Goal: Information Seeking & Learning: Learn about a topic

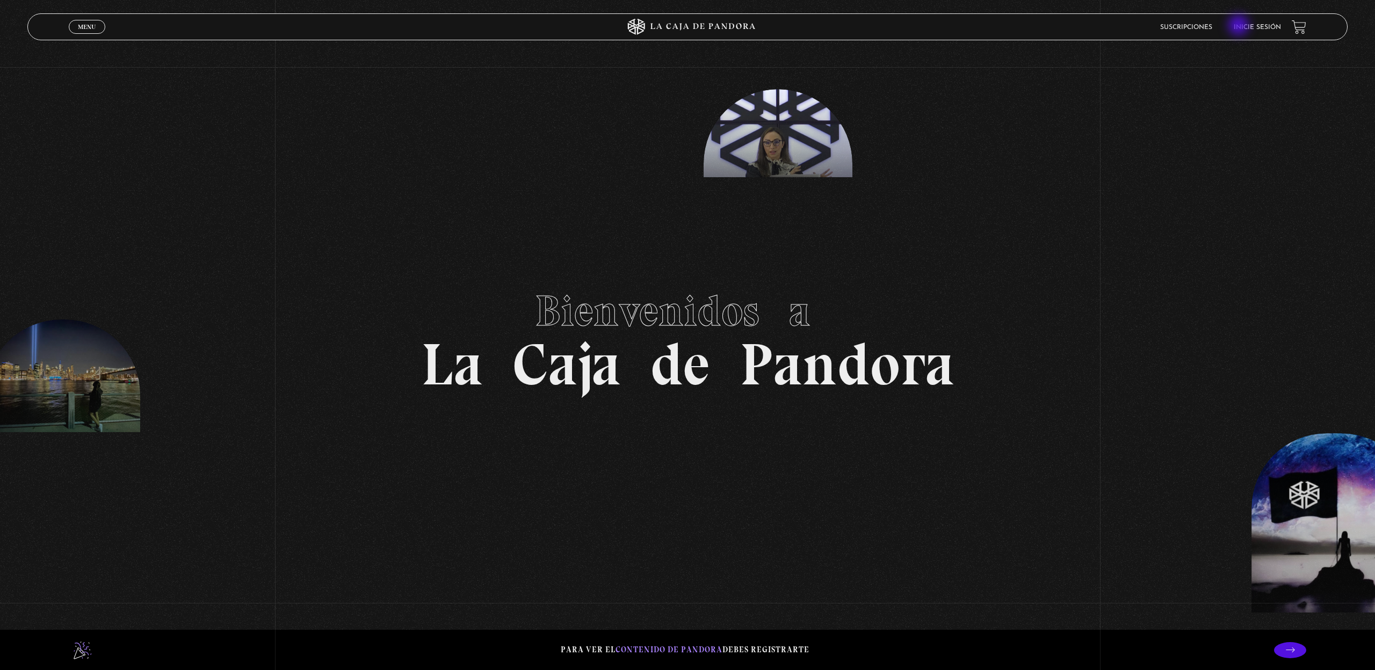
click at [1240, 26] on link "Inicie sesión" at bounding box center [1257, 27] width 47 height 6
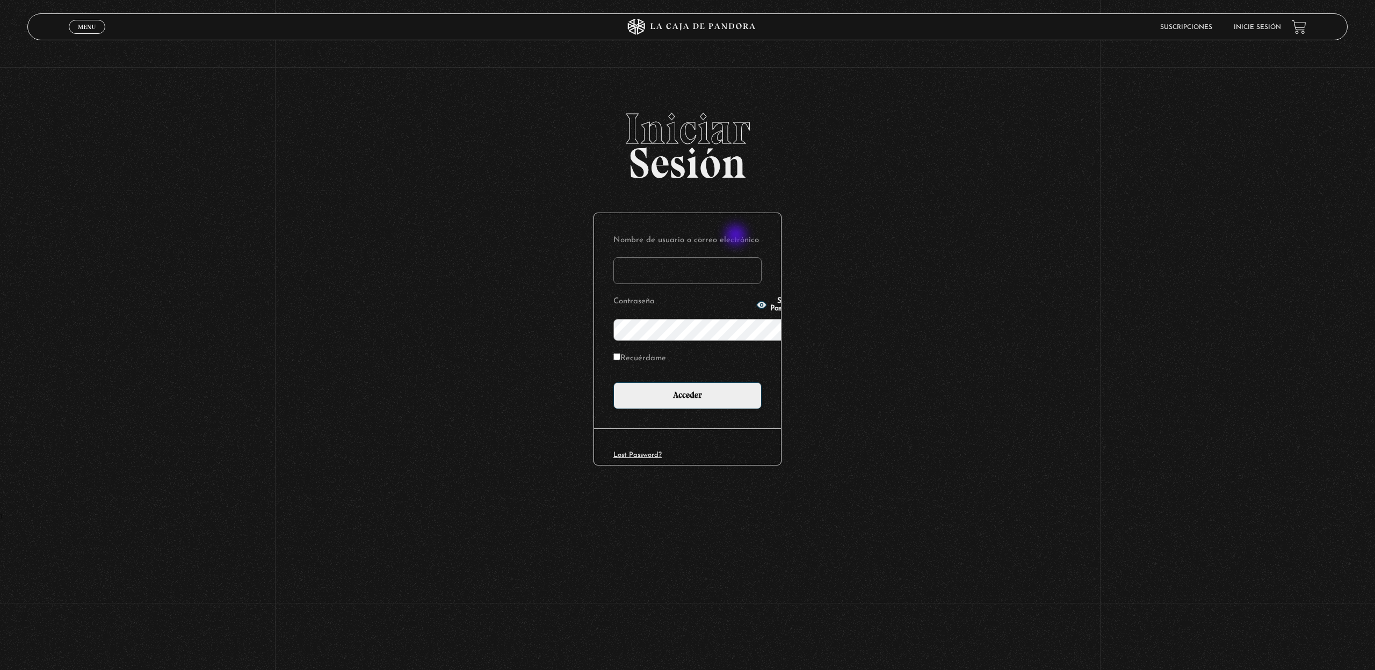
click at [737, 257] on input "Nombre de usuario o correo electrónico" at bounding box center [688, 270] width 148 height 27
type input "lourdes.villalobos@gmail.com"
click at [703, 383] on input "Acceder" at bounding box center [688, 396] width 148 height 27
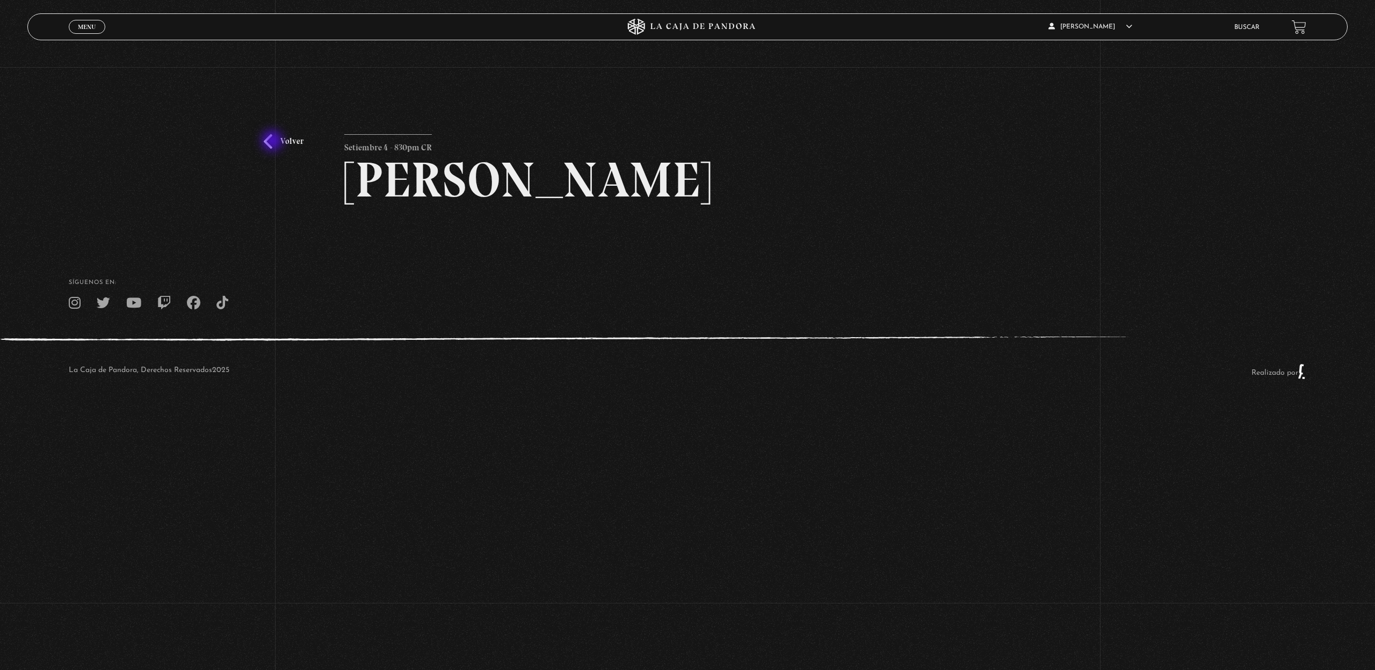
click at [273, 142] on link "Volver" at bounding box center [284, 141] width 40 height 15
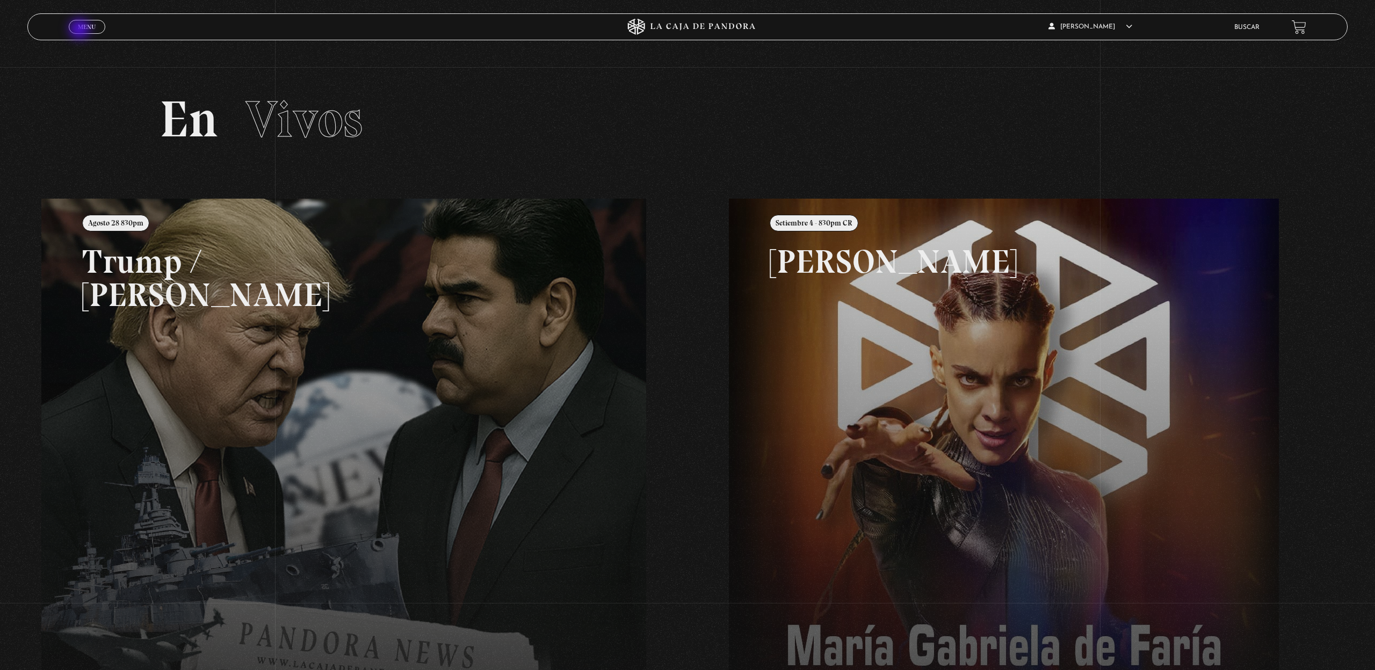
click at [81, 30] on link "Menu Cerrar" at bounding box center [87, 27] width 37 height 14
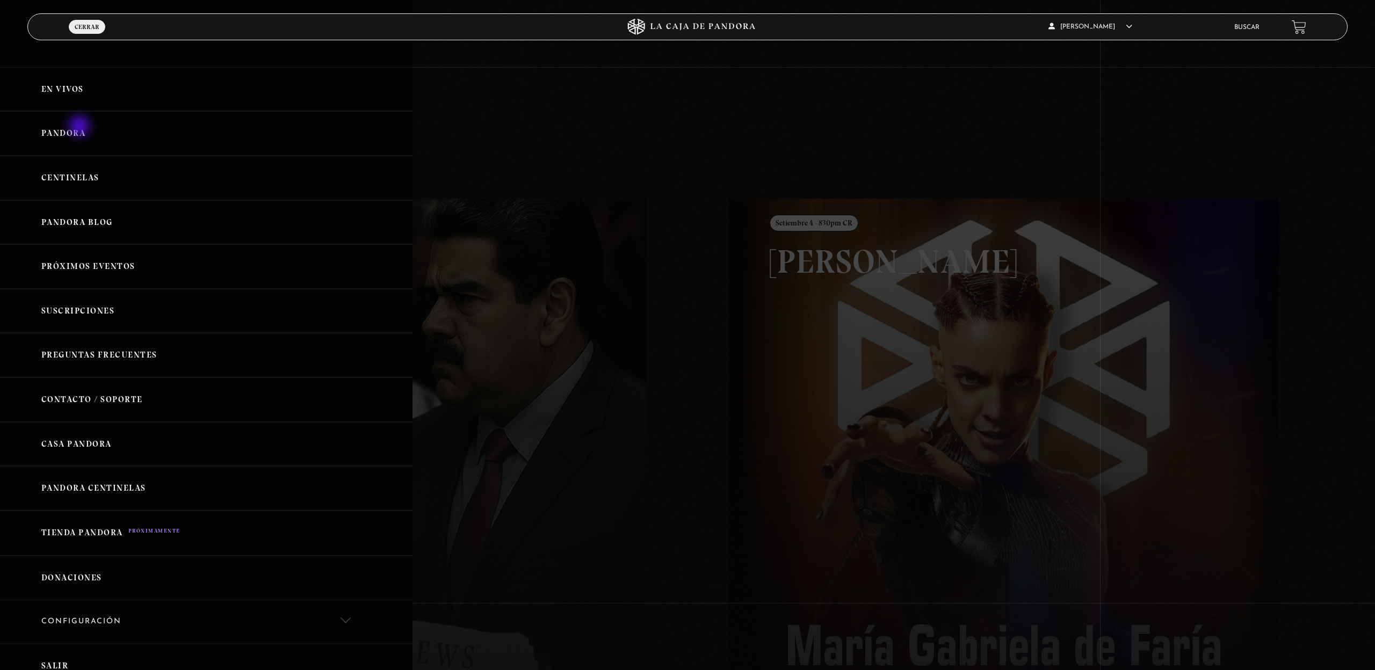
click at [81, 127] on link "Pandora" at bounding box center [206, 133] width 413 height 45
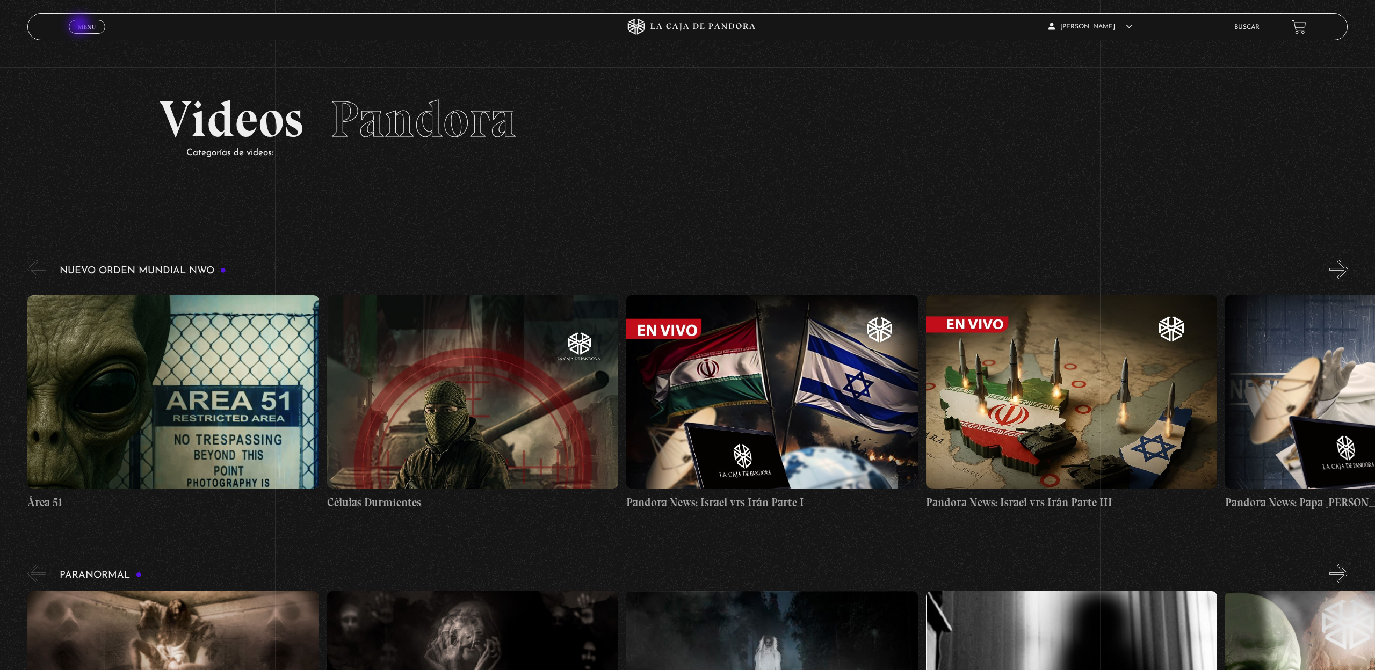
click at [81, 26] on span "Menu" at bounding box center [87, 27] width 18 height 6
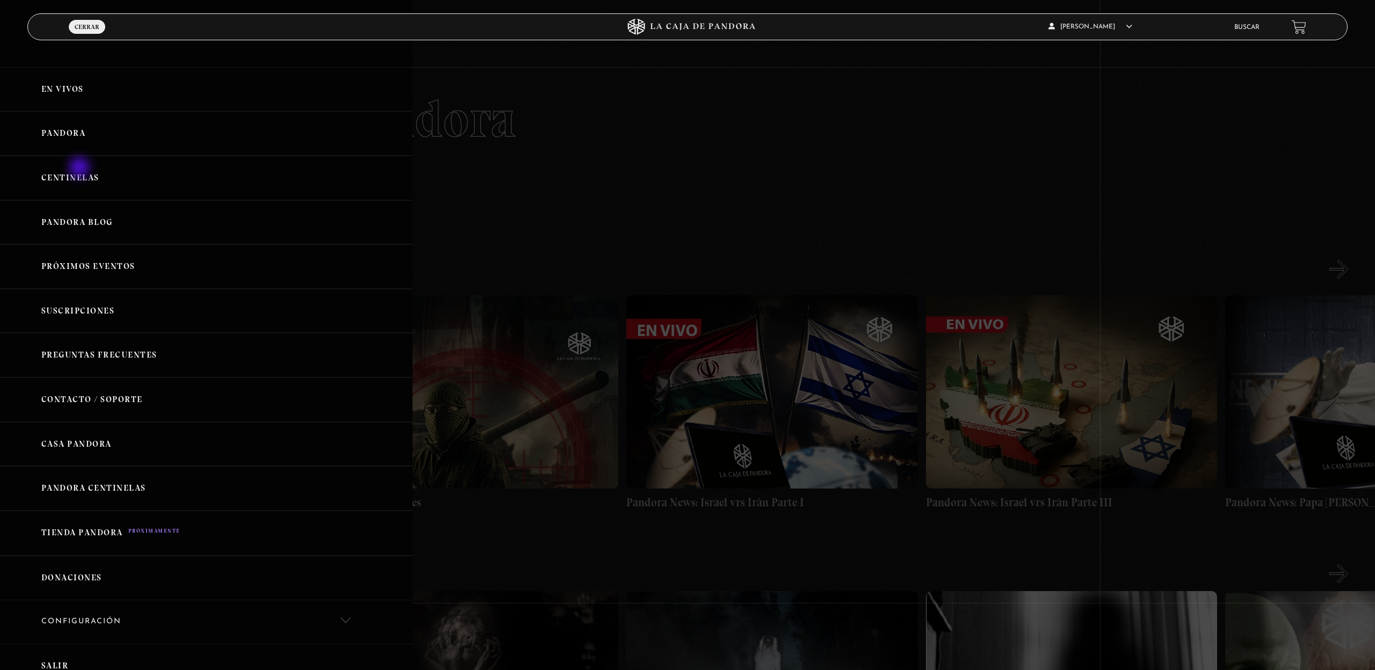
click at [81, 169] on link "Centinelas" at bounding box center [206, 178] width 413 height 45
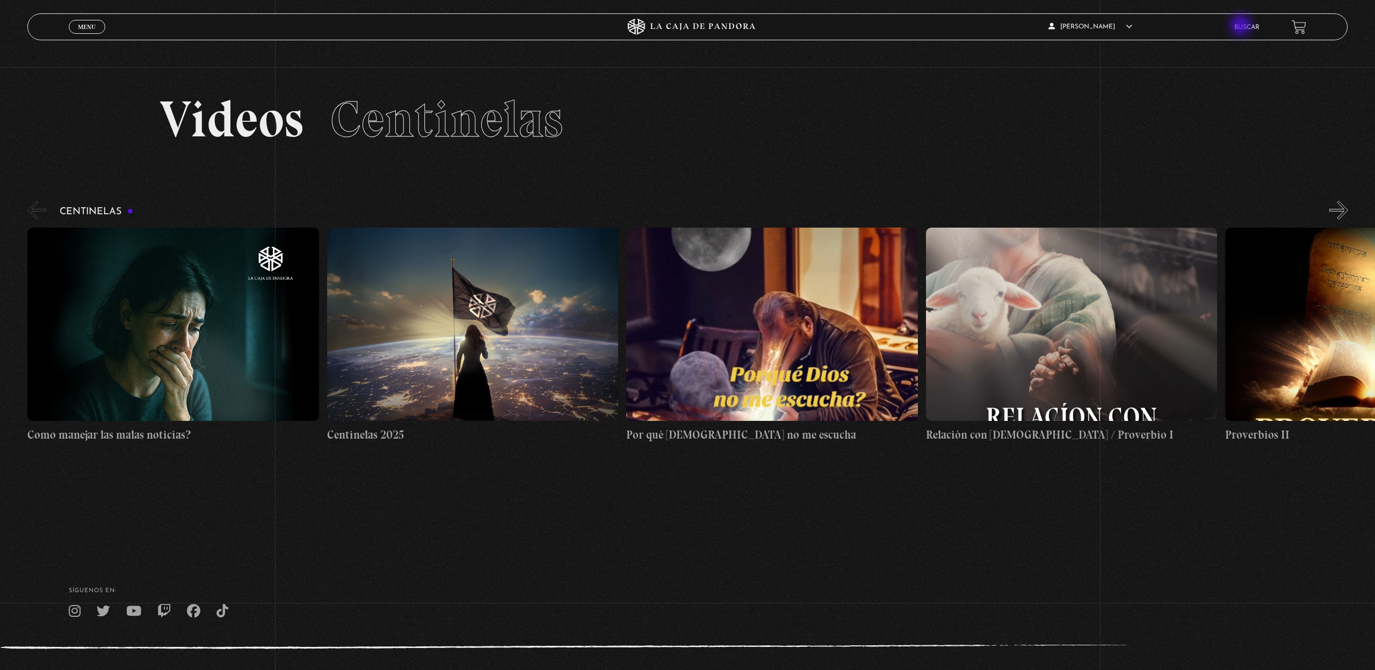
click at [1242, 26] on link "Buscar" at bounding box center [1247, 27] width 25 height 6
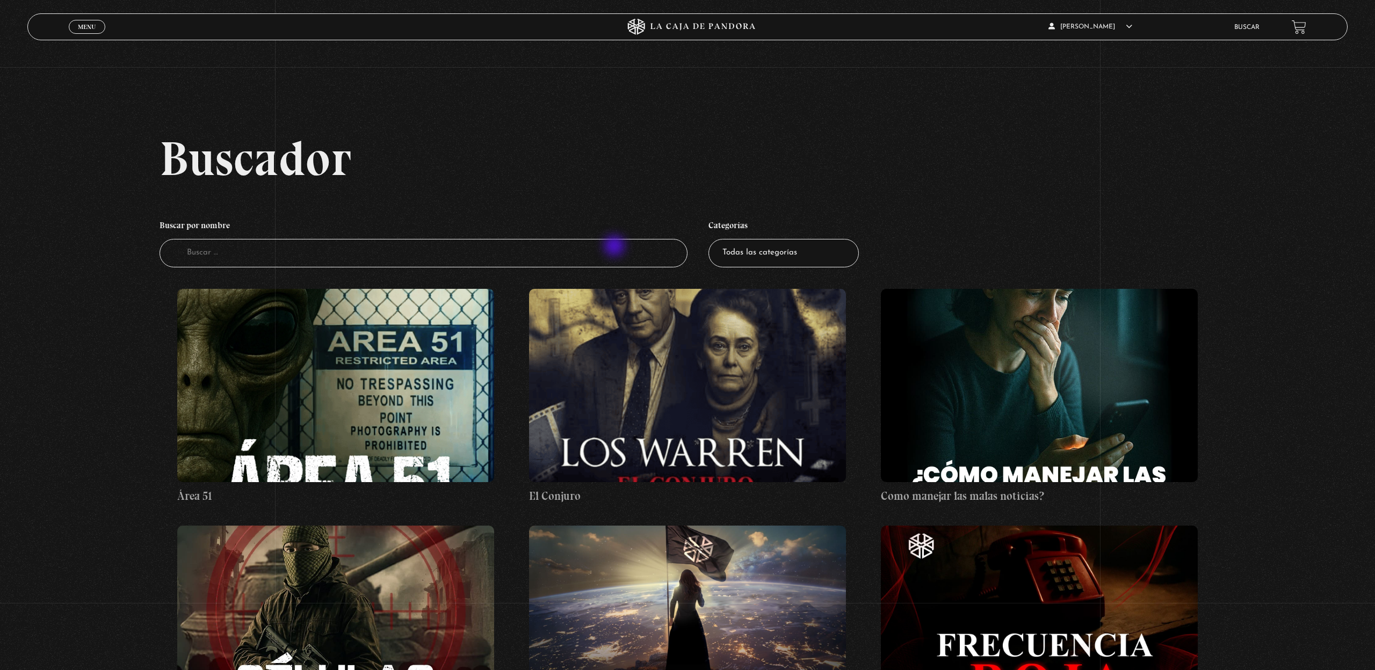
click at [616, 247] on input "Buscador" at bounding box center [424, 253] width 528 height 28
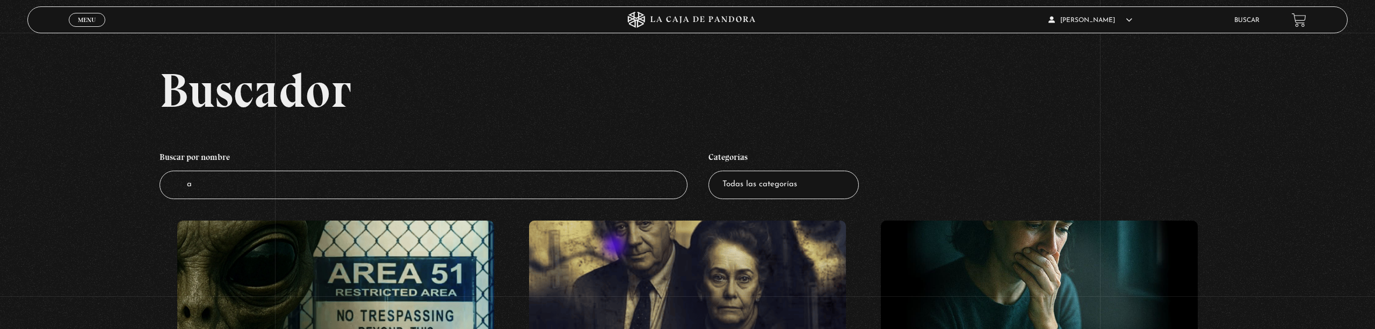
type input "al"
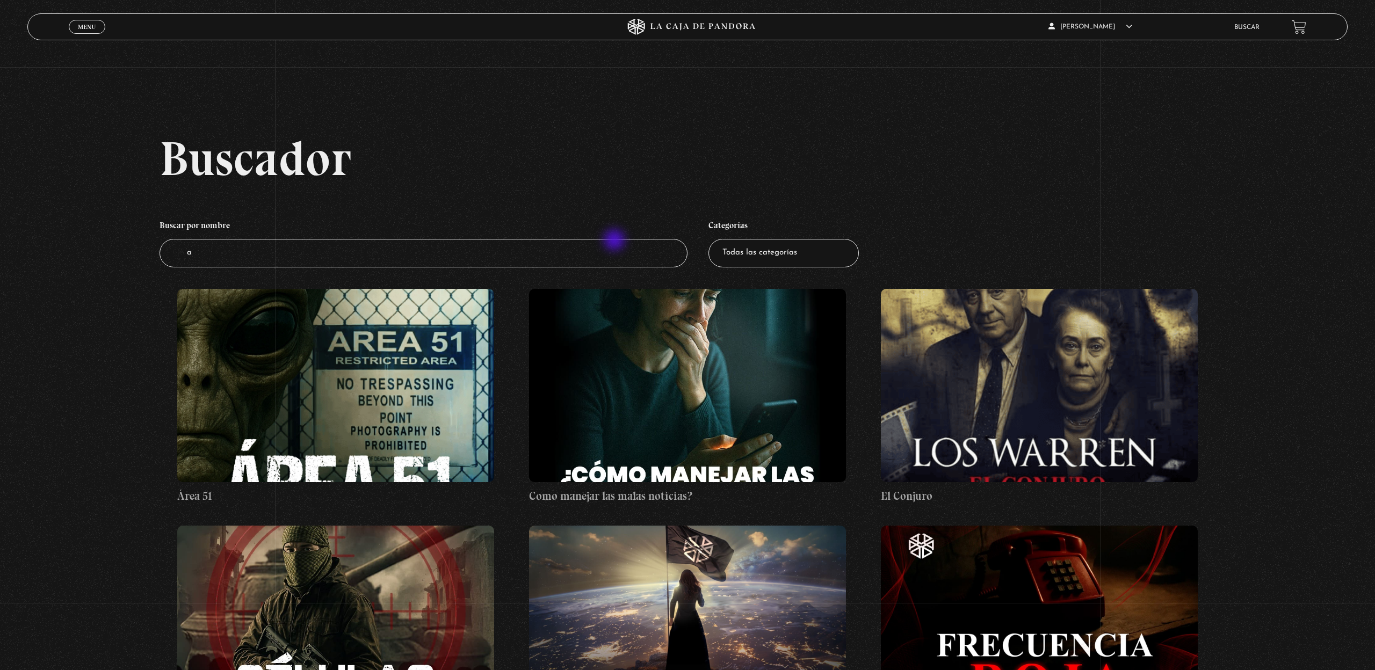
click at [616, 241] on input "a" at bounding box center [424, 253] width 528 height 28
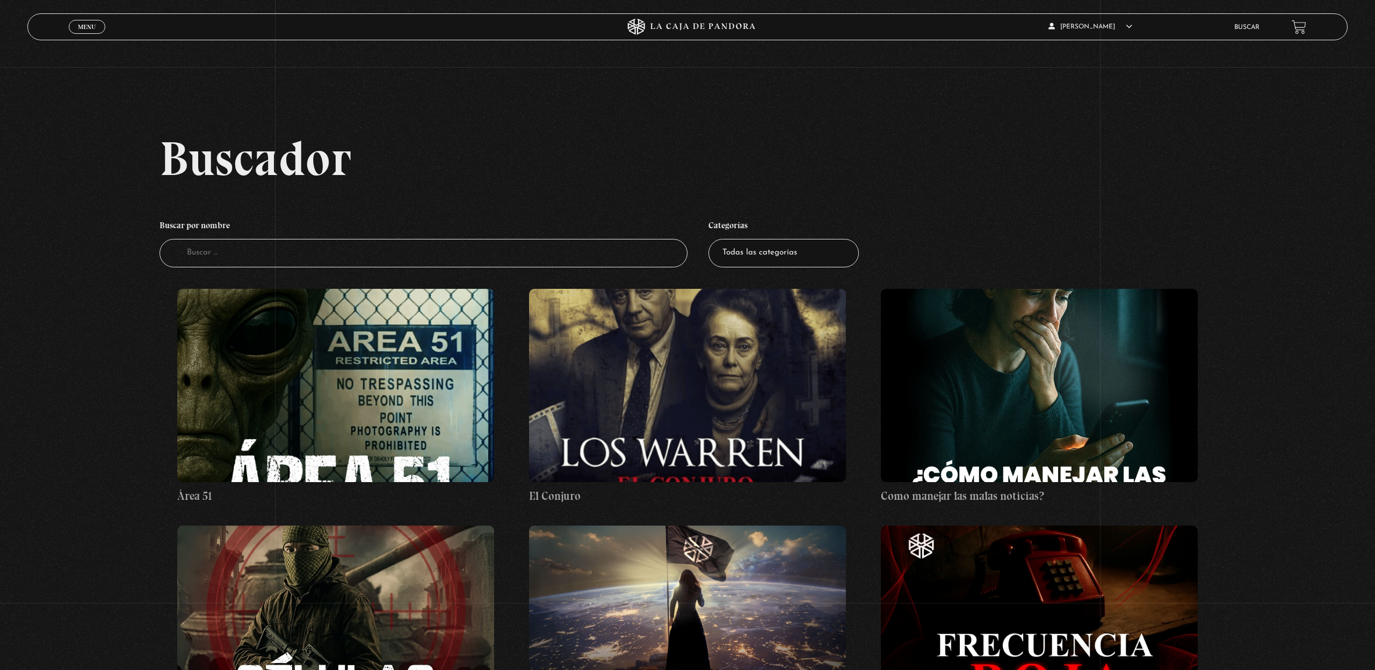
click at [616, 241] on input "Buscador" at bounding box center [424, 253] width 528 height 28
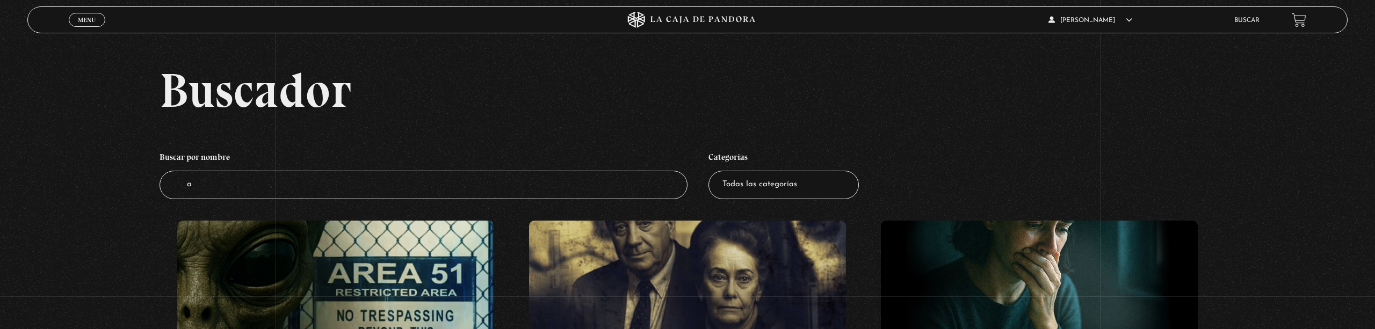
type input "al"
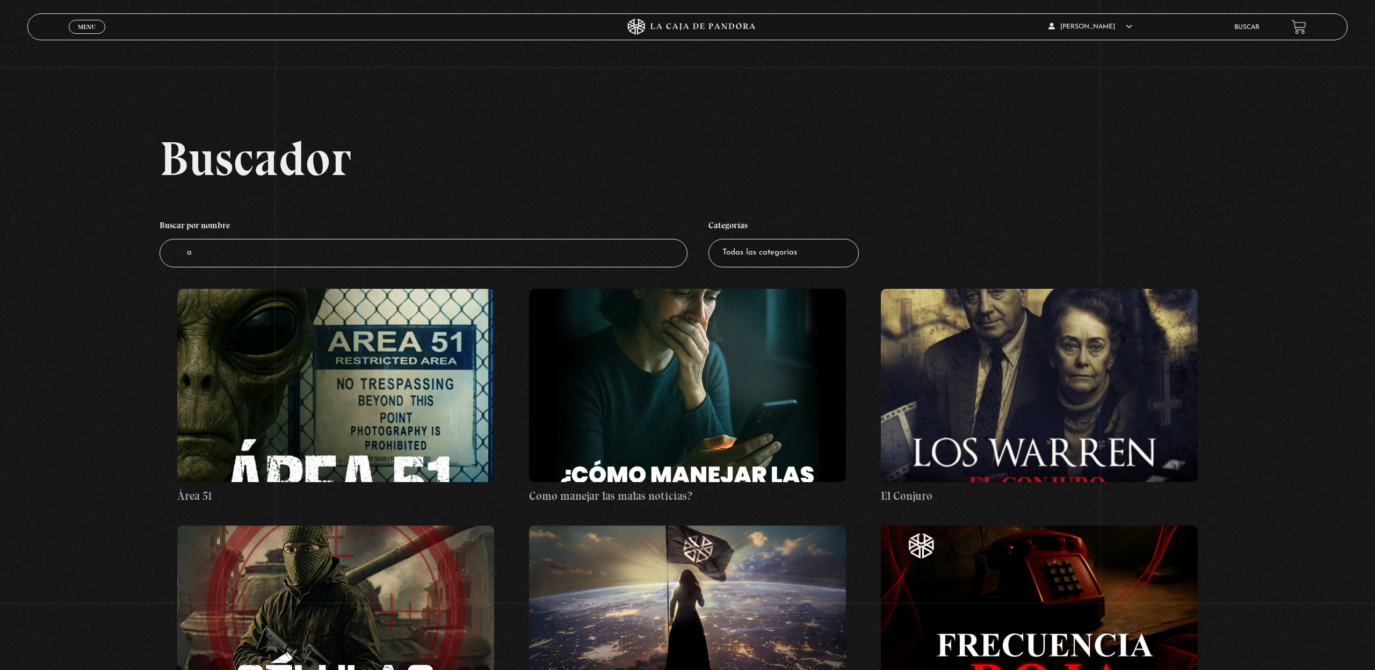
click at [616, 241] on input "a" at bounding box center [424, 253] width 528 height 28
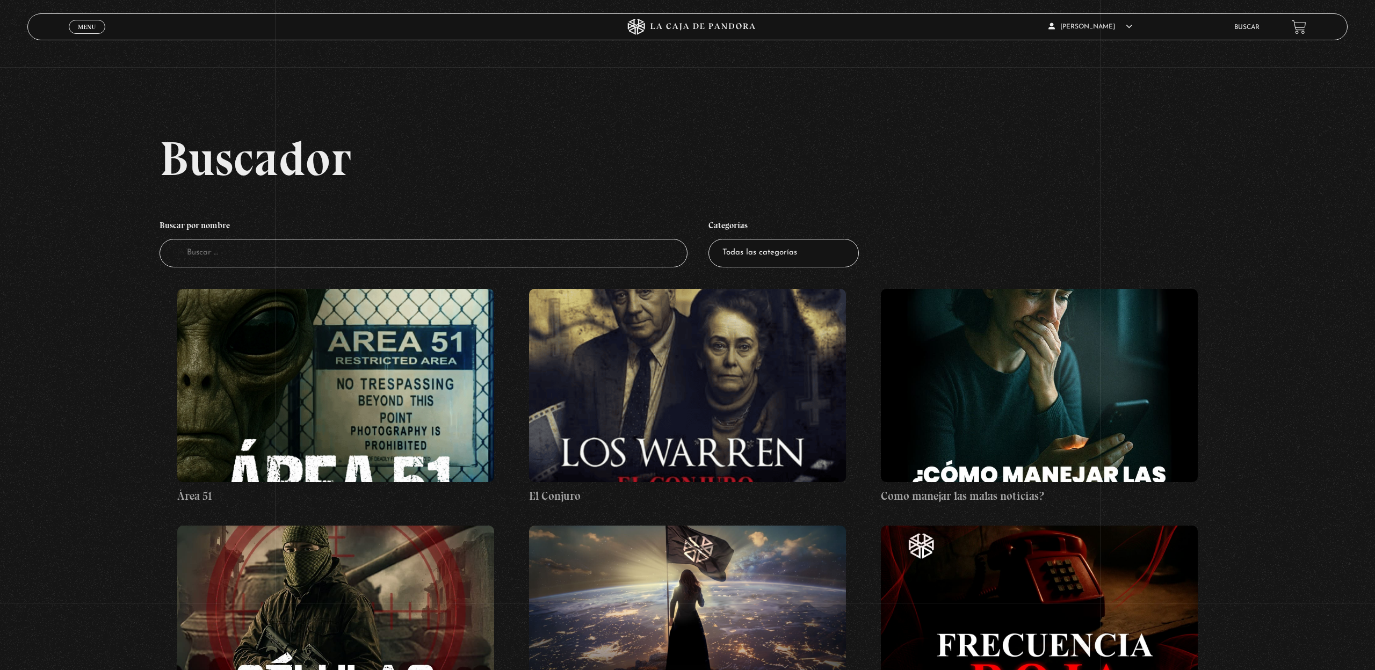
click at [616, 241] on input "Buscador" at bounding box center [424, 253] width 528 height 28
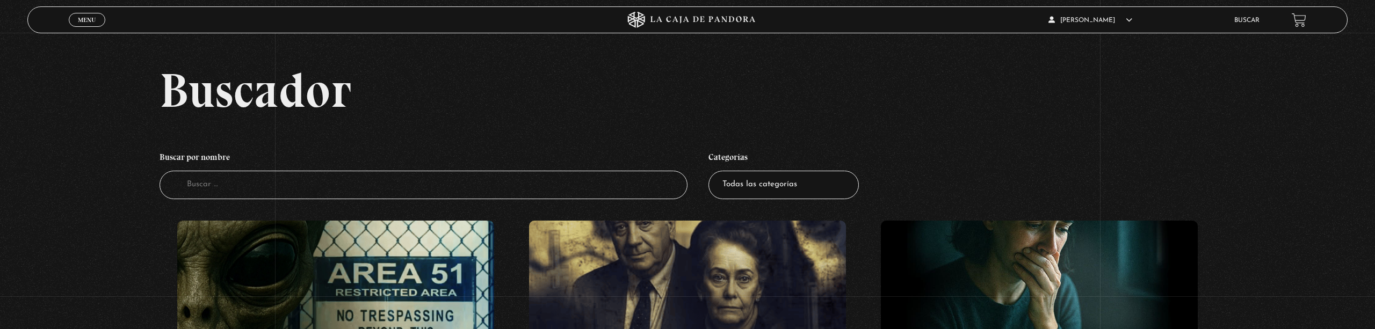
type input "a"
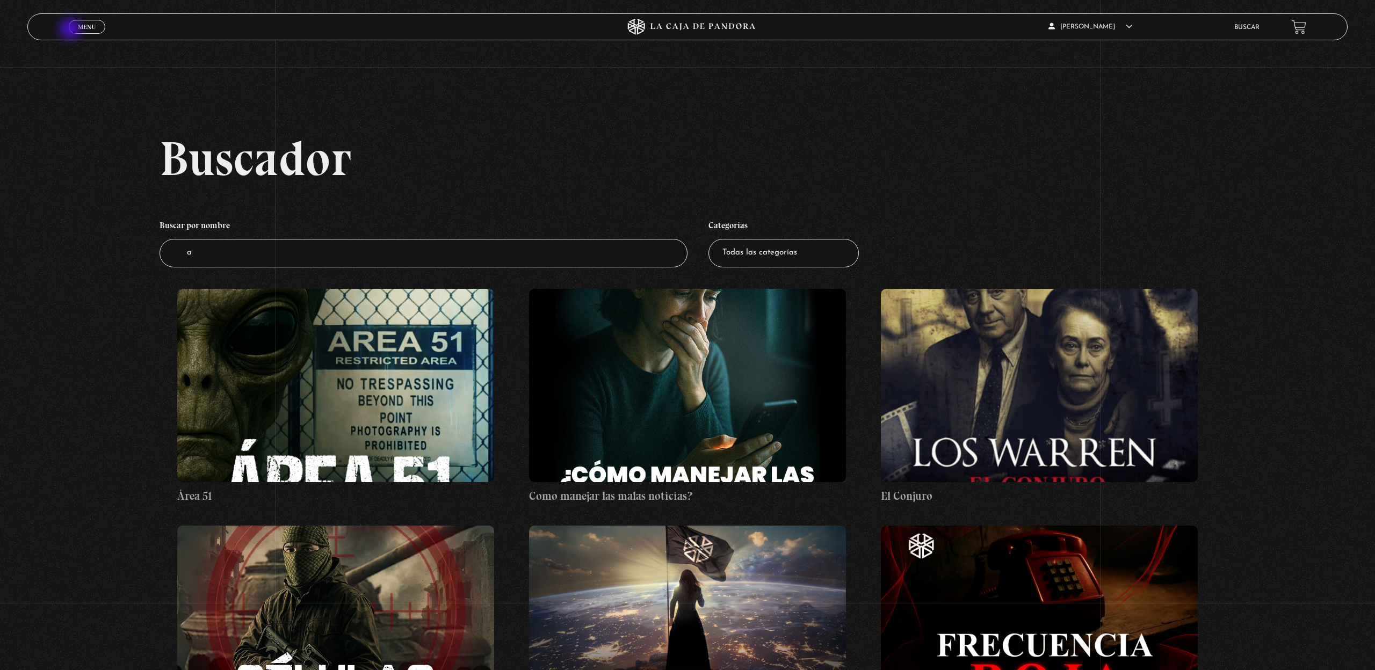
click at [71, 30] on link "Menu Cerrar" at bounding box center [87, 27] width 37 height 14
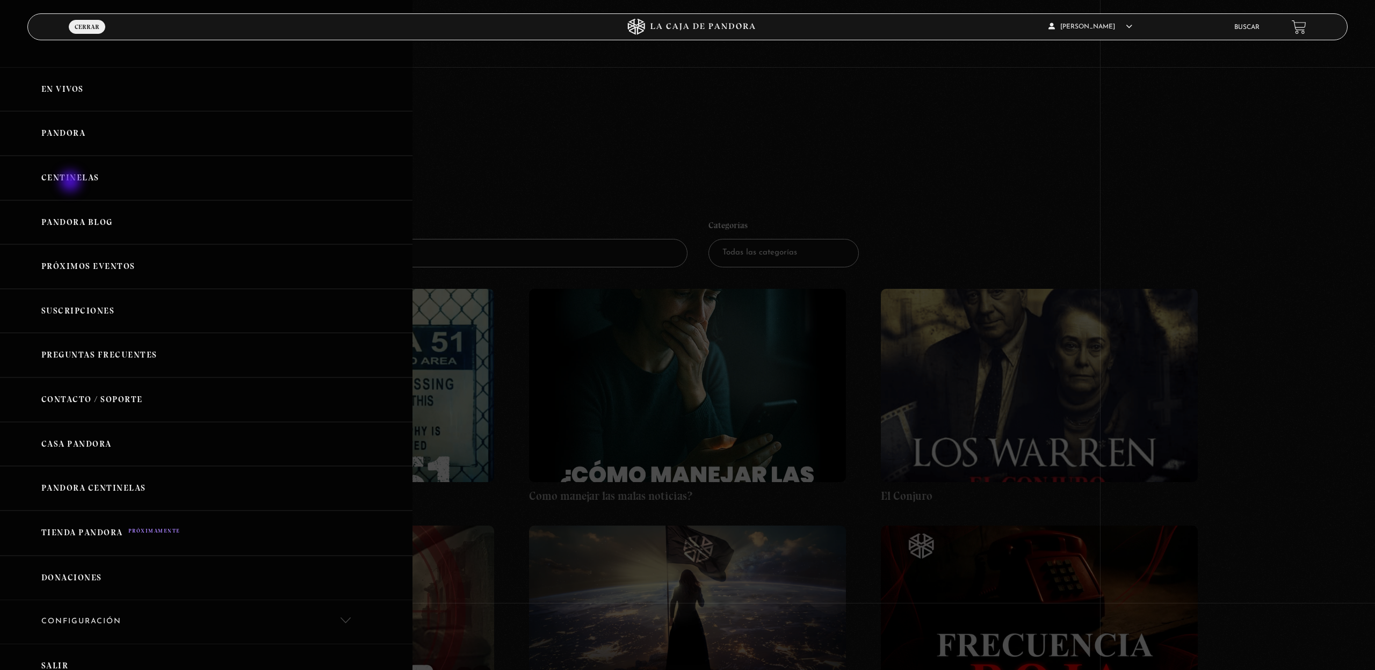
click at [71, 183] on link "Centinelas" at bounding box center [206, 178] width 413 height 45
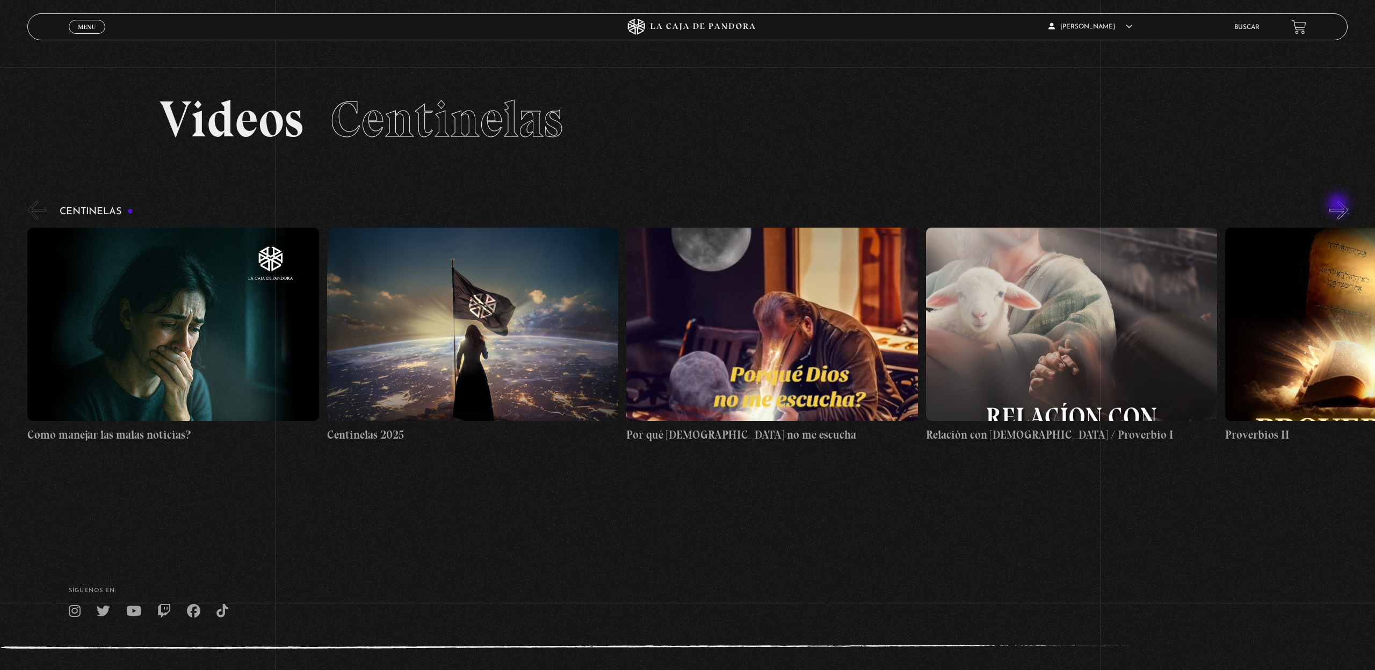
click at [1339, 205] on button "»" at bounding box center [1339, 210] width 19 height 19
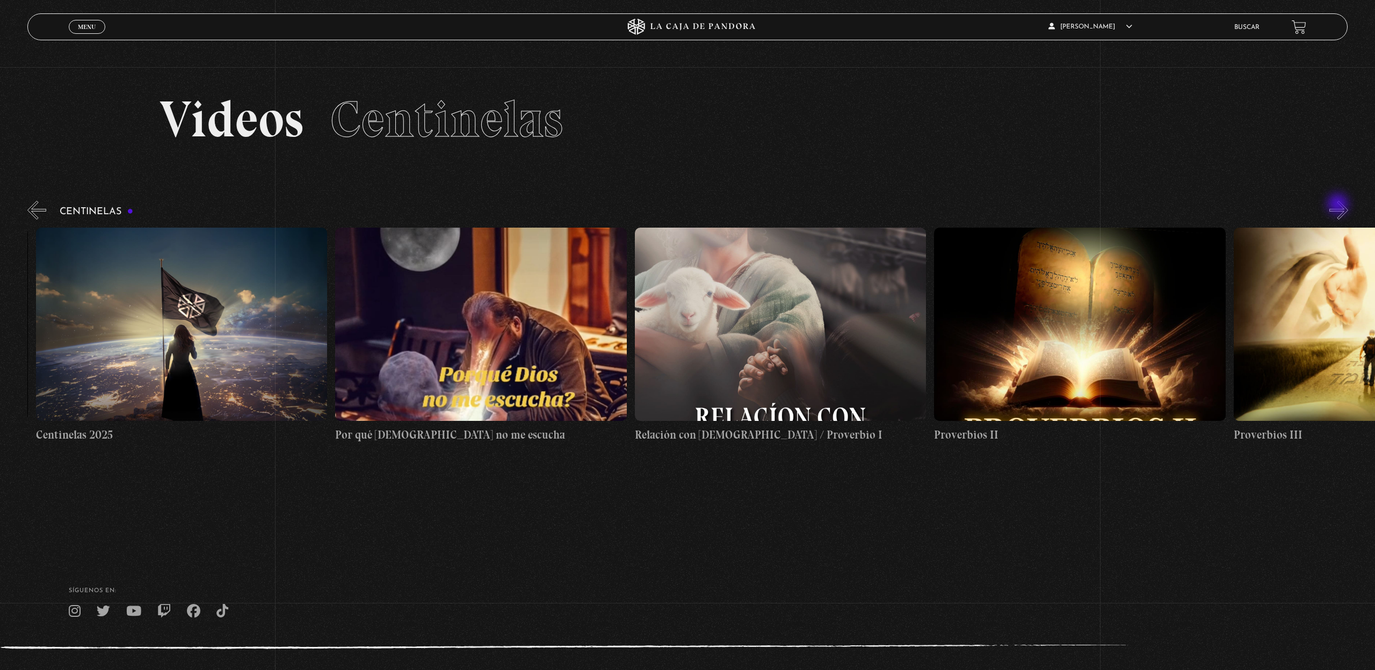
click at [1339, 205] on button "»" at bounding box center [1339, 210] width 19 height 19
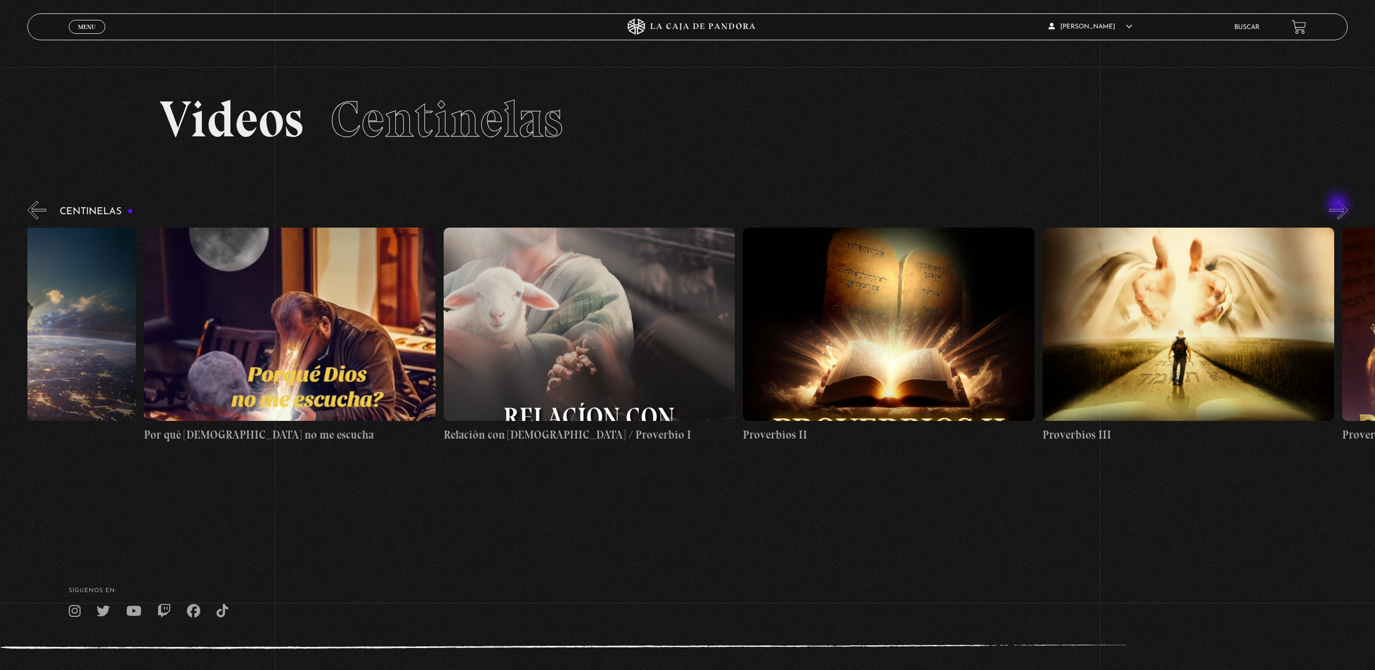
click at [1339, 205] on button "»" at bounding box center [1339, 210] width 19 height 19
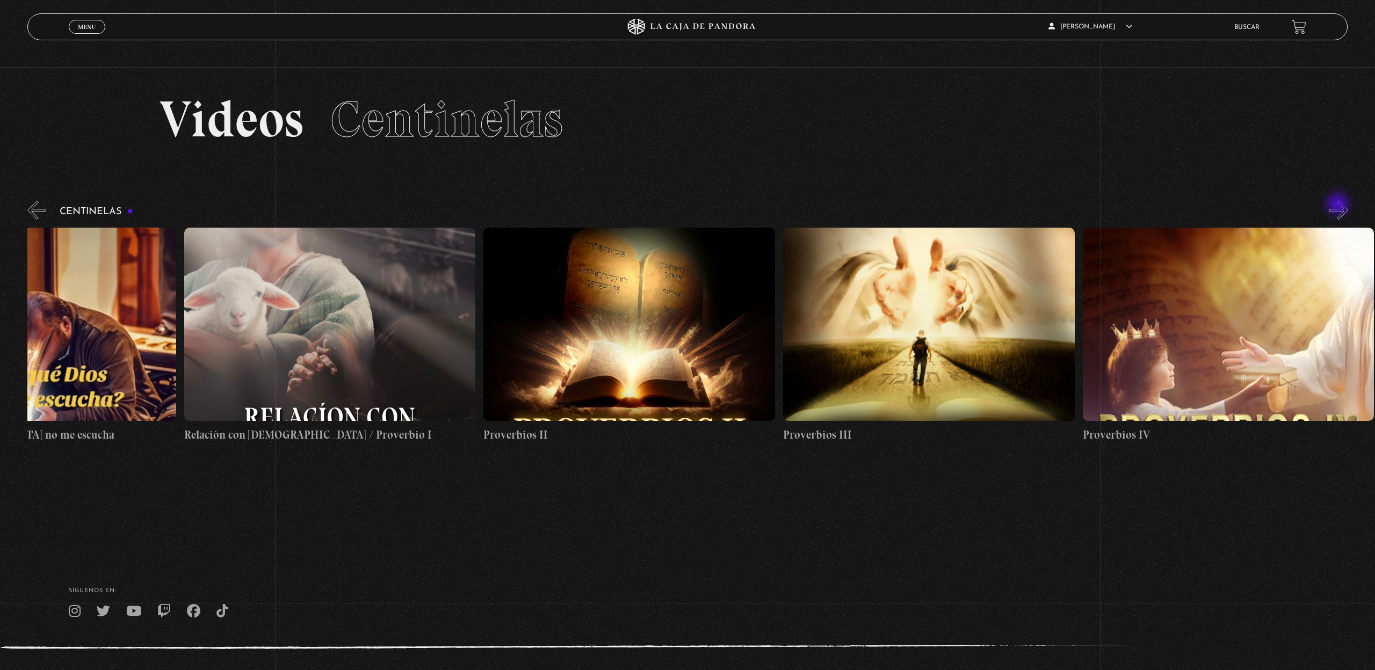
click at [1339, 205] on button "»" at bounding box center [1339, 210] width 19 height 19
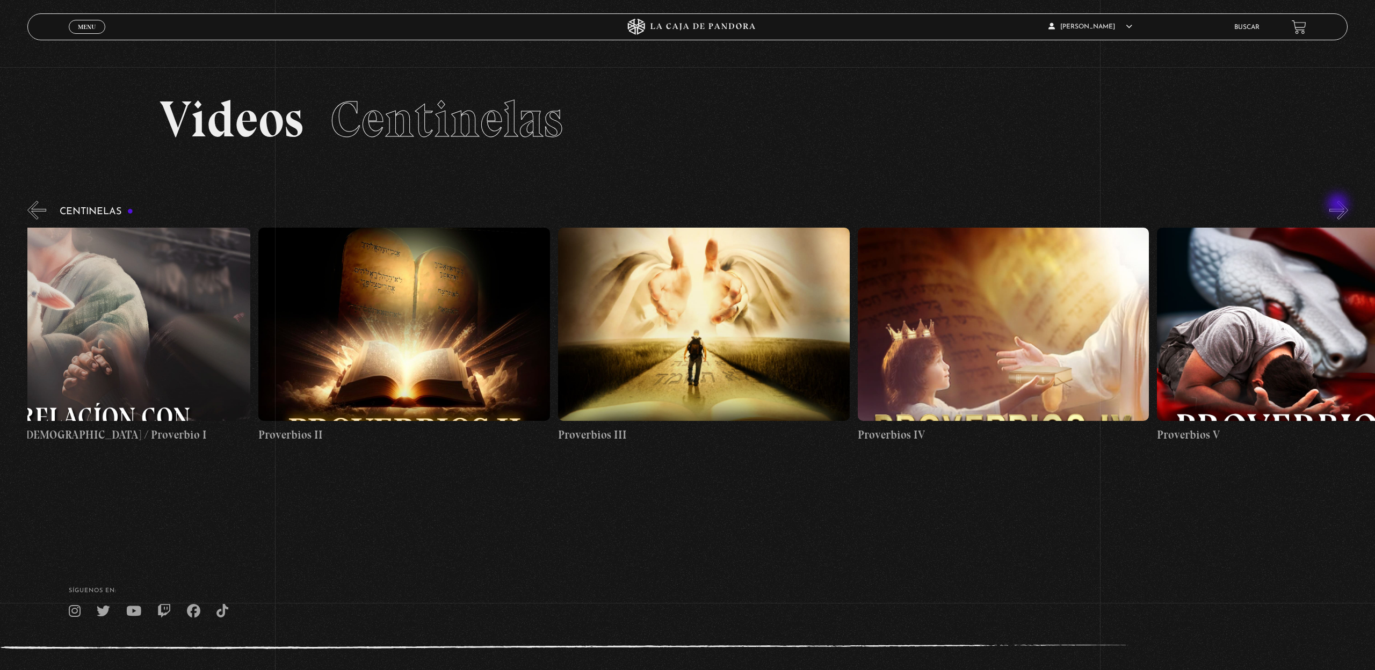
click at [1339, 205] on button "»" at bounding box center [1339, 210] width 19 height 19
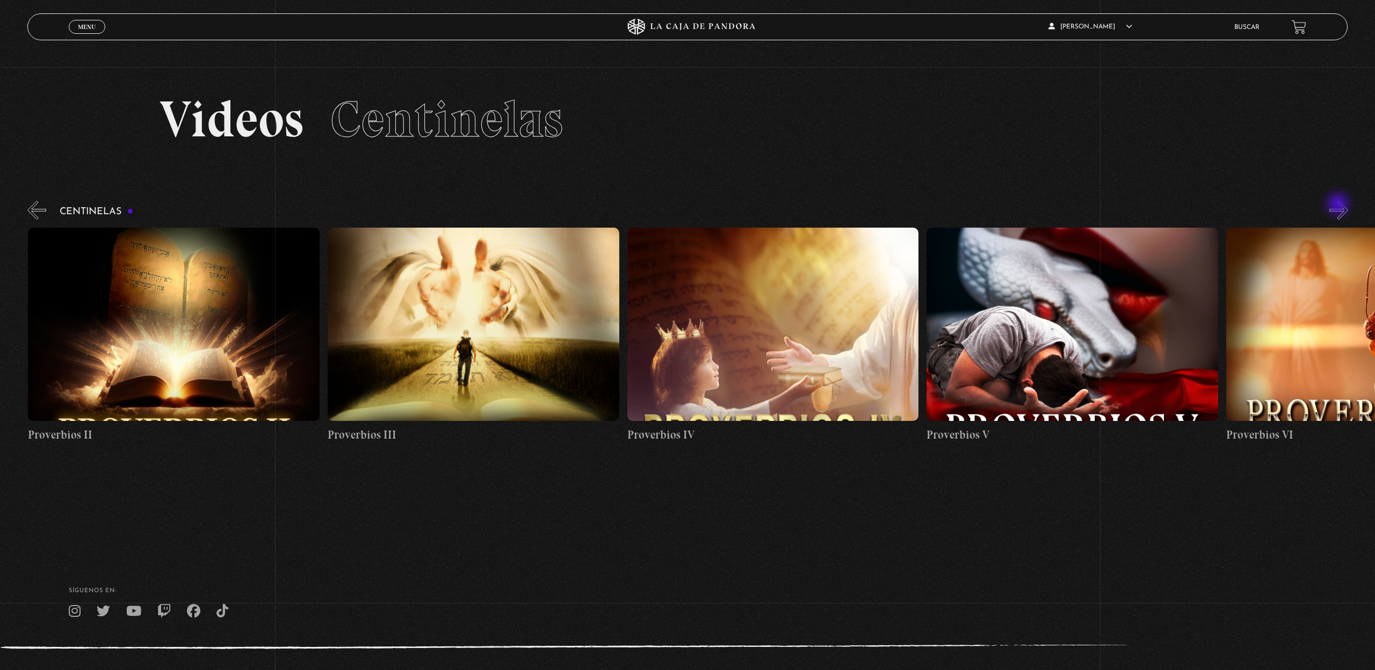
click at [1339, 205] on button "»" at bounding box center [1339, 210] width 19 height 19
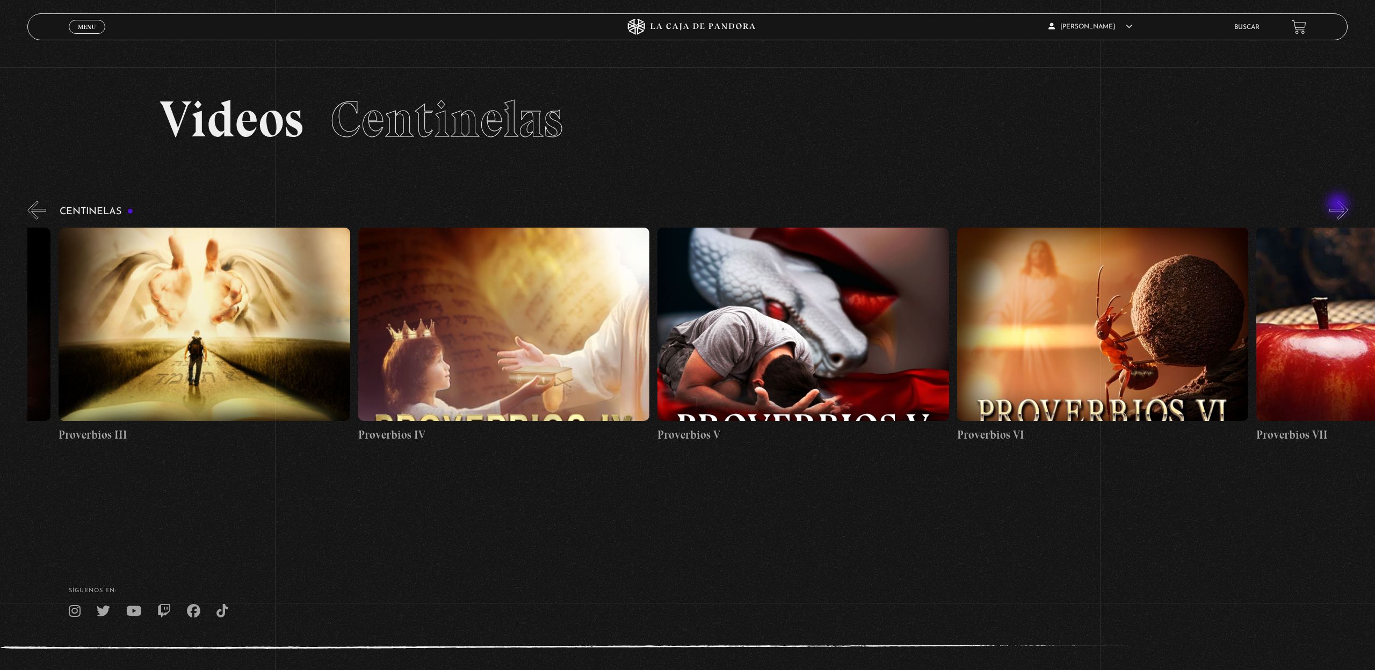
click at [1339, 205] on button "»" at bounding box center [1339, 210] width 19 height 19
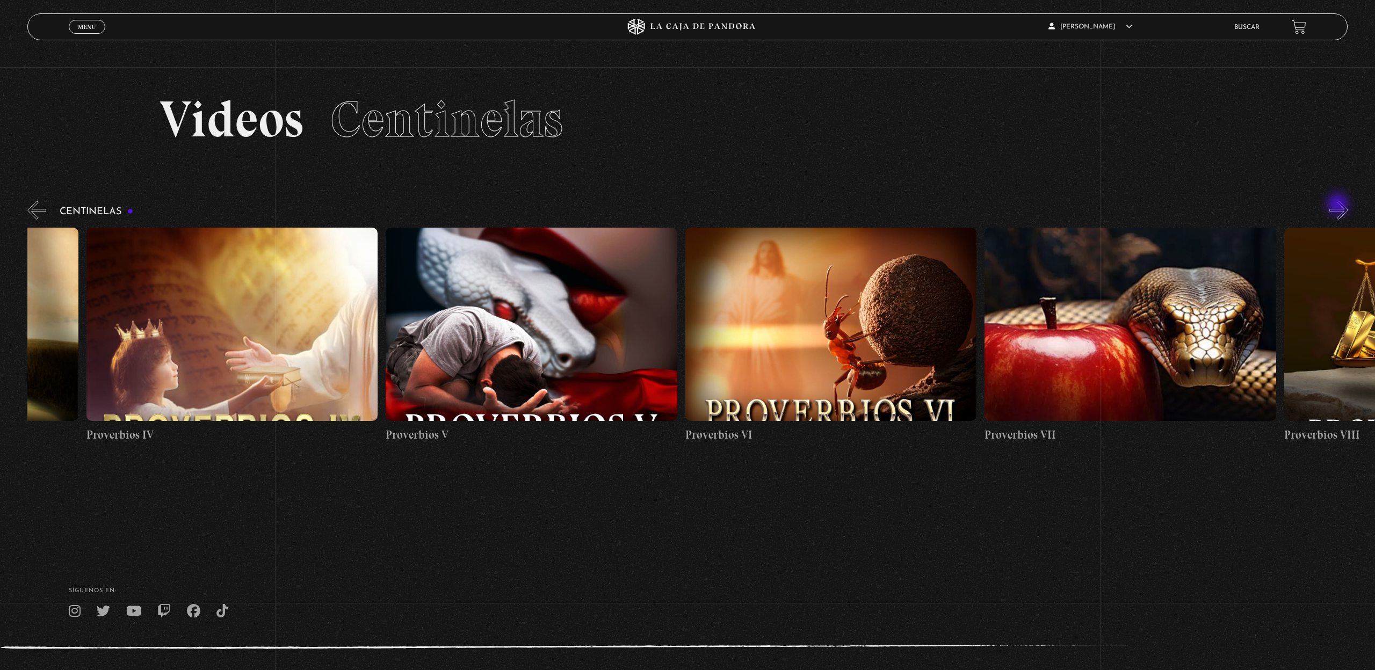
click at [1339, 205] on button "»" at bounding box center [1339, 210] width 19 height 19
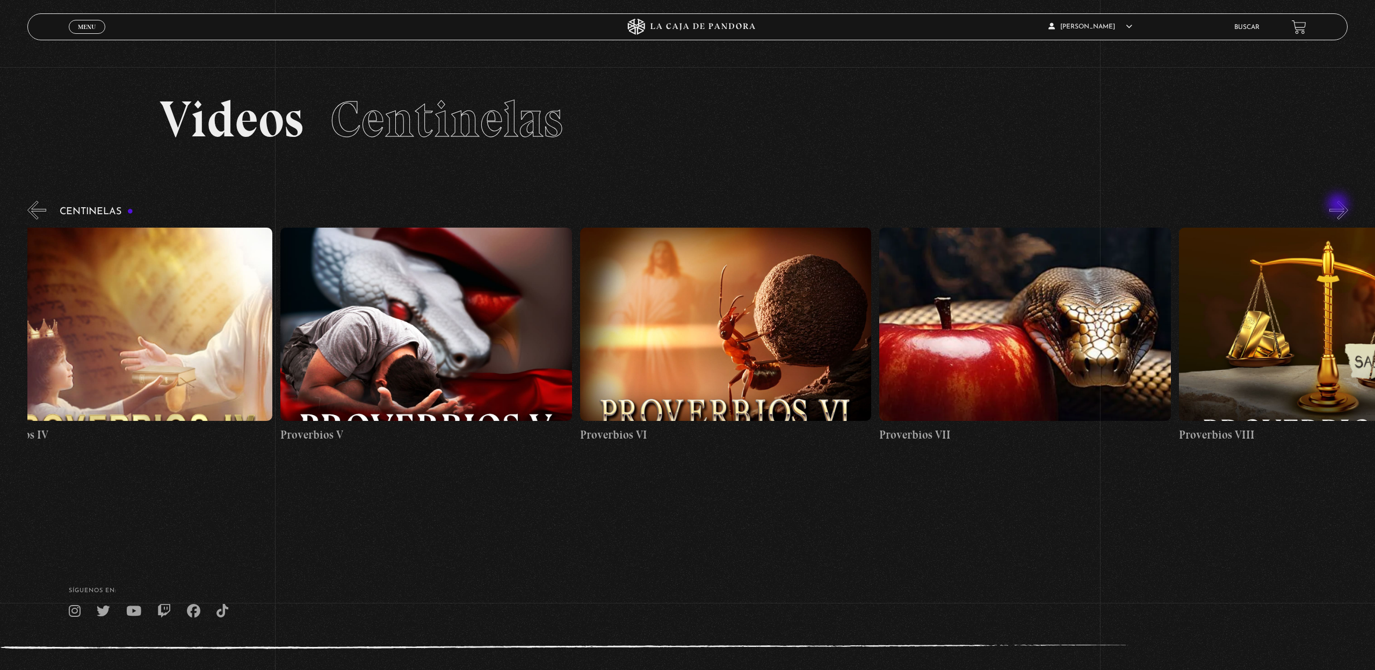
click at [1339, 205] on button "»" at bounding box center [1339, 210] width 19 height 19
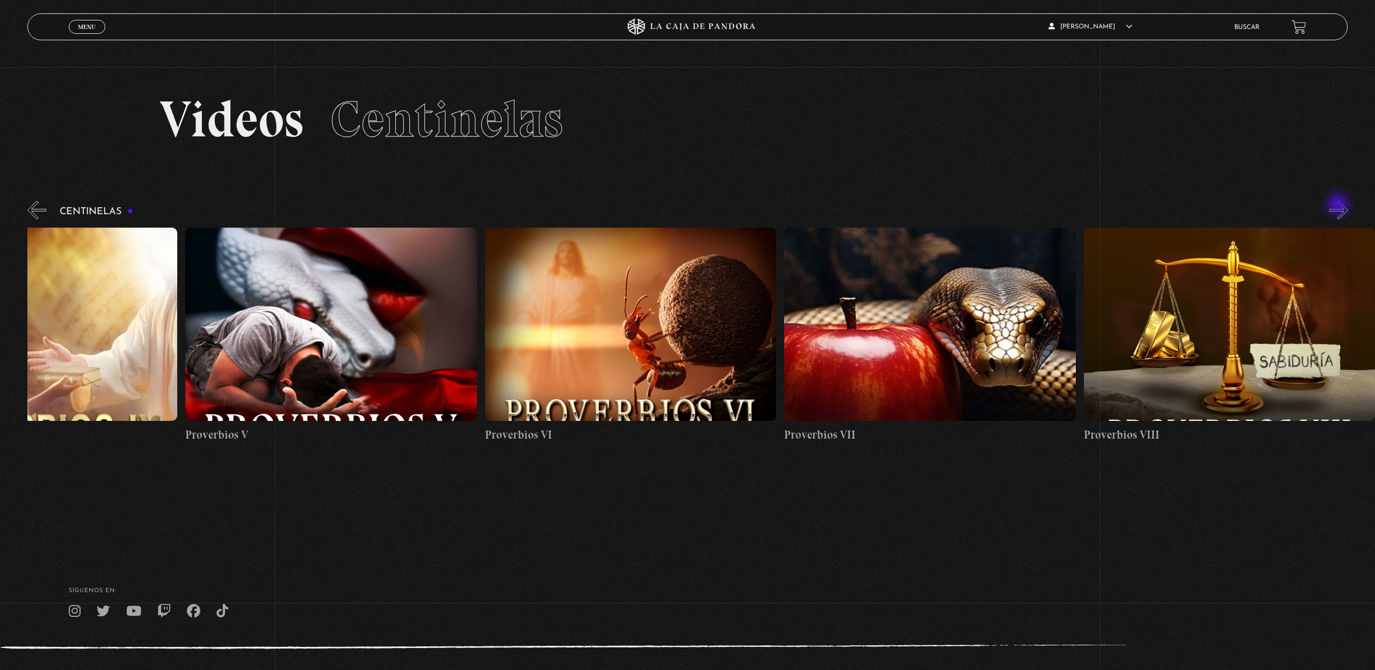
scroll to position [0, 2096]
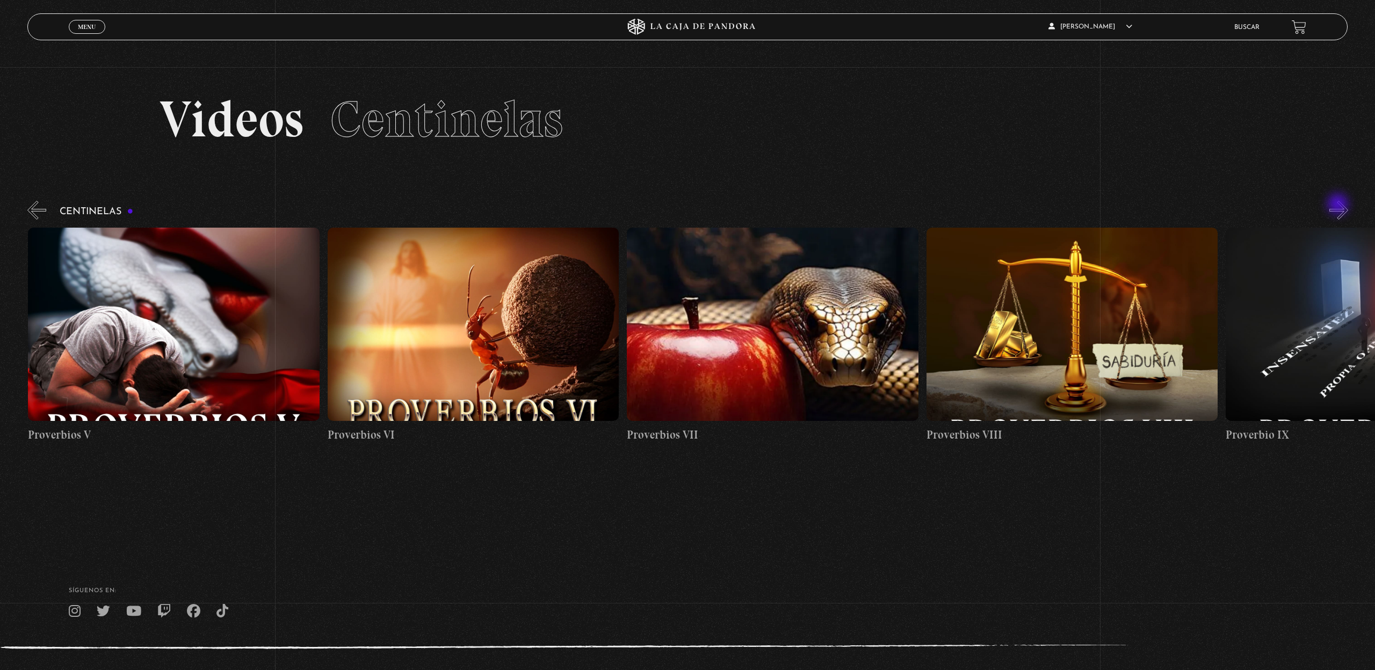
click at [1339, 205] on button "»" at bounding box center [1339, 210] width 19 height 19
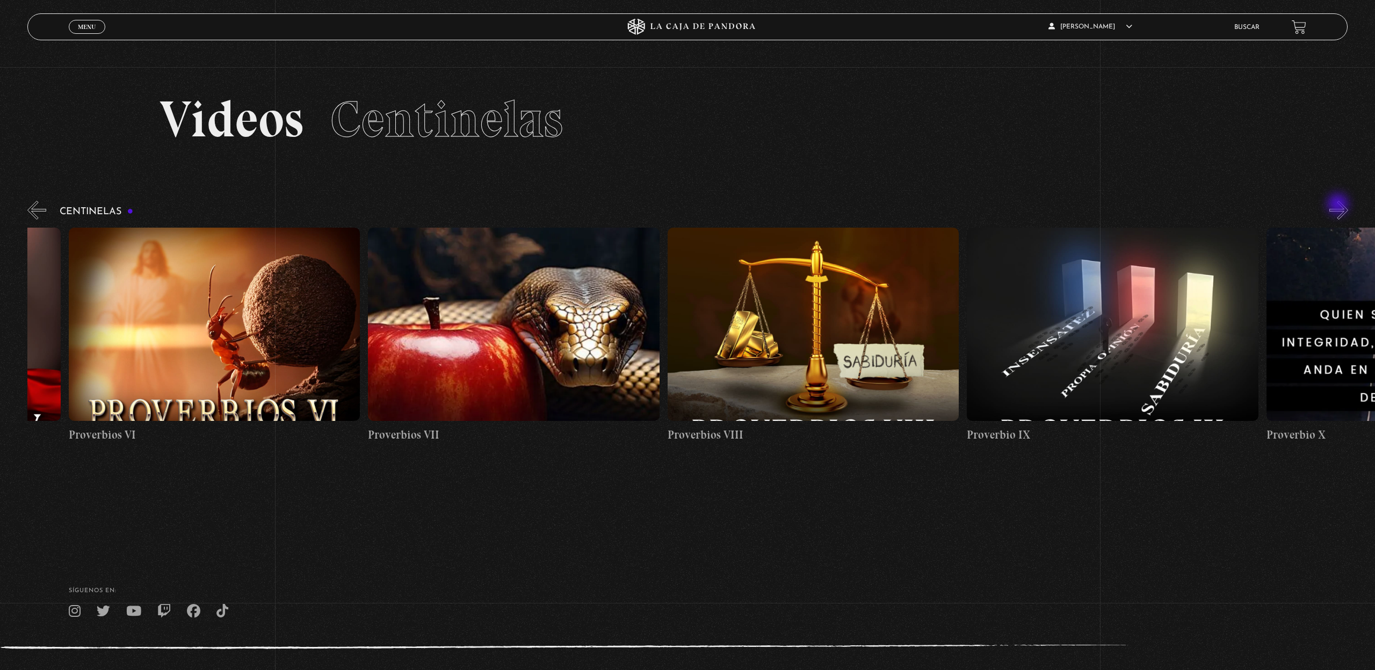
click at [1339, 205] on button "»" at bounding box center [1339, 210] width 19 height 19
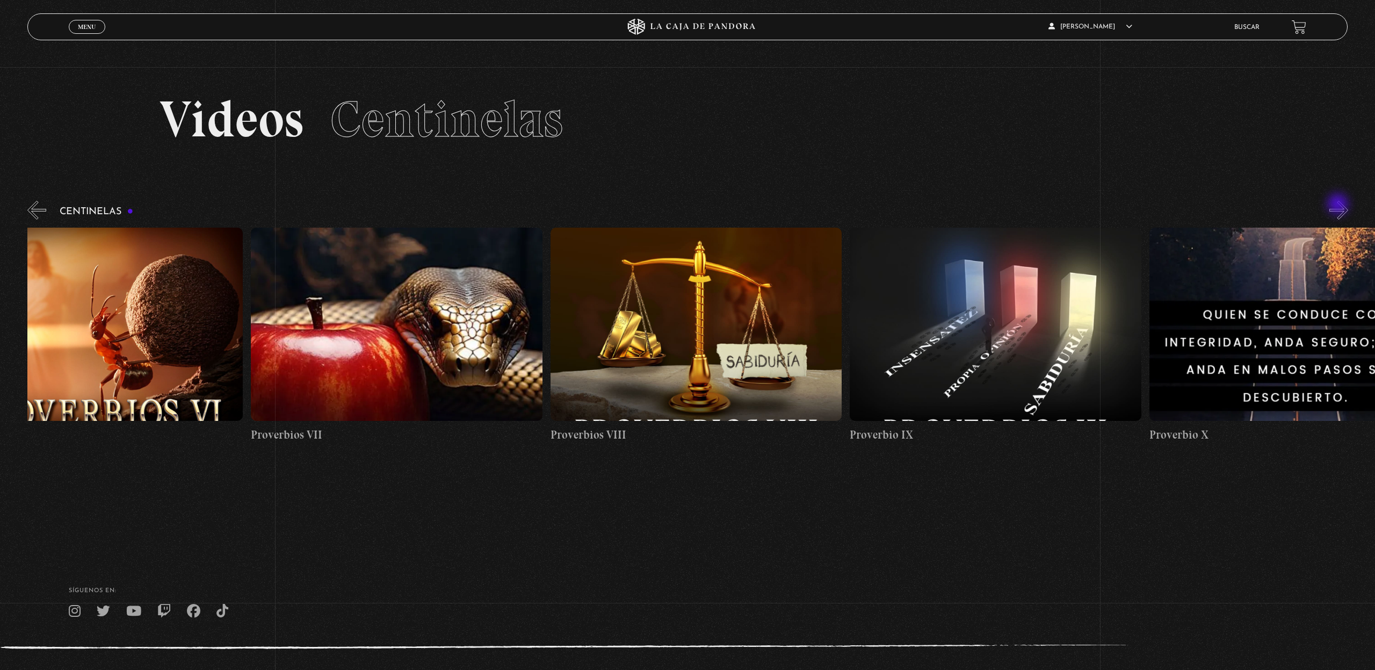
click at [1339, 205] on button "»" at bounding box center [1339, 210] width 19 height 19
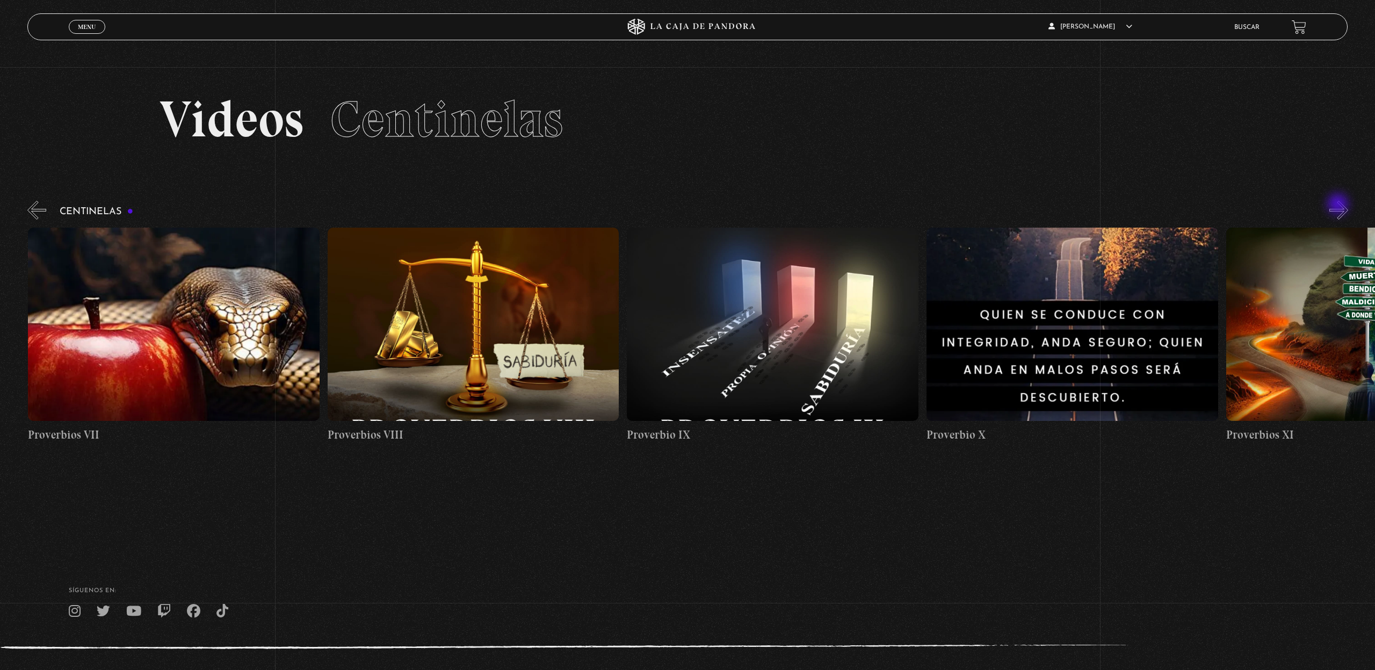
click at [1339, 205] on button "»" at bounding box center [1339, 210] width 19 height 19
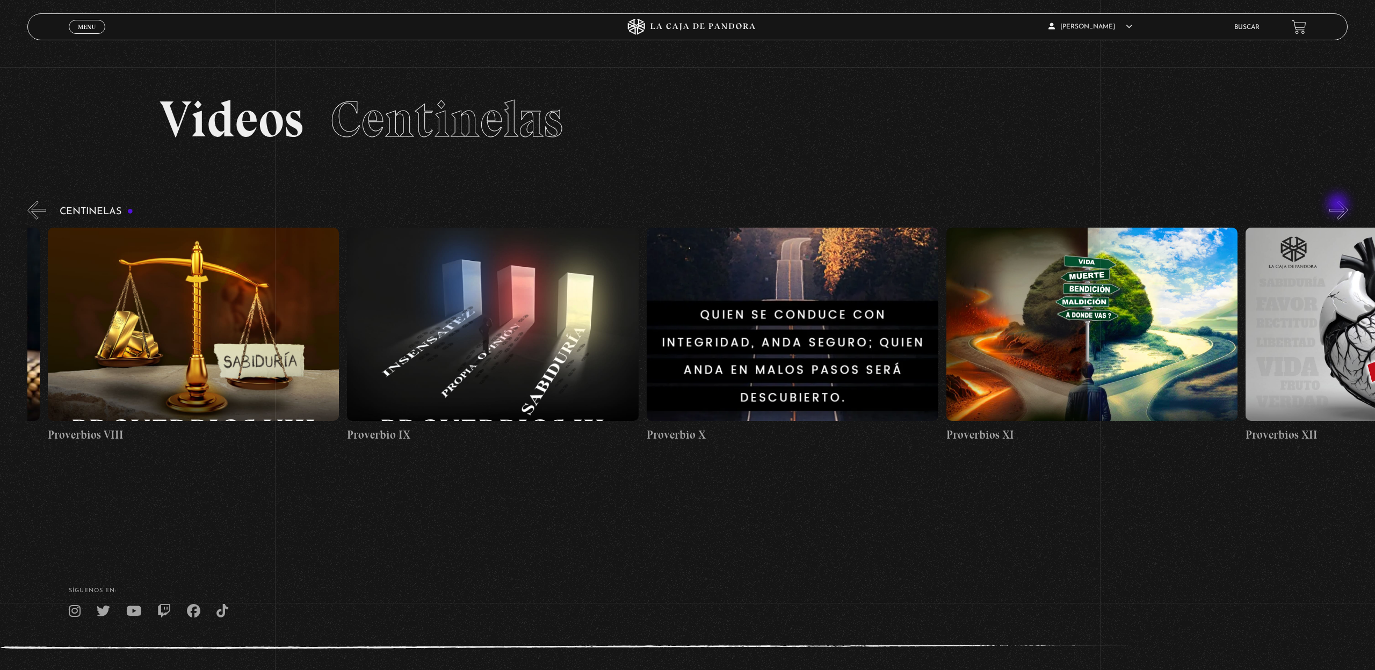
click at [1339, 205] on button "»" at bounding box center [1339, 210] width 19 height 19
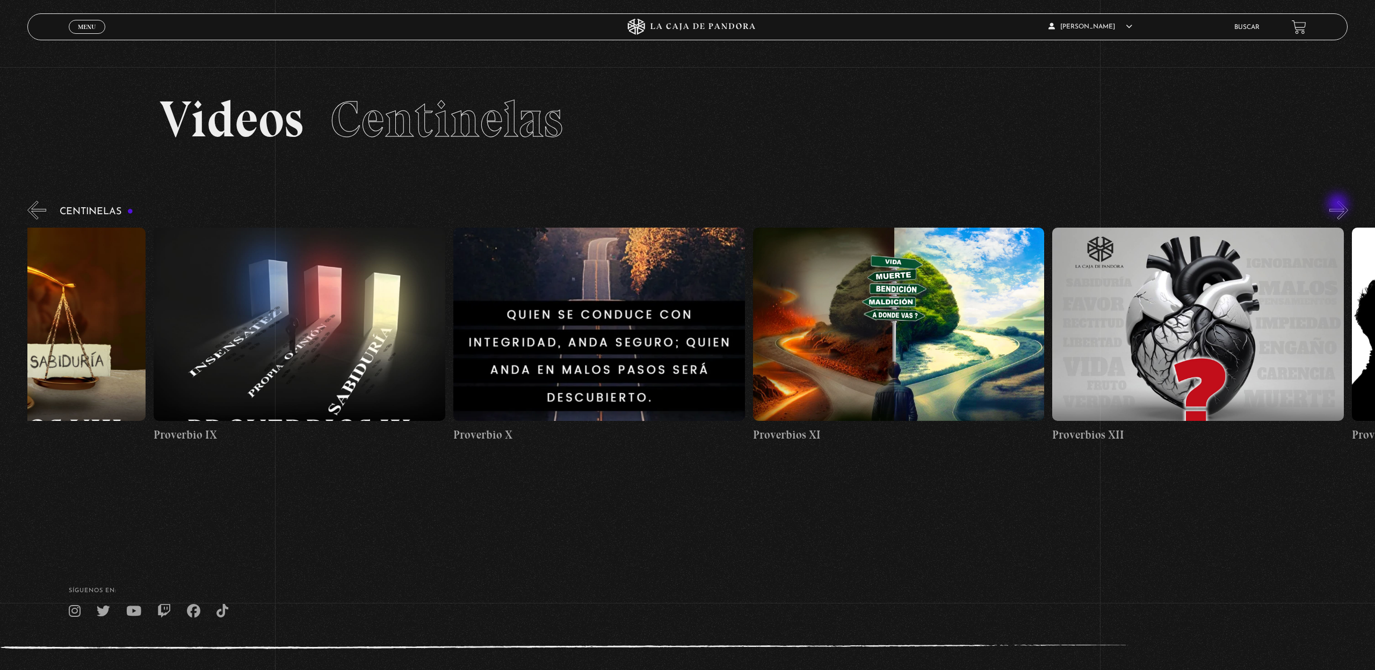
click at [1339, 205] on button "»" at bounding box center [1339, 210] width 19 height 19
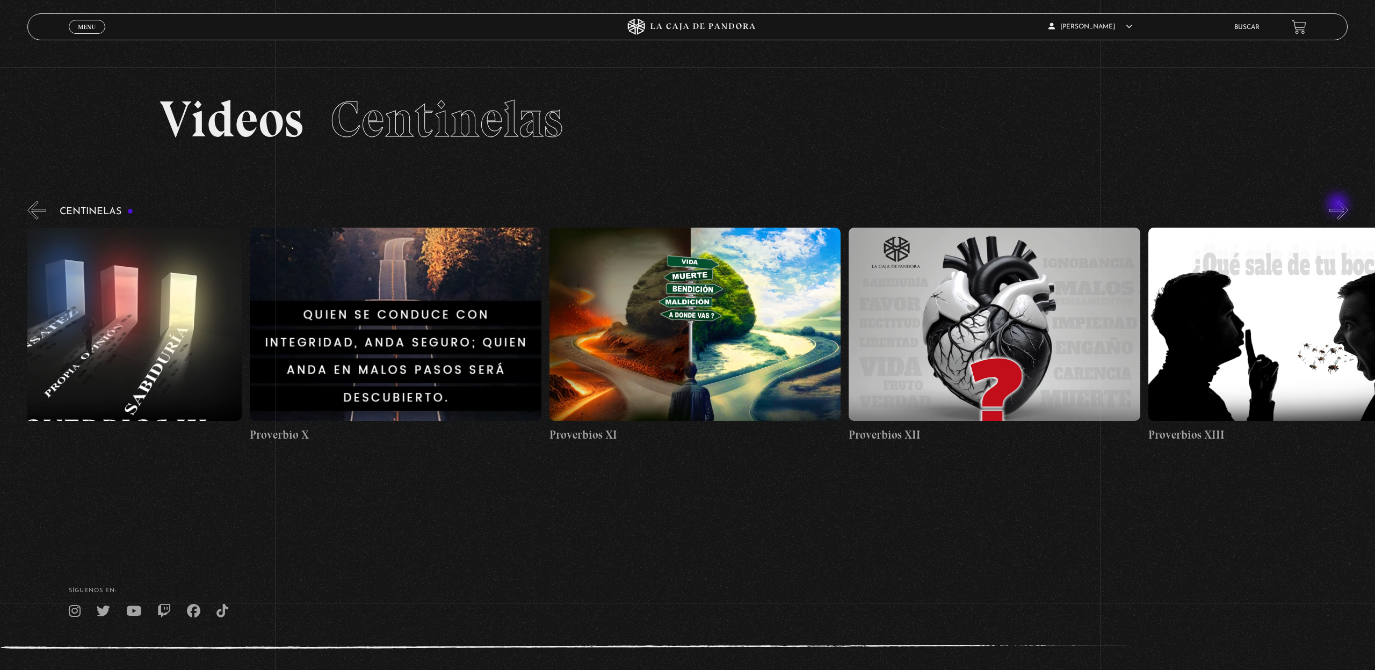
click at [1339, 205] on button "»" at bounding box center [1339, 210] width 19 height 19
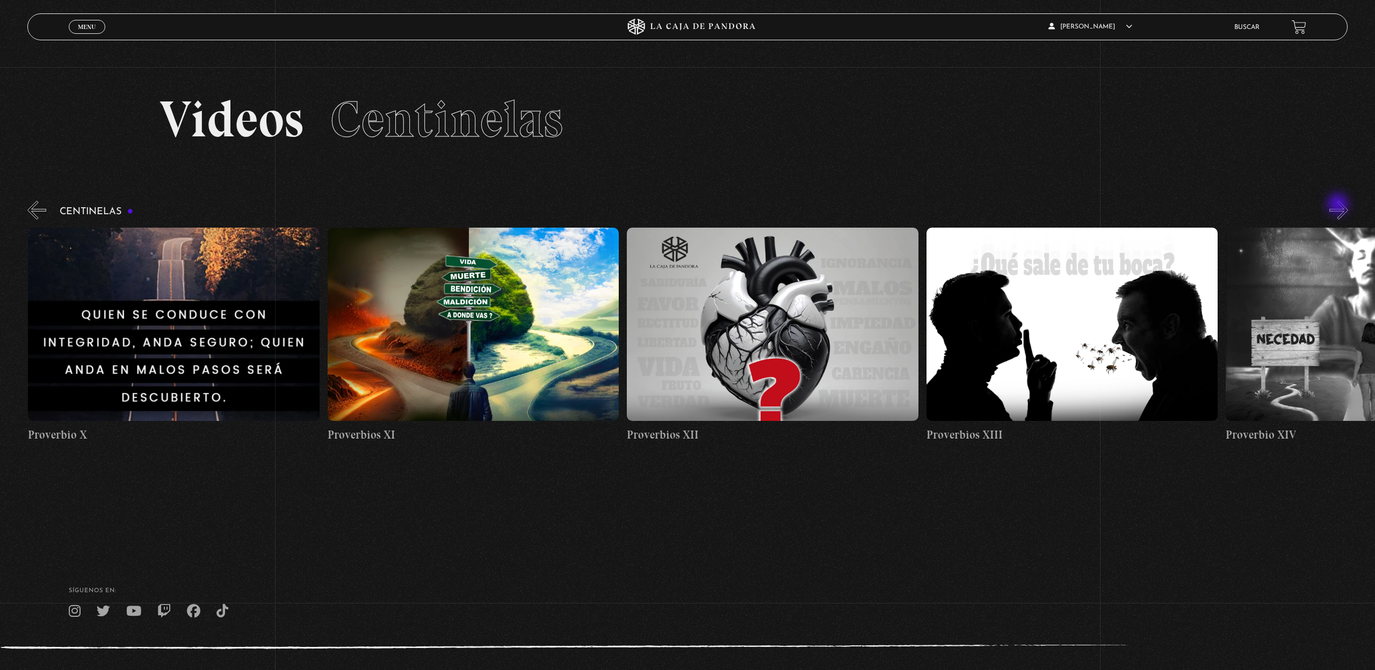
scroll to position [0, 3594]
click at [1339, 205] on button "»" at bounding box center [1339, 210] width 19 height 19
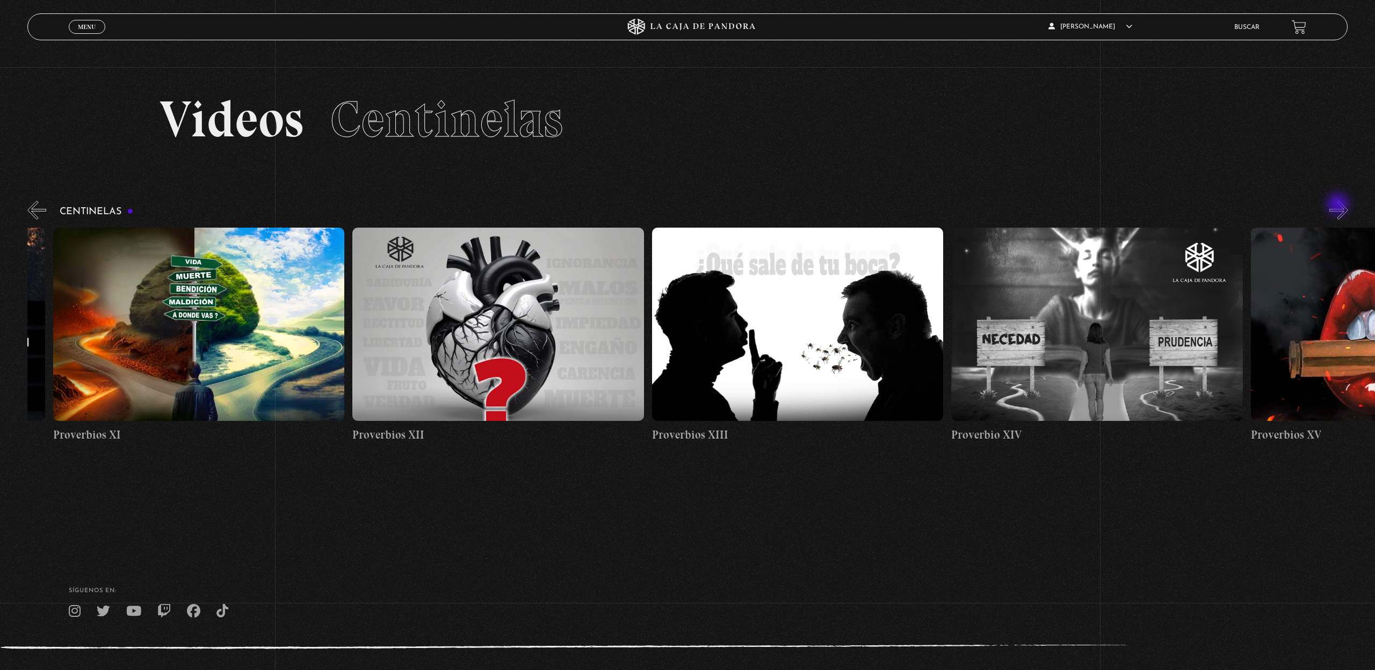
click at [1339, 205] on button "»" at bounding box center [1339, 210] width 19 height 19
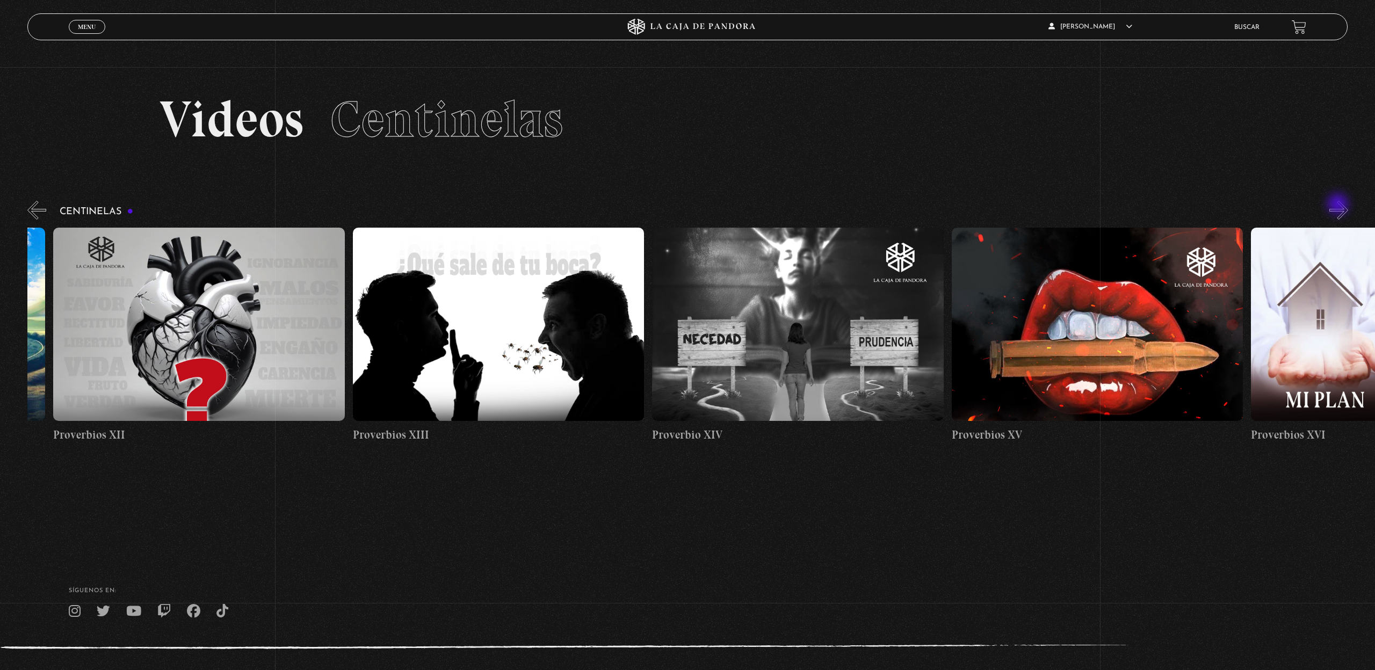
click at [1339, 205] on button "»" at bounding box center [1339, 210] width 19 height 19
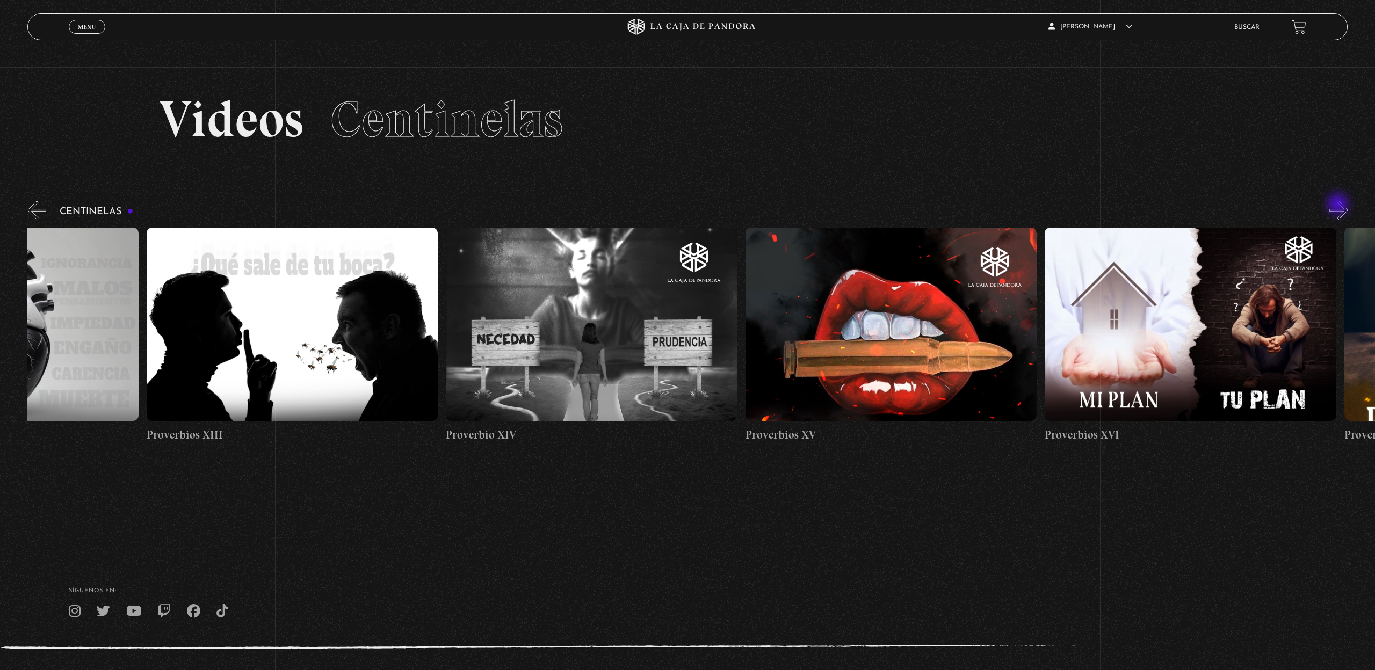
click at [1339, 205] on button "»" at bounding box center [1339, 210] width 19 height 19
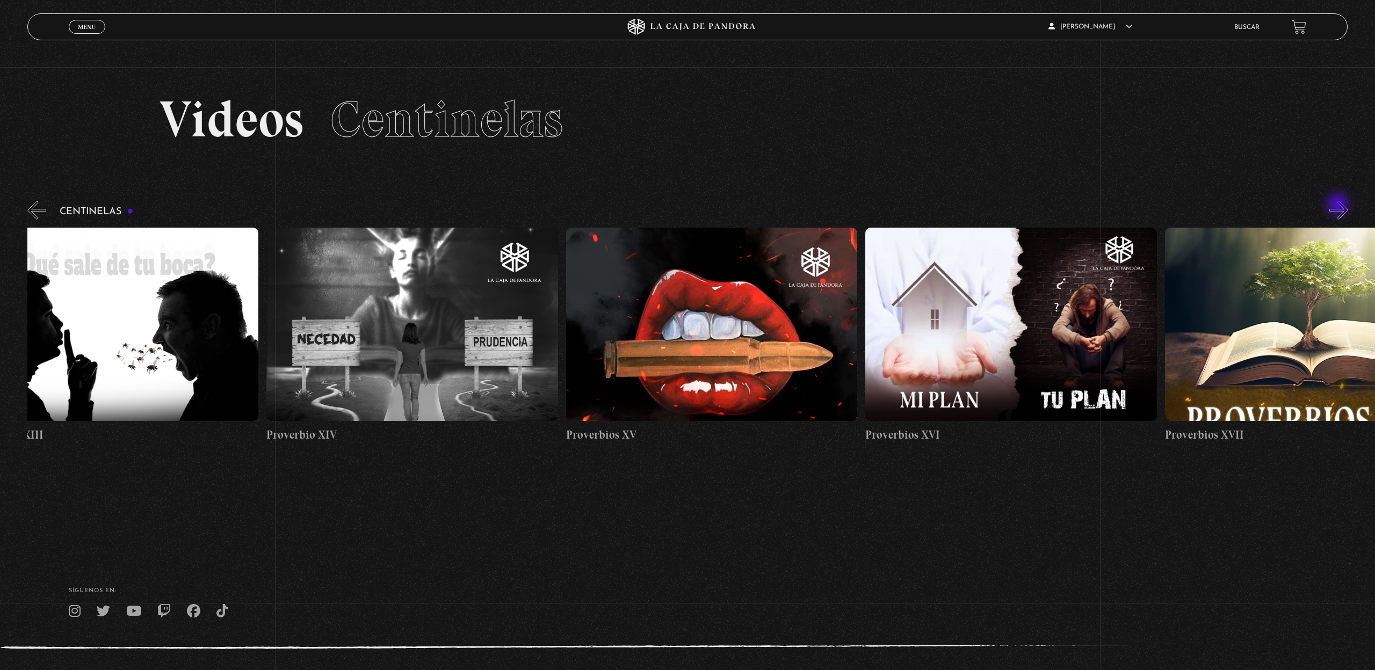
click at [1339, 205] on button "»" at bounding box center [1339, 210] width 19 height 19
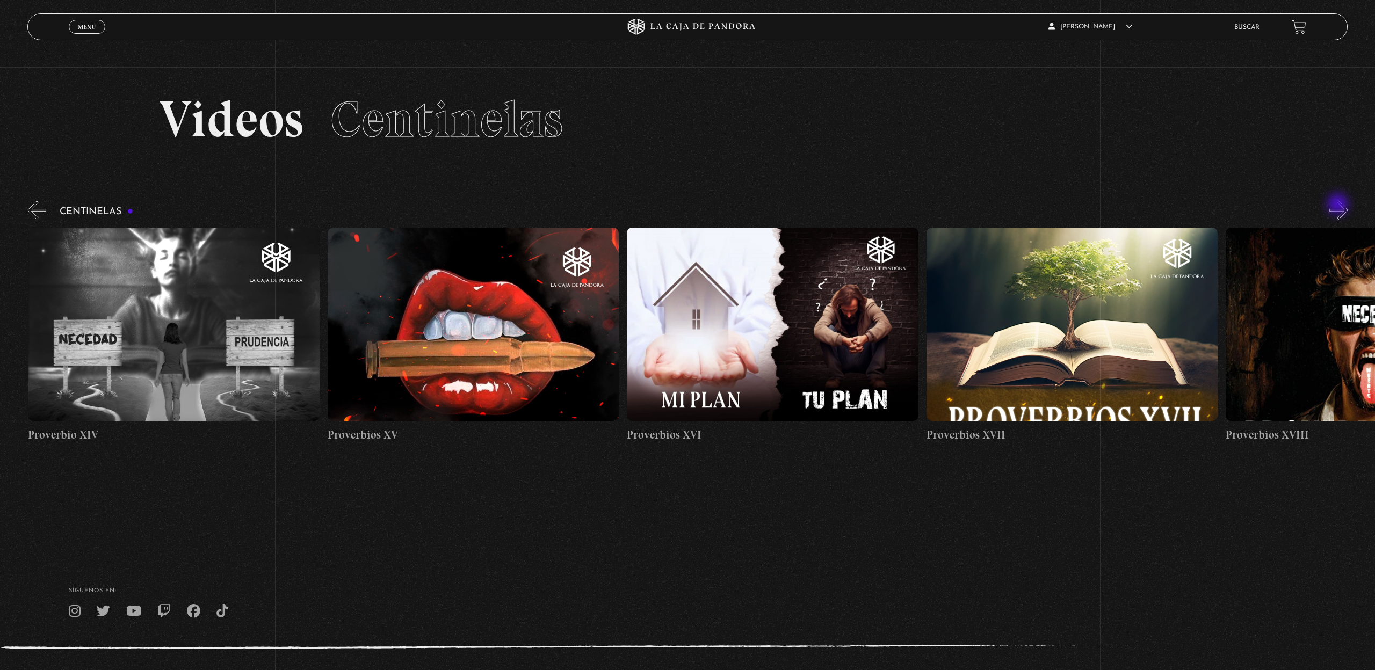
click at [1339, 205] on button "»" at bounding box center [1339, 210] width 19 height 19
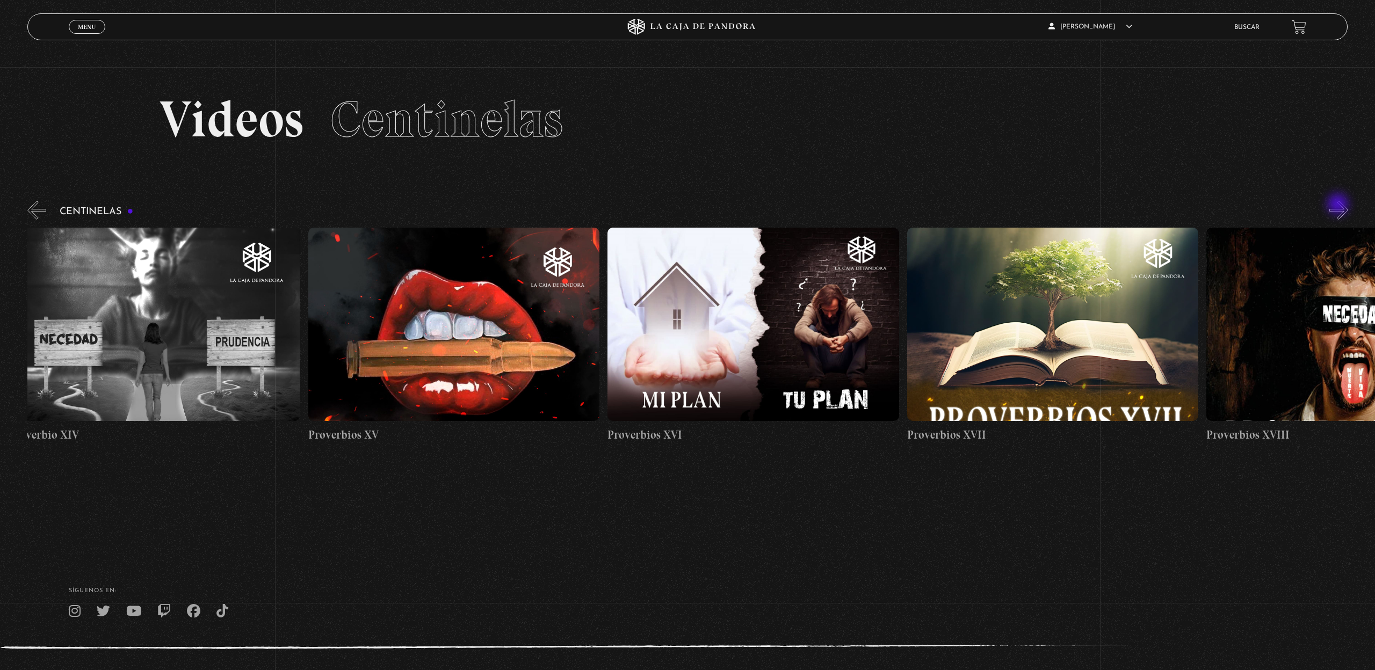
click at [1339, 205] on button "»" at bounding box center [1339, 210] width 19 height 19
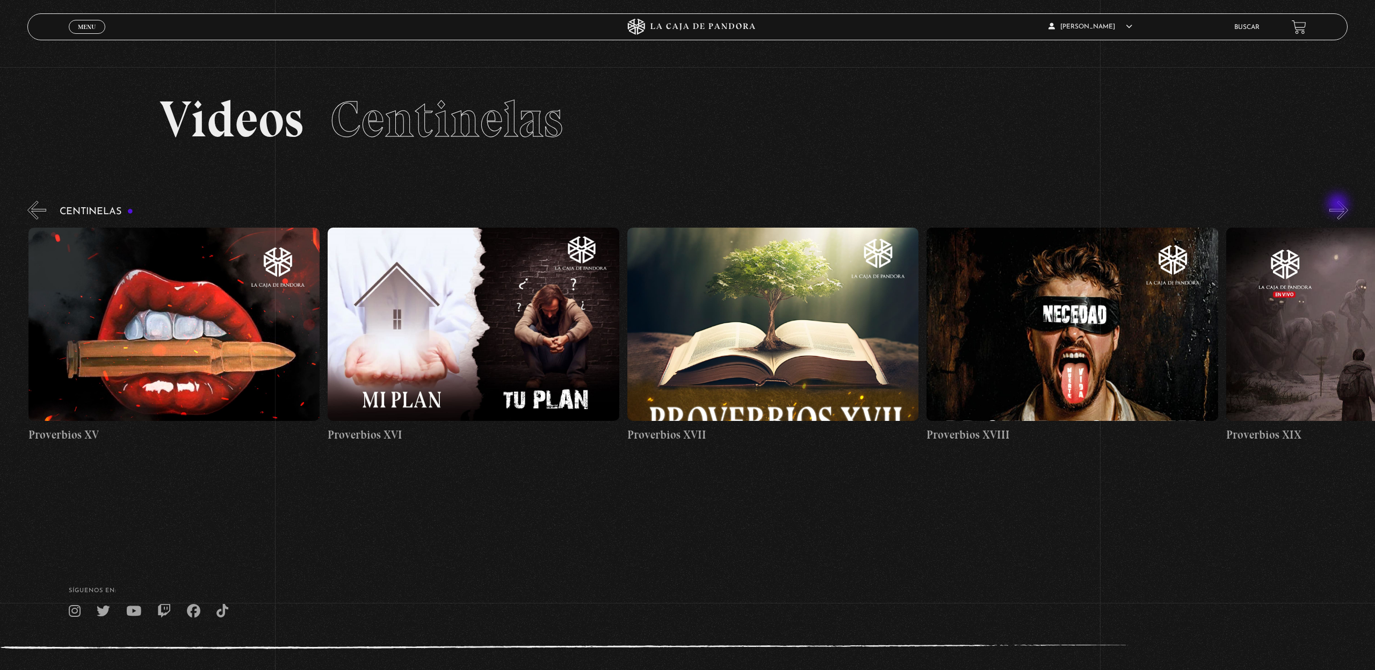
scroll to position [0, 5091]
click at [1339, 205] on button "»" at bounding box center [1339, 210] width 19 height 19
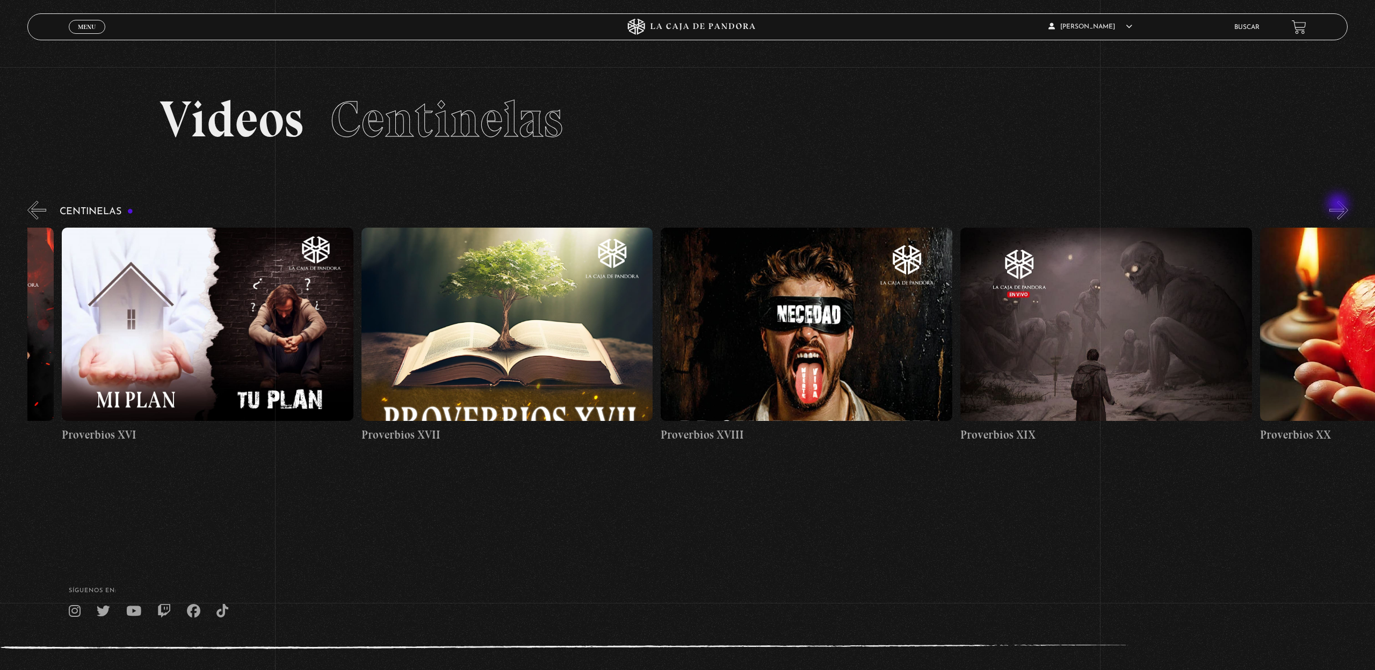
click at [1339, 205] on button "»" at bounding box center [1339, 210] width 19 height 19
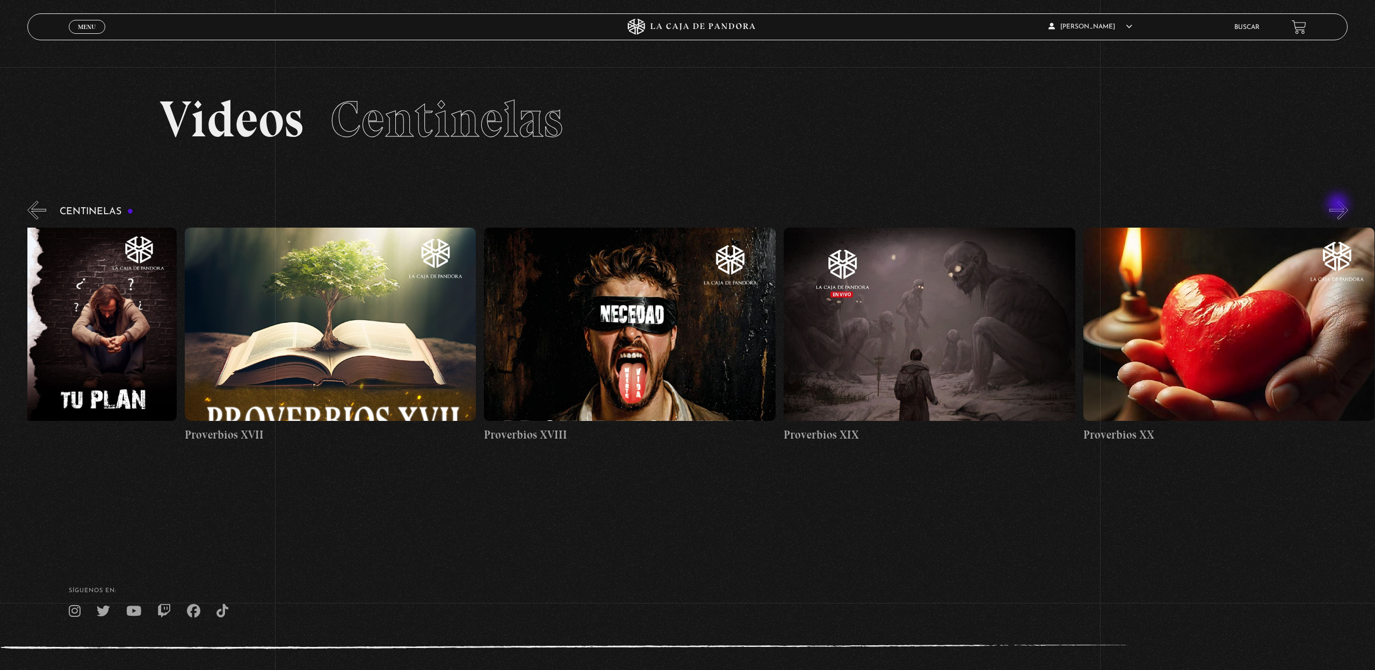
click at [1339, 205] on button "»" at bounding box center [1339, 210] width 19 height 19
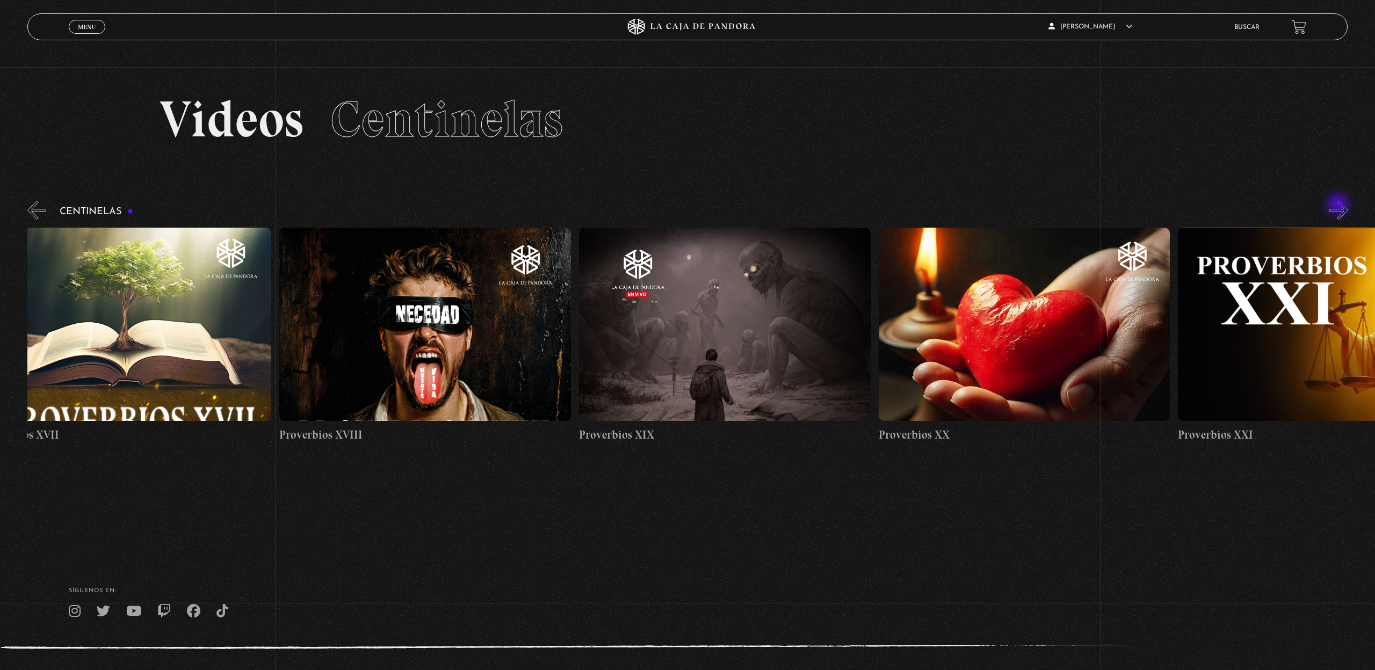
click at [1339, 205] on button "»" at bounding box center [1339, 210] width 19 height 19
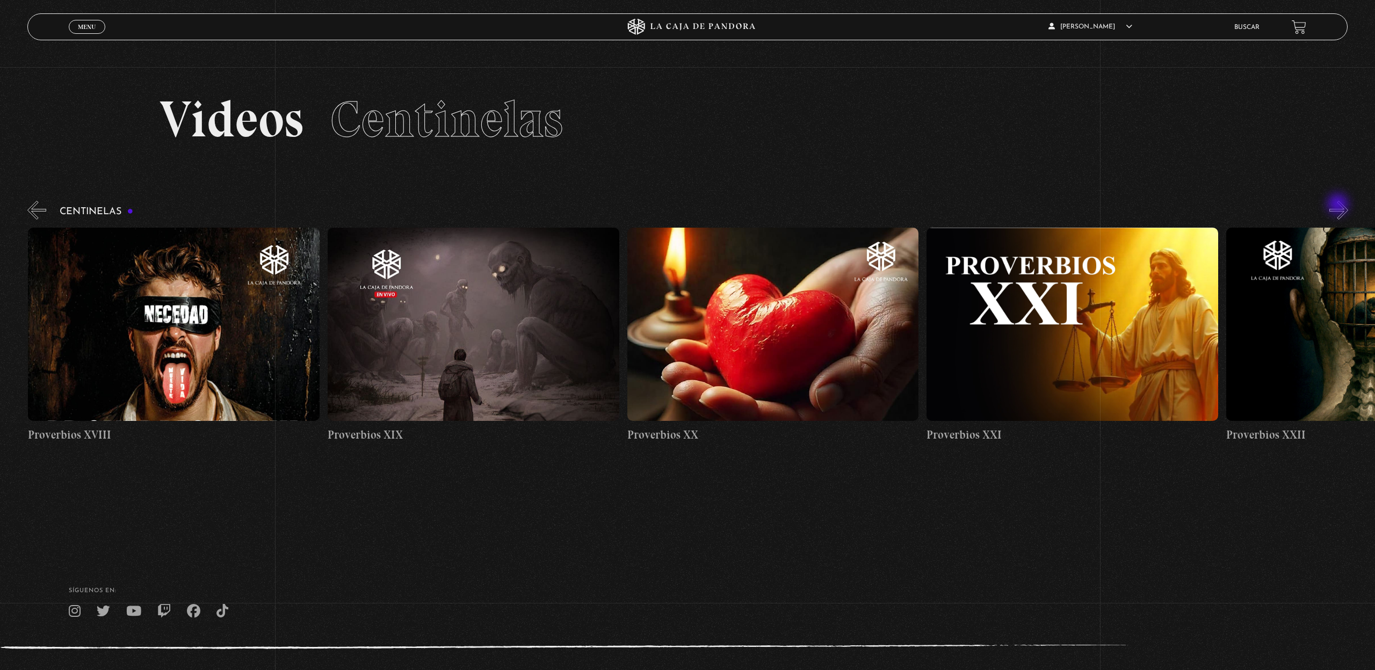
scroll to position [0, 5990]
click at [1339, 205] on button "»" at bounding box center [1339, 210] width 19 height 19
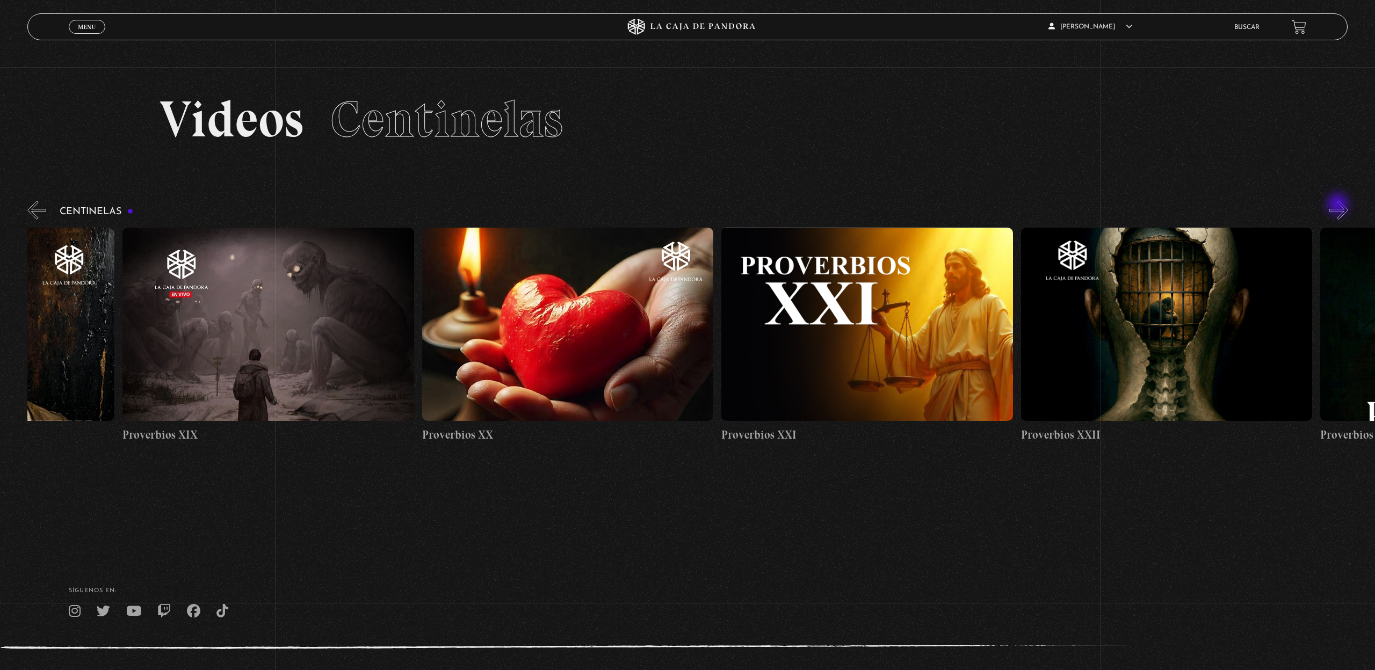
click at [1339, 205] on button "»" at bounding box center [1339, 210] width 19 height 19
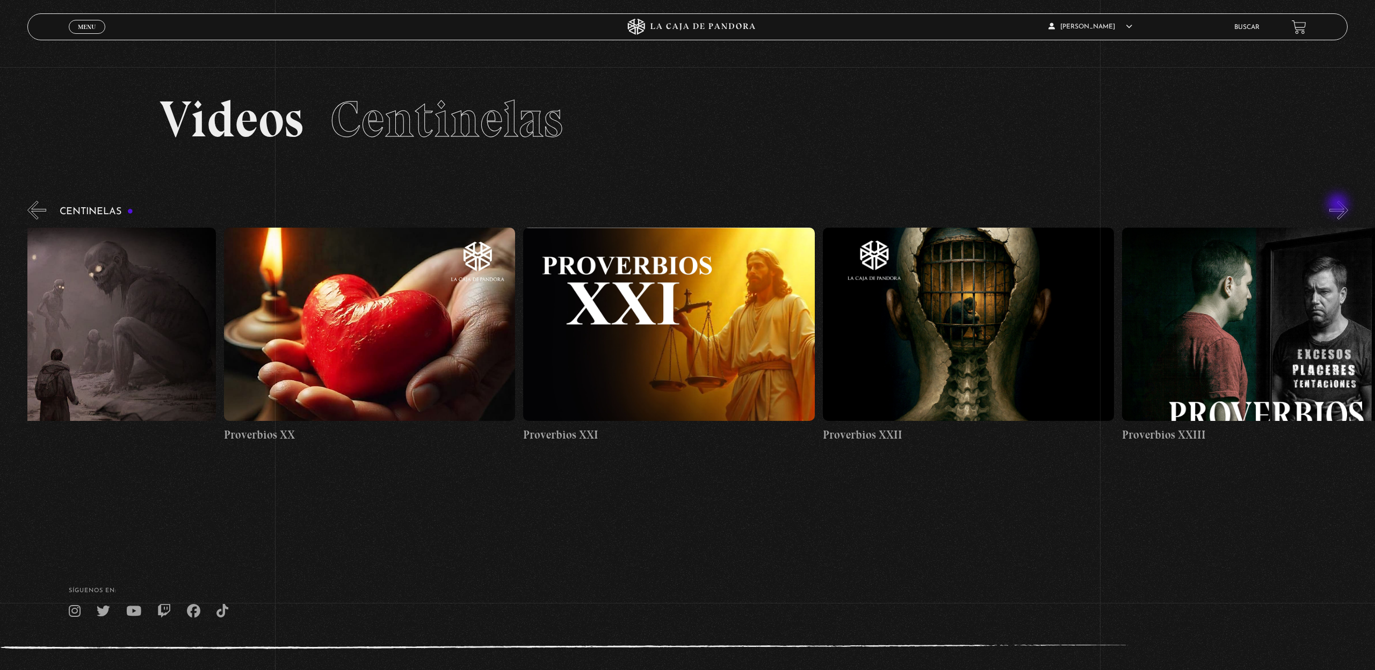
click at [1339, 205] on button "»" at bounding box center [1339, 210] width 19 height 19
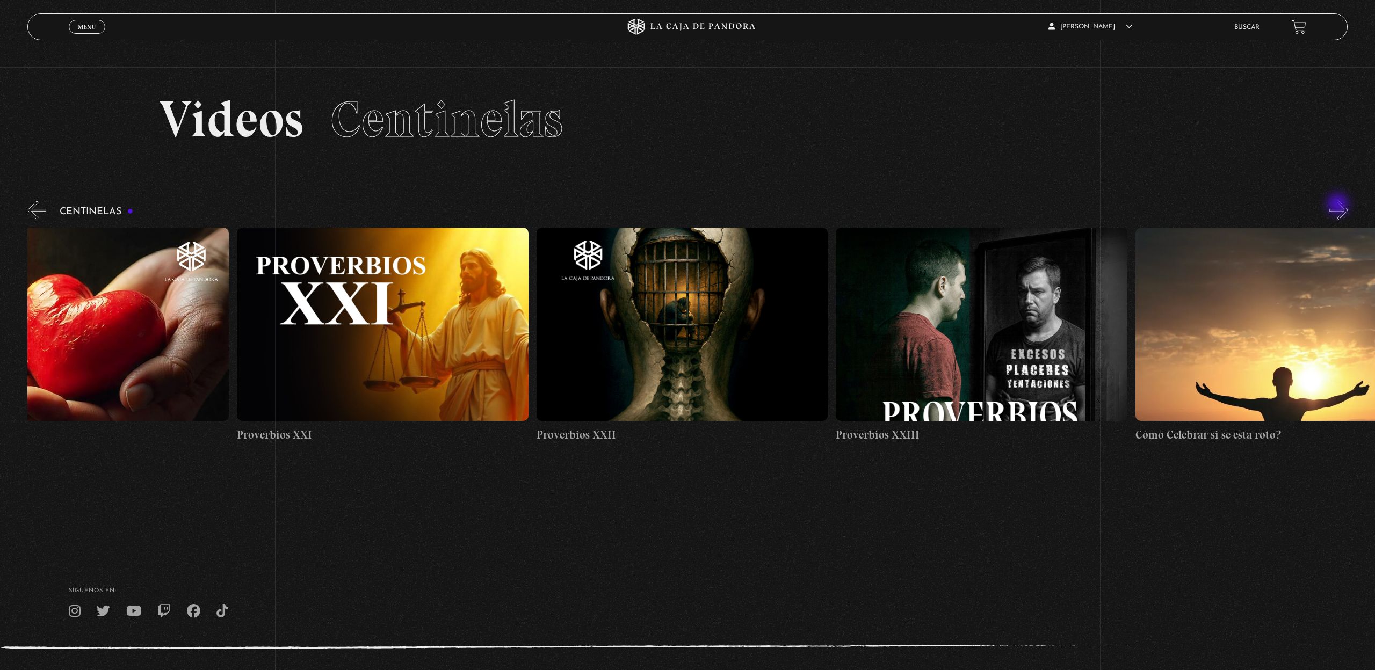
click at [1339, 205] on button "»" at bounding box center [1339, 210] width 19 height 19
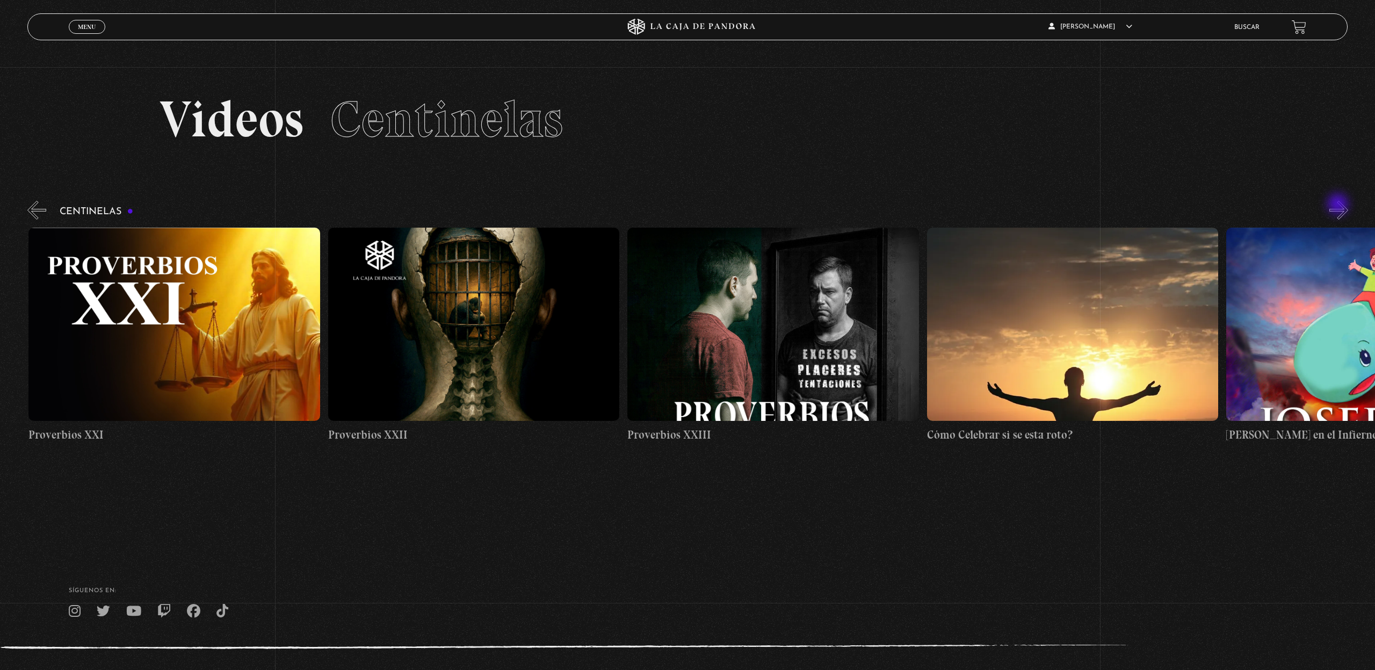
click at [1339, 205] on button "»" at bounding box center [1339, 210] width 19 height 19
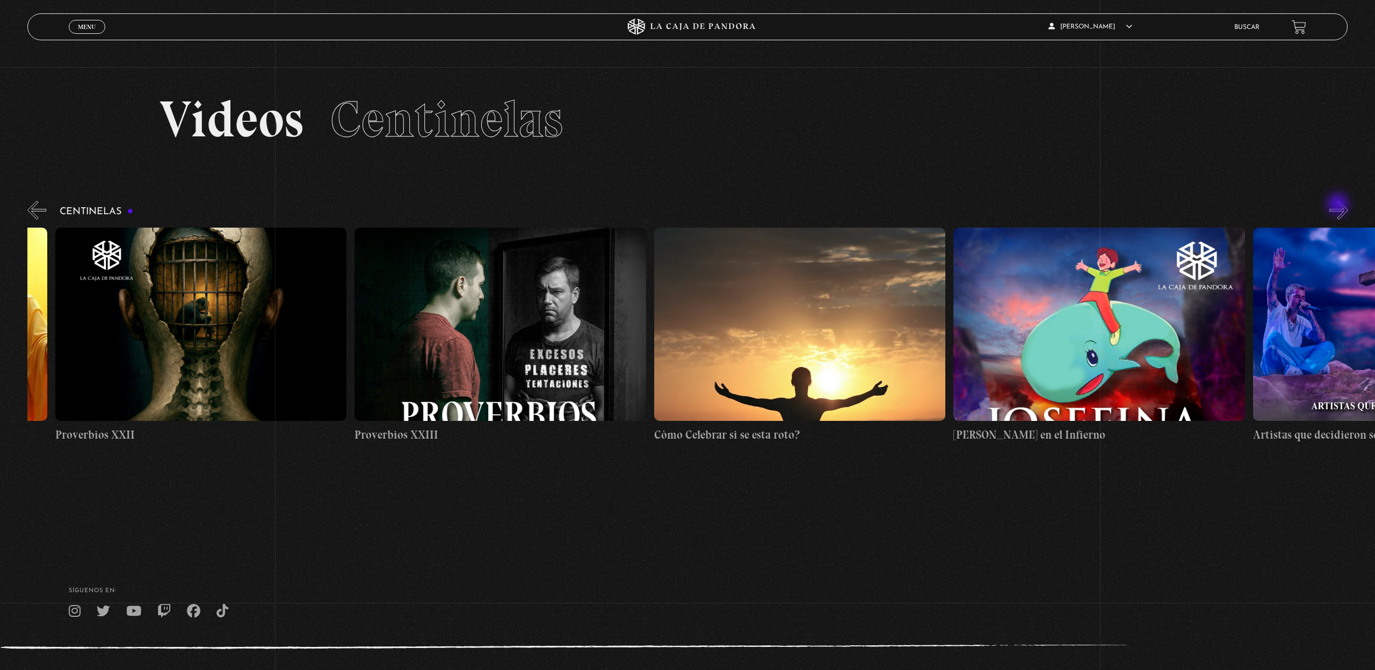
click at [1339, 205] on button "»" at bounding box center [1339, 210] width 19 height 19
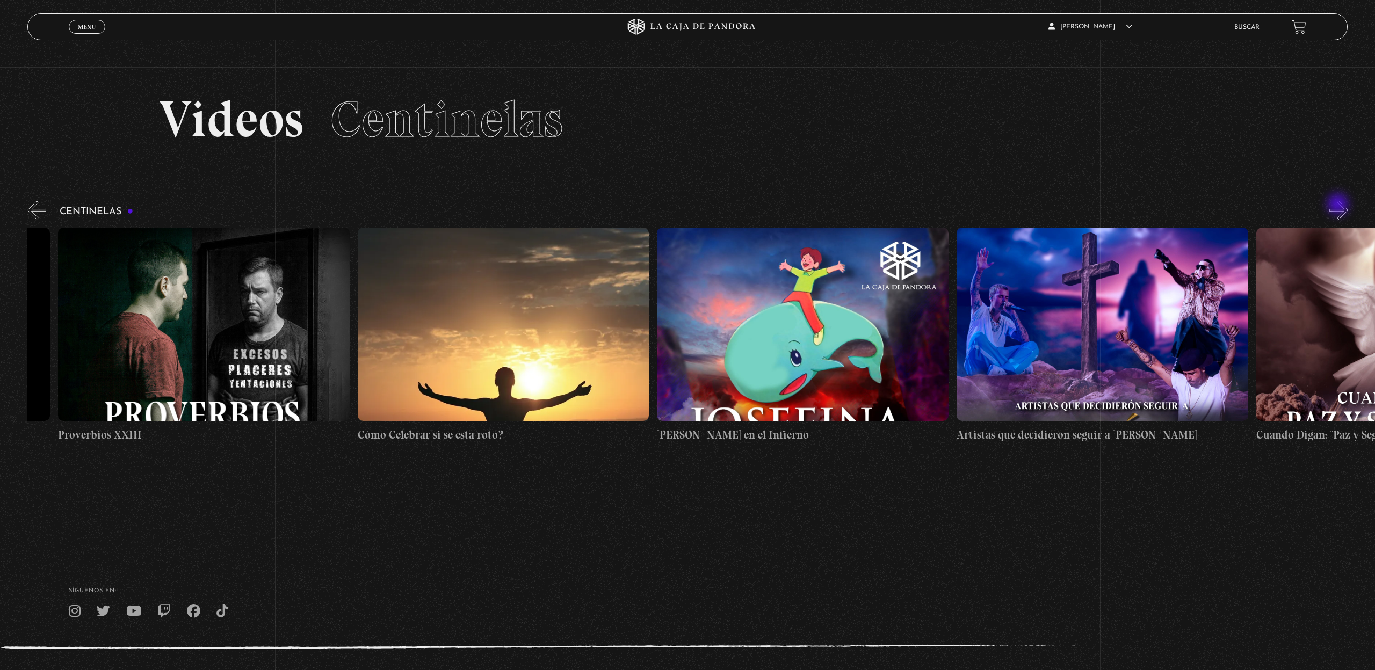
click at [1339, 205] on button "»" at bounding box center [1339, 210] width 19 height 19
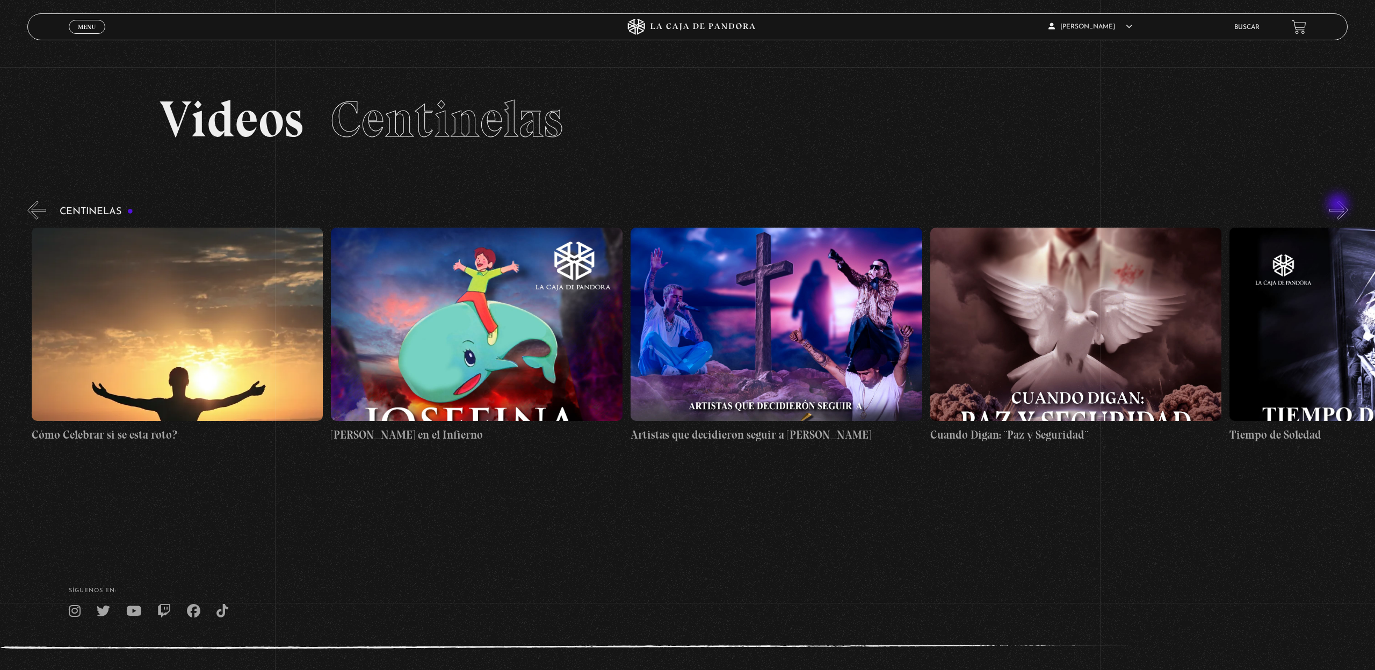
click at [1339, 205] on button "»" at bounding box center [1339, 210] width 19 height 19
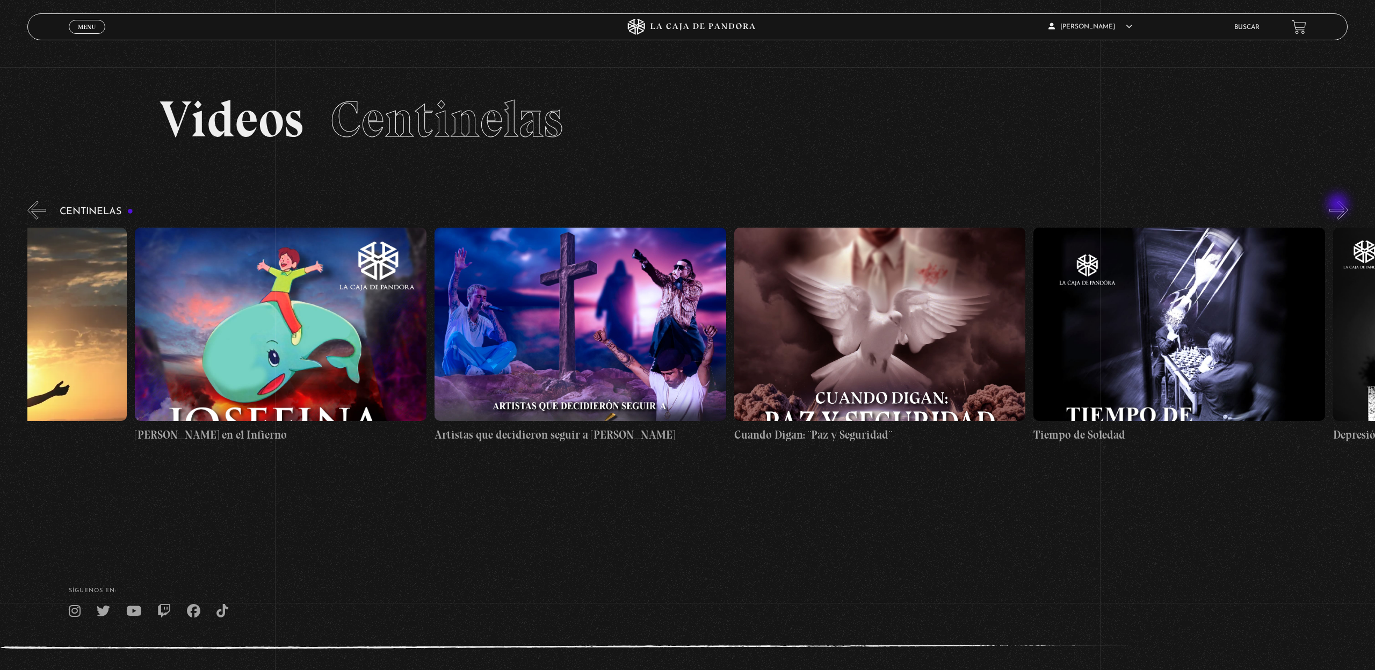
click at [1339, 205] on button "»" at bounding box center [1339, 210] width 19 height 19
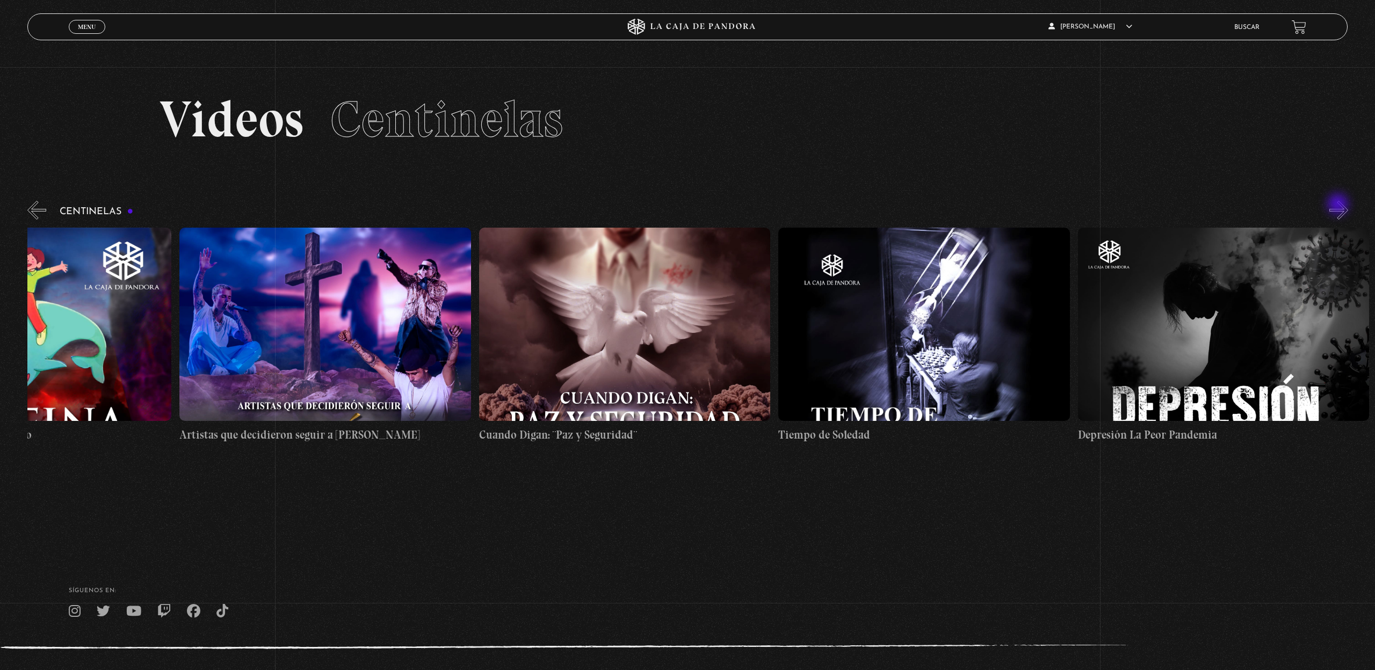
click at [1339, 205] on button "»" at bounding box center [1339, 210] width 19 height 19
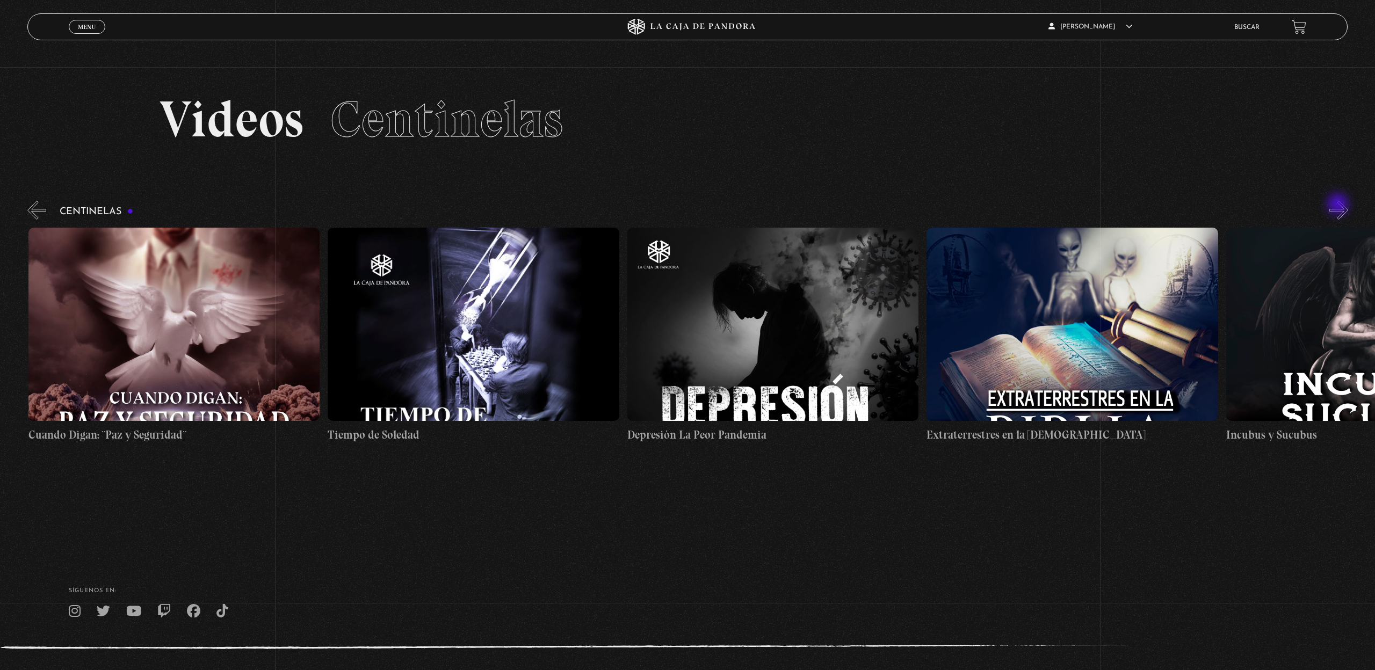
click at [1339, 205] on button "»" at bounding box center [1339, 210] width 19 height 19
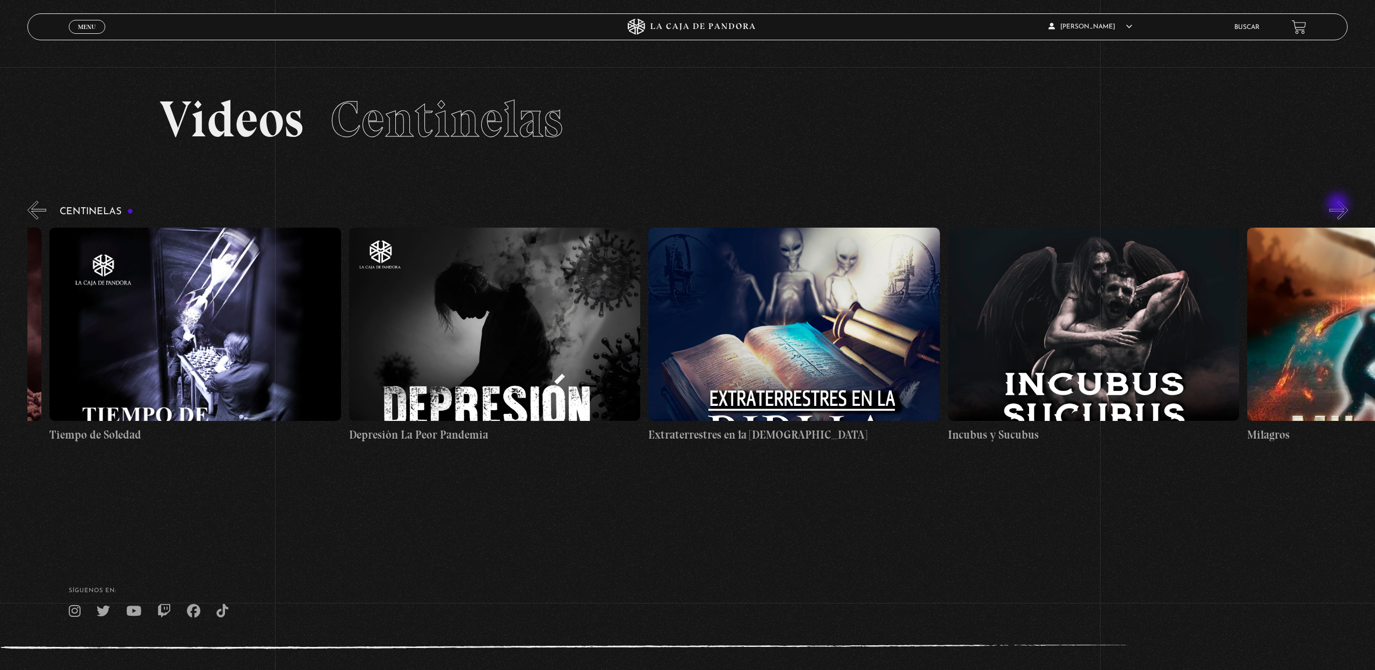
click at [1339, 205] on button "»" at bounding box center [1339, 210] width 19 height 19
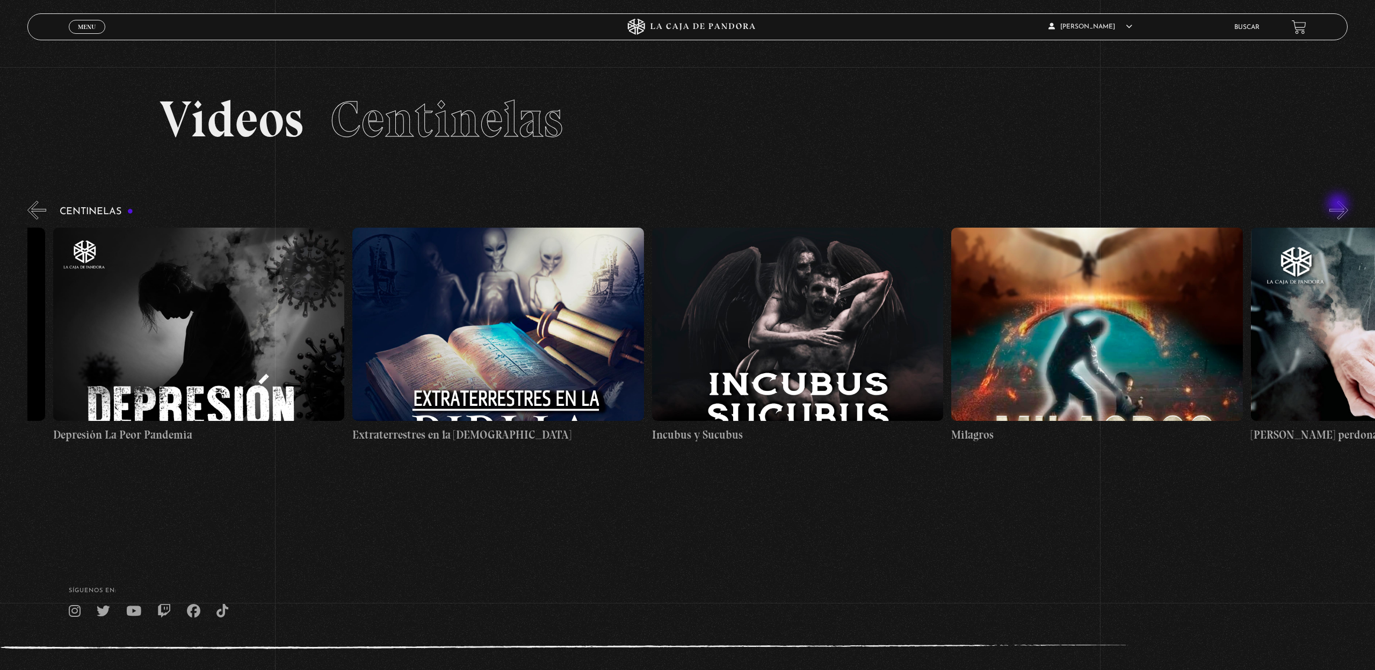
click at [1339, 205] on button "»" at bounding box center [1339, 210] width 19 height 19
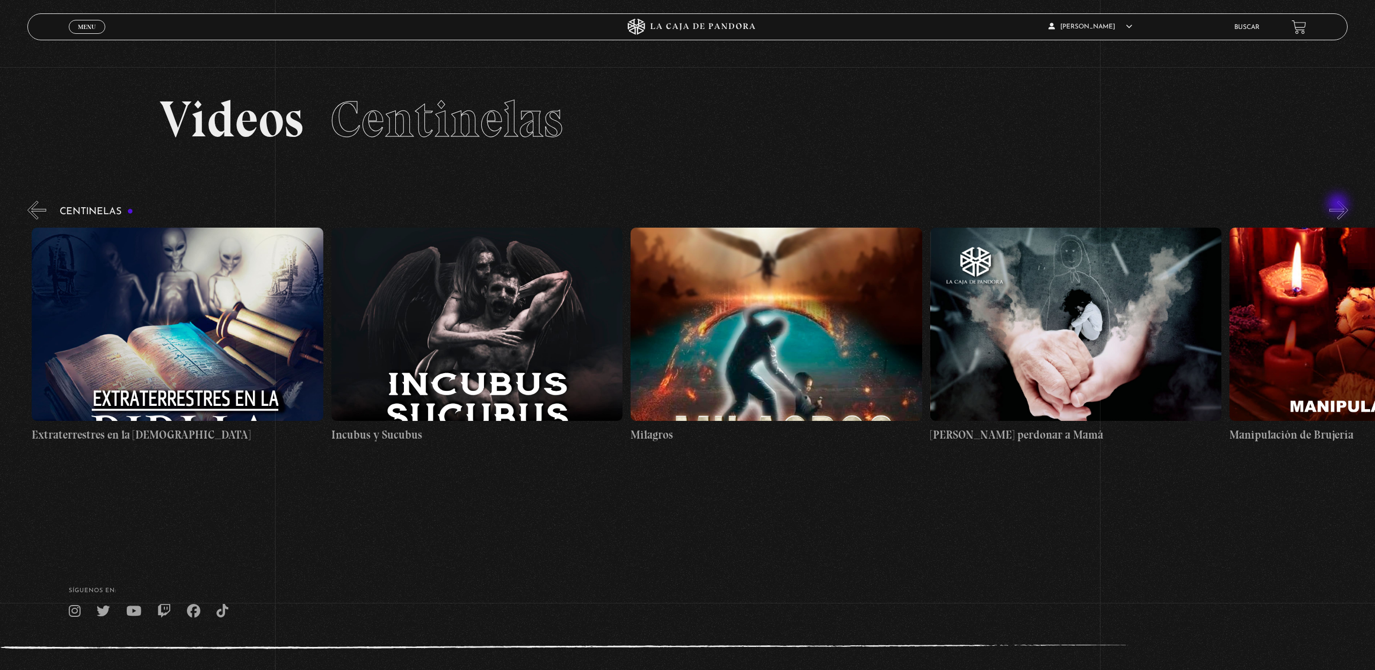
click at [1339, 205] on button "»" at bounding box center [1339, 210] width 19 height 19
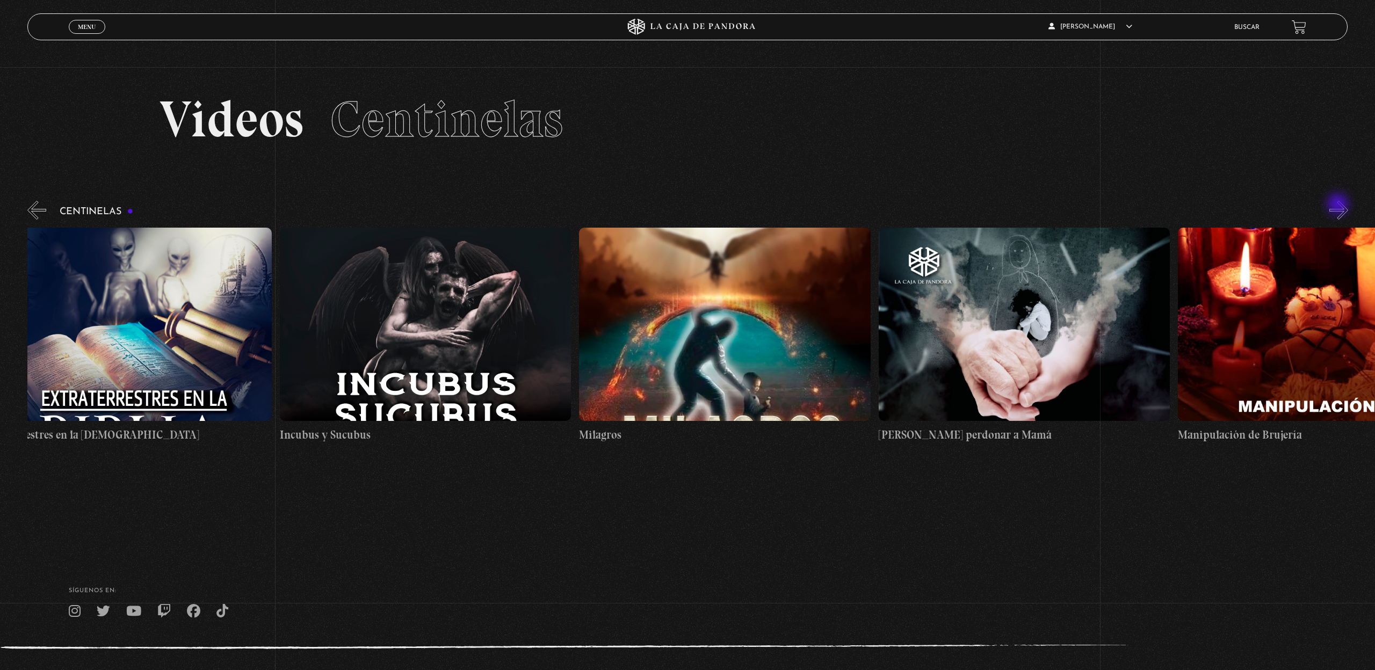
click at [1339, 205] on button "»" at bounding box center [1339, 210] width 19 height 19
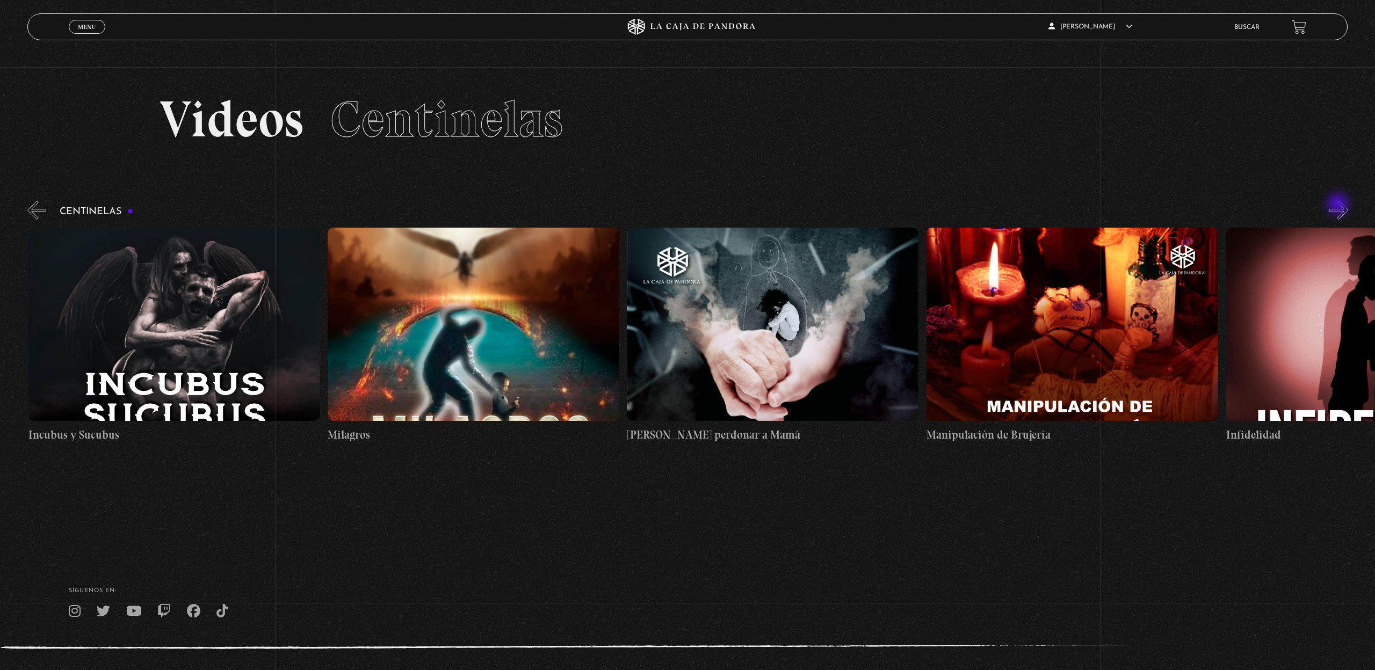
scroll to position [0, 9884]
click at [1339, 205] on button "»" at bounding box center [1339, 210] width 19 height 19
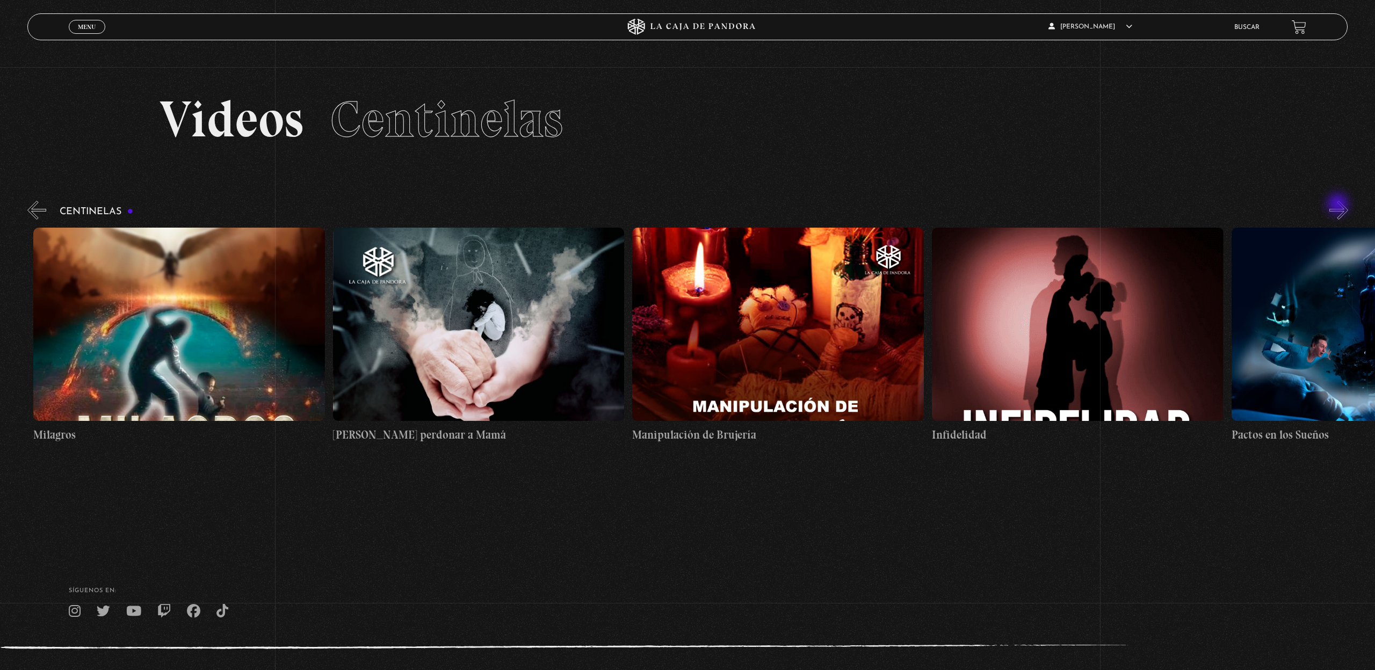
click at [1339, 205] on button "»" at bounding box center [1339, 210] width 19 height 19
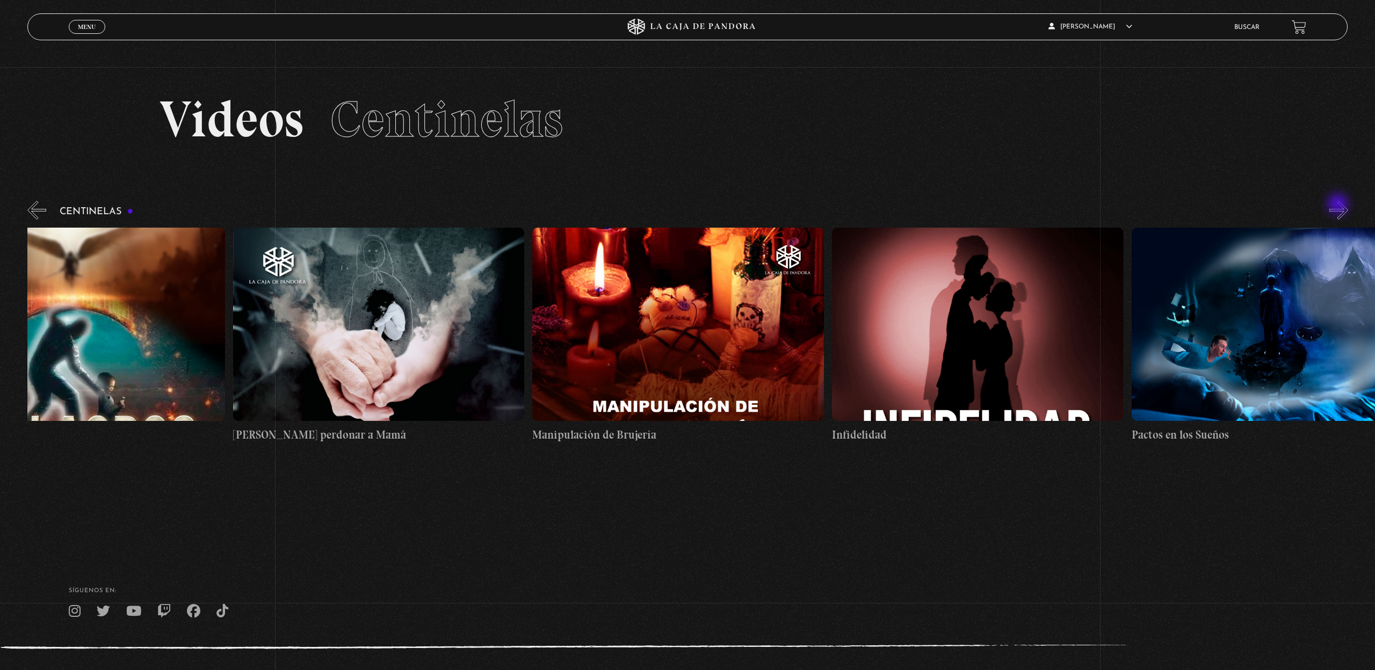
click at [1339, 205] on button "»" at bounding box center [1339, 210] width 19 height 19
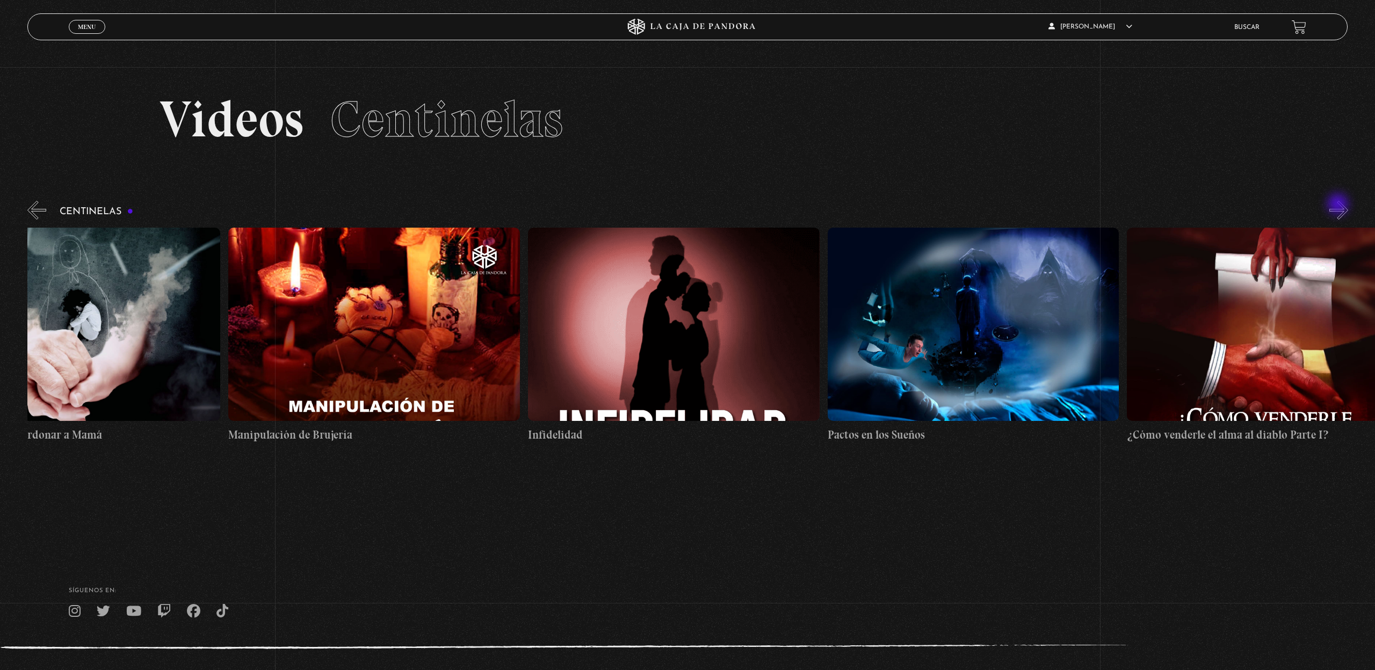
click at [1339, 205] on button "»" at bounding box center [1339, 210] width 19 height 19
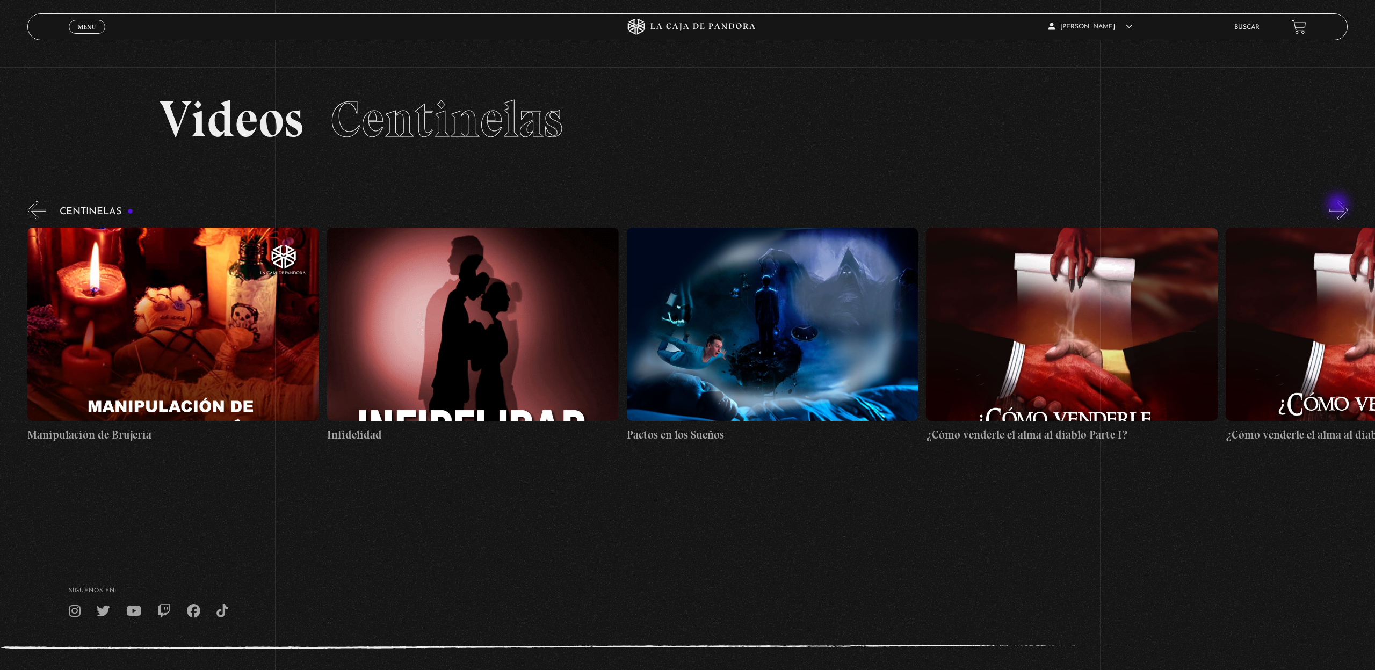
click at [1339, 205] on button "»" at bounding box center [1339, 210] width 19 height 19
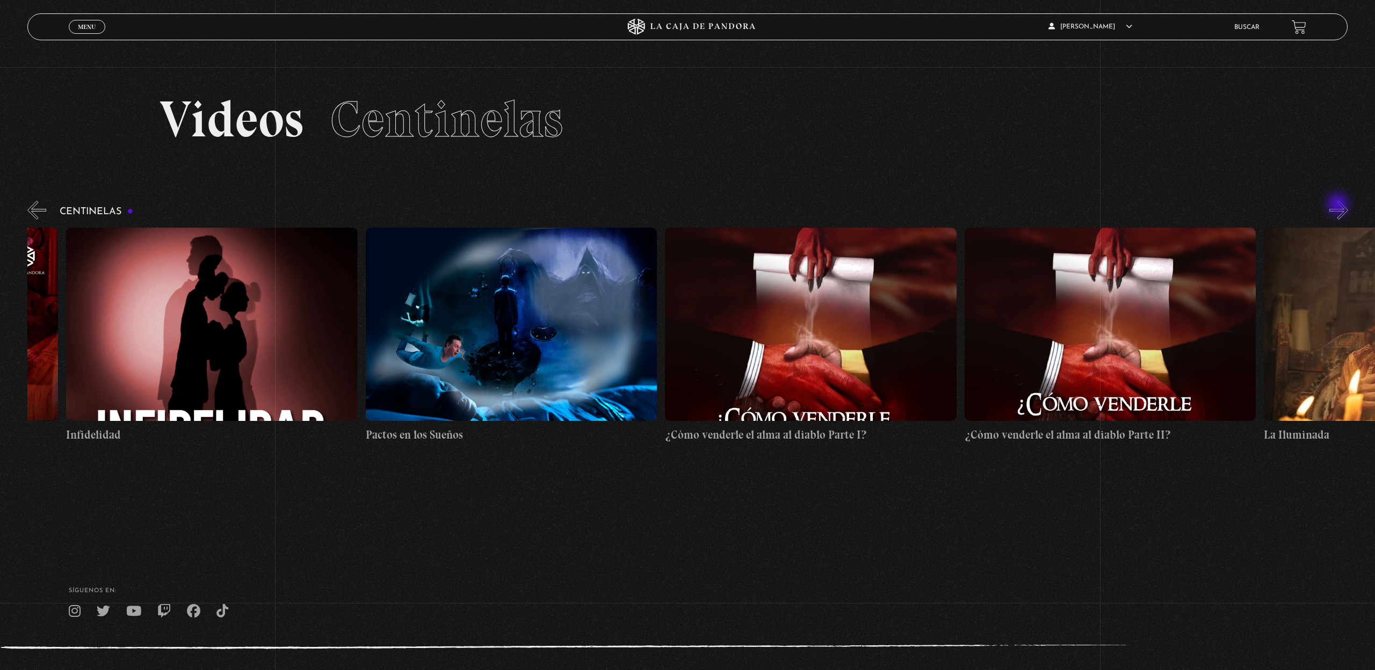
click at [1339, 205] on button "»" at bounding box center [1339, 210] width 19 height 19
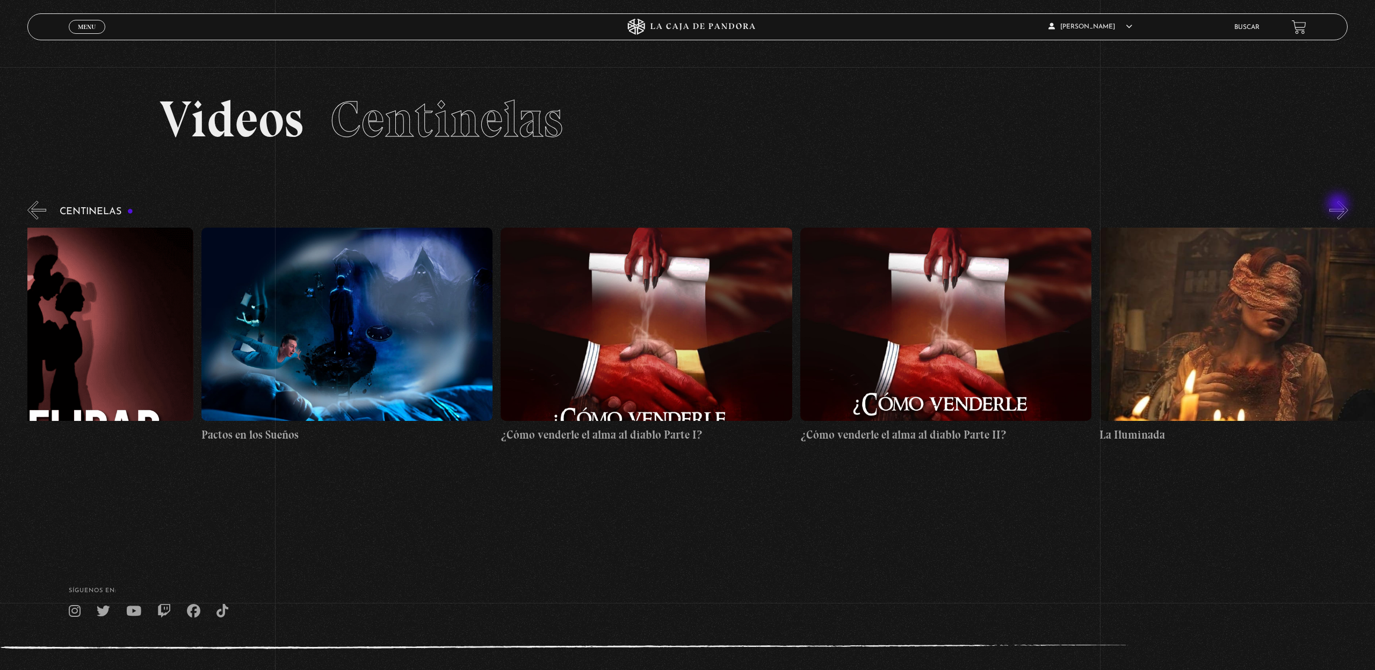
click at [1339, 205] on button "»" at bounding box center [1339, 210] width 19 height 19
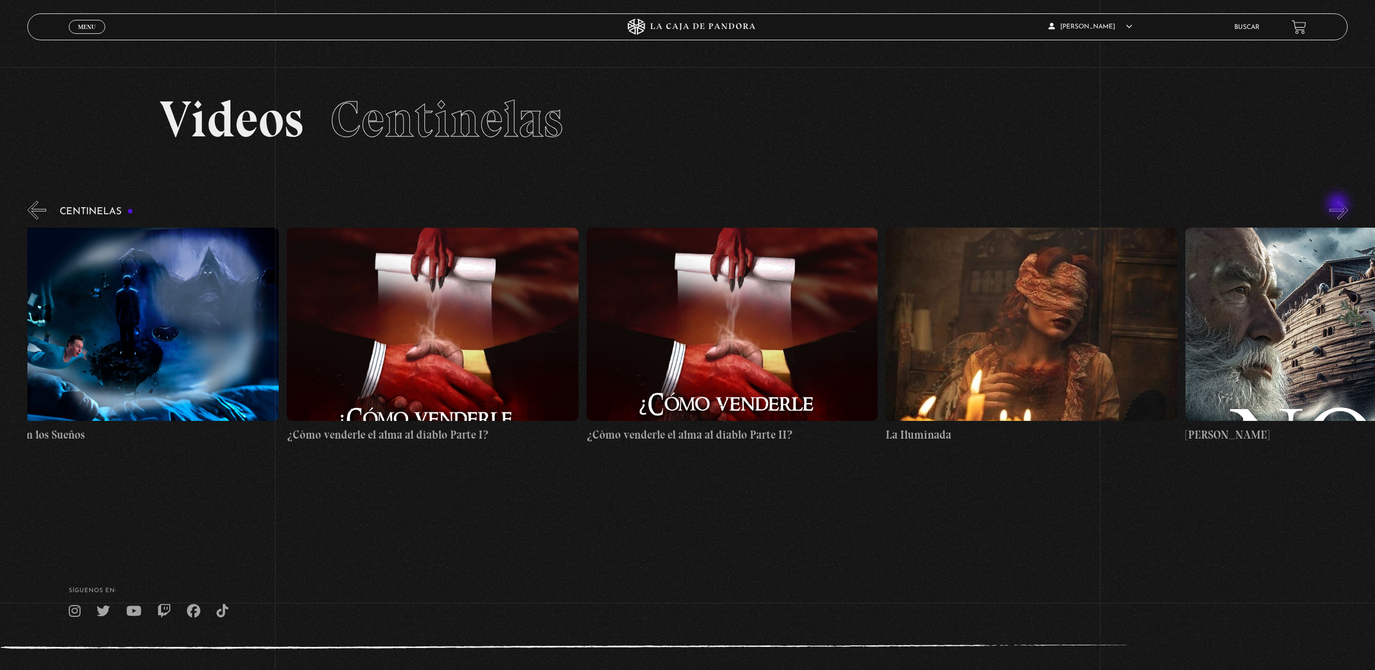
click at [1339, 205] on button "»" at bounding box center [1339, 210] width 19 height 19
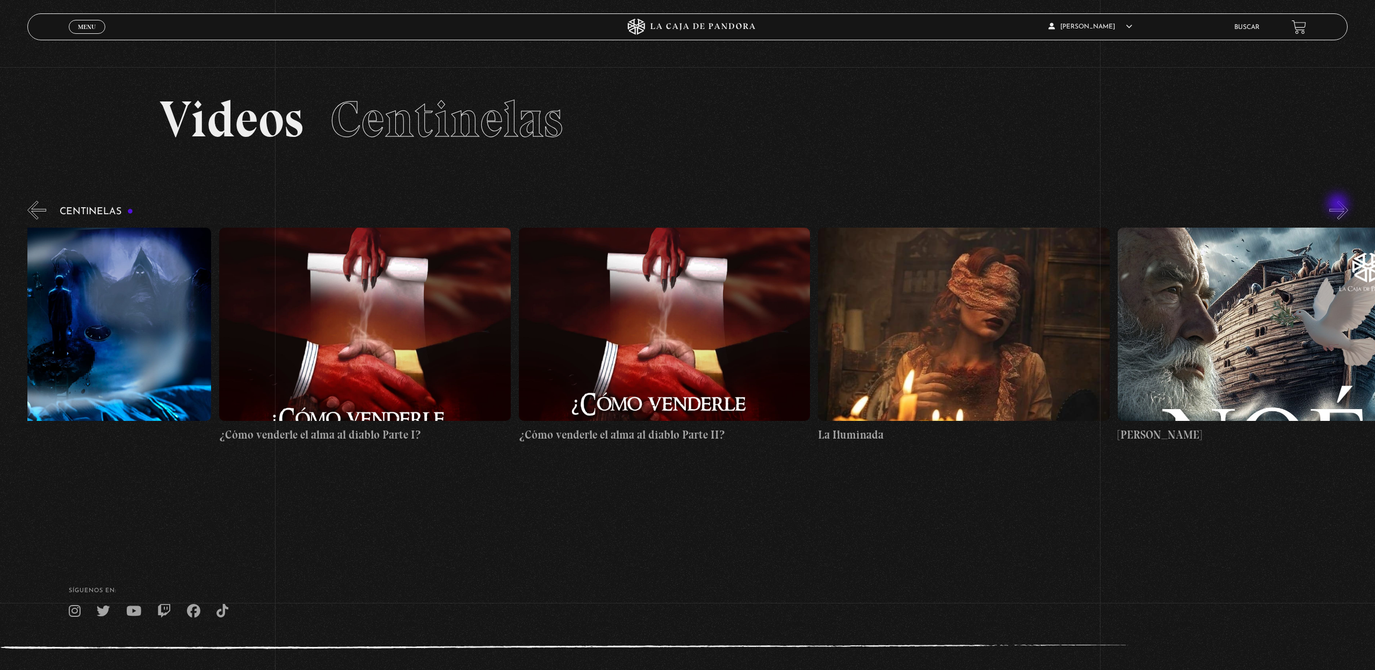
scroll to position [0, 11682]
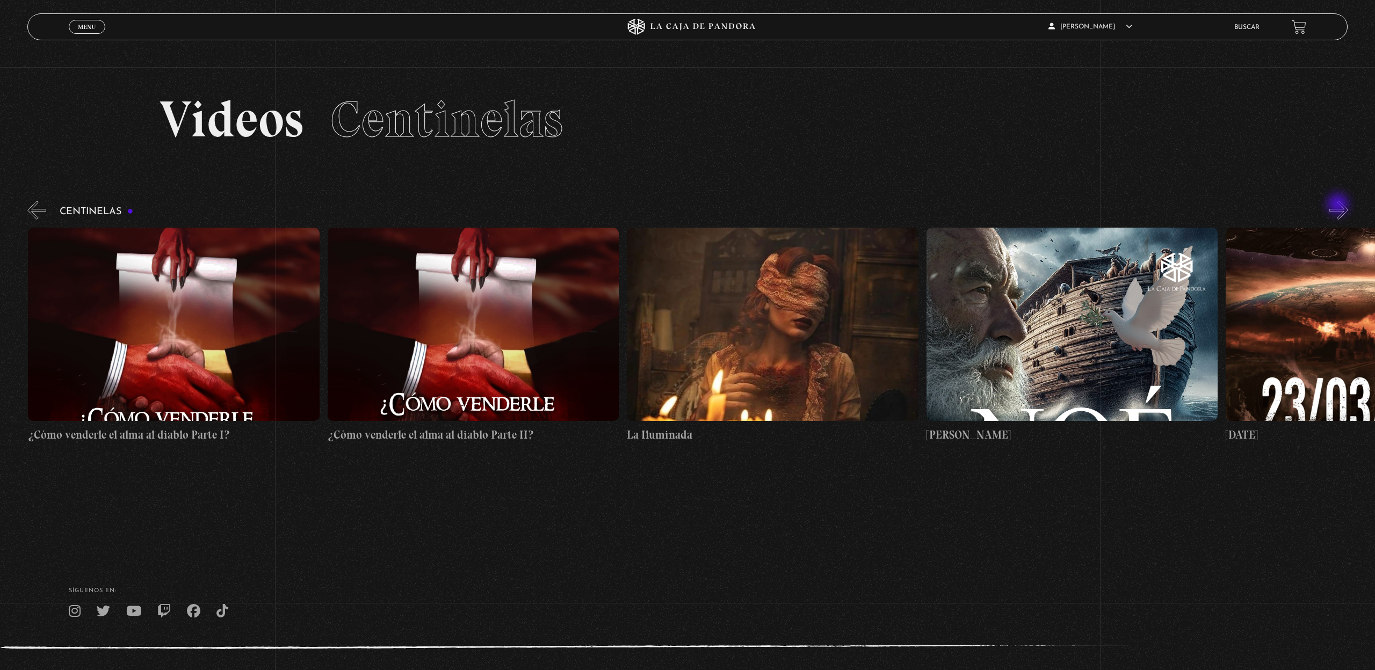
click at [1339, 205] on button "»" at bounding box center [1339, 210] width 19 height 19
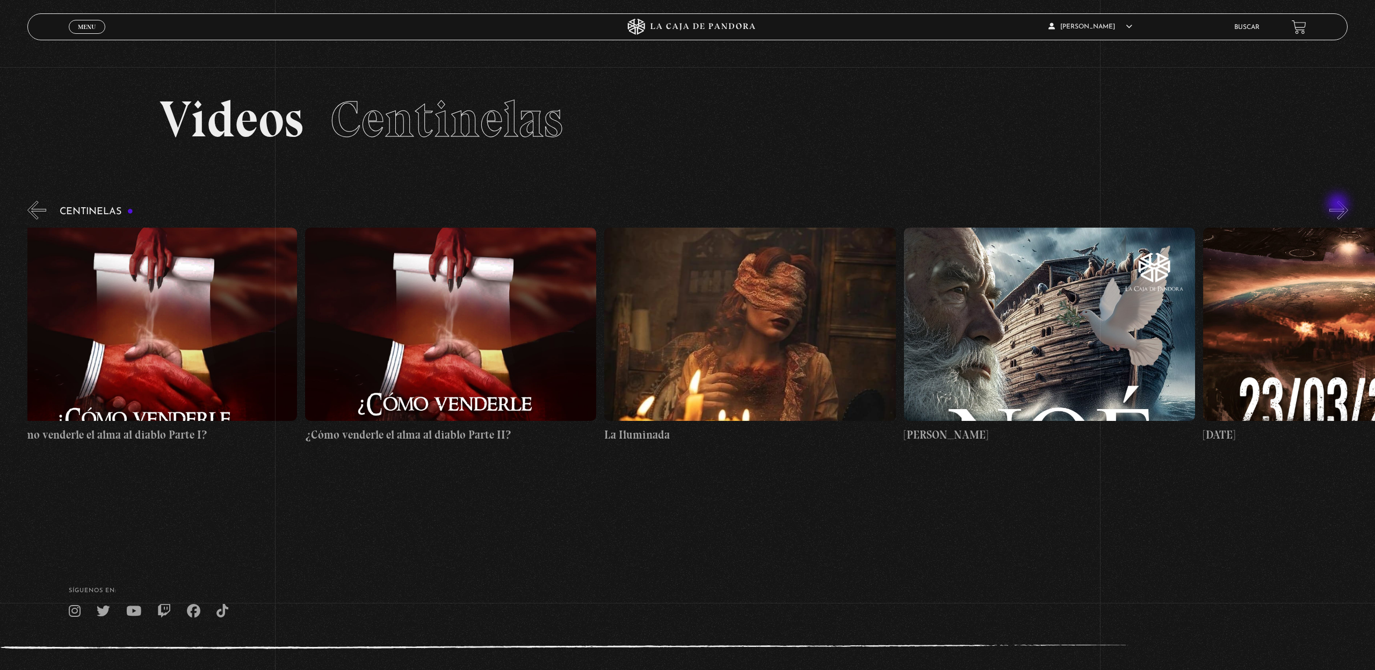
click at [1339, 205] on button "»" at bounding box center [1339, 210] width 19 height 19
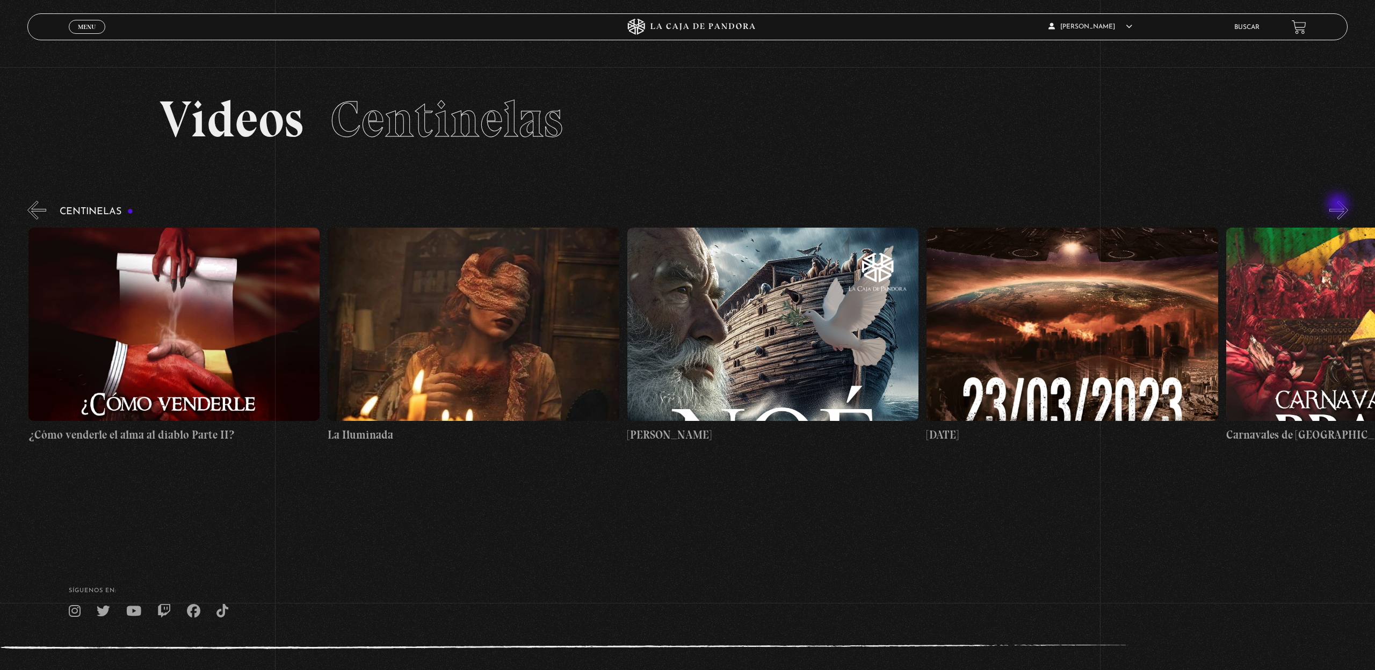
click at [1339, 205] on button "»" at bounding box center [1339, 210] width 19 height 19
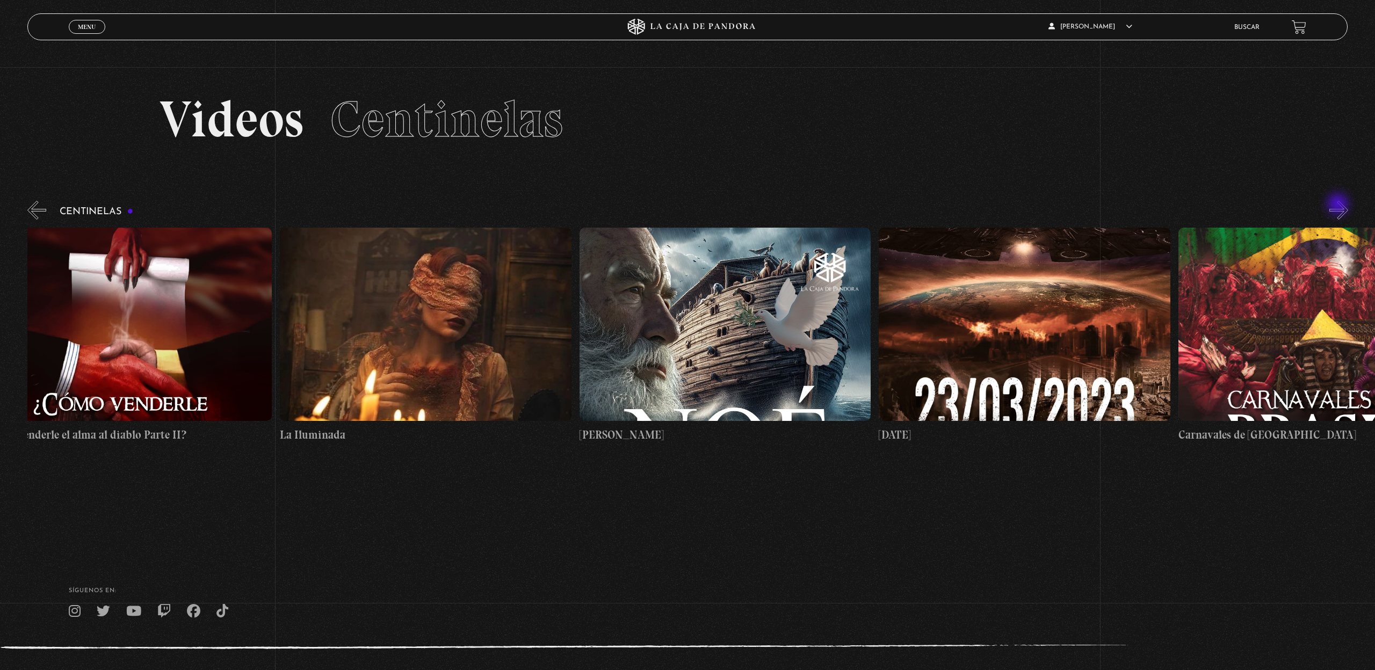
click at [1339, 205] on button "»" at bounding box center [1339, 210] width 19 height 19
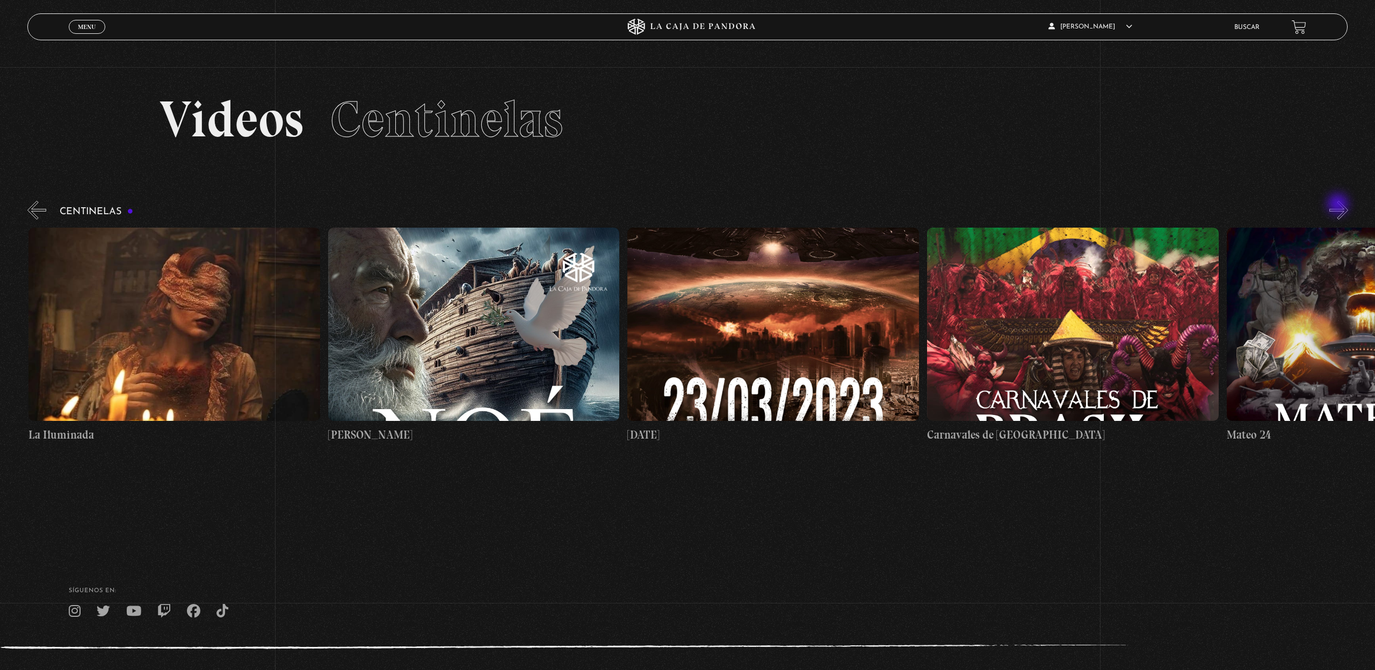
click at [1339, 205] on button "»" at bounding box center [1339, 210] width 19 height 19
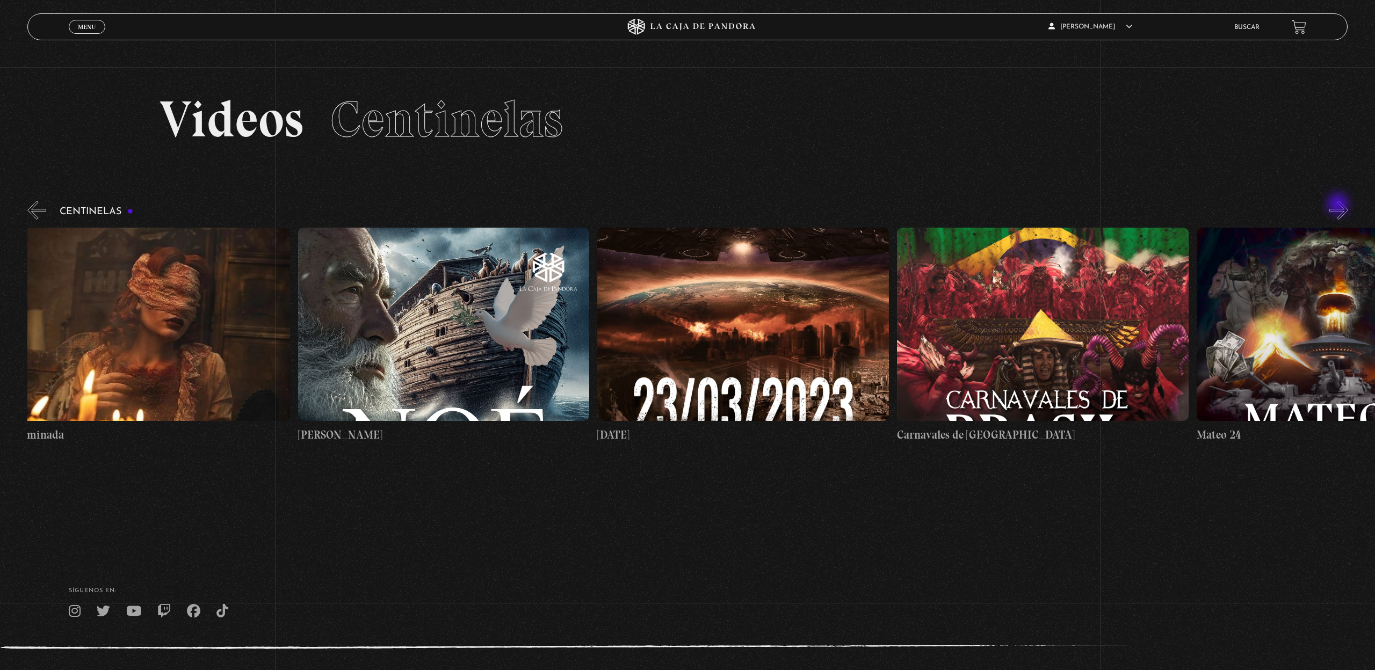
click at [1339, 205] on button "»" at bounding box center [1339, 210] width 19 height 19
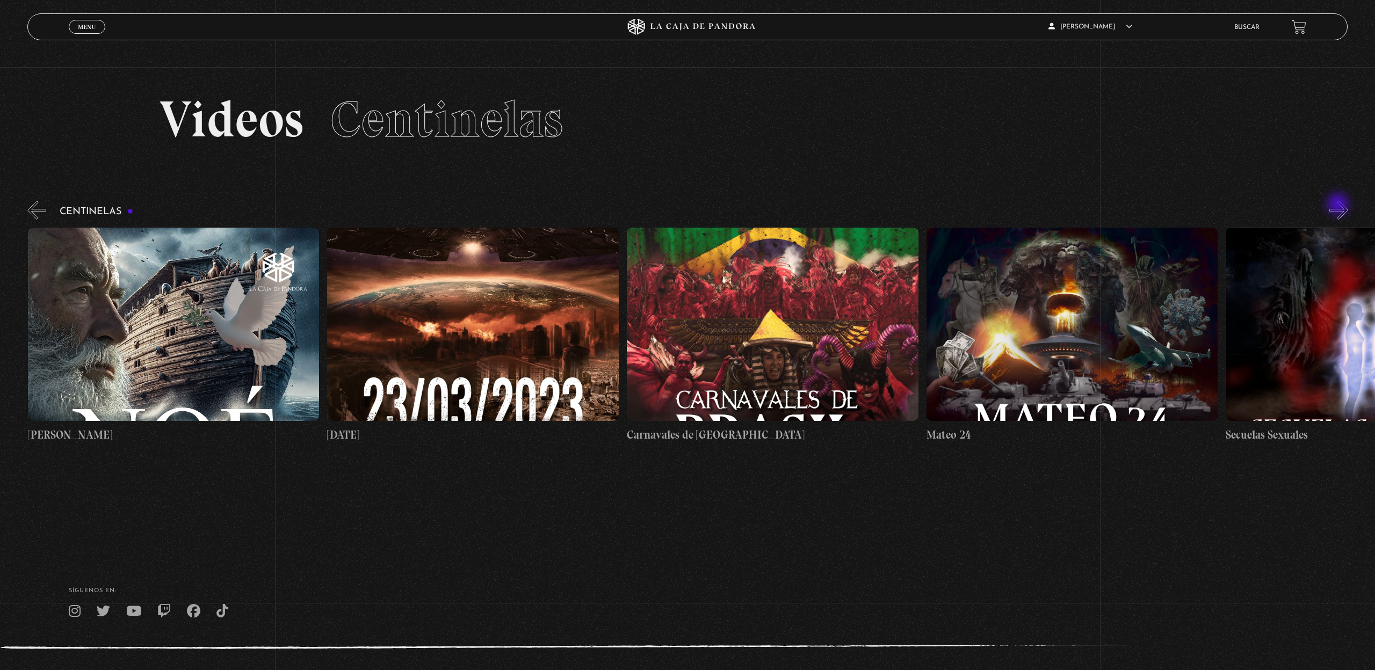
click at [1339, 205] on button "»" at bounding box center [1339, 210] width 19 height 19
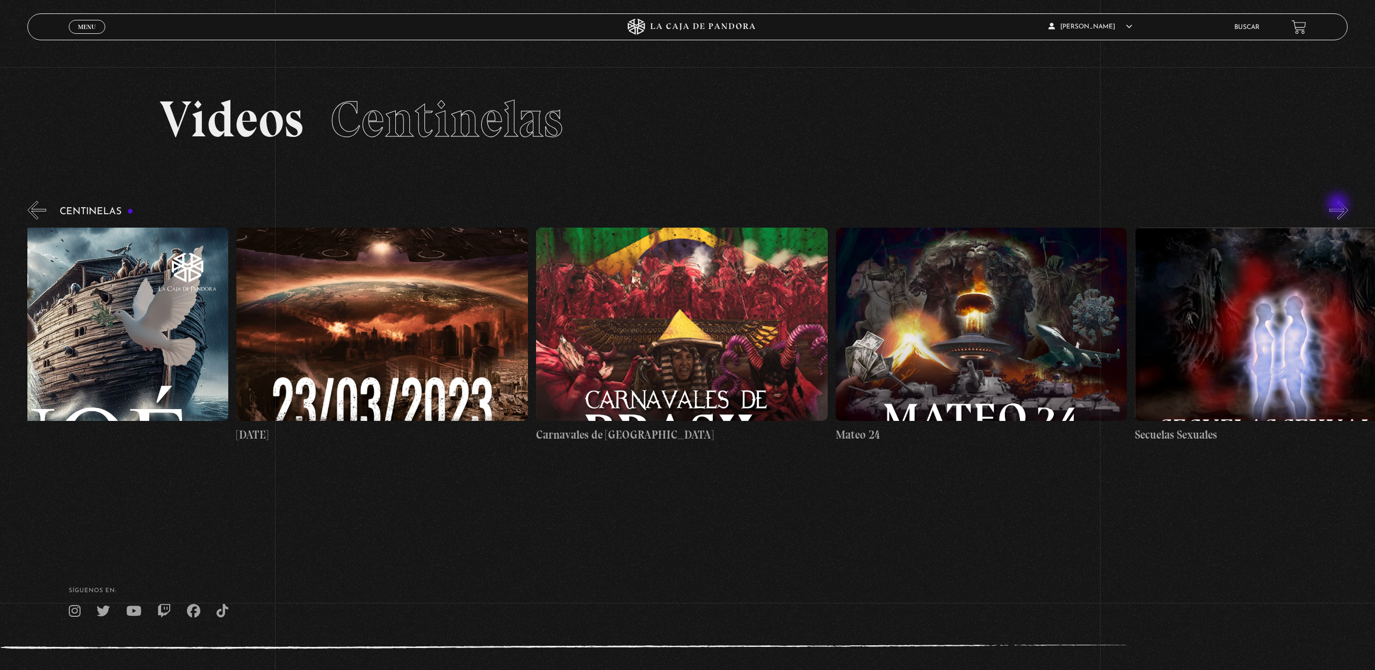
click at [1339, 205] on button "»" at bounding box center [1339, 210] width 19 height 19
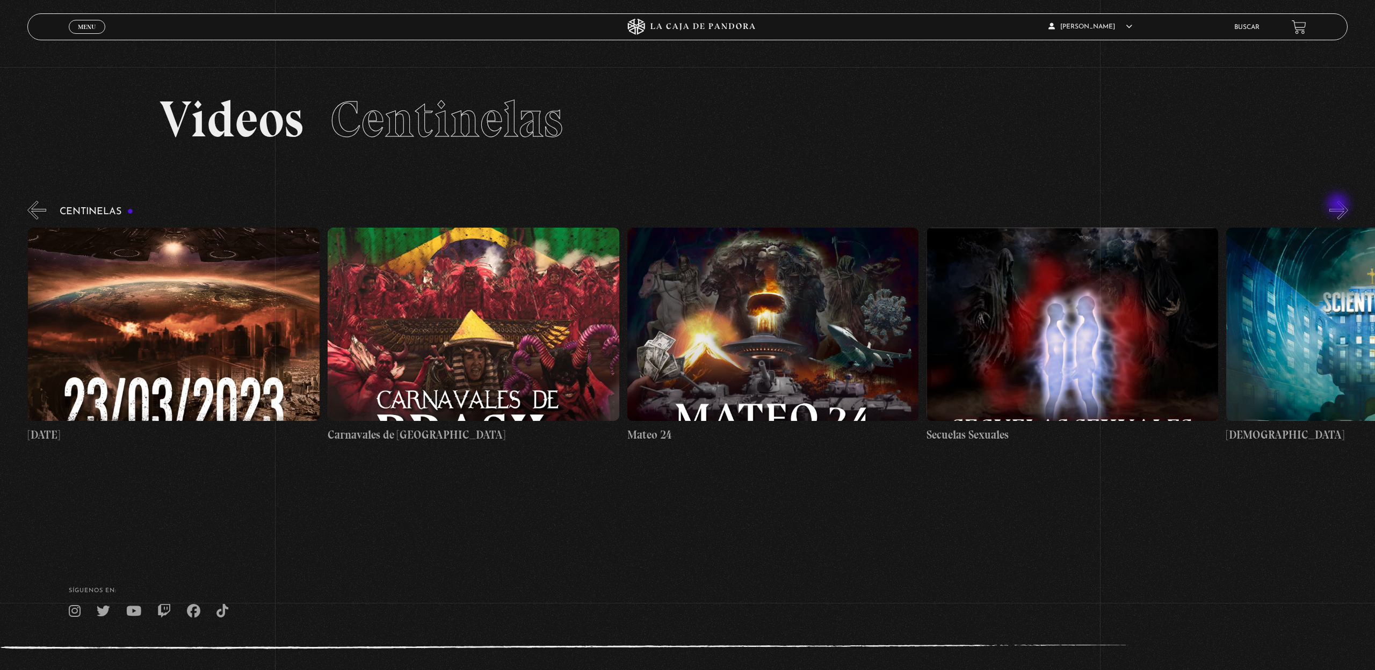
click at [1339, 205] on button "»" at bounding box center [1339, 210] width 19 height 19
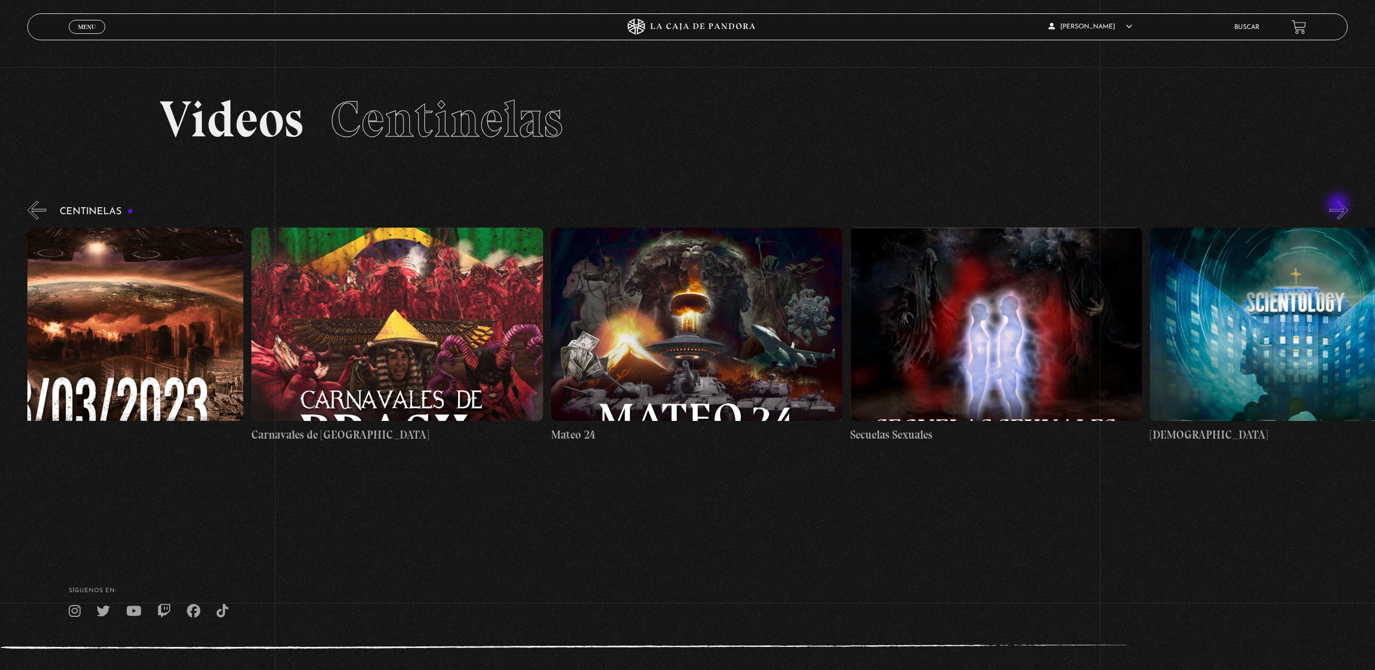
click at [1339, 205] on button "»" at bounding box center [1339, 210] width 19 height 19
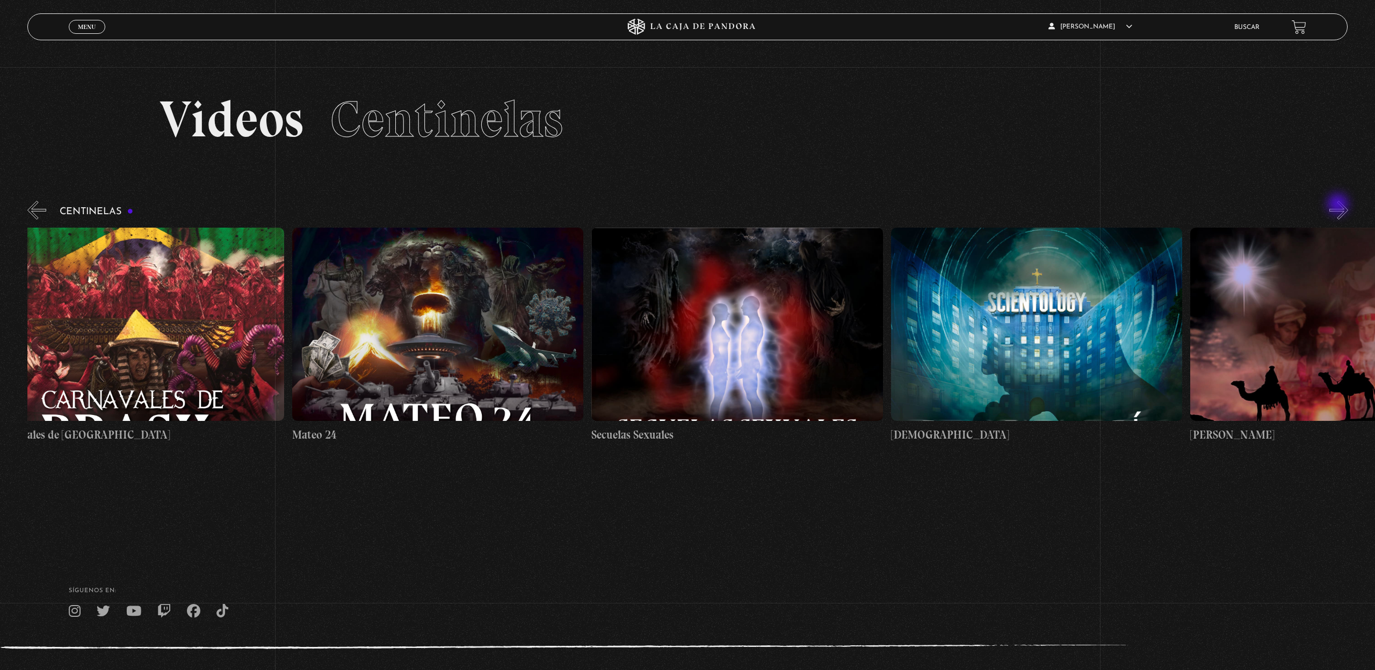
click at [1339, 205] on button "»" at bounding box center [1339, 210] width 19 height 19
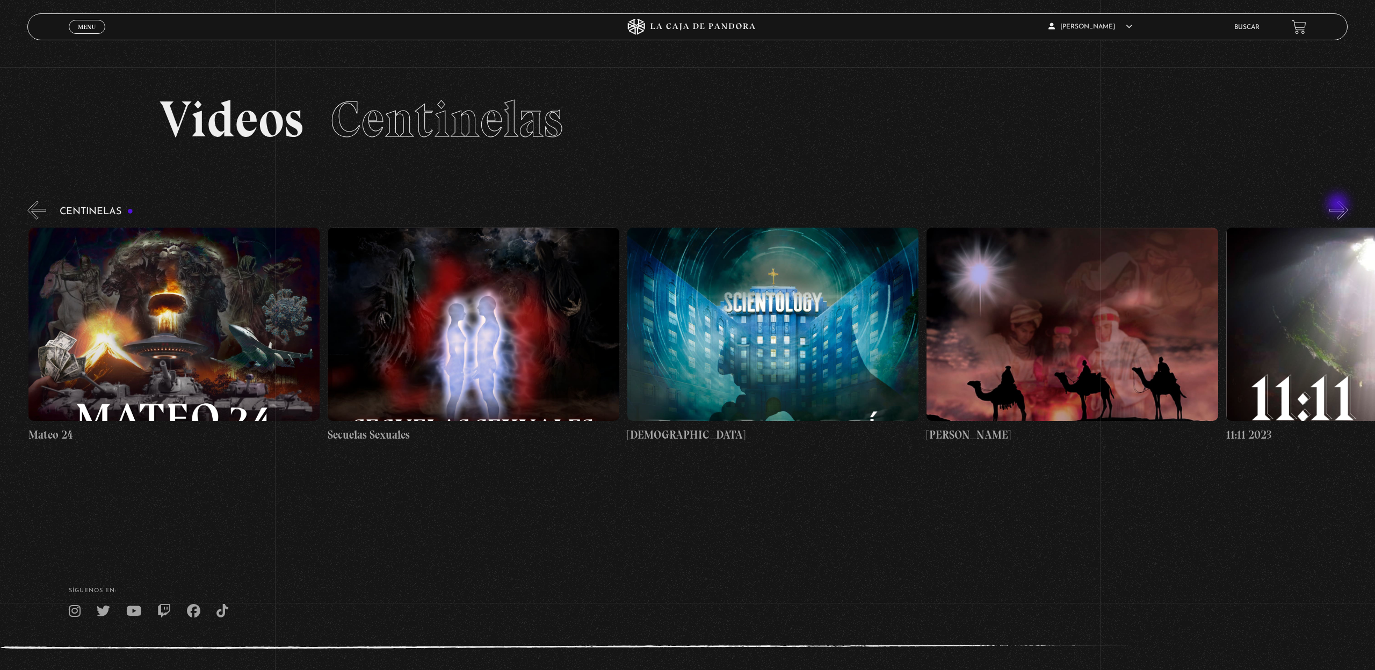
click at [1339, 205] on button "»" at bounding box center [1339, 210] width 19 height 19
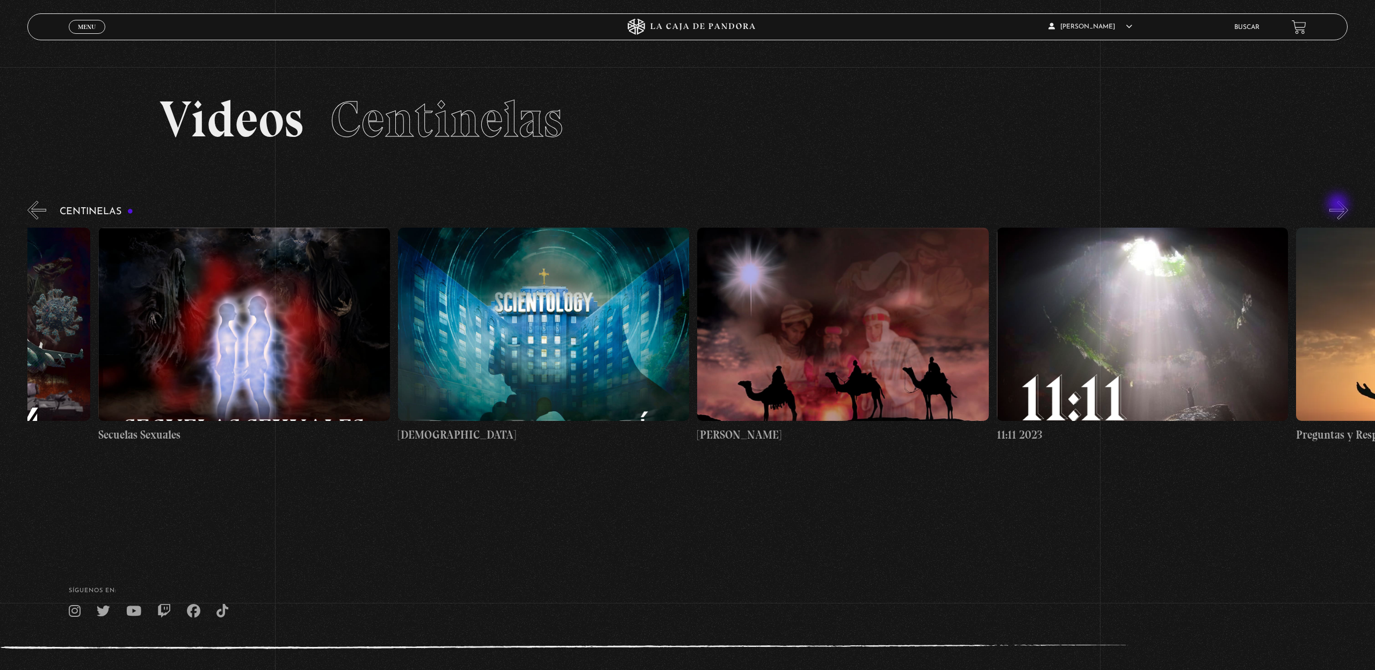
click at [1339, 205] on button "»" at bounding box center [1339, 210] width 19 height 19
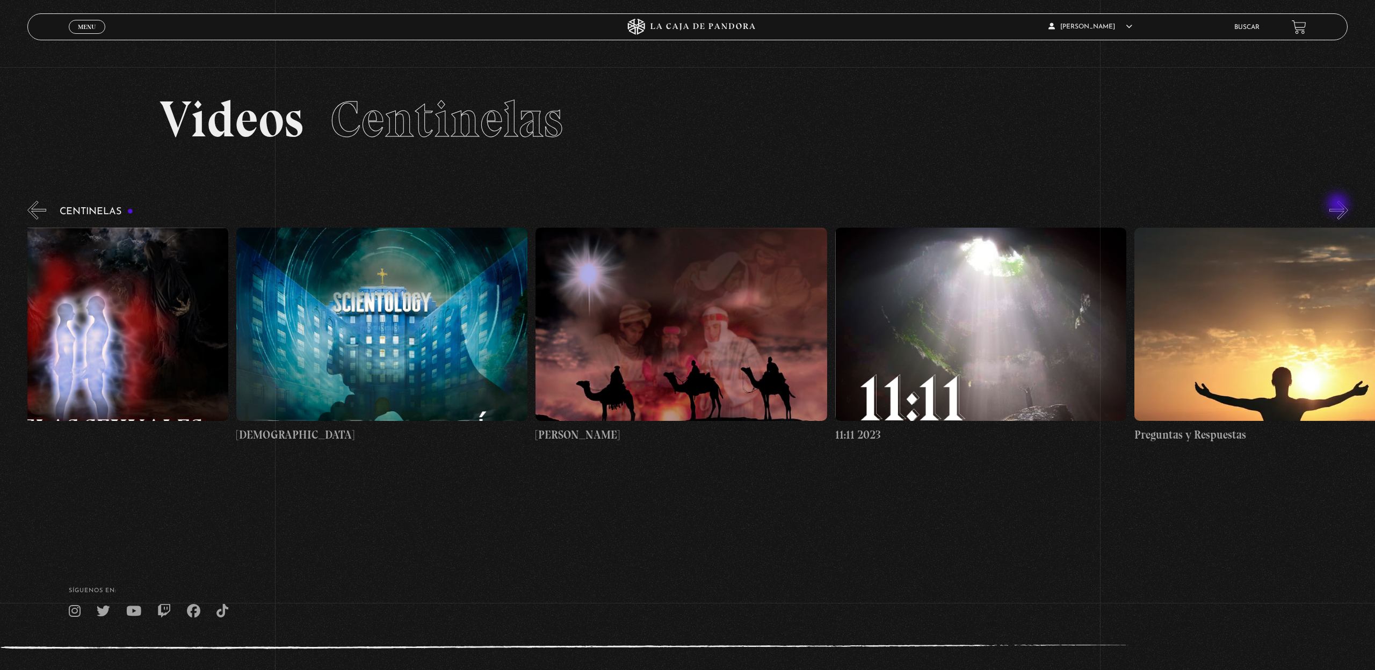
click at [1339, 205] on button "»" at bounding box center [1339, 210] width 19 height 19
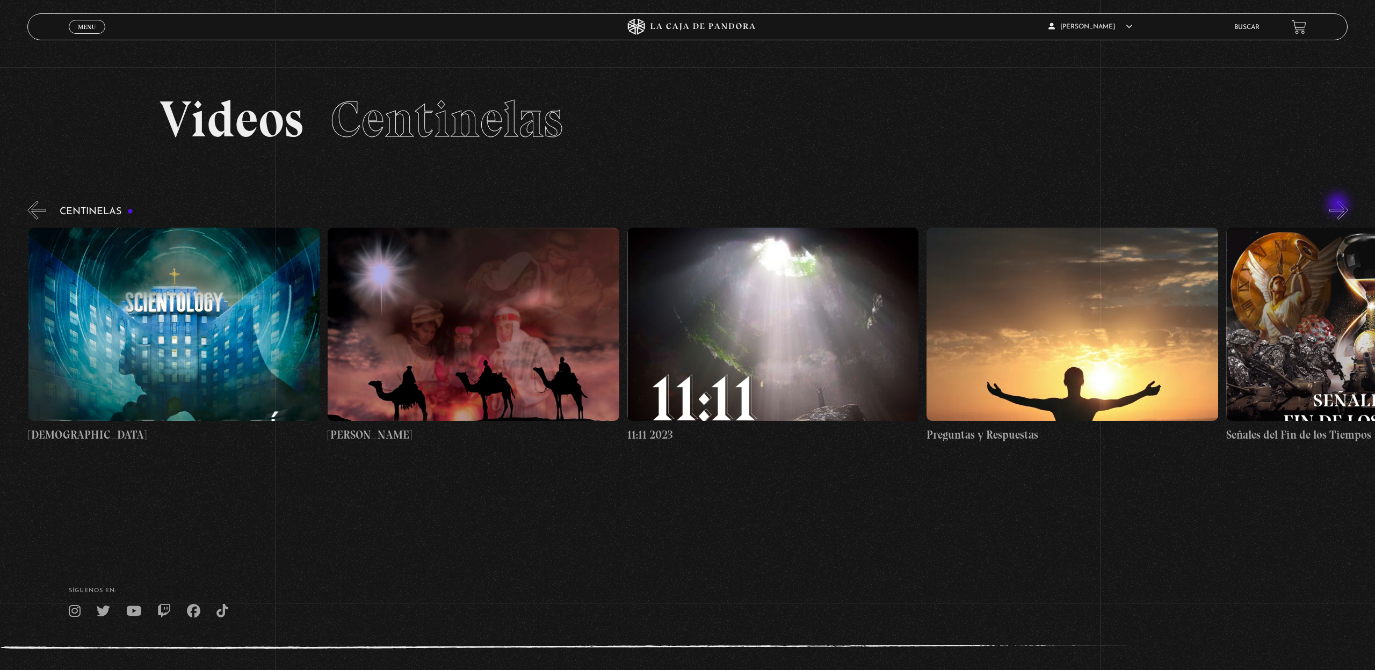
click at [1339, 205] on button "»" at bounding box center [1339, 210] width 19 height 19
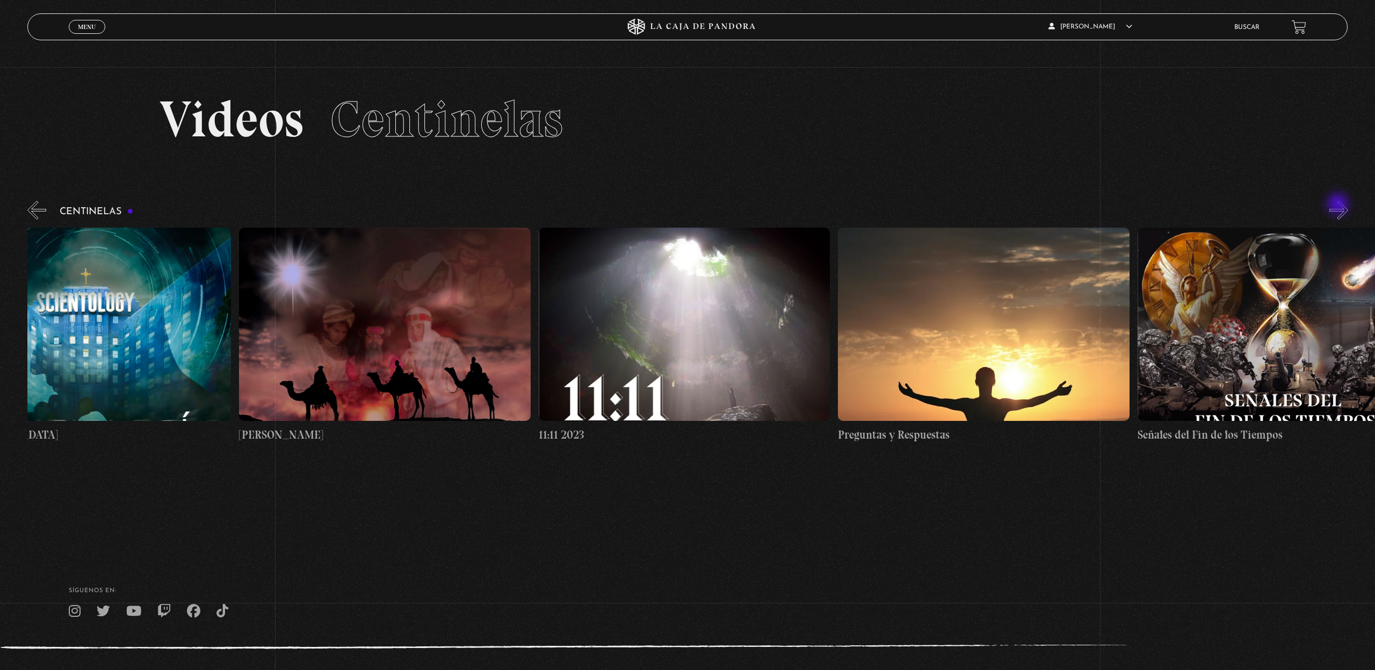
click at [1339, 205] on button "»" at bounding box center [1339, 210] width 19 height 19
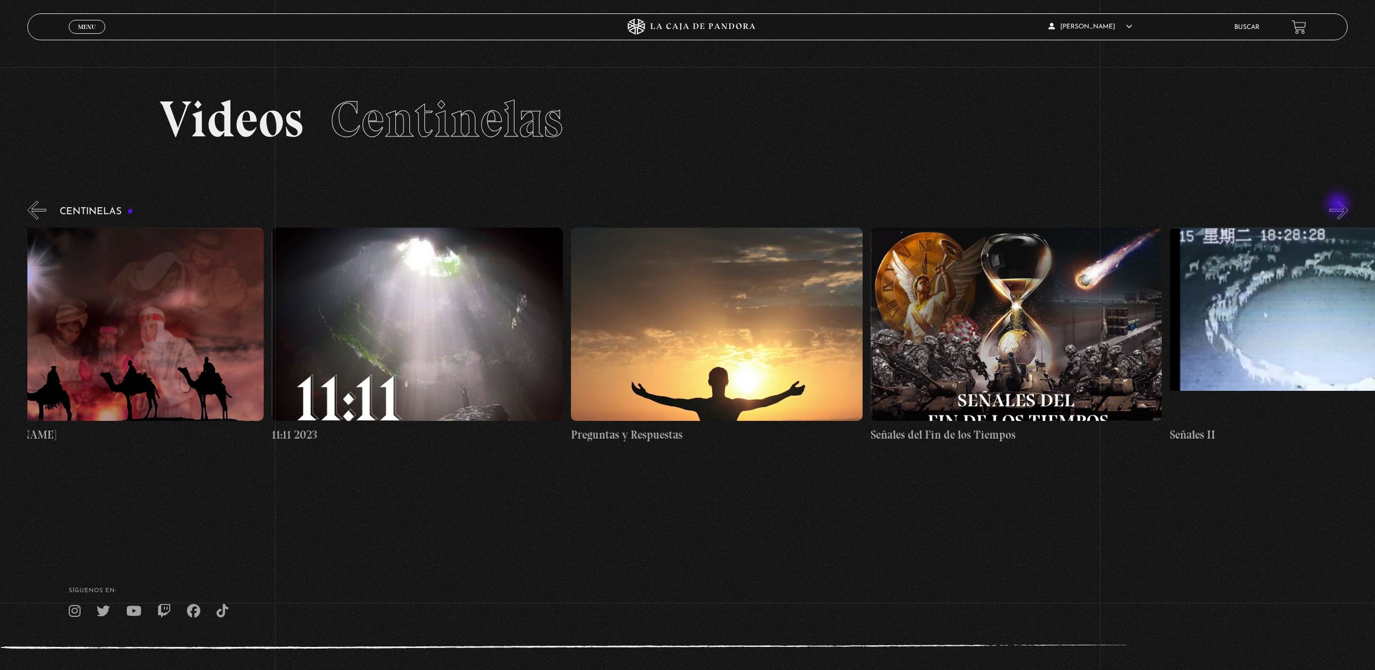
click at [1339, 205] on button "»" at bounding box center [1339, 210] width 19 height 19
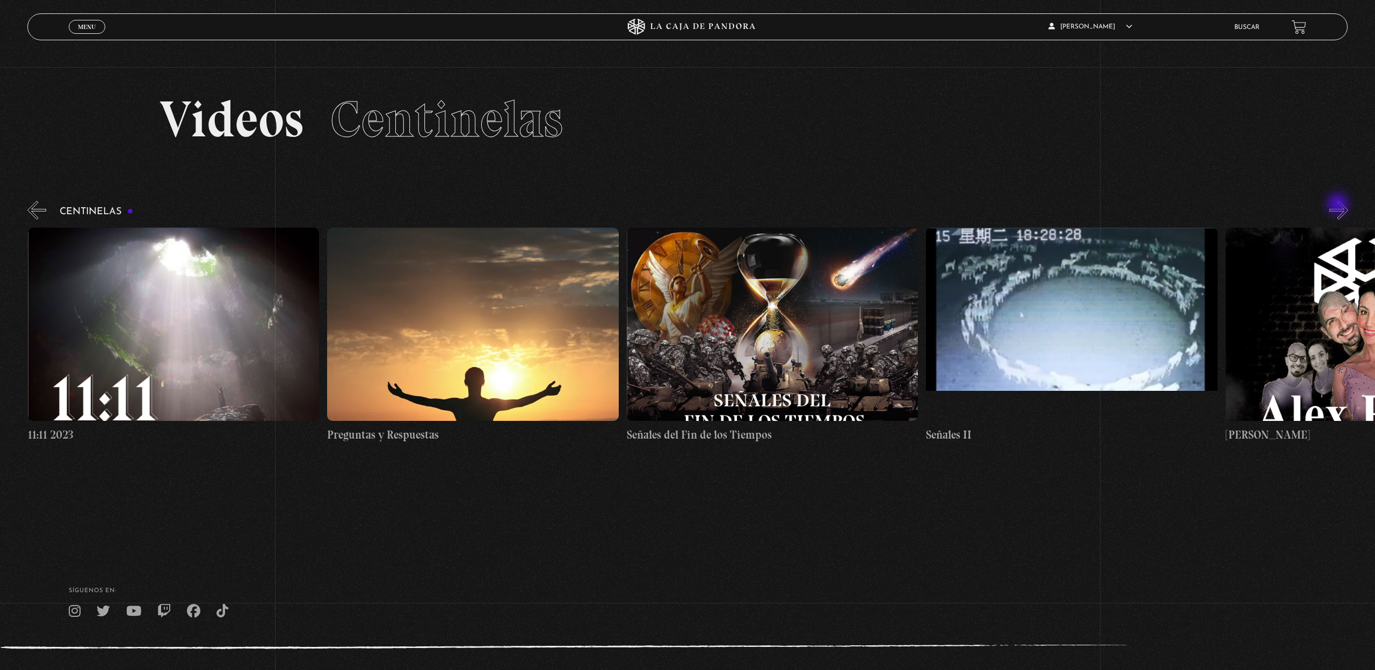
click at [1339, 205] on button "»" at bounding box center [1339, 210] width 19 height 19
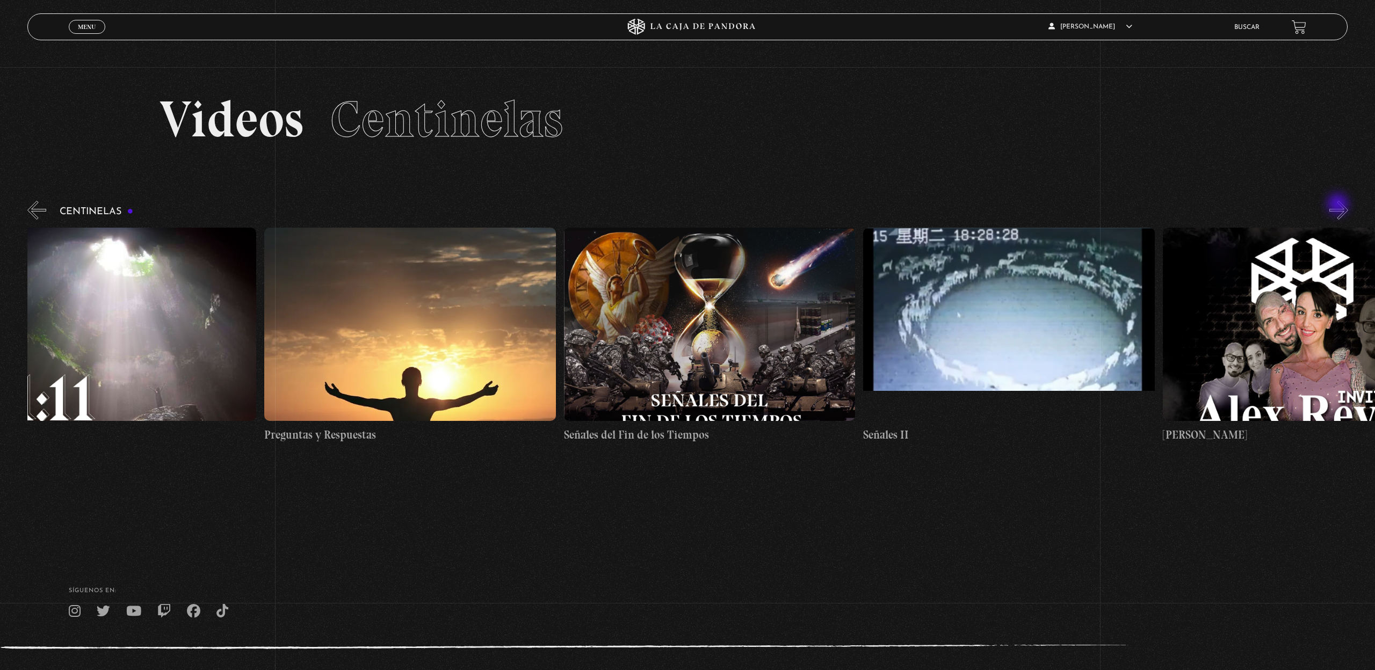
click at [1339, 205] on button "»" at bounding box center [1339, 210] width 19 height 19
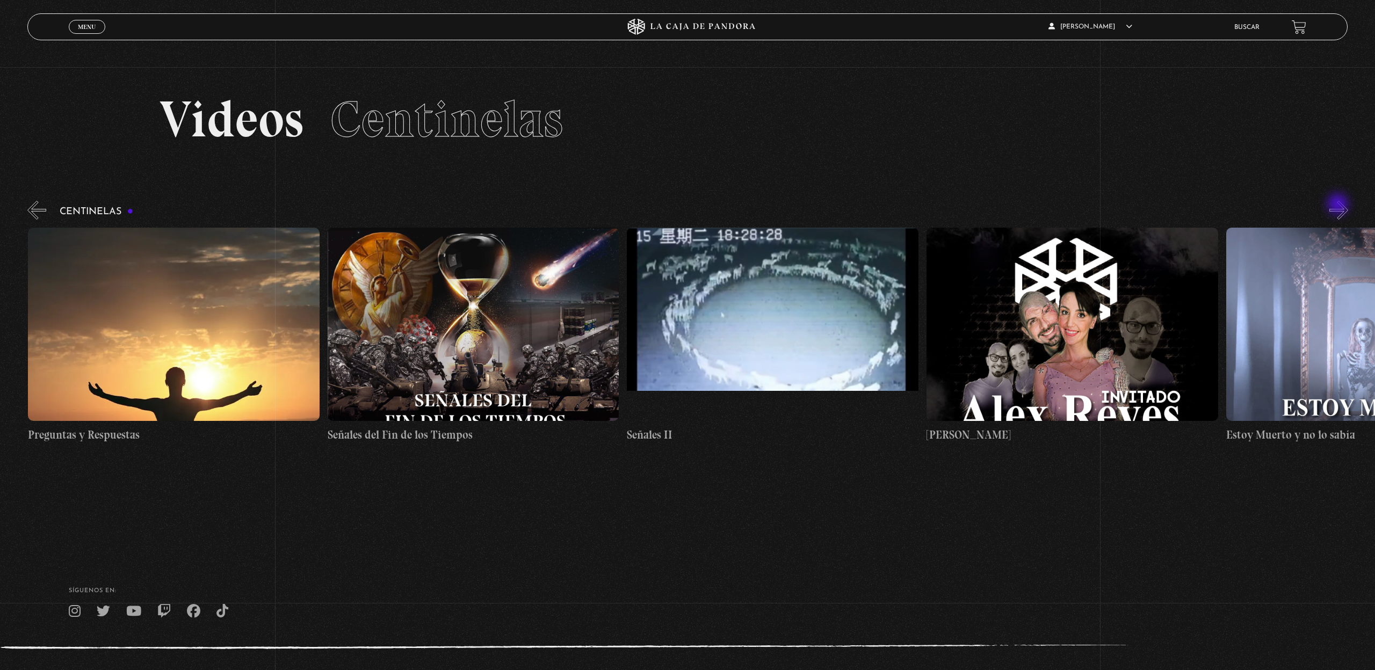
click at [1339, 205] on button "»" at bounding box center [1339, 210] width 19 height 19
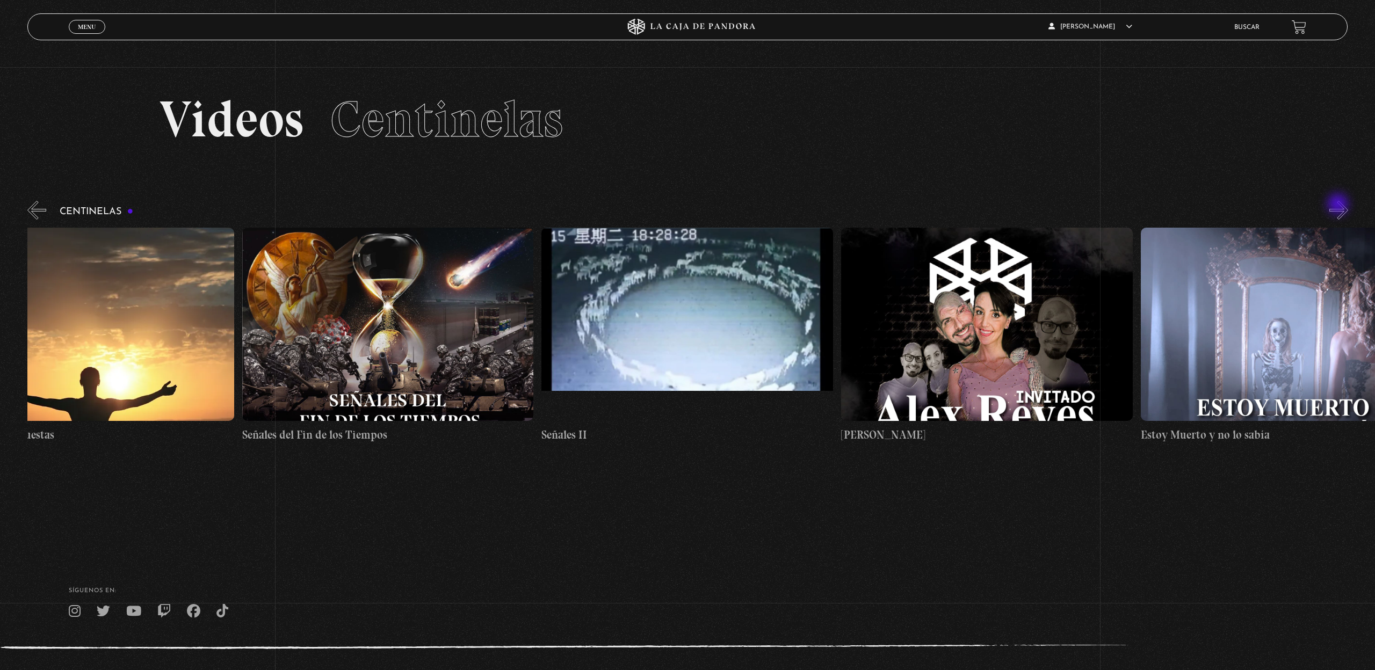
click at [1339, 205] on button "»" at bounding box center [1339, 210] width 19 height 19
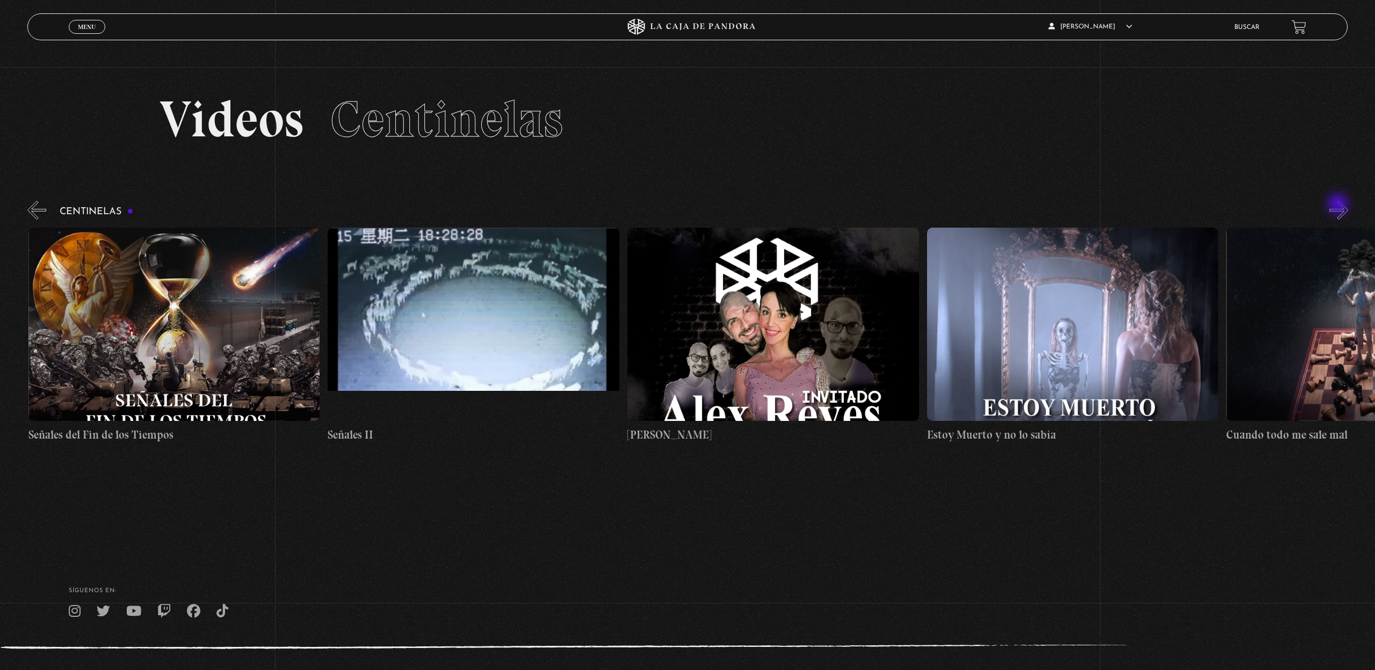
click at [1339, 205] on button "»" at bounding box center [1339, 210] width 19 height 19
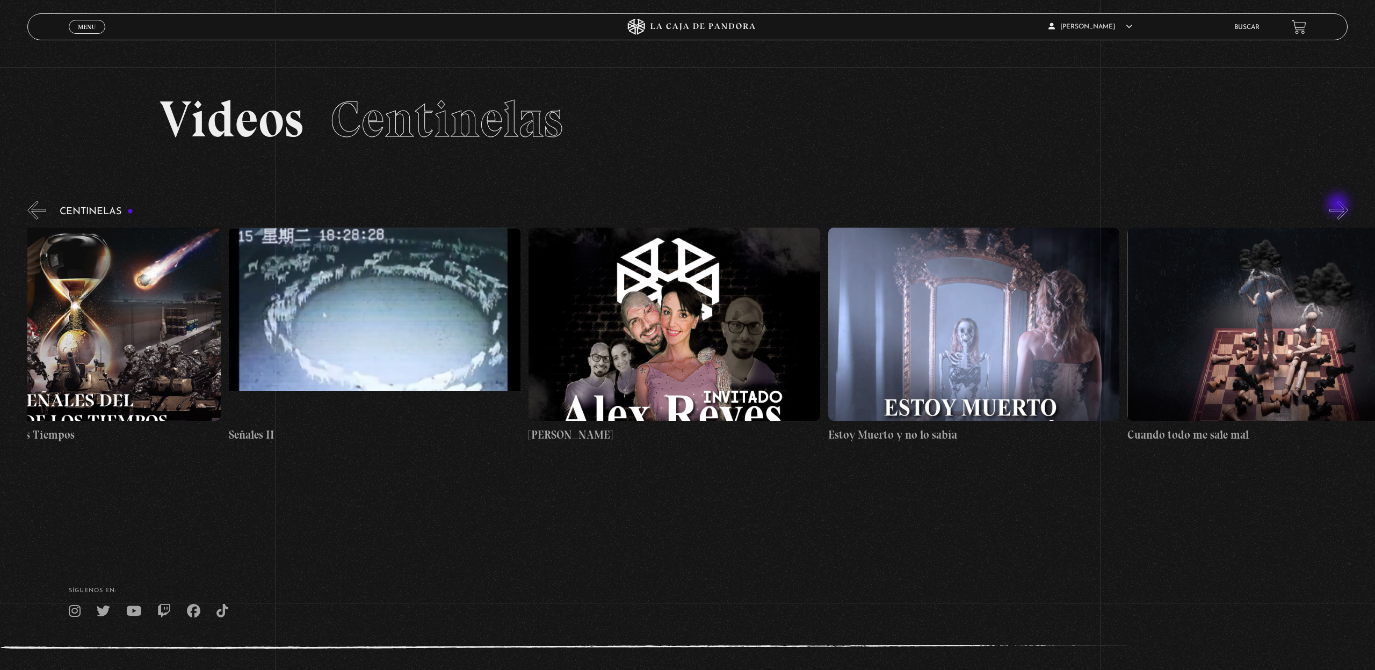
click at [1339, 205] on button "»" at bounding box center [1339, 210] width 19 height 19
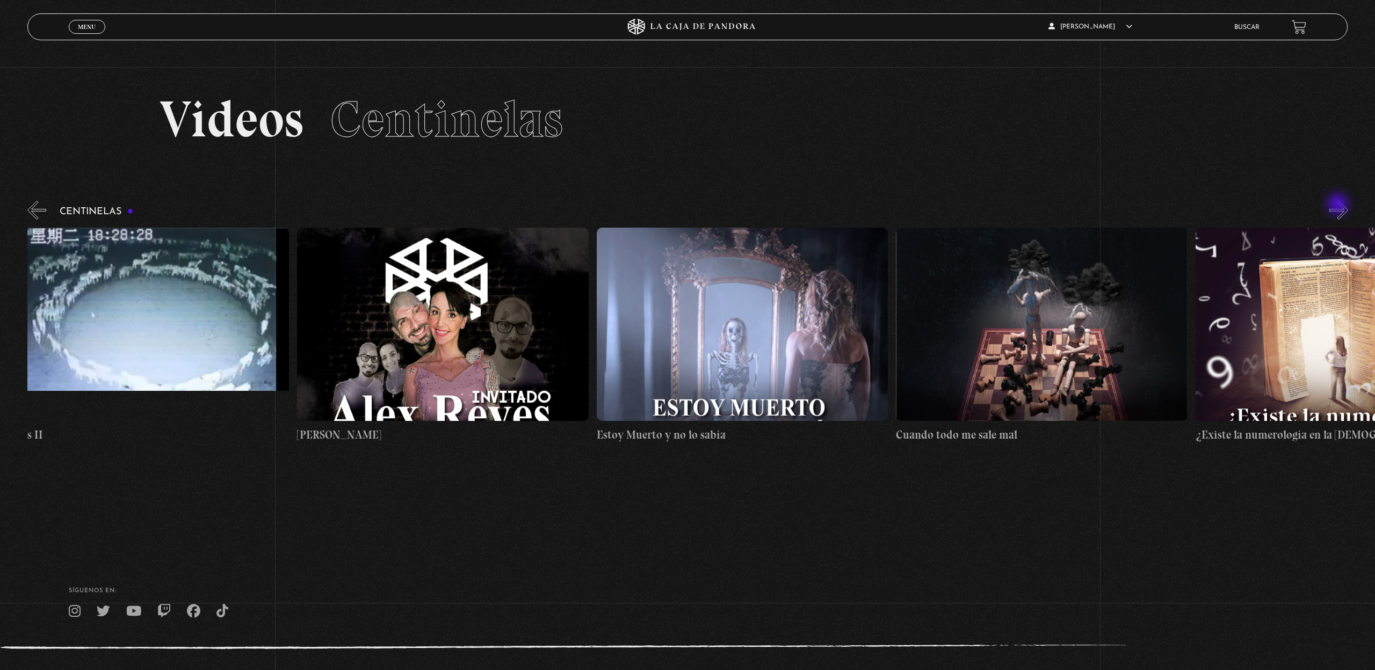
click at [1339, 205] on button "»" at bounding box center [1339, 210] width 19 height 19
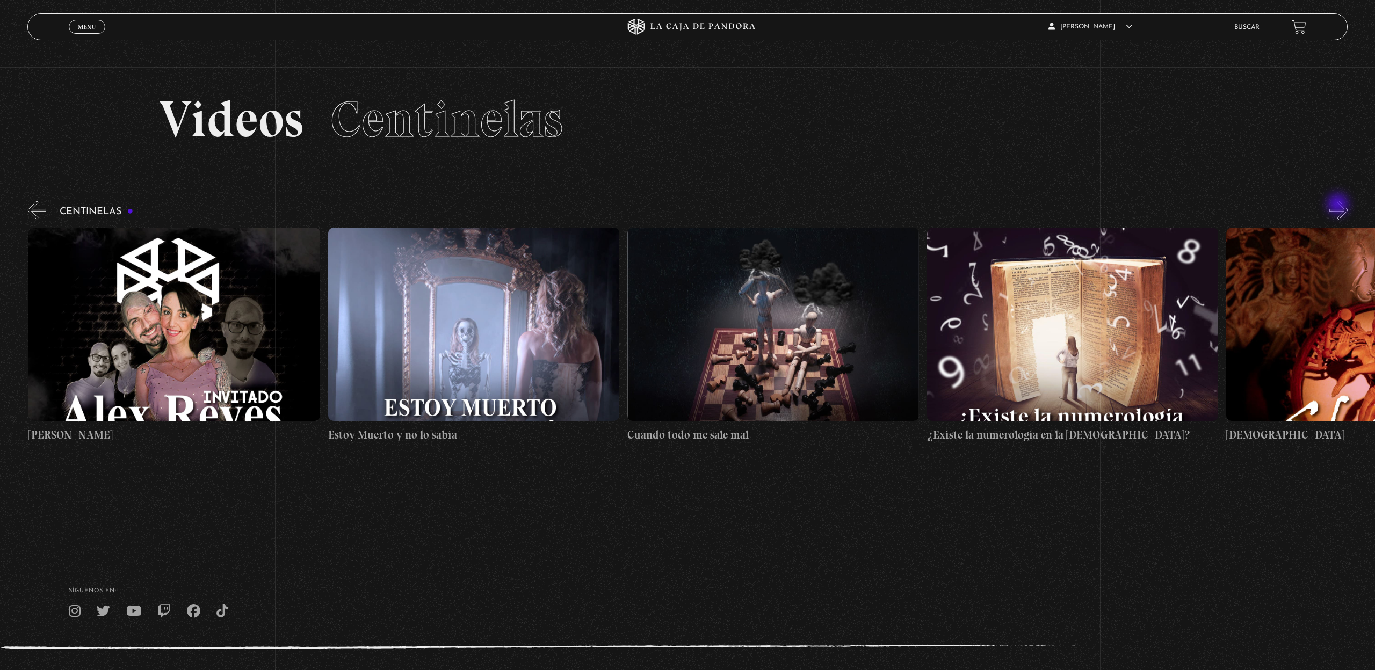
click at [1339, 205] on button "»" at bounding box center [1339, 210] width 19 height 19
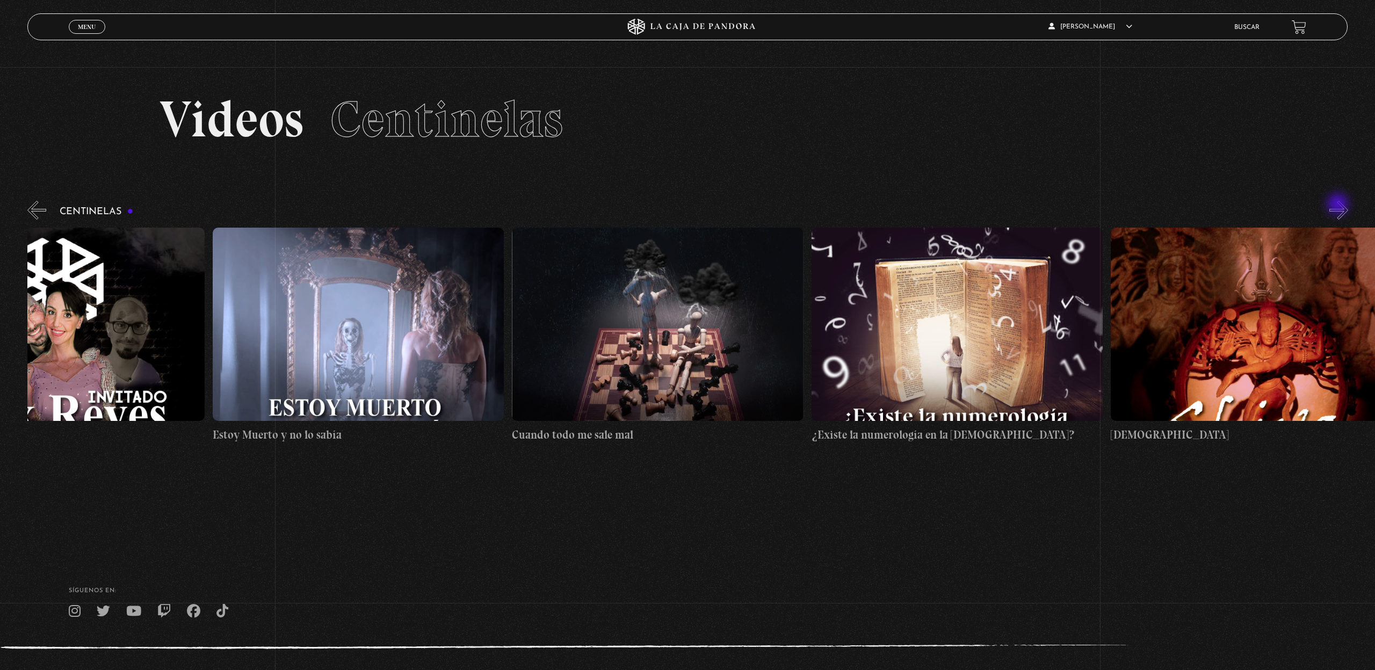
click at [1339, 205] on button "»" at bounding box center [1339, 210] width 19 height 19
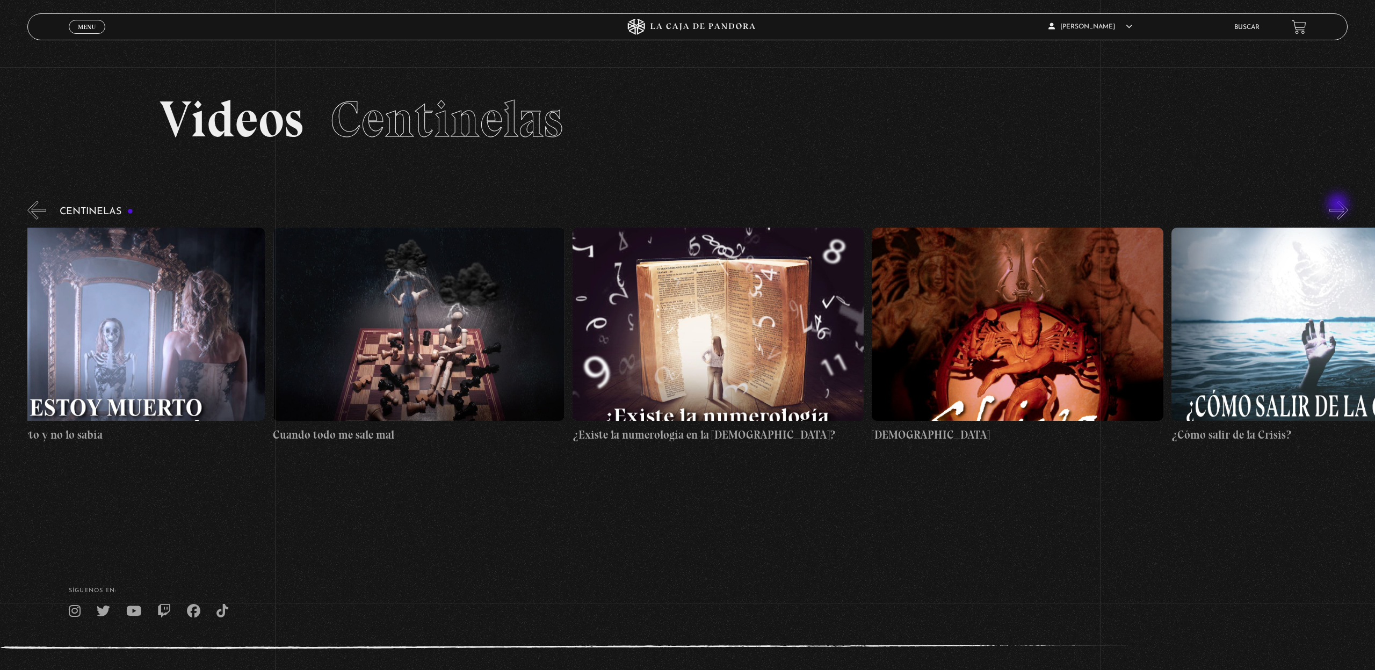
click at [1339, 205] on button "»" at bounding box center [1339, 210] width 19 height 19
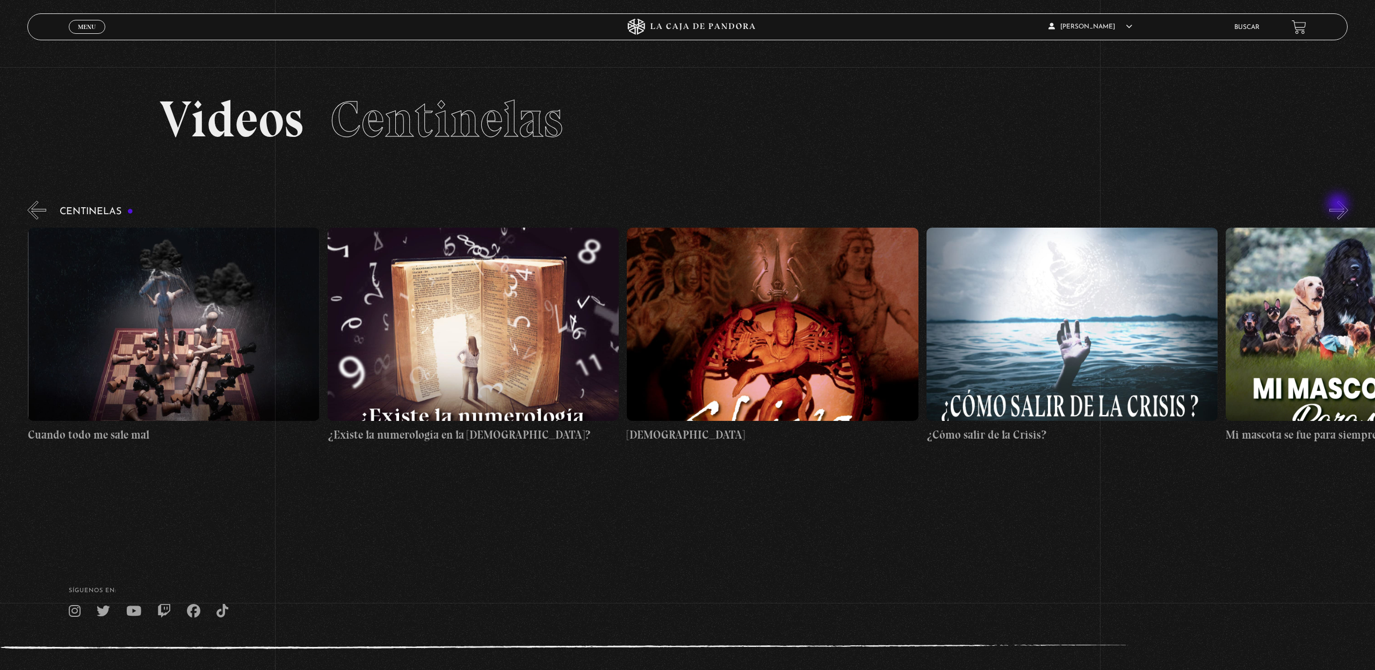
scroll to position [0, 16474]
click at [1339, 205] on button "»" at bounding box center [1339, 210] width 19 height 19
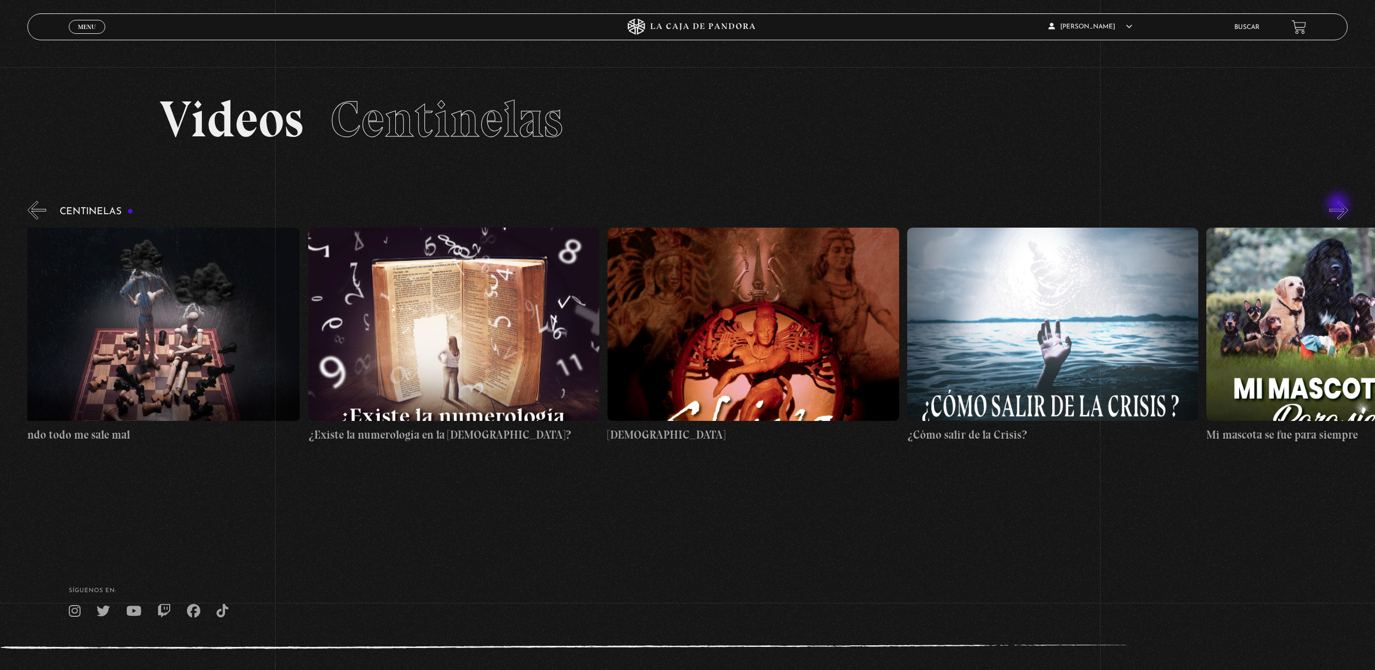
click at [1339, 205] on button "»" at bounding box center [1339, 210] width 19 height 19
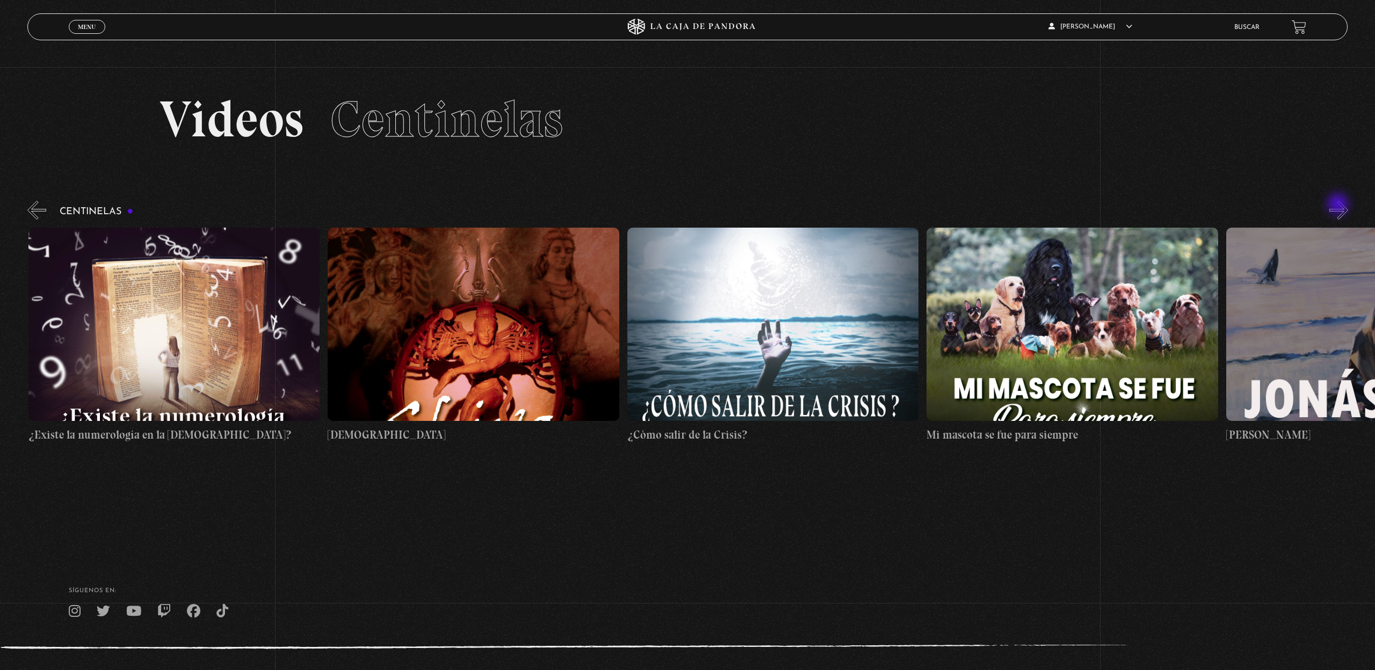
scroll to position [0, 16773]
click at [1339, 205] on button "»" at bounding box center [1339, 210] width 19 height 19
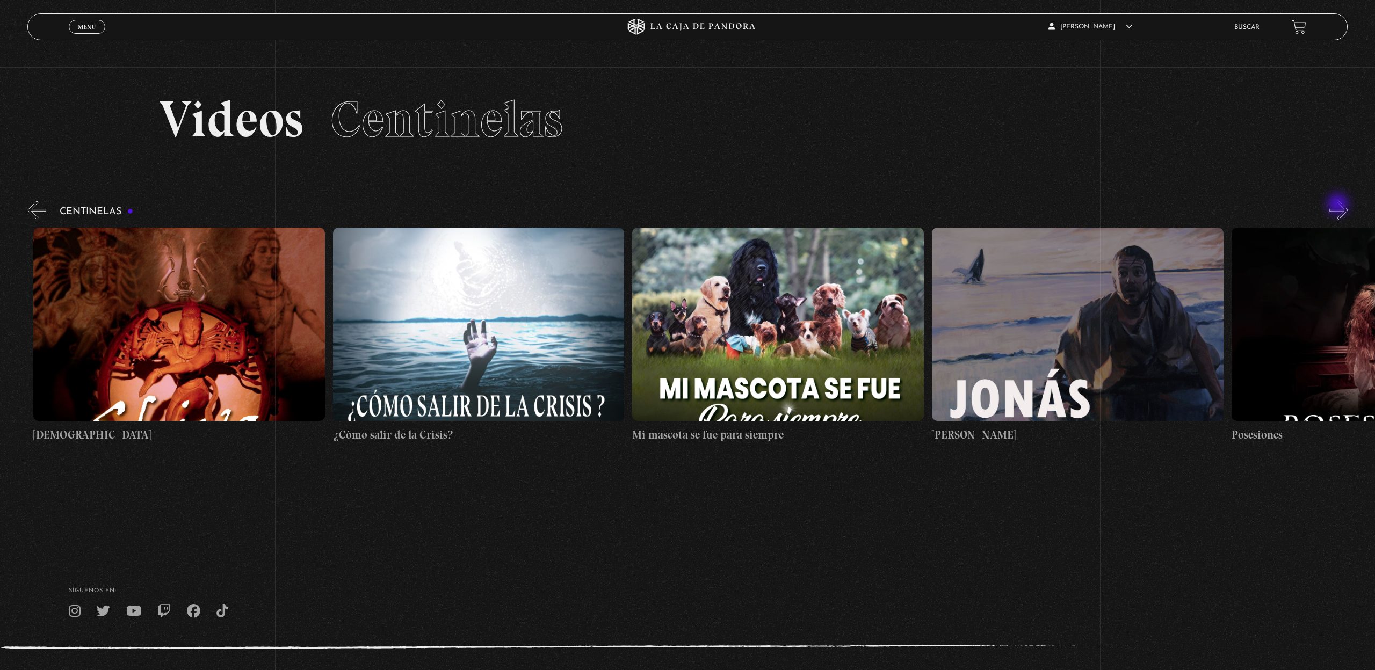
click at [1339, 205] on button "»" at bounding box center [1339, 210] width 19 height 19
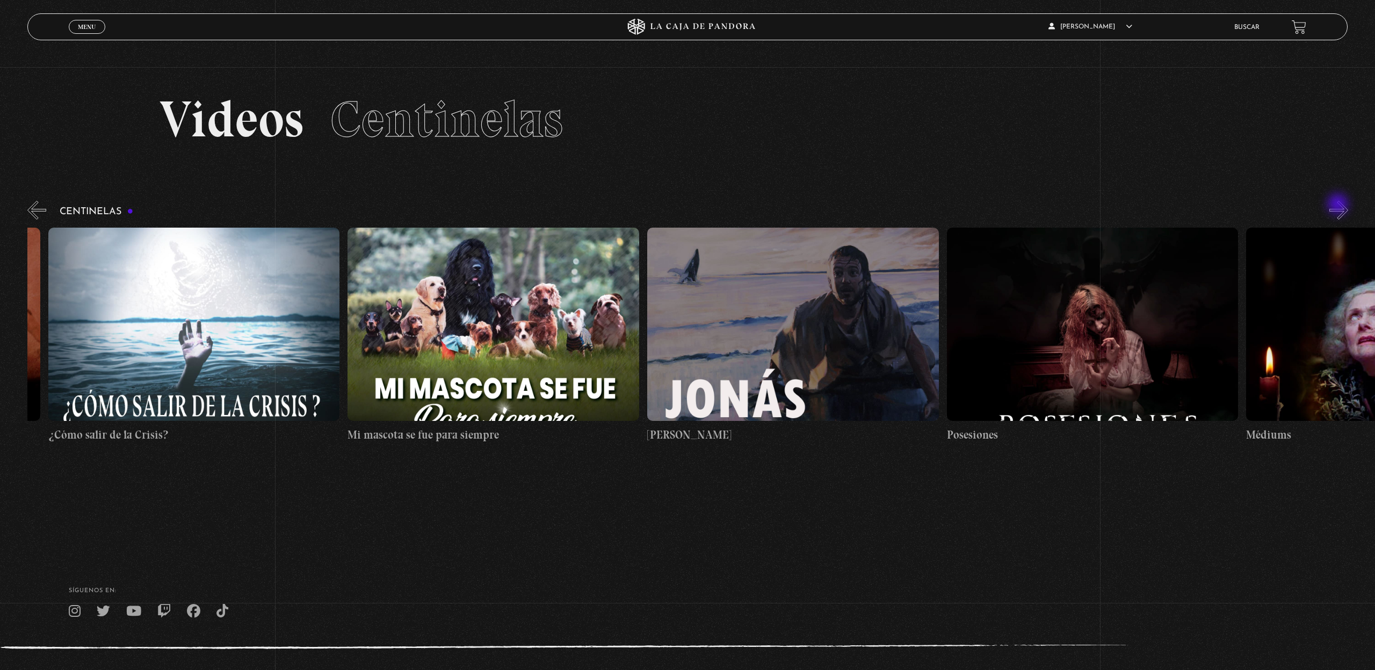
click at [1339, 205] on button "»" at bounding box center [1339, 210] width 19 height 19
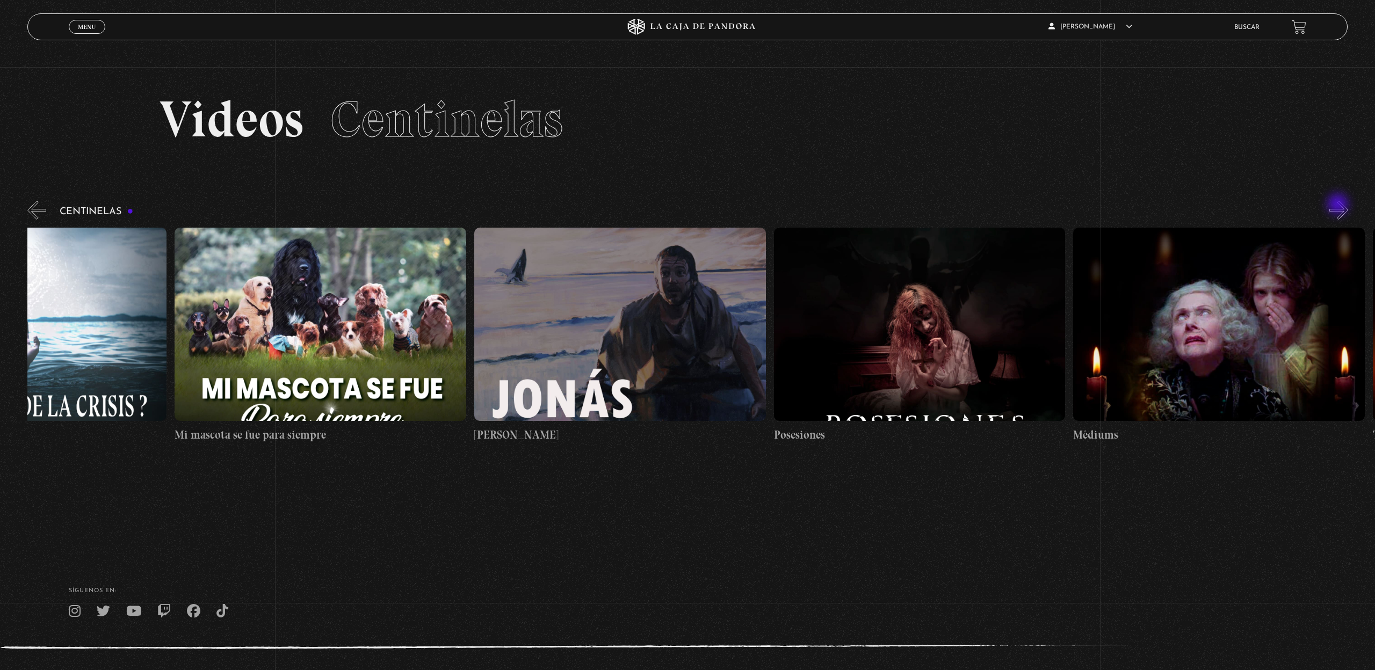
click at [1339, 205] on button "»" at bounding box center [1339, 210] width 19 height 19
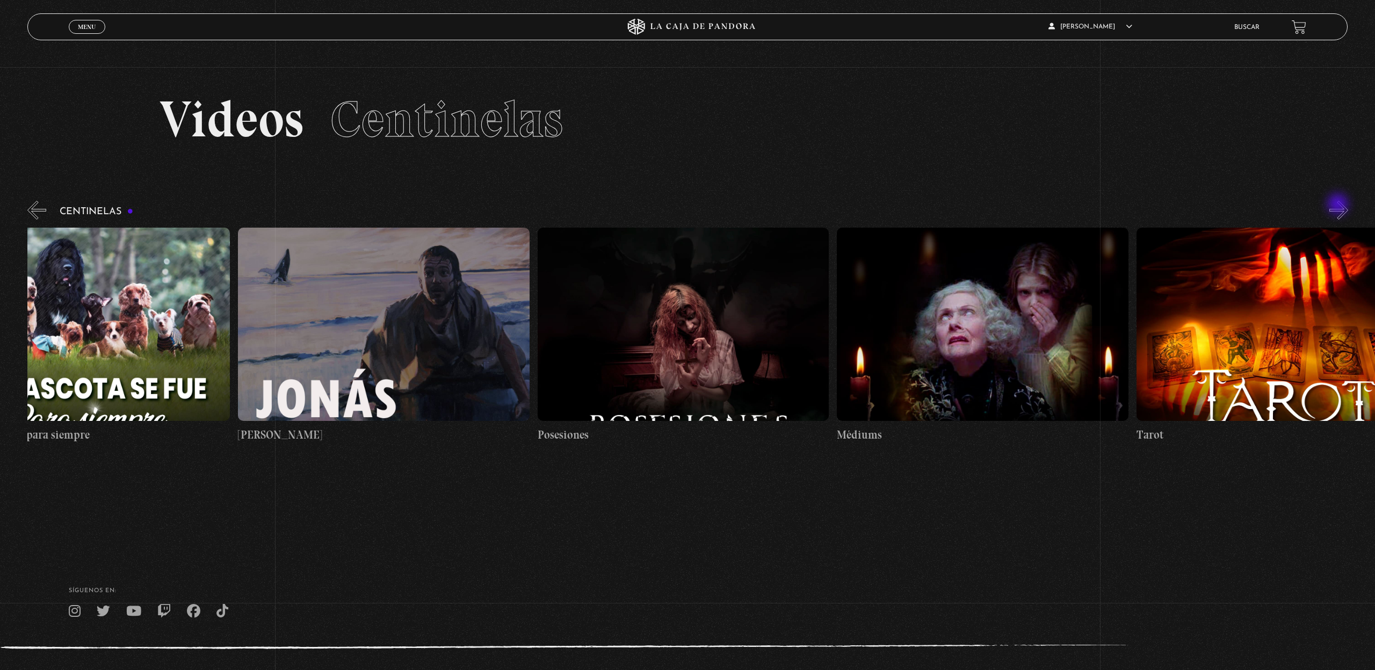
click at [1339, 205] on button "»" at bounding box center [1339, 210] width 19 height 19
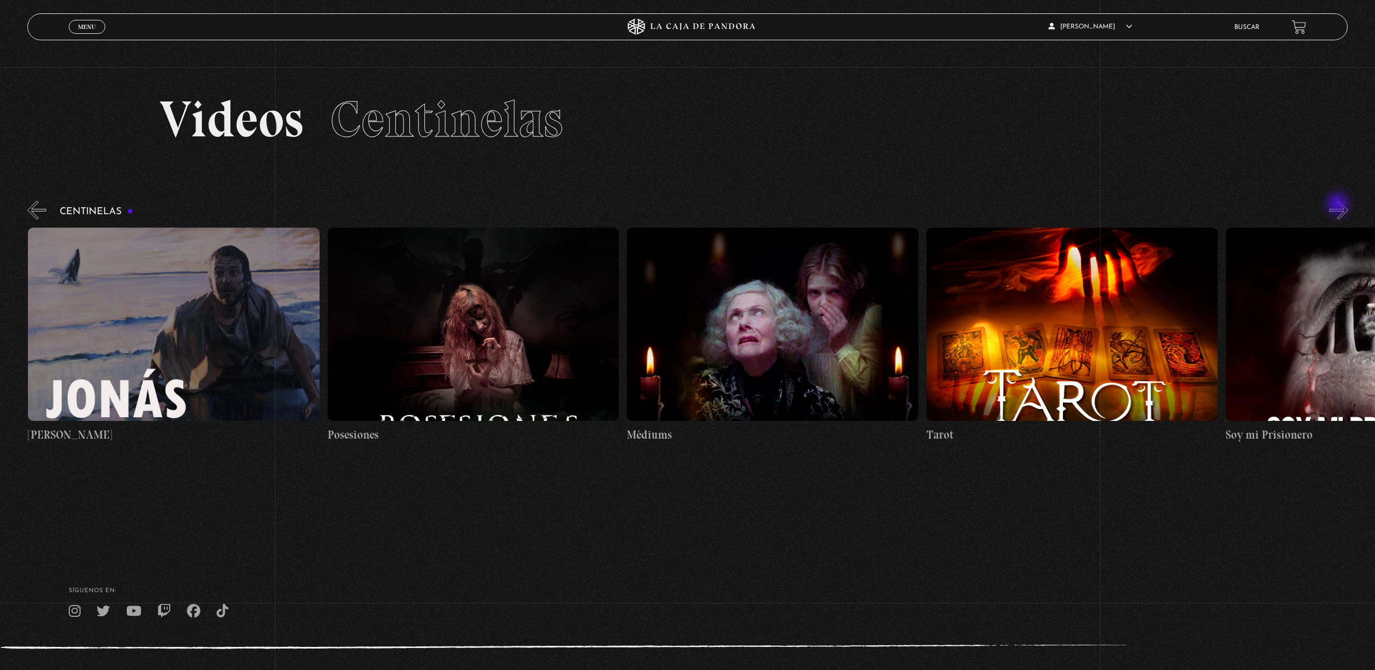
click at [1339, 205] on button "»" at bounding box center [1339, 210] width 19 height 19
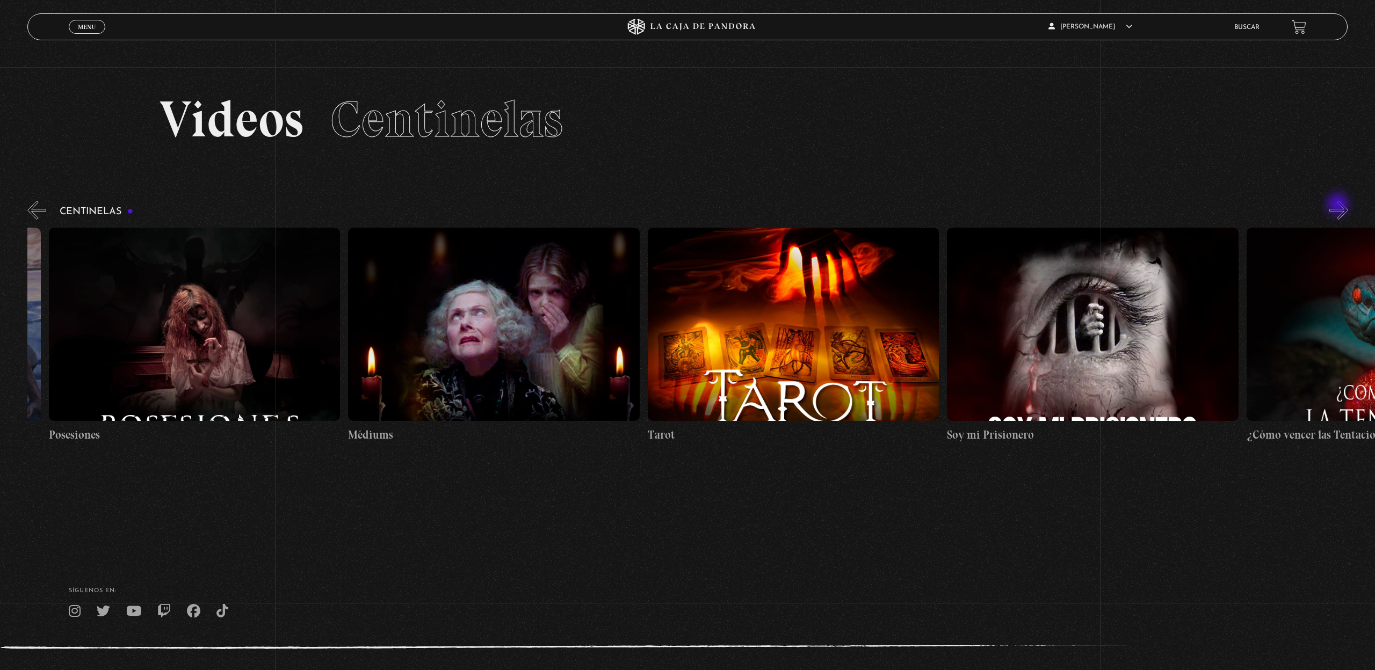
click at [1339, 205] on button "»" at bounding box center [1339, 210] width 19 height 19
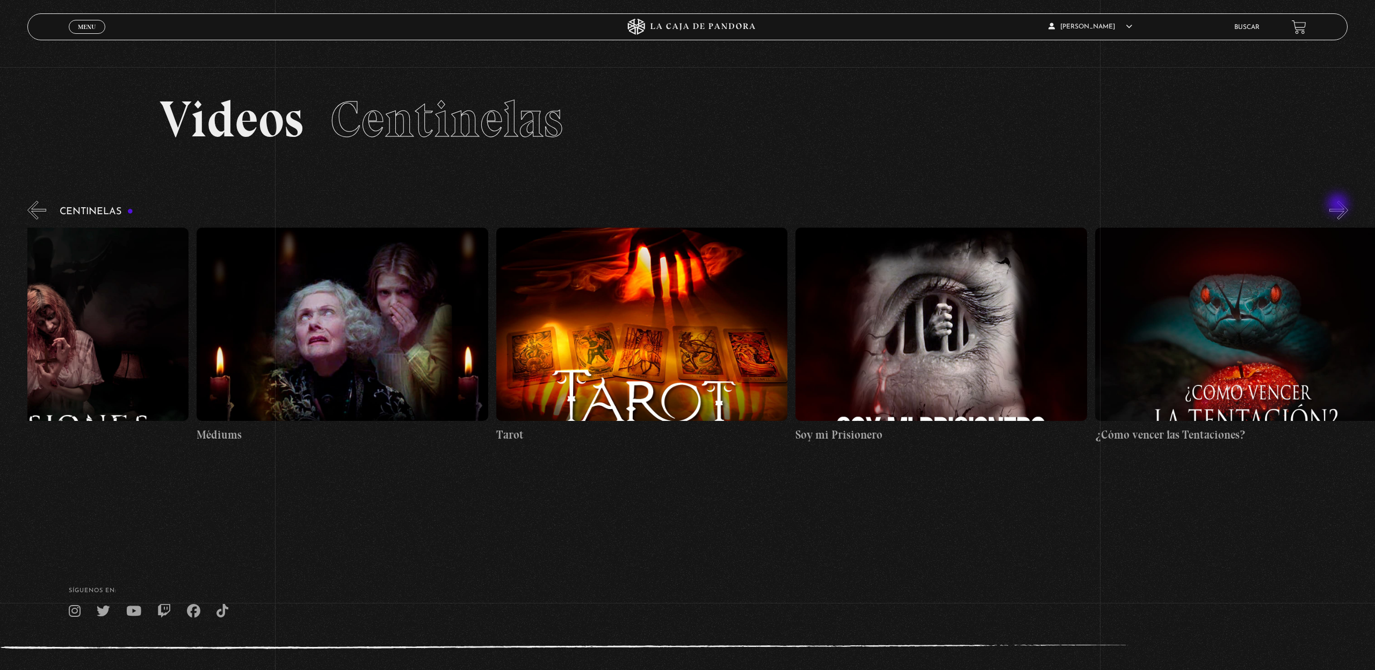
click at [1339, 205] on button "»" at bounding box center [1339, 210] width 19 height 19
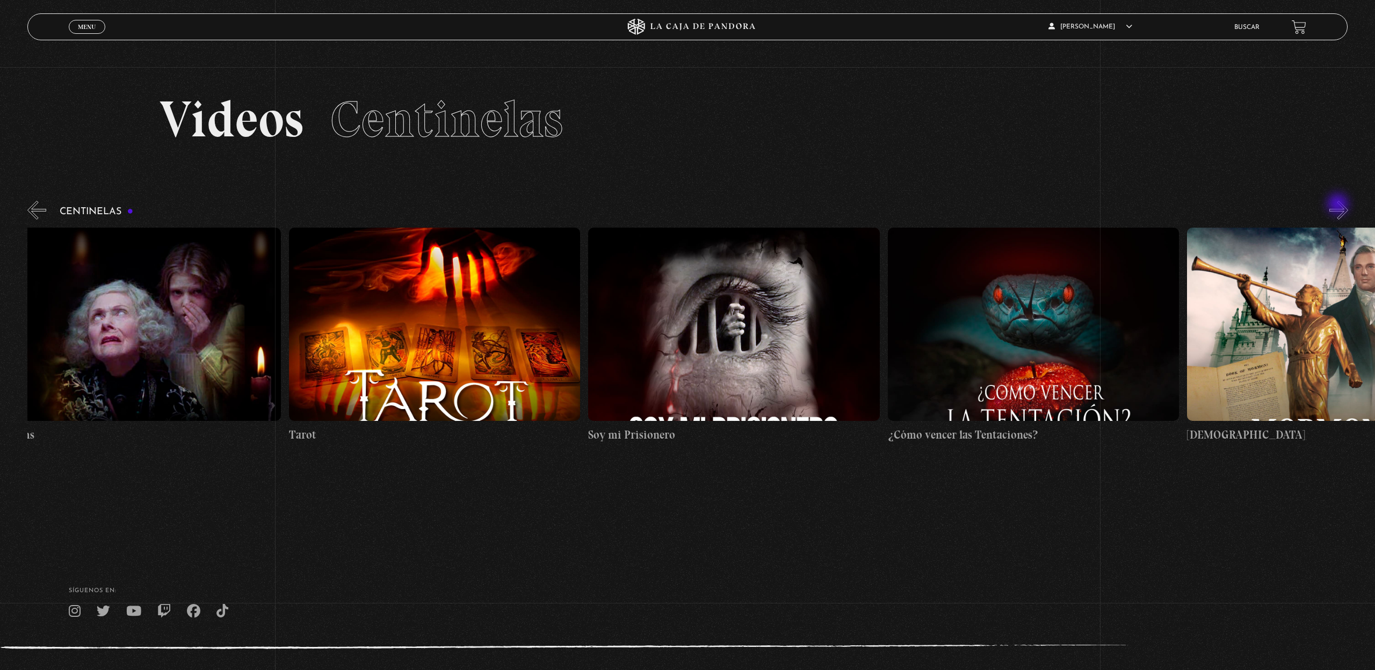
click at [1339, 205] on button "»" at bounding box center [1339, 210] width 19 height 19
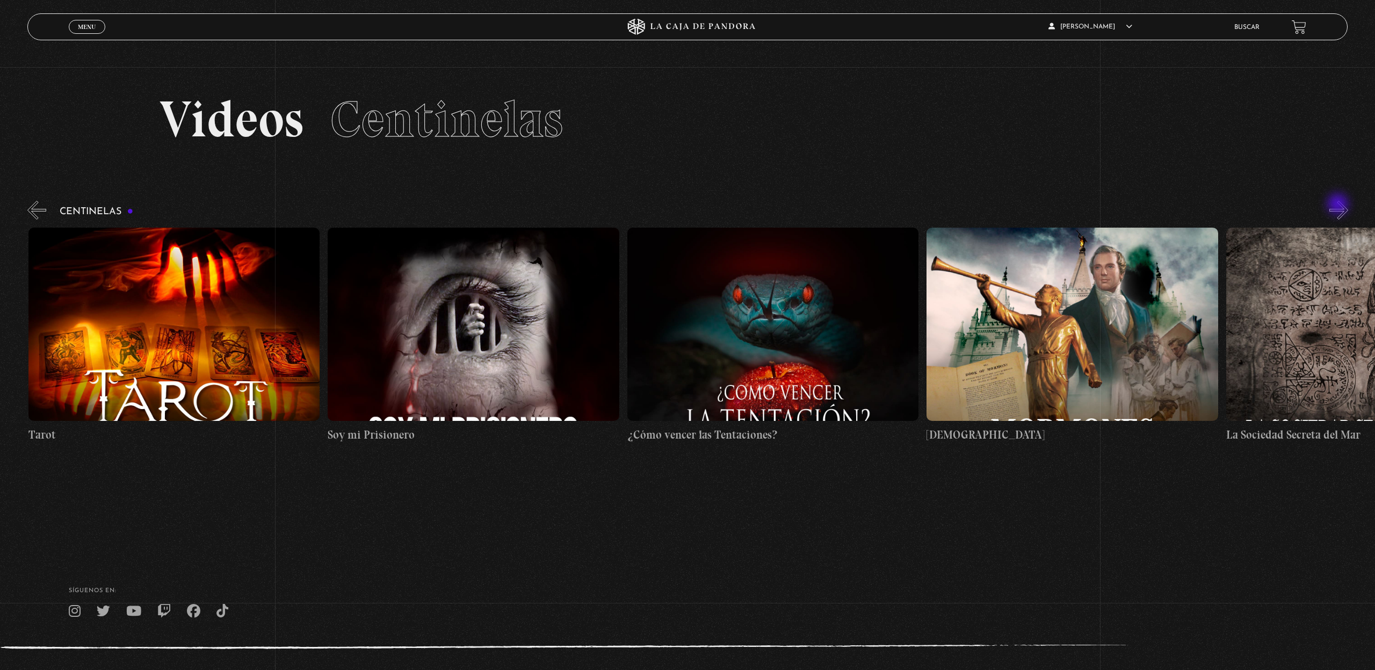
click at [1339, 205] on button "»" at bounding box center [1339, 210] width 19 height 19
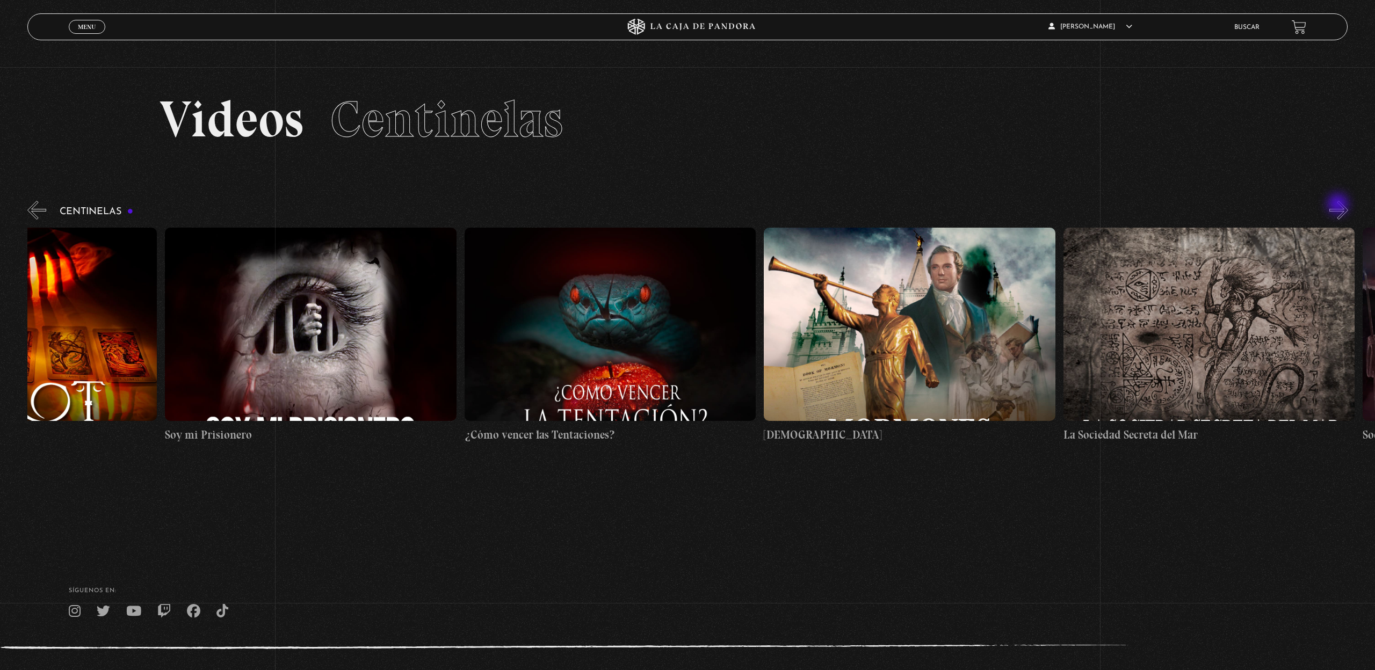
click at [1339, 205] on button "»" at bounding box center [1339, 210] width 19 height 19
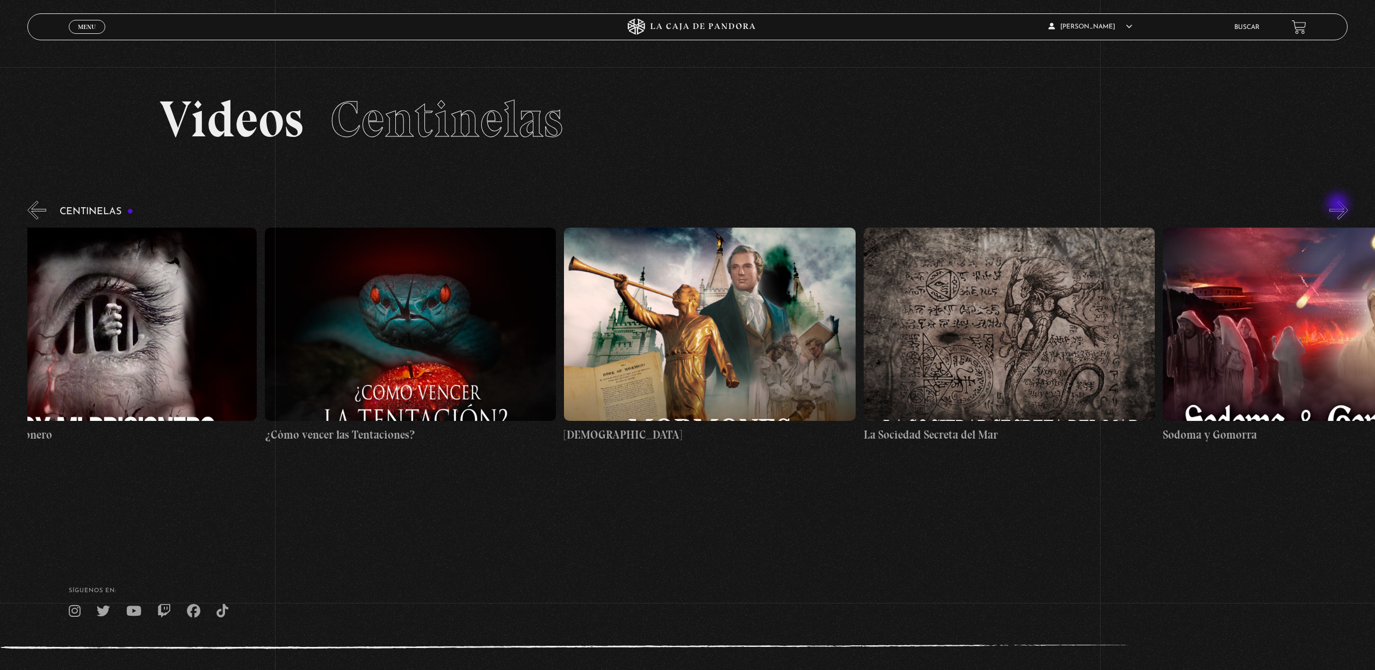
click at [1339, 205] on button "»" at bounding box center [1339, 210] width 19 height 19
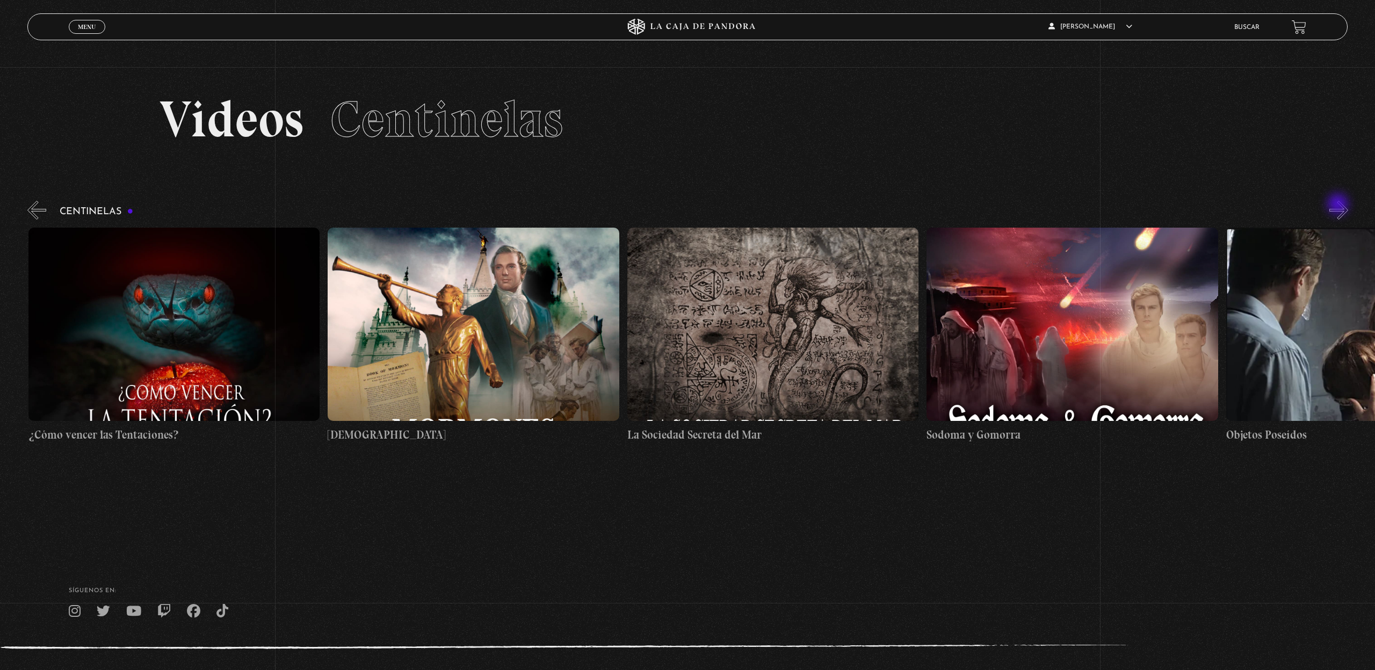
click at [1339, 205] on button "»" at bounding box center [1339, 210] width 19 height 19
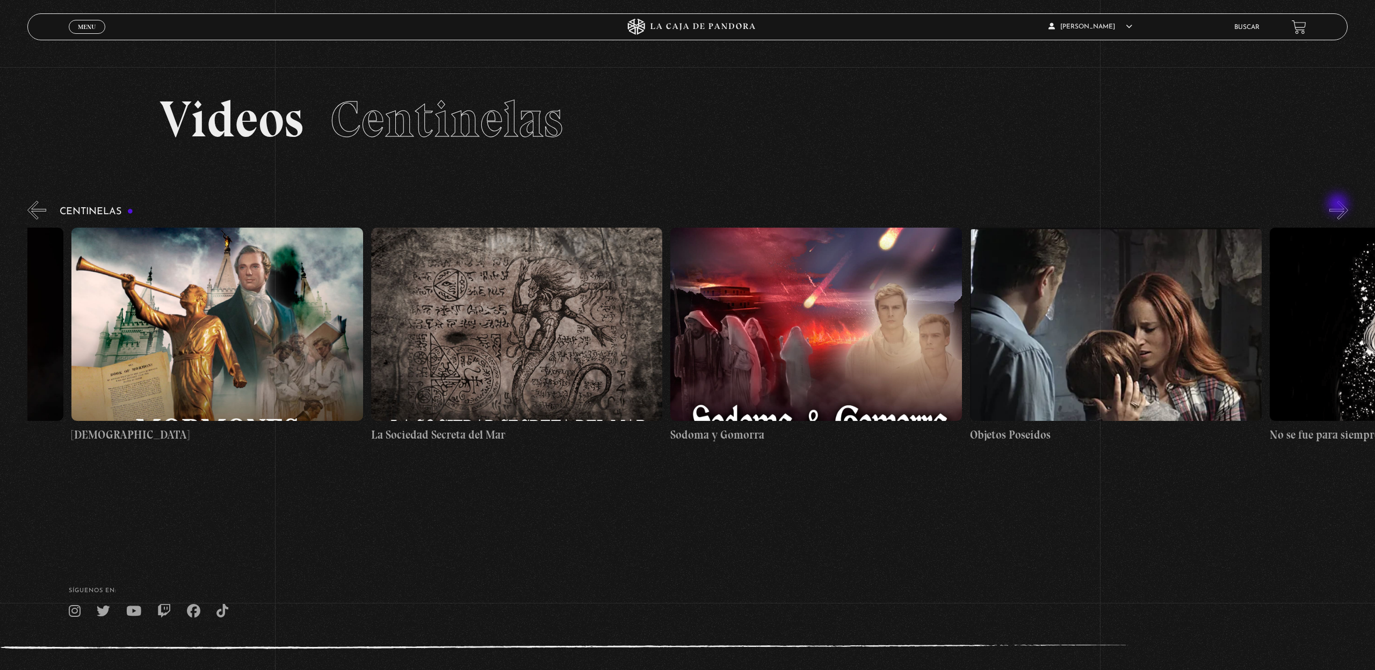
click at [1339, 205] on button "»" at bounding box center [1339, 210] width 19 height 19
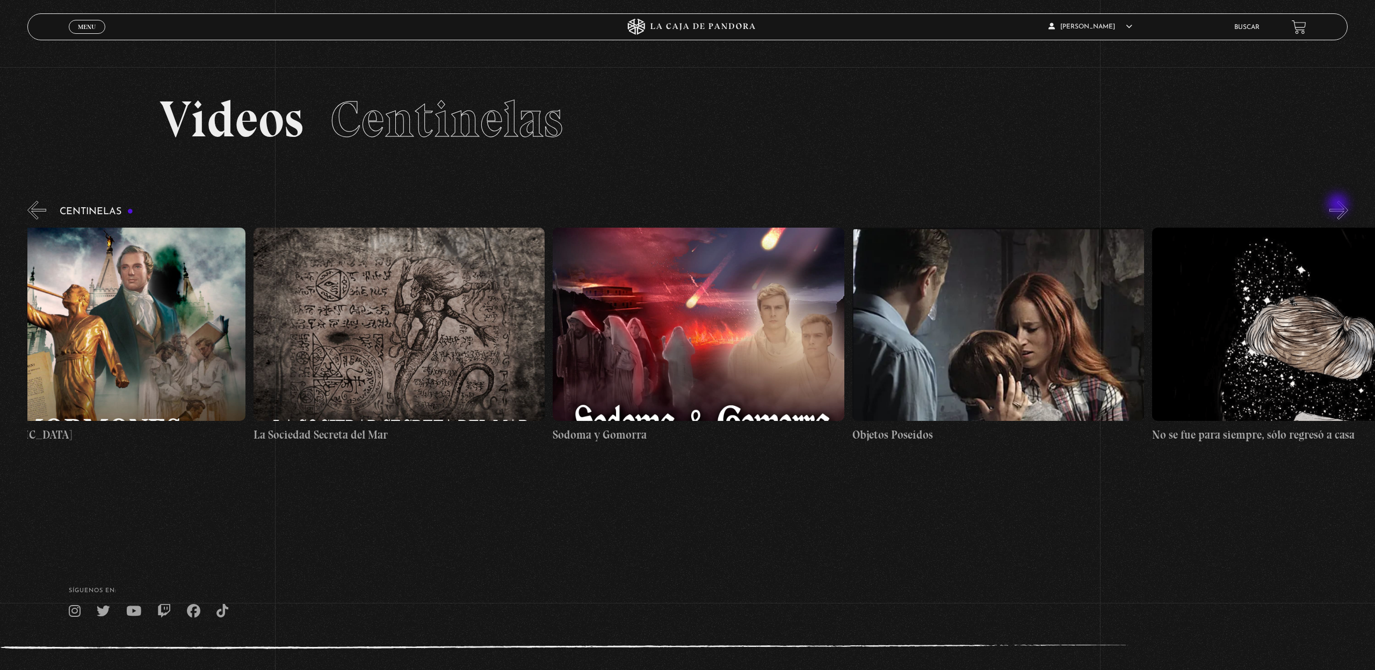
click at [1339, 205] on button "»" at bounding box center [1339, 210] width 19 height 19
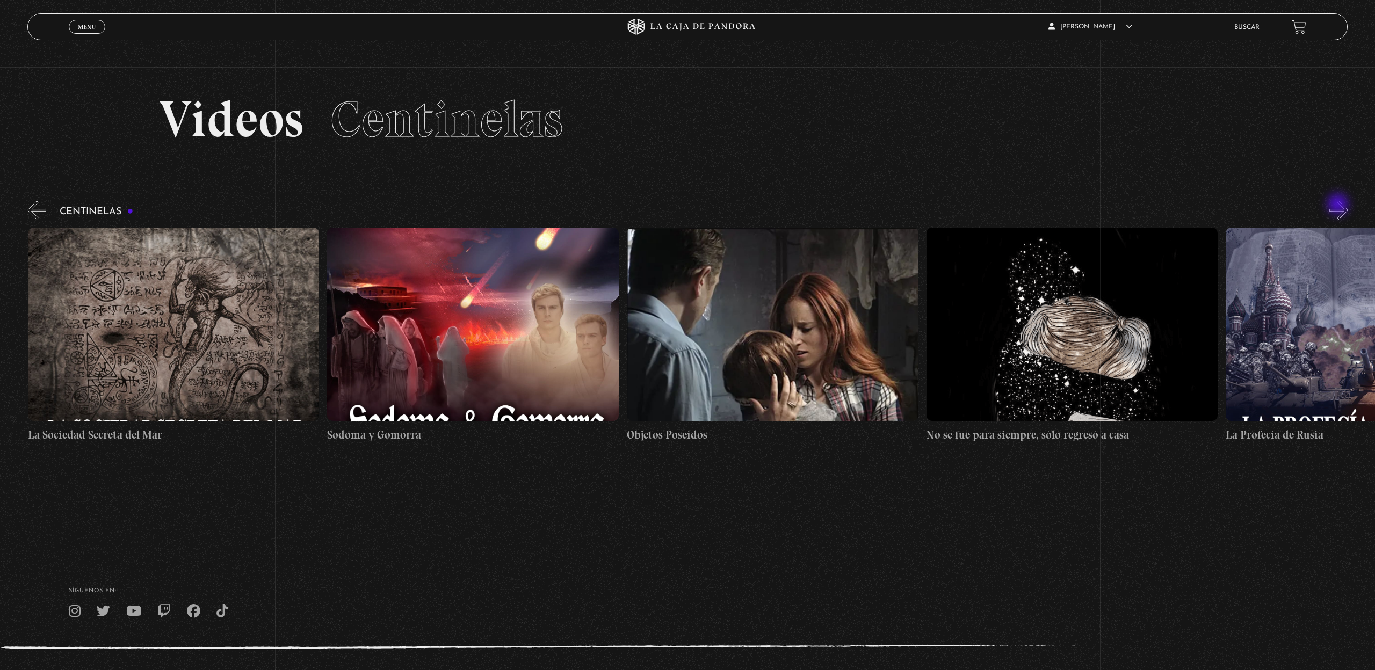
click at [1339, 205] on button "»" at bounding box center [1339, 210] width 19 height 19
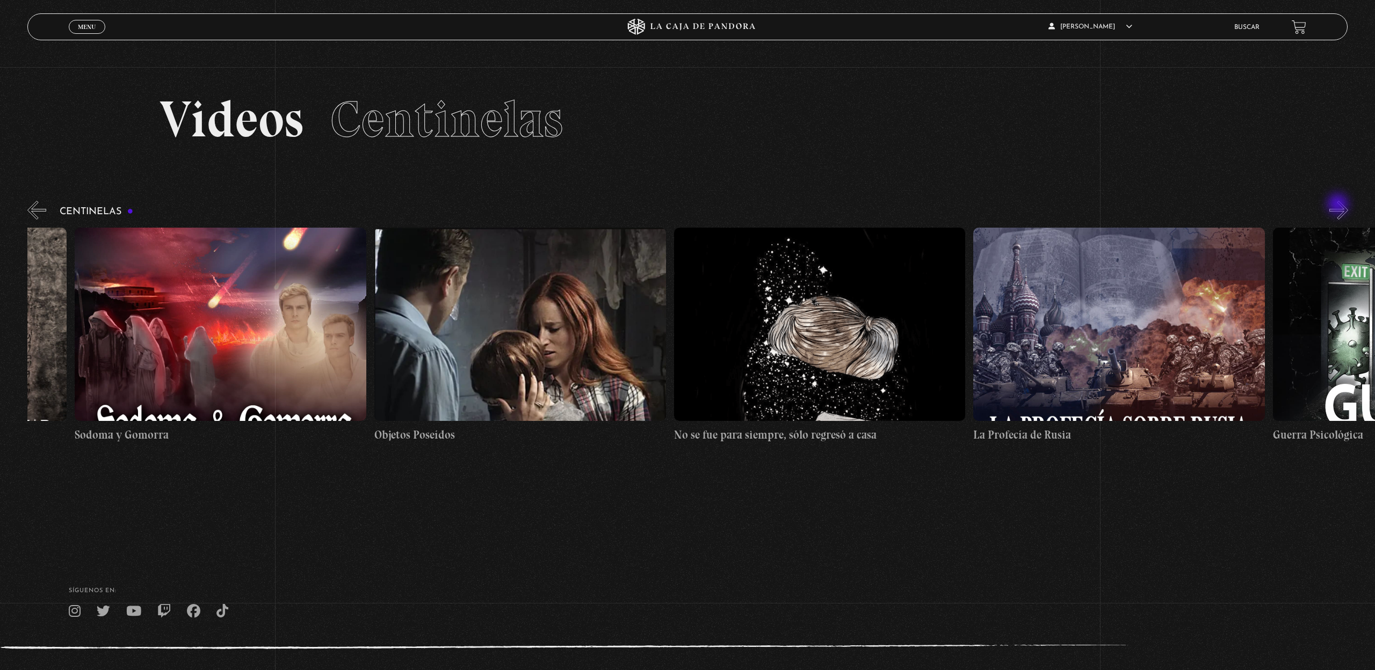
click at [1339, 205] on button "»" at bounding box center [1339, 210] width 19 height 19
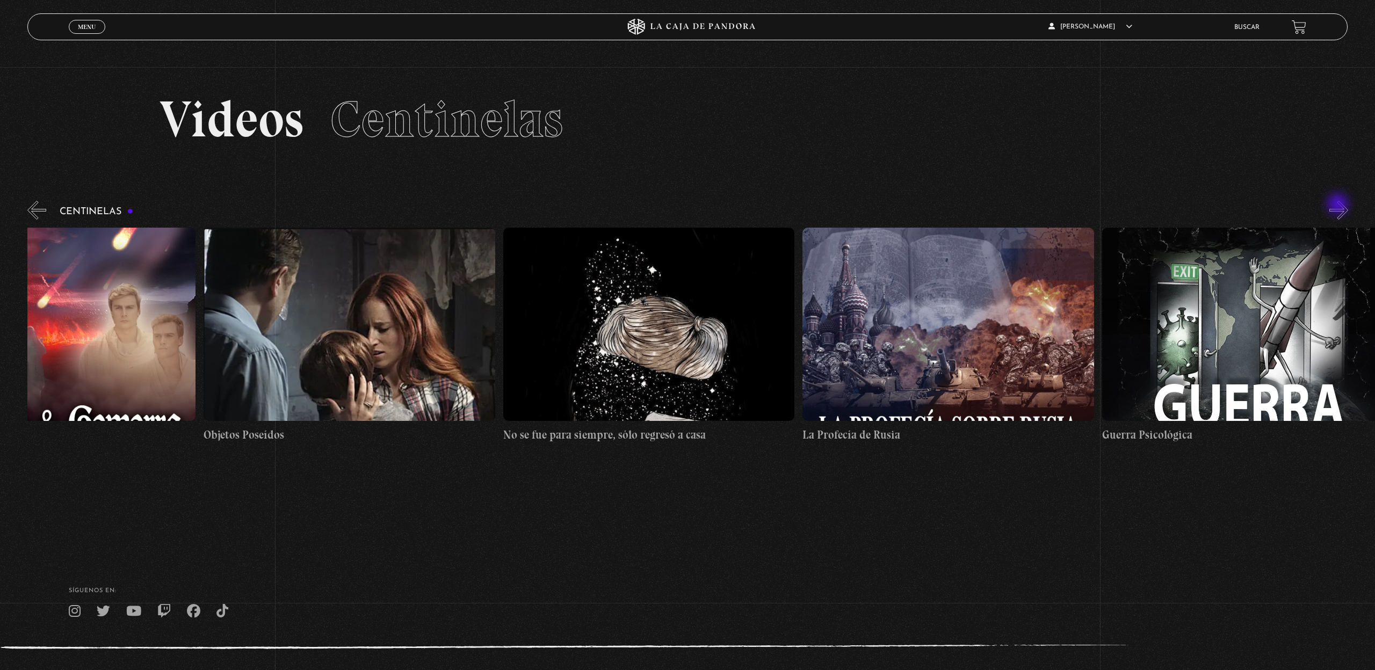
click at [1339, 205] on button "»" at bounding box center [1339, 210] width 19 height 19
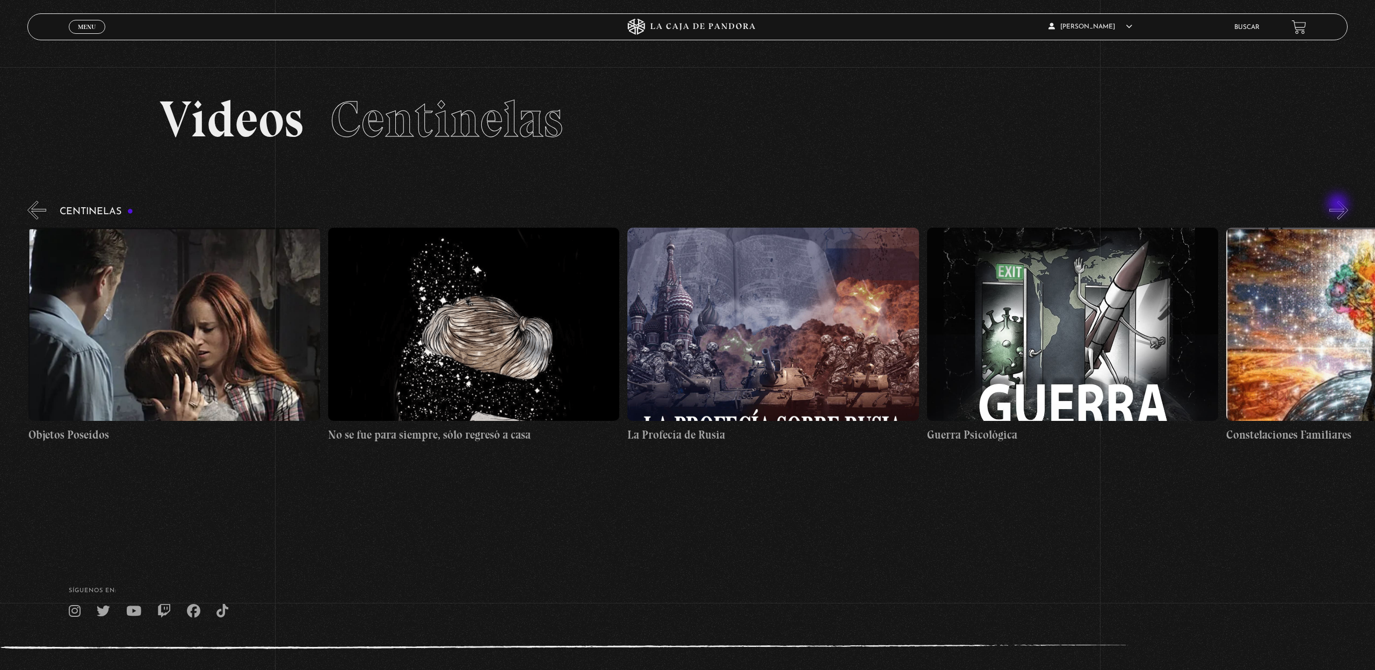
click at [1339, 205] on button "»" at bounding box center [1339, 210] width 19 height 19
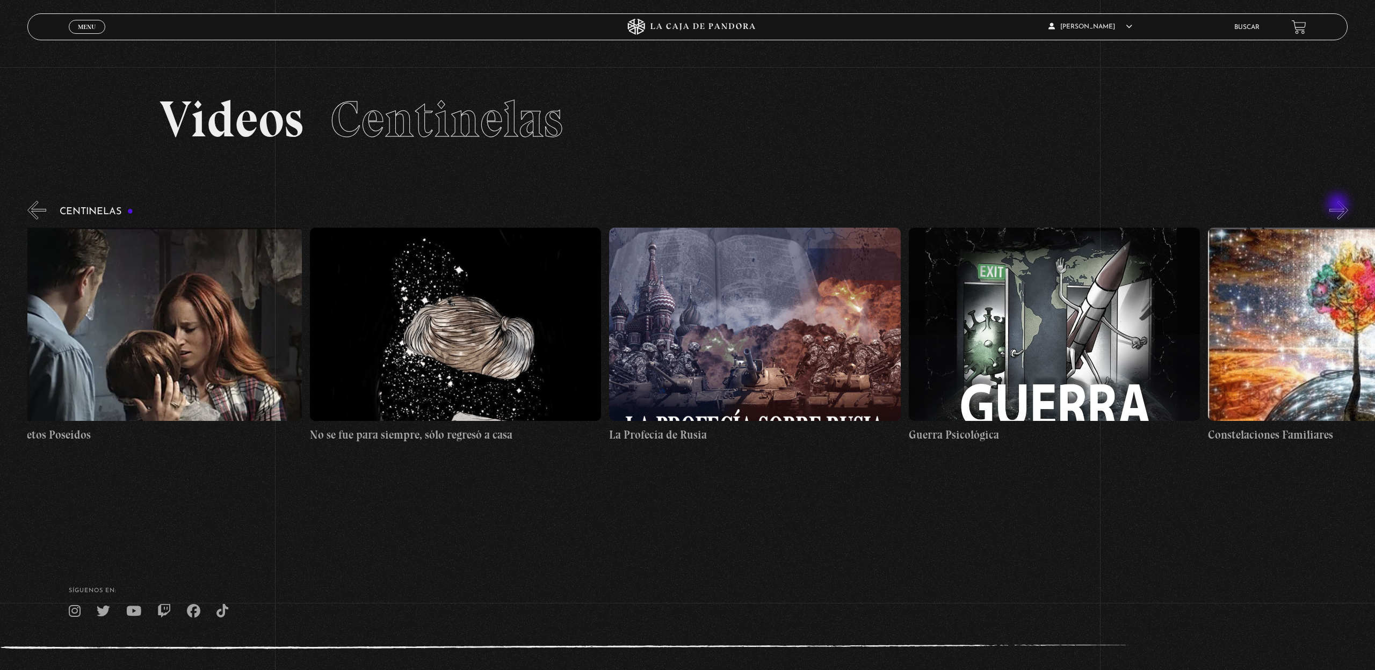
click at [1339, 205] on button "»" at bounding box center [1339, 210] width 19 height 19
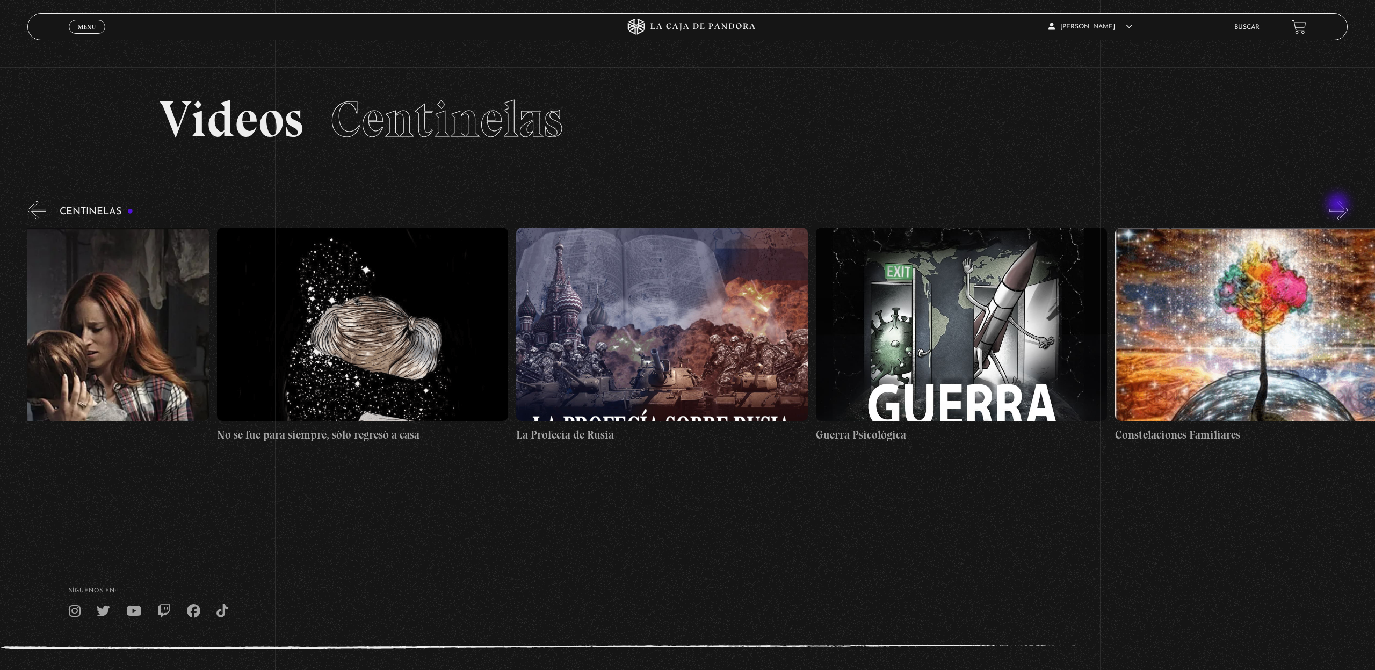
scroll to position [0, 20967]
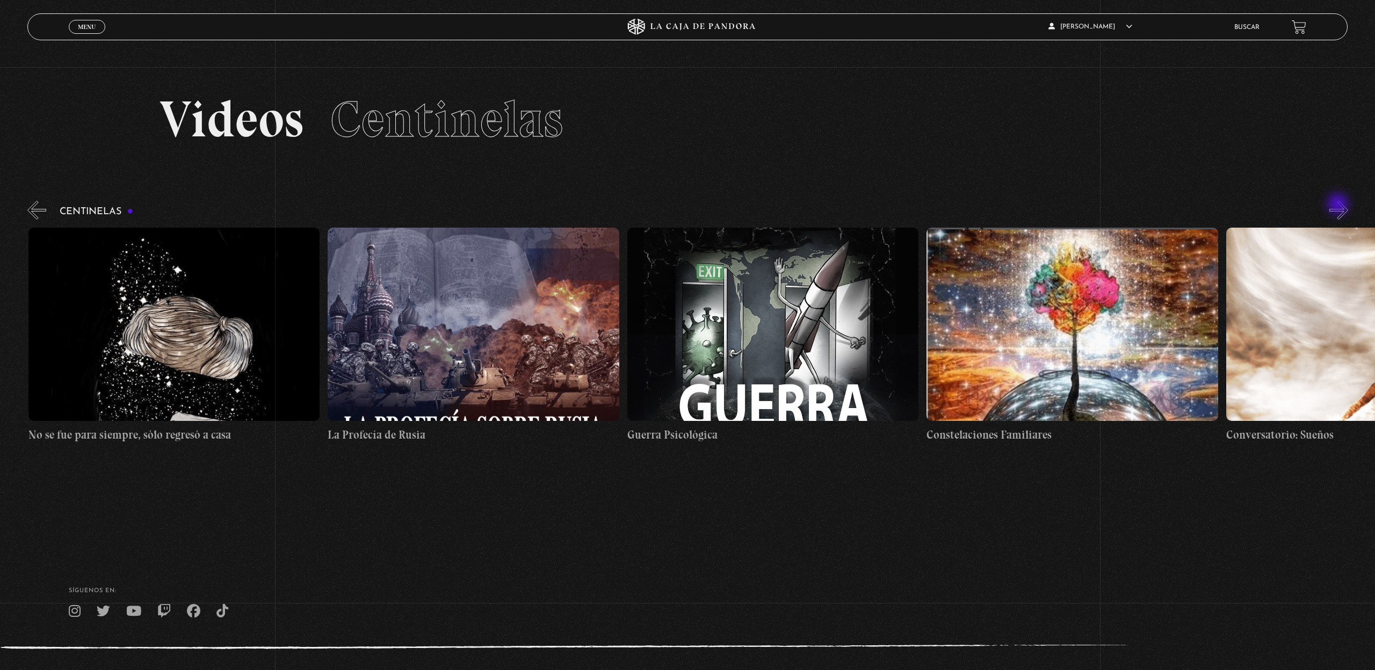
click at [1339, 205] on button "»" at bounding box center [1339, 210] width 19 height 19
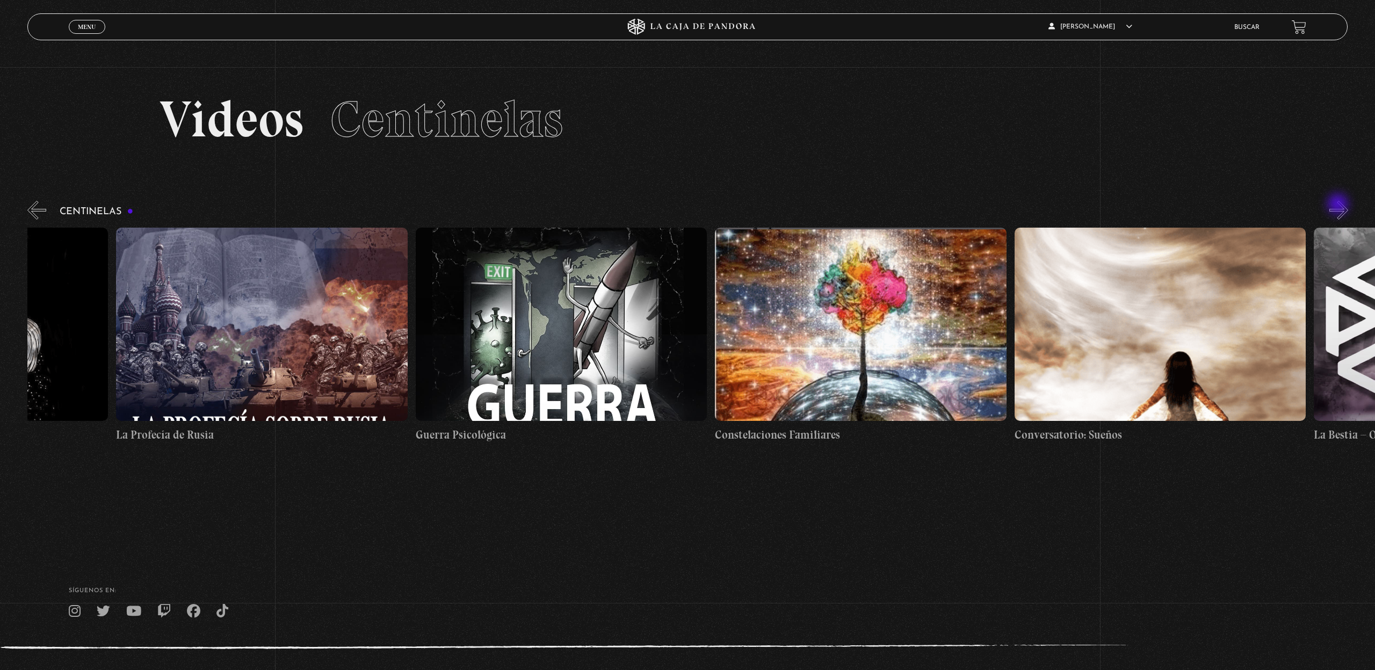
click at [1339, 205] on button "»" at bounding box center [1339, 210] width 19 height 19
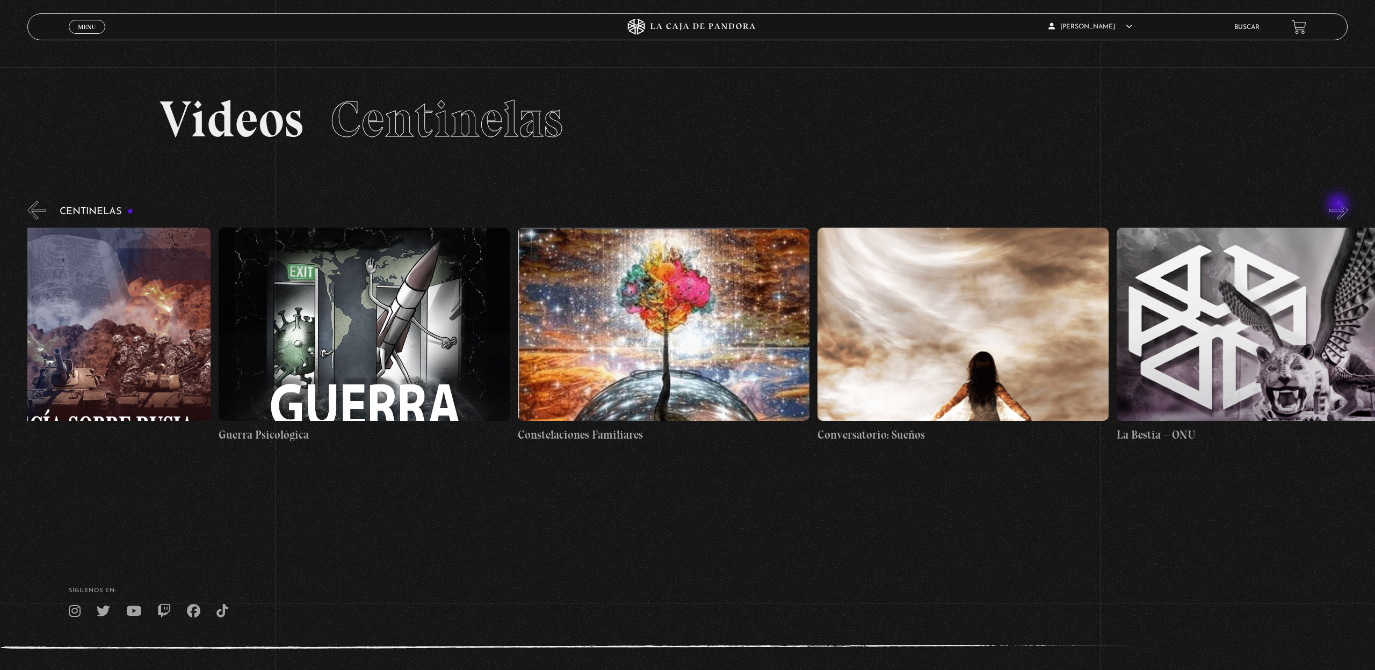
click at [1339, 205] on button "»" at bounding box center [1339, 210] width 19 height 19
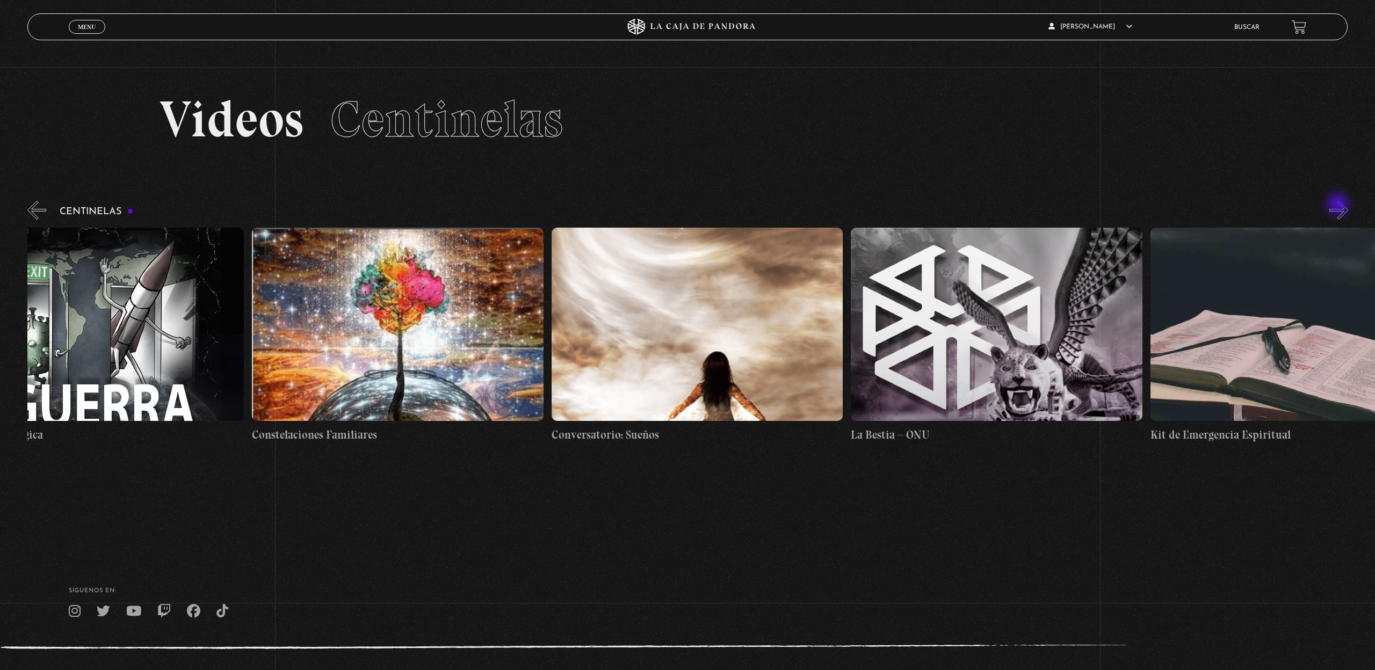
click at [1339, 205] on button "»" at bounding box center [1339, 210] width 19 height 19
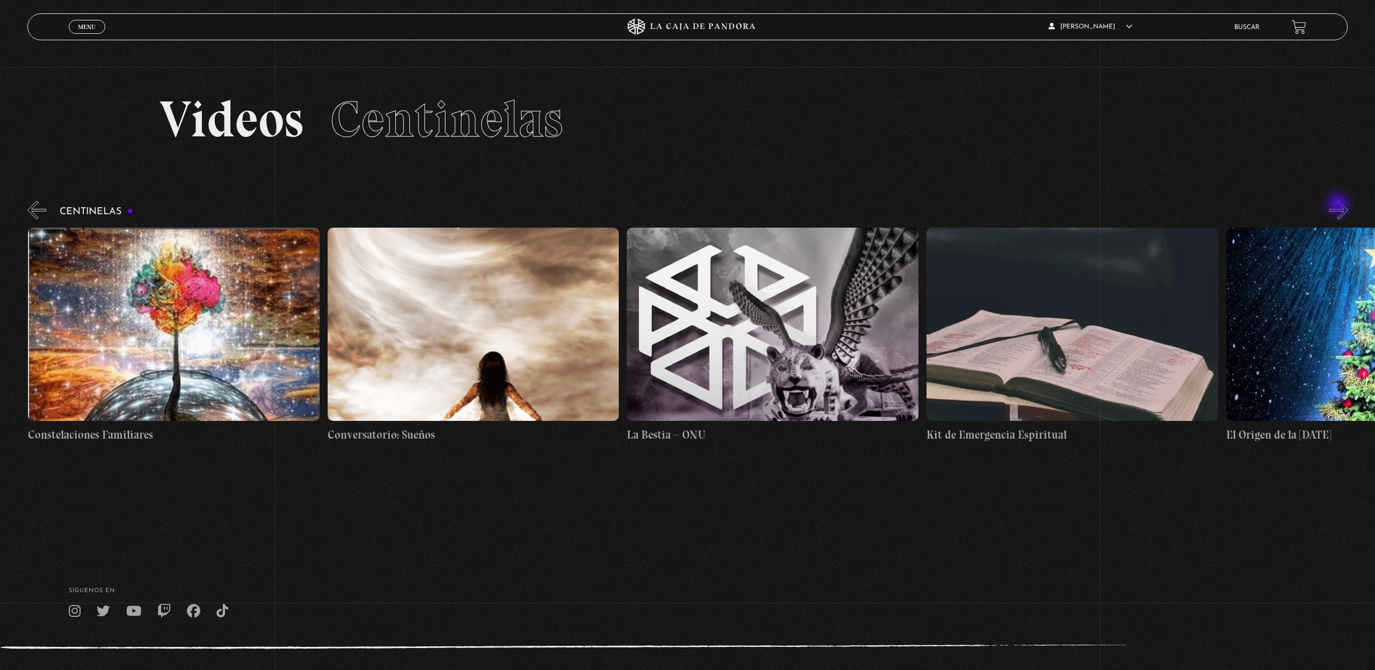
scroll to position [0, 21866]
click at [1339, 205] on button "»" at bounding box center [1339, 210] width 19 height 19
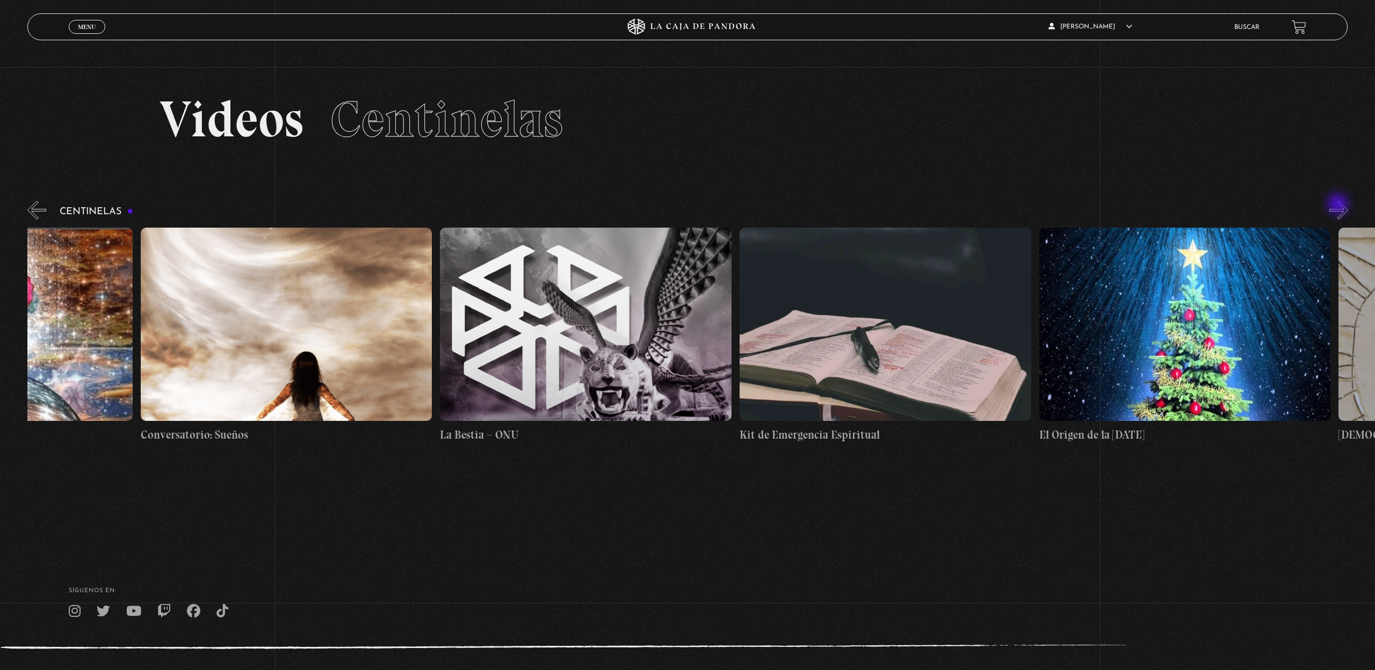
click at [1339, 205] on button "»" at bounding box center [1339, 210] width 19 height 19
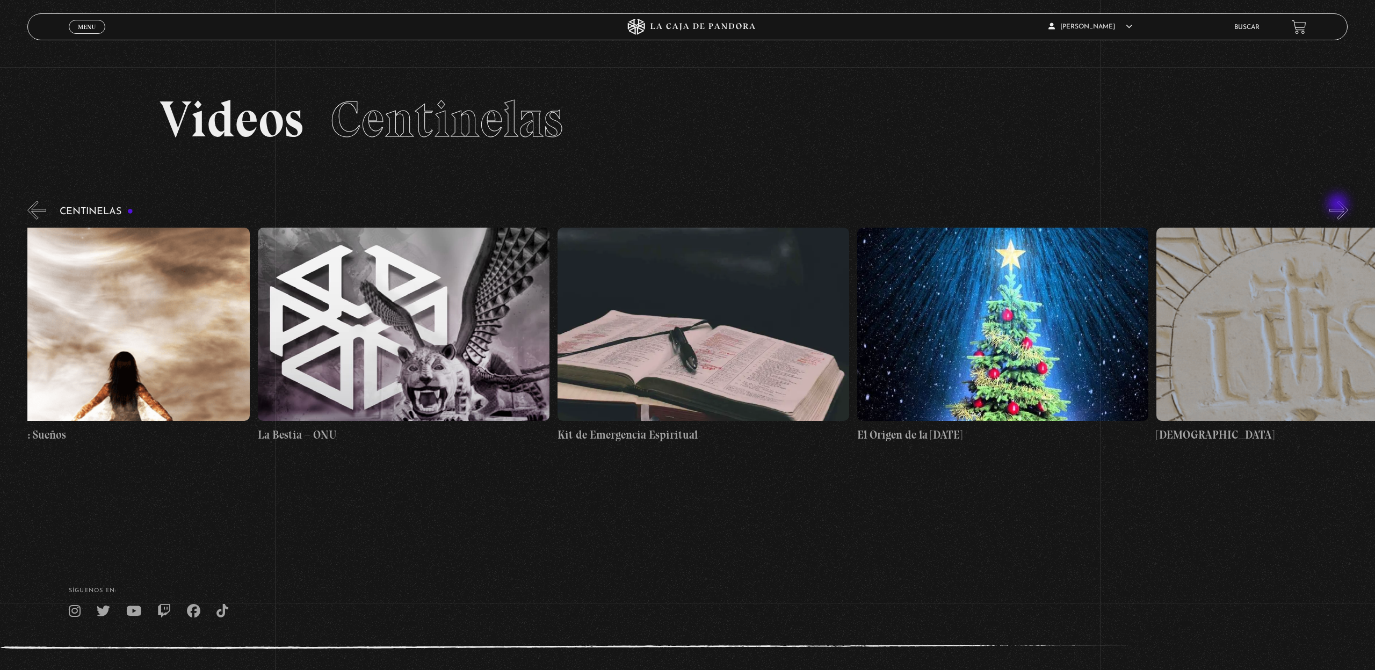
click at [1339, 205] on button "»" at bounding box center [1339, 210] width 19 height 19
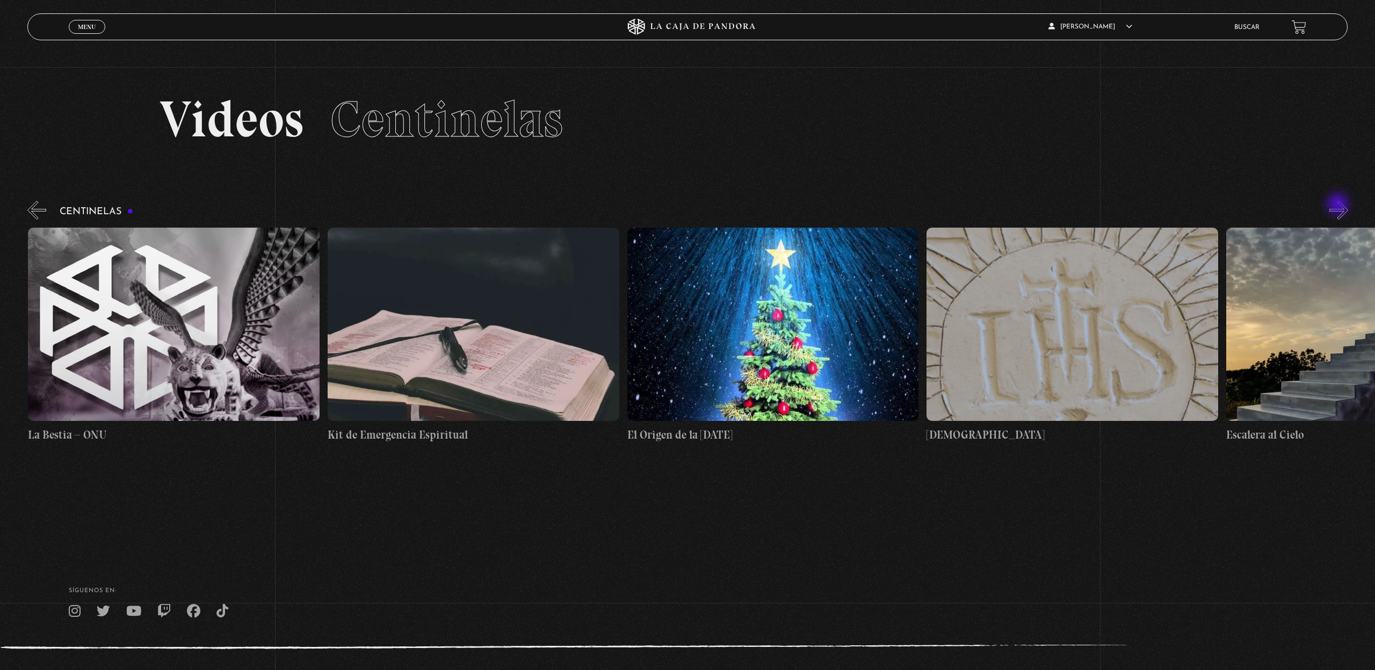
scroll to position [0, 22465]
click at [1339, 205] on button "»" at bounding box center [1339, 210] width 19 height 19
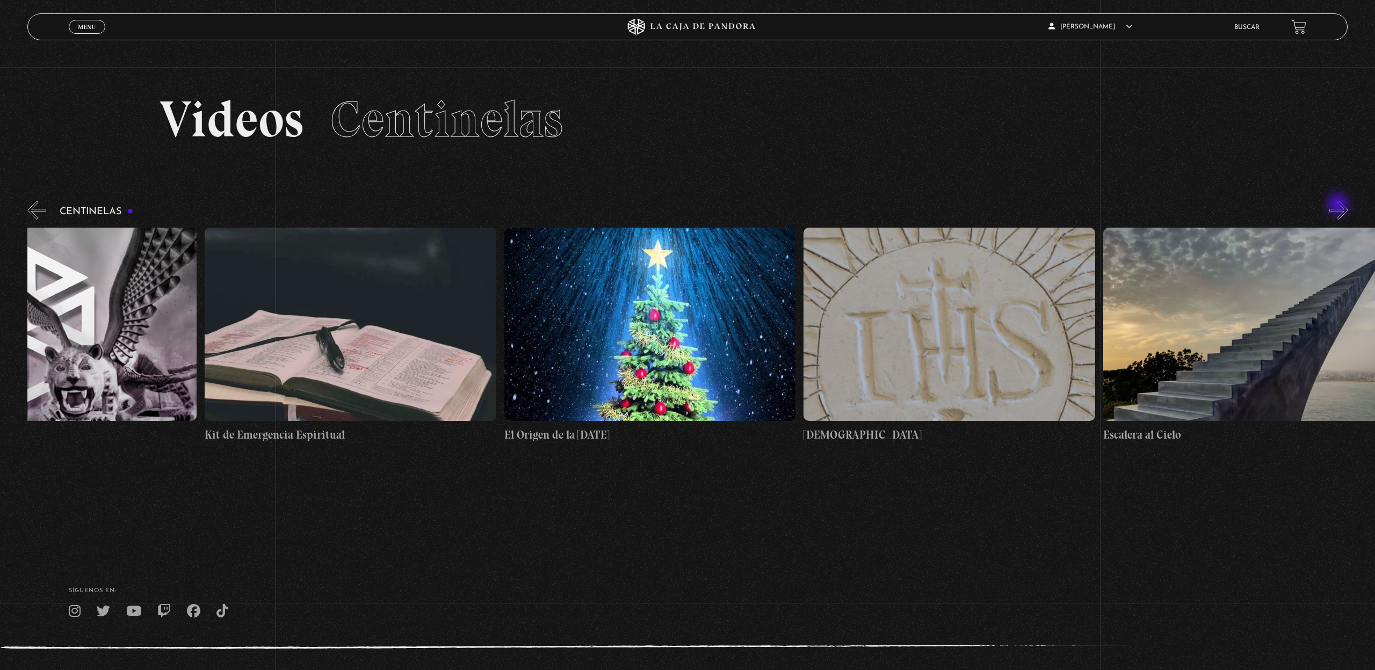
click at [1339, 205] on button "»" at bounding box center [1339, 210] width 19 height 19
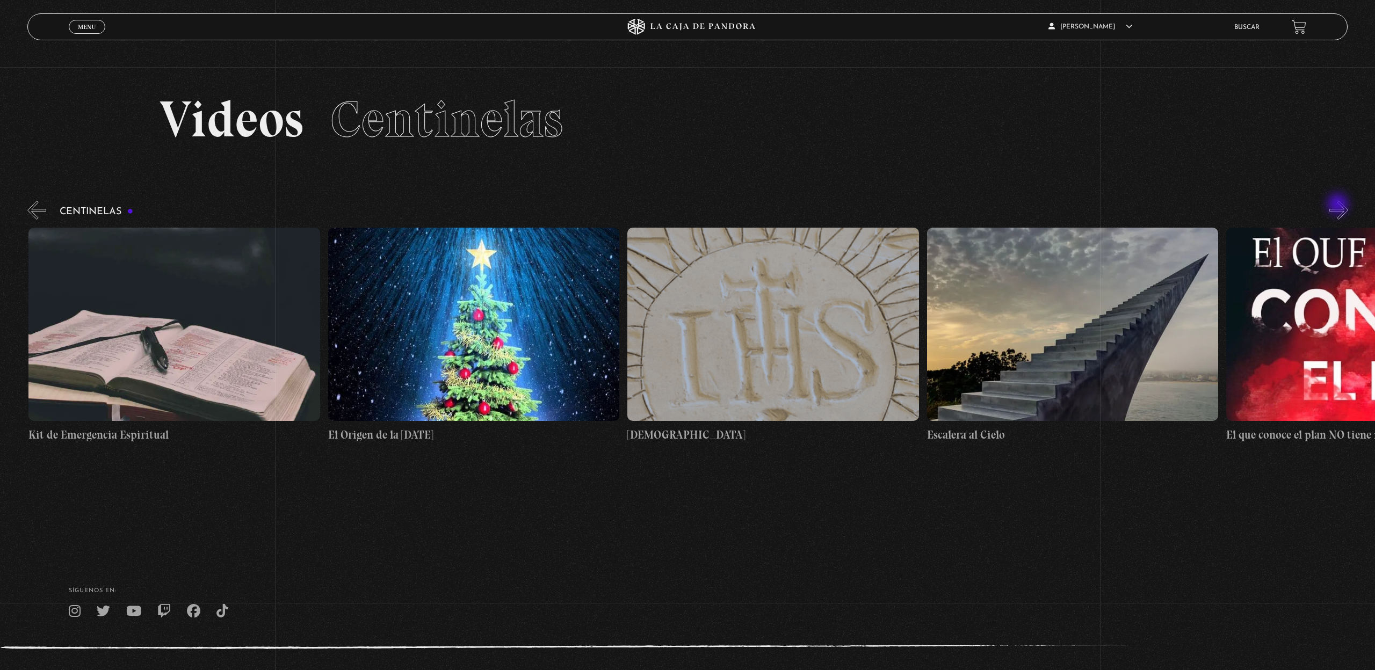
click at [1339, 205] on button "»" at bounding box center [1339, 210] width 19 height 19
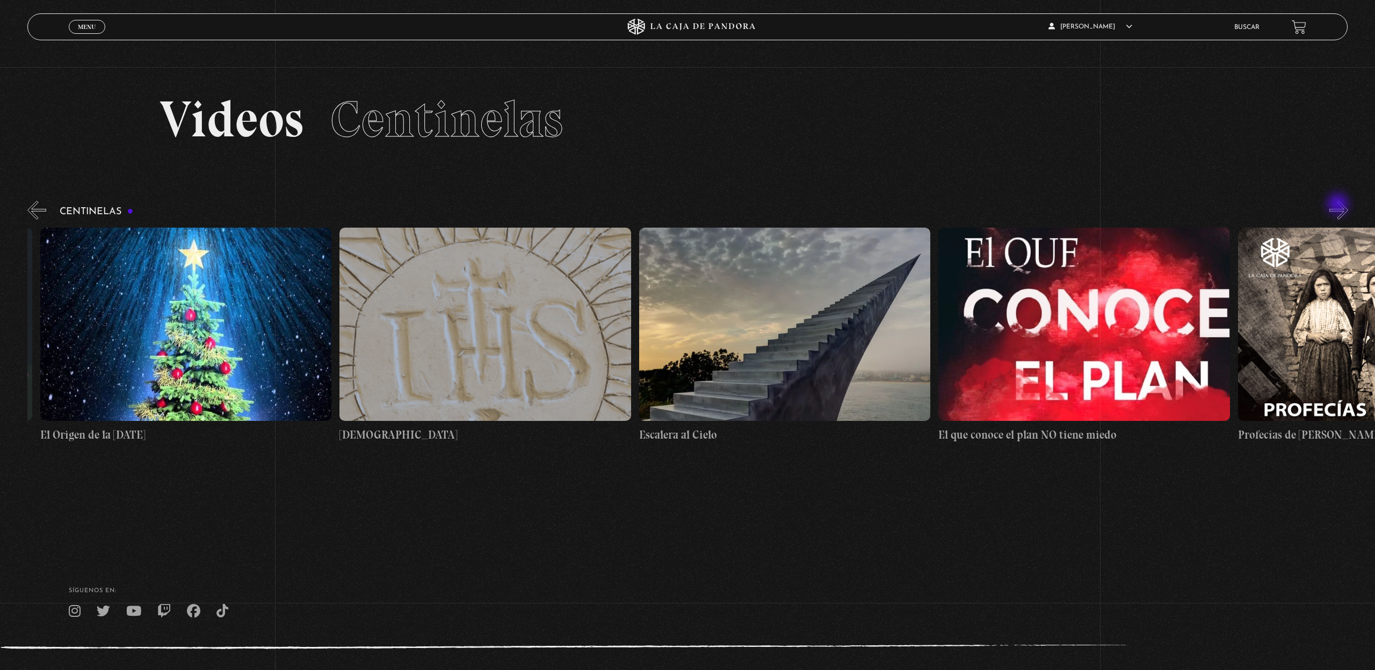
click at [1339, 205] on button "»" at bounding box center [1339, 210] width 19 height 19
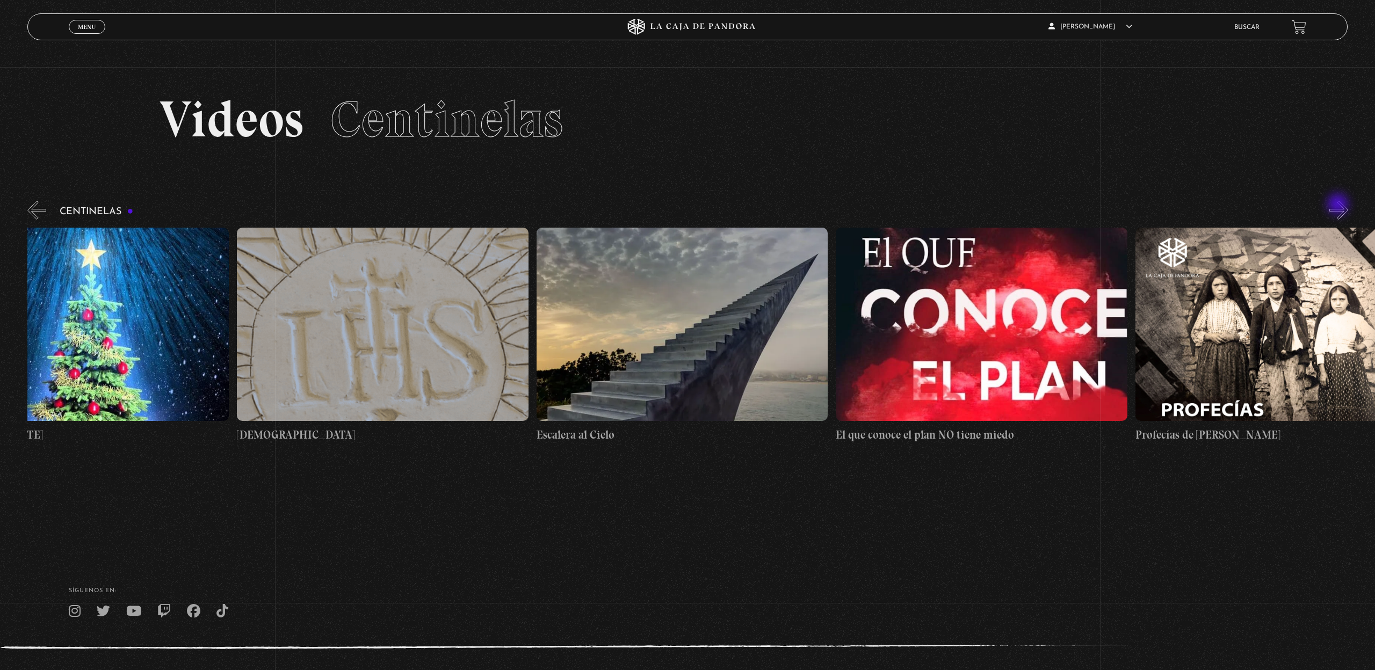
click at [1339, 205] on button "»" at bounding box center [1339, 210] width 19 height 19
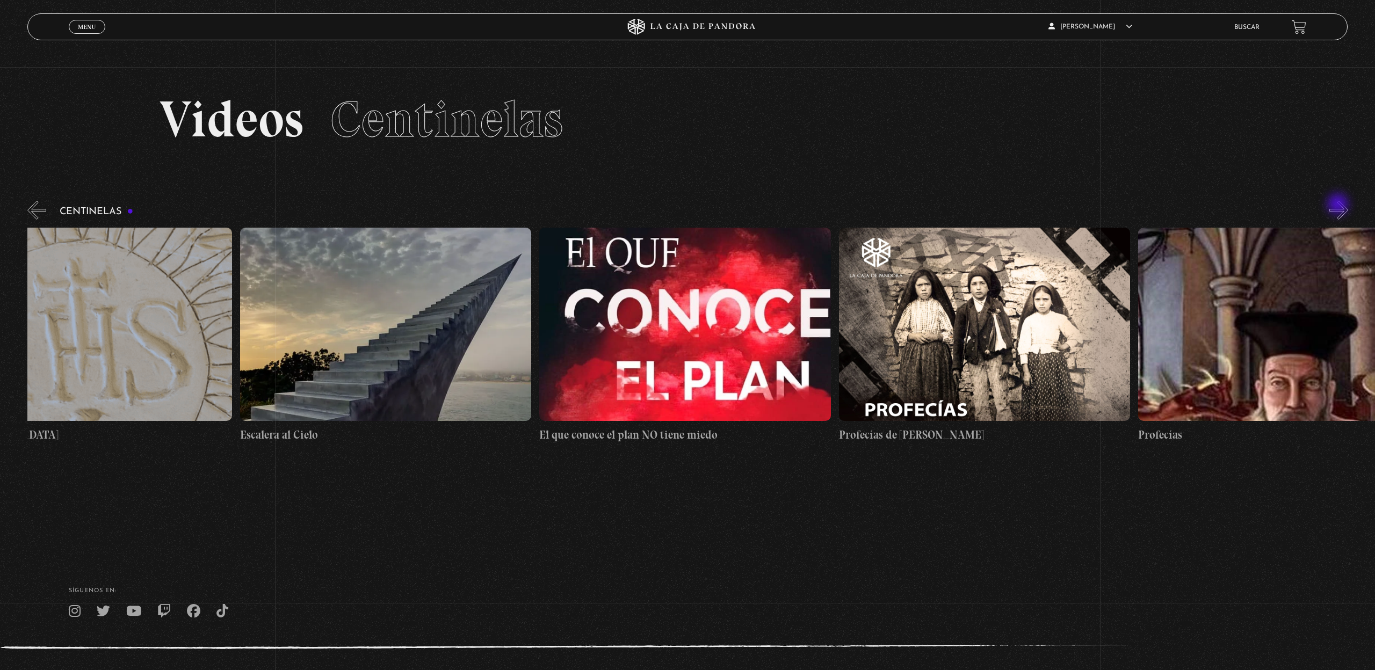
click at [1339, 205] on button "»" at bounding box center [1339, 210] width 19 height 19
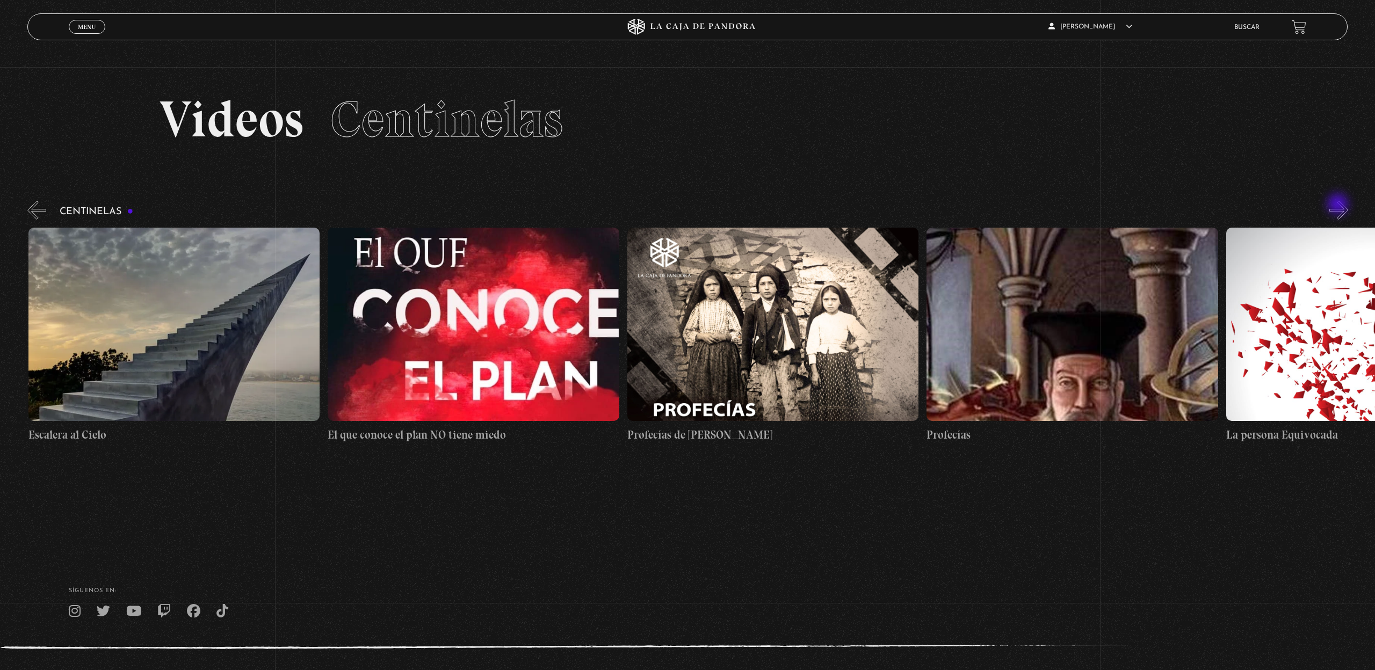
click at [1339, 205] on button "»" at bounding box center [1339, 210] width 19 height 19
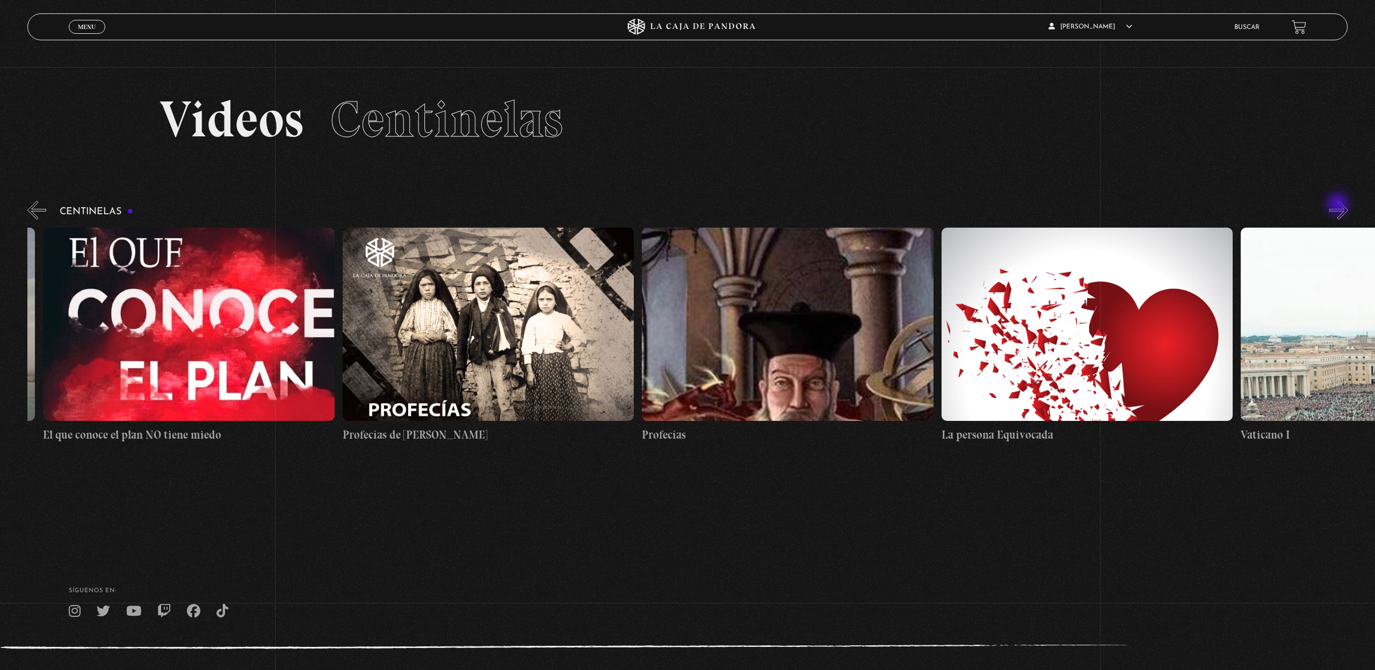
click at [1339, 205] on button "»" at bounding box center [1339, 210] width 19 height 19
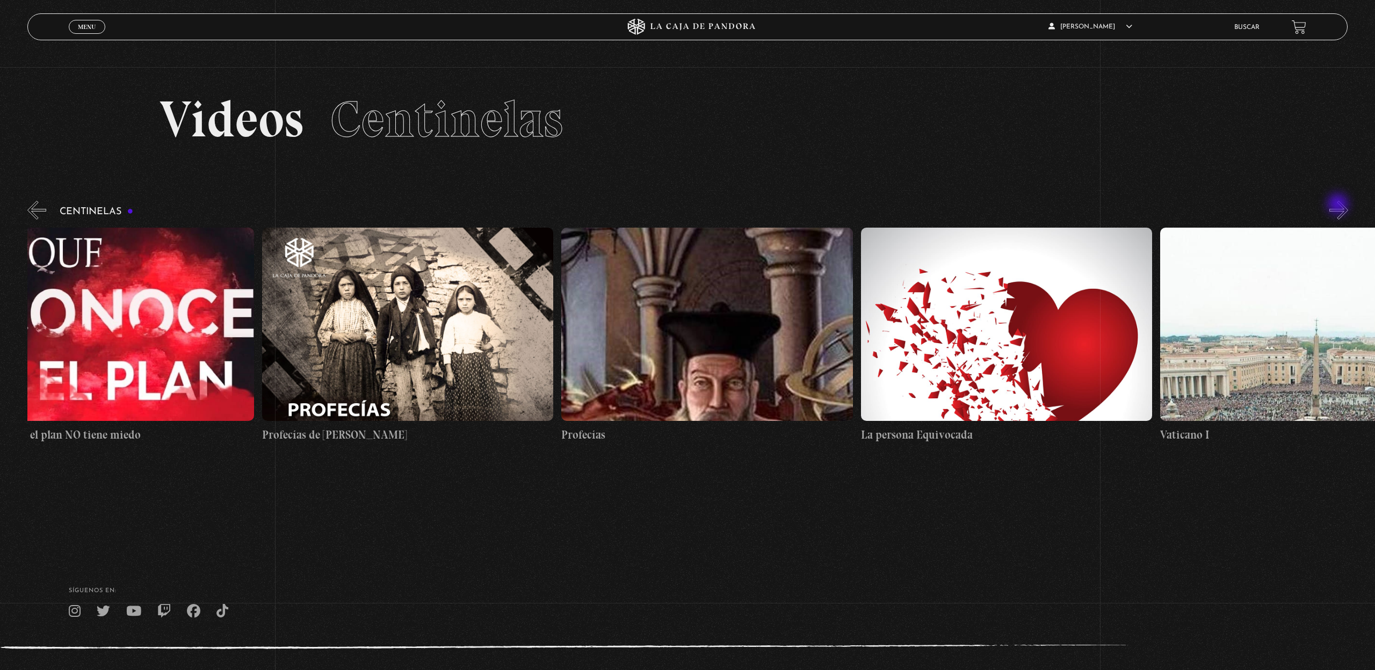
click at [1339, 205] on button "»" at bounding box center [1339, 210] width 19 height 19
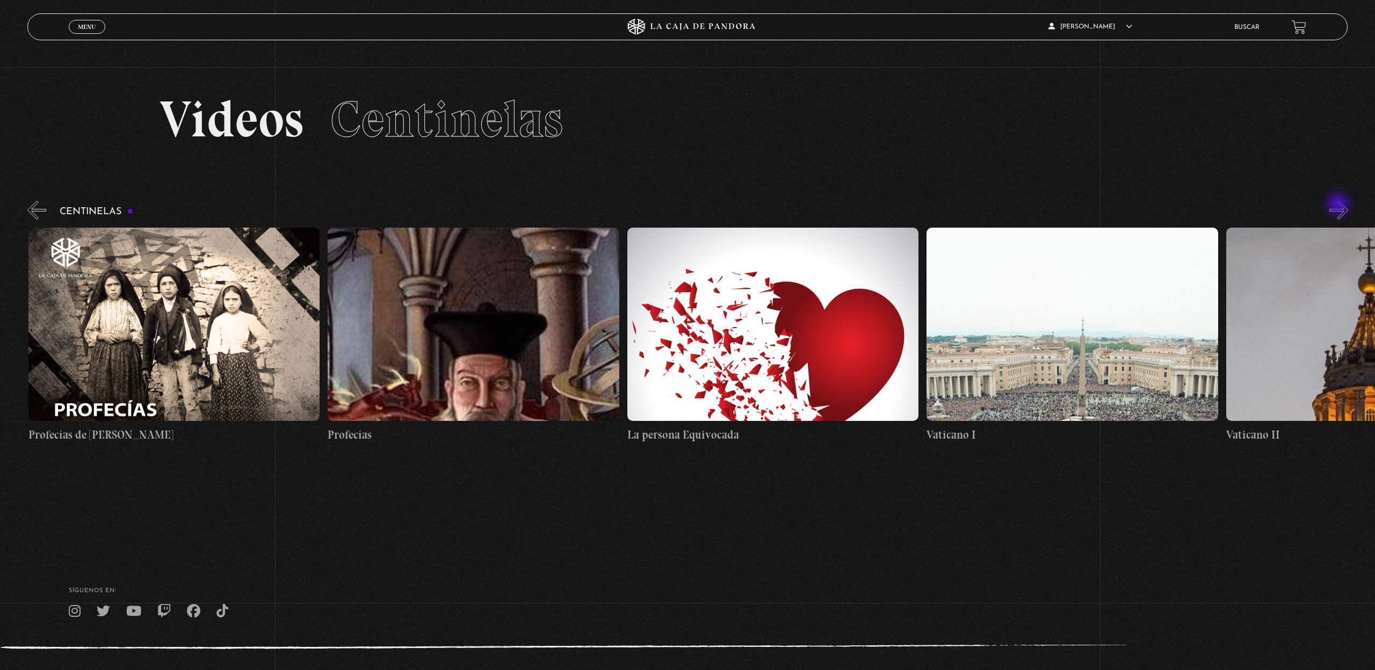
click at [1339, 205] on button "»" at bounding box center [1339, 210] width 19 height 19
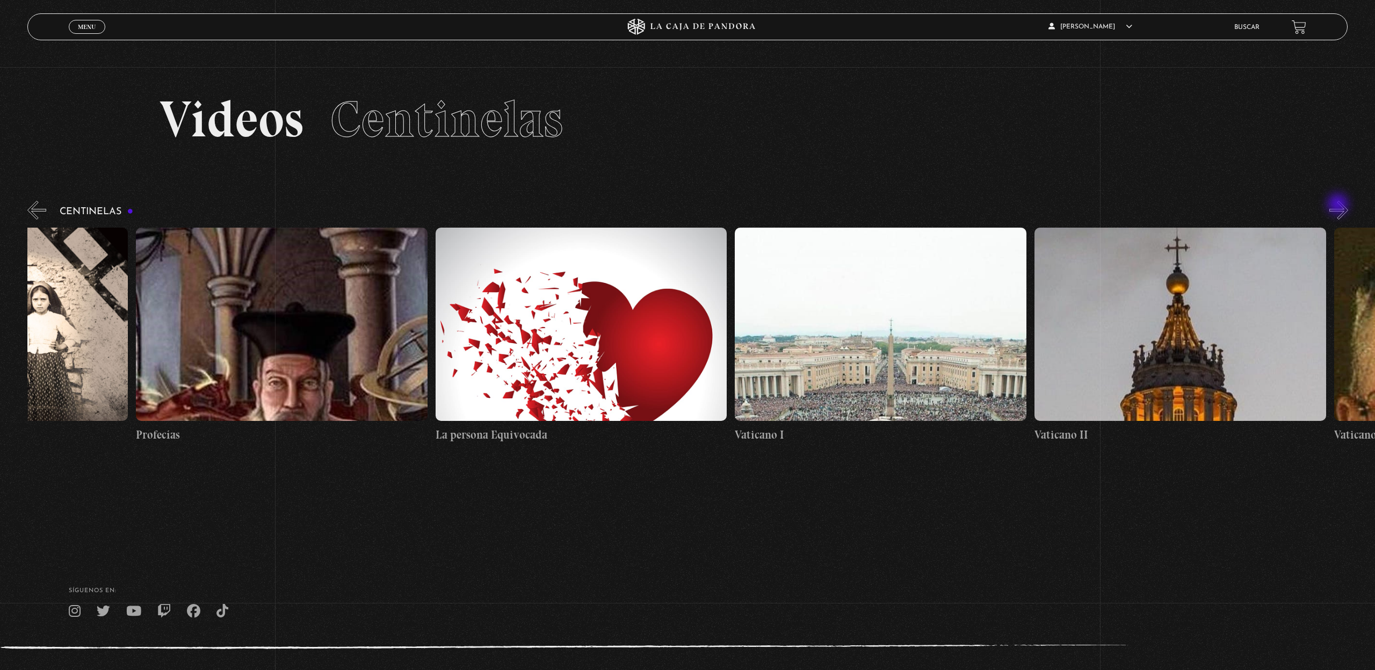
click at [1339, 205] on button "»" at bounding box center [1339, 210] width 19 height 19
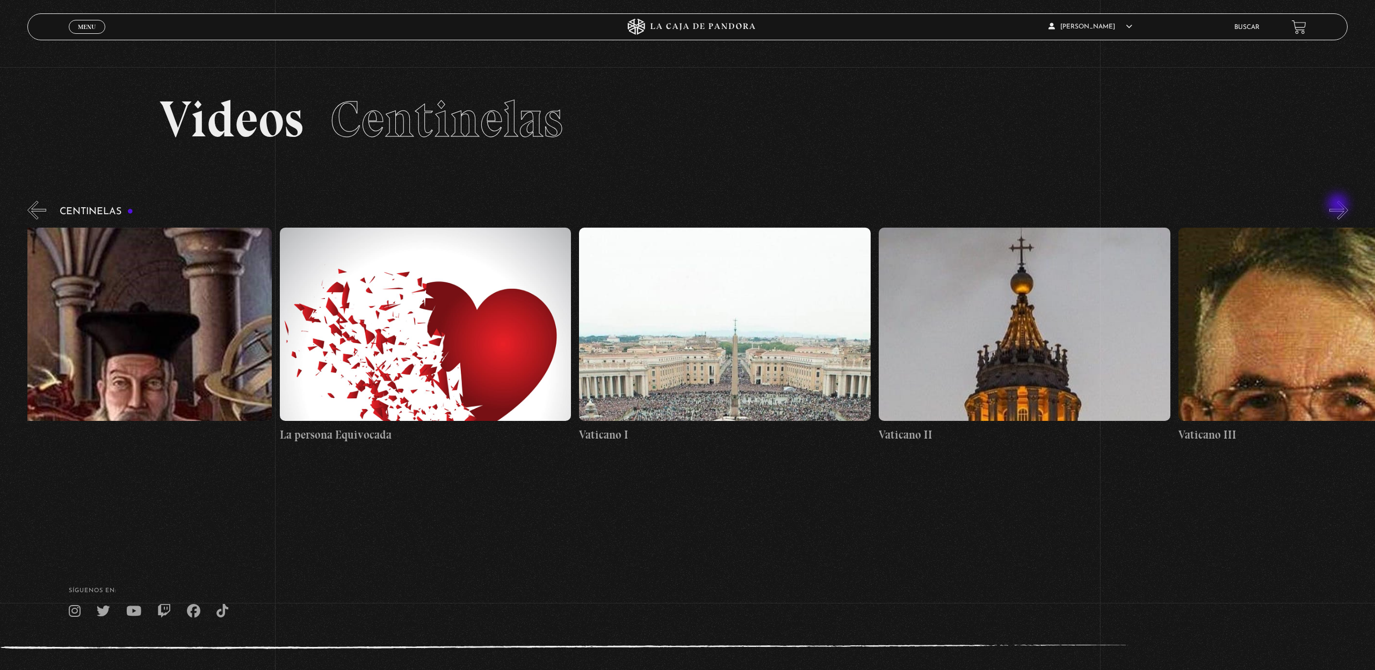
click at [1339, 205] on button "»" at bounding box center [1339, 210] width 19 height 19
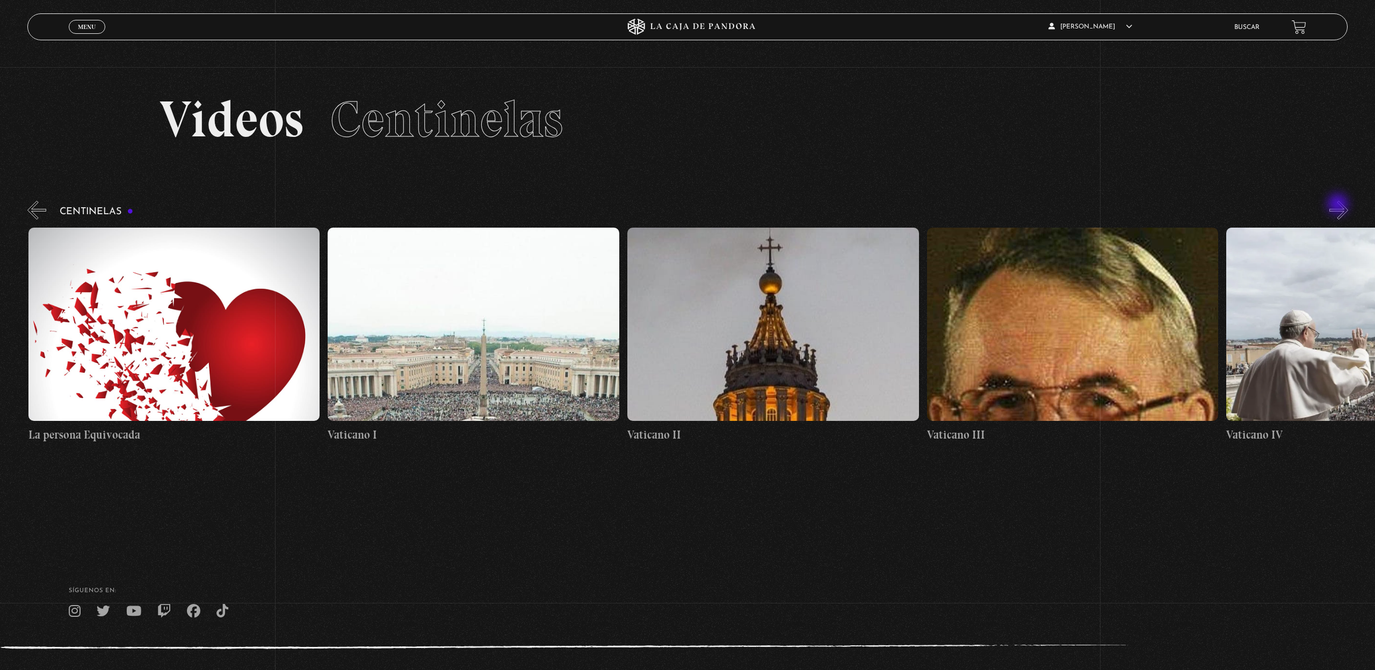
click at [1339, 205] on button "»" at bounding box center [1339, 210] width 19 height 19
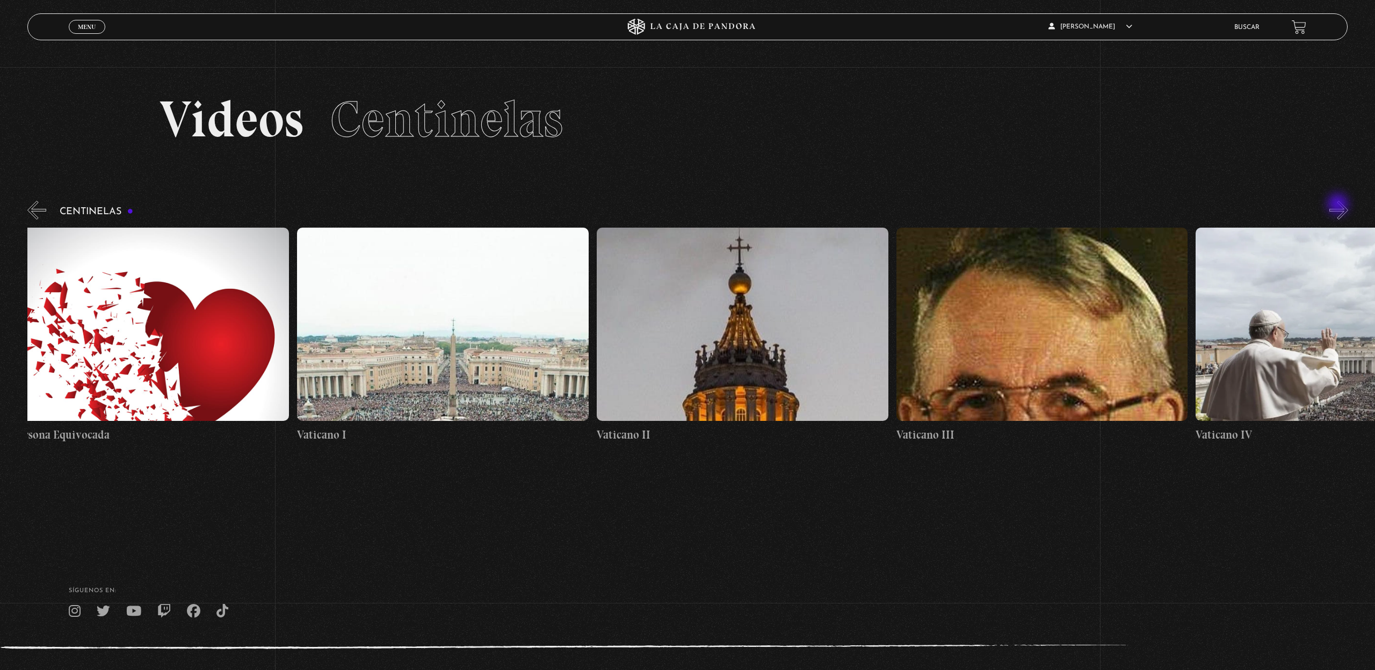
click at [1339, 205] on button "»" at bounding box center [1339, 210] width 19 height 19
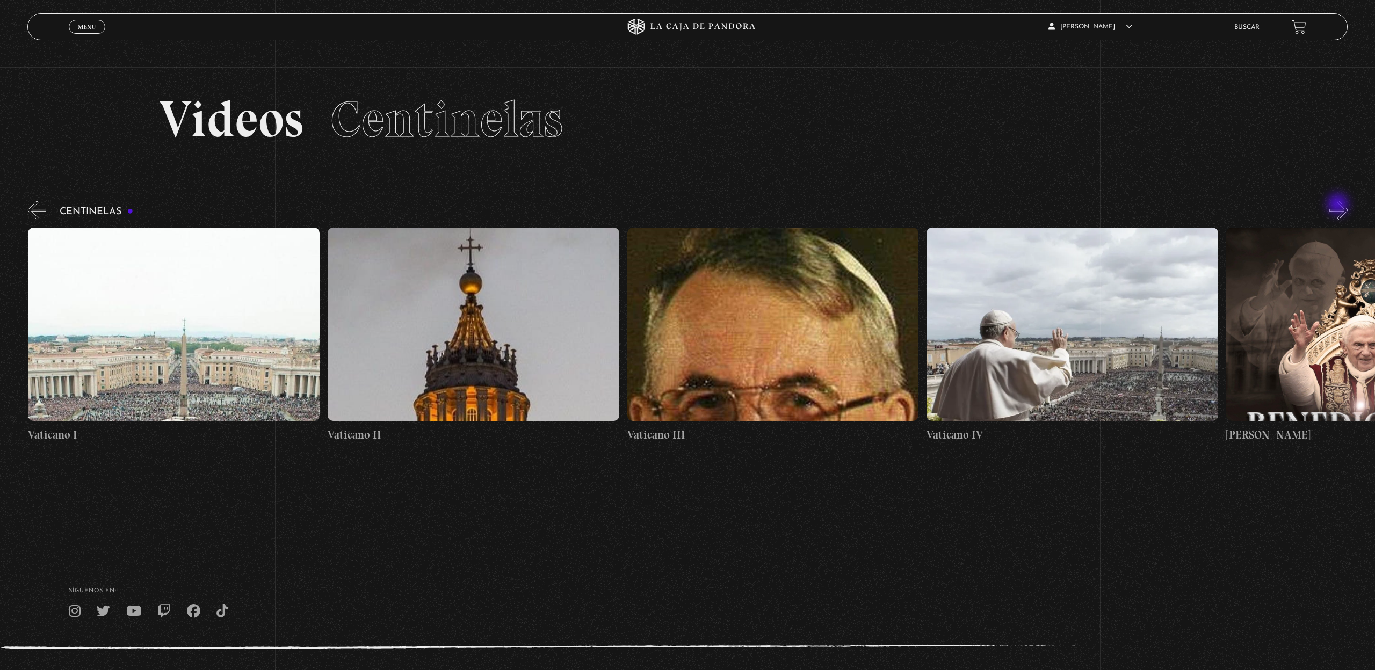
click at [1339, 205] on button "»" at bounding box center [1339, 210] width 19 height 19
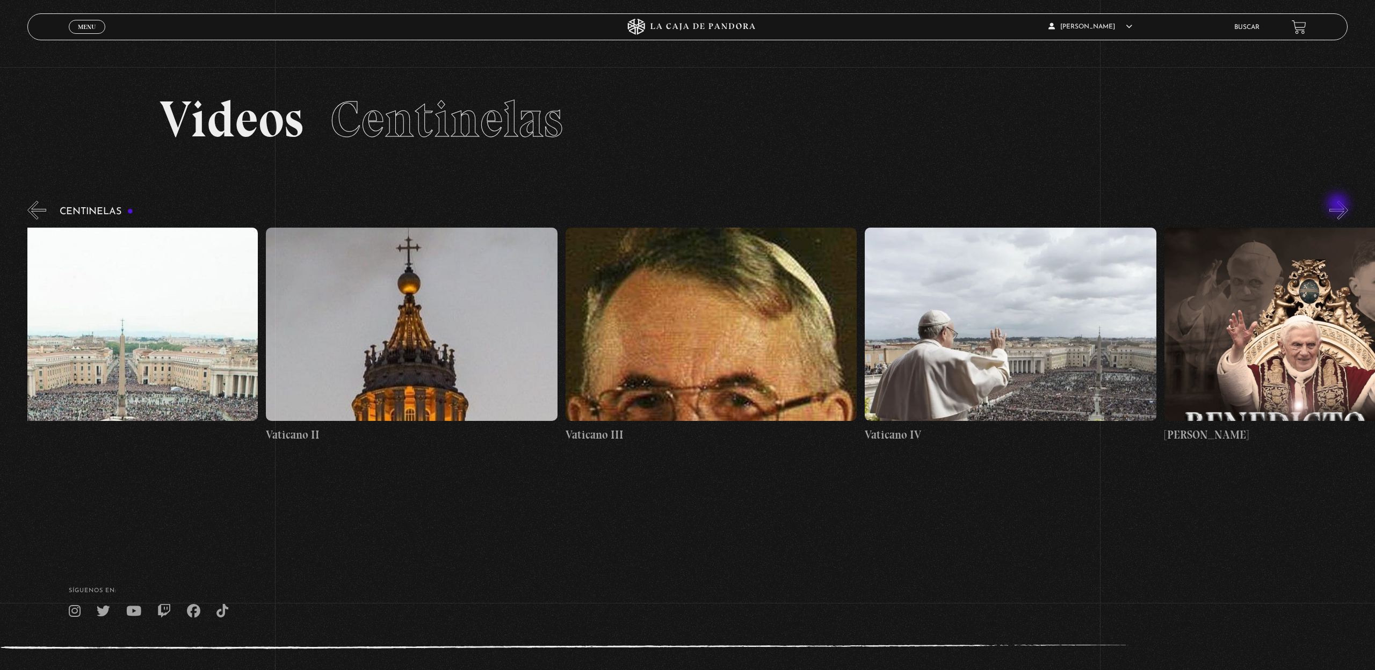
click at [1339, 205] on button "»" at bounding box center [1339, 210] width 19 height 19
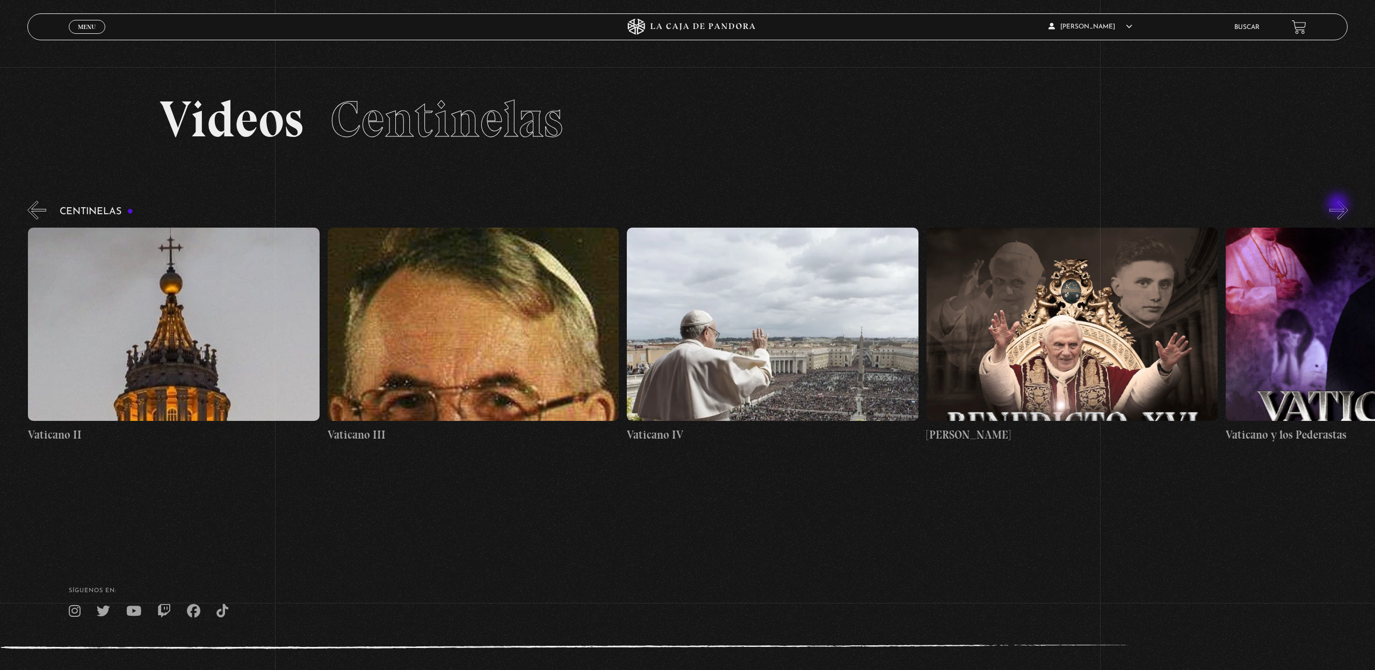
click at [1339, 205] on button "»" at bounding box center [1339, 210] width 19 height 19
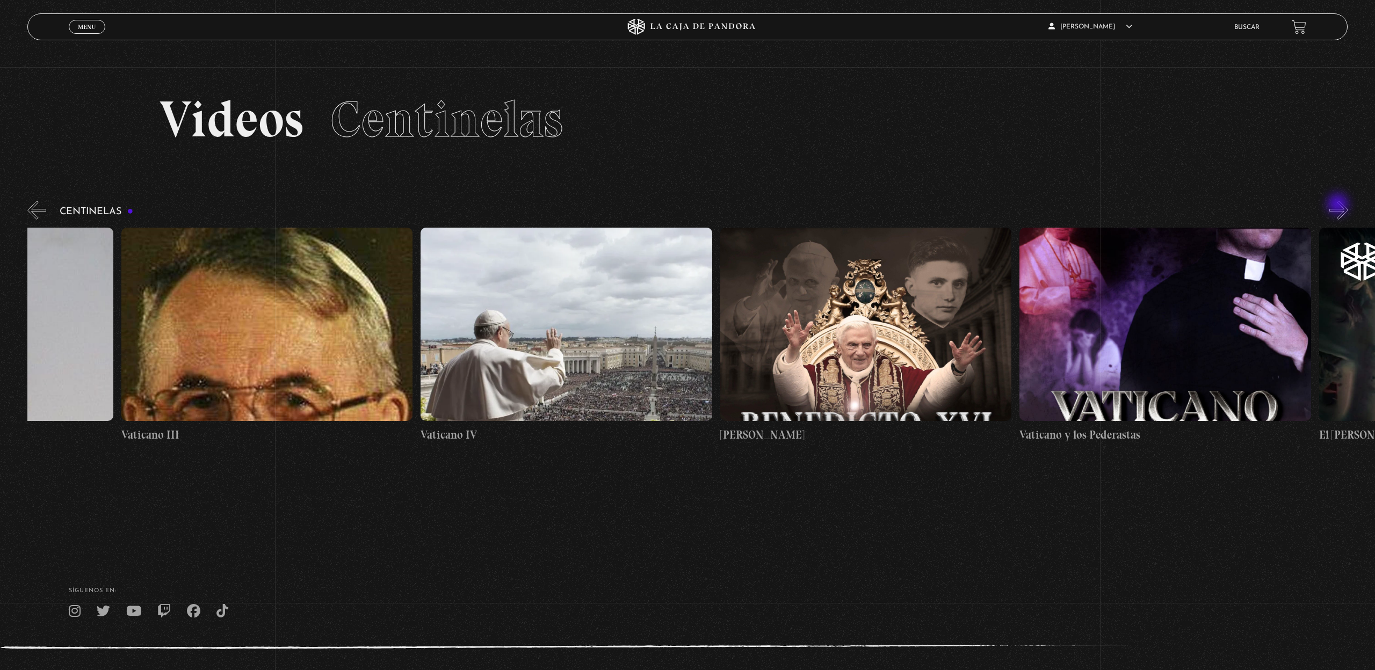
click at [1339, 205] on button "»" at bounding box center [1339, 210] width 19 height 19
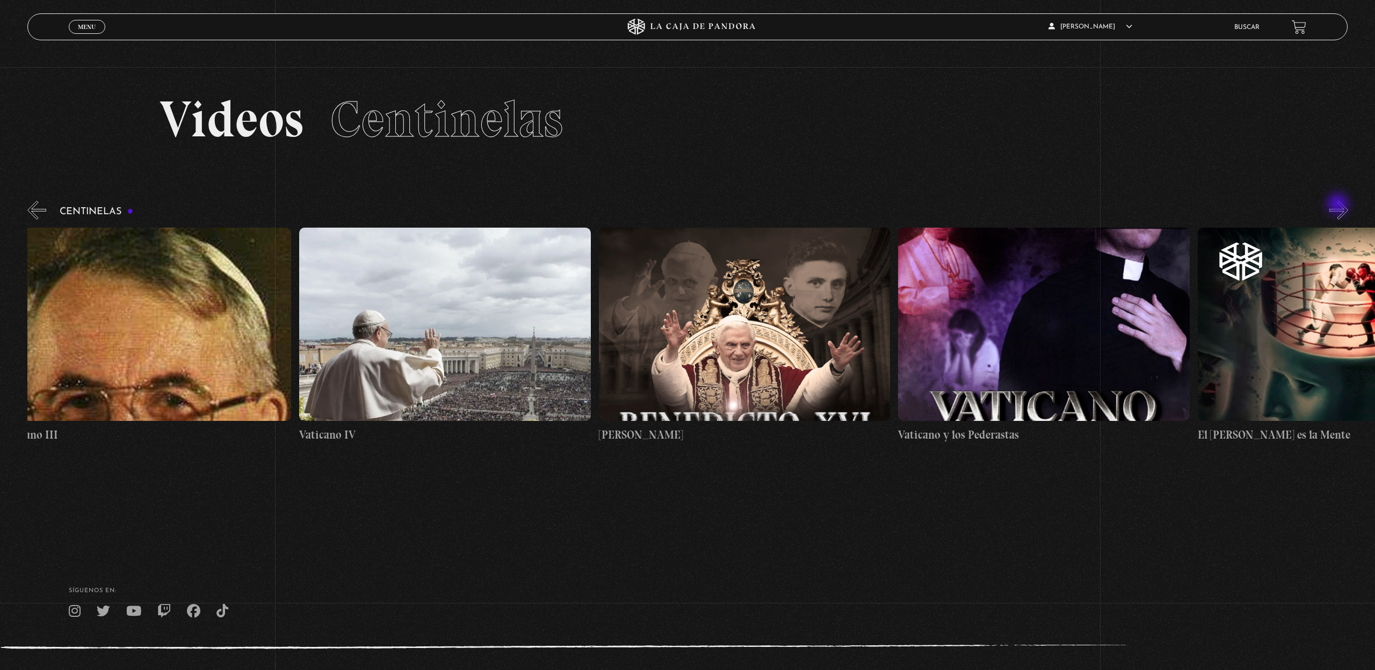
click at [1339, 205] on button "»" at bounding box center [1339, 210] width 19 height 19
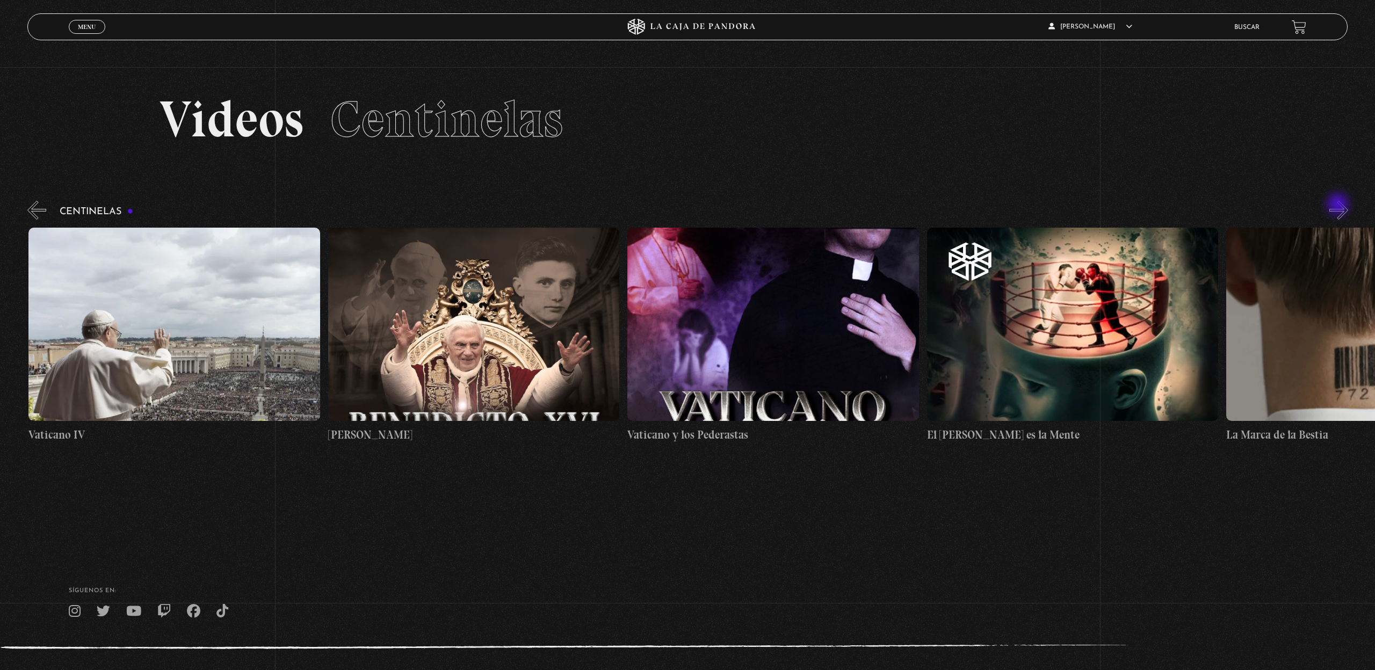
click at [1339, 205] on button "»" at bounding box center [1339, 210] width 19 height 19
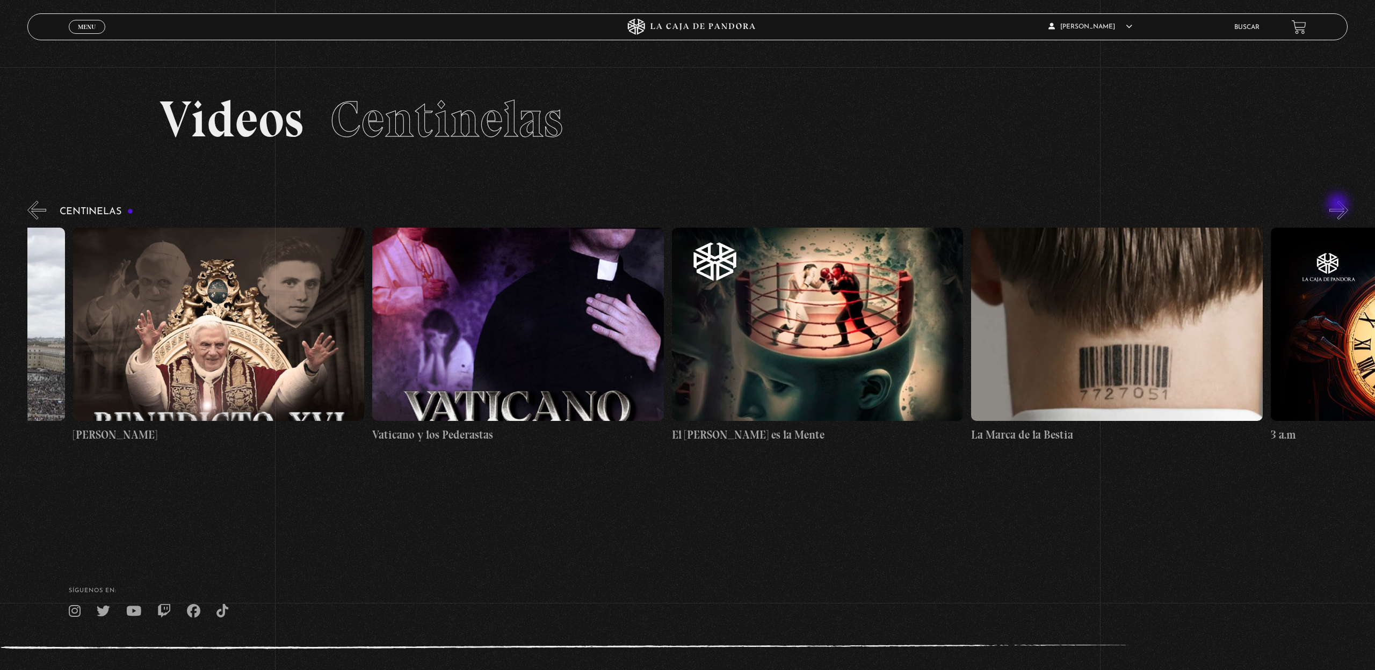
click at [1339, 205] on button "»" at bounding box center [1339, 210] width 19 height 19
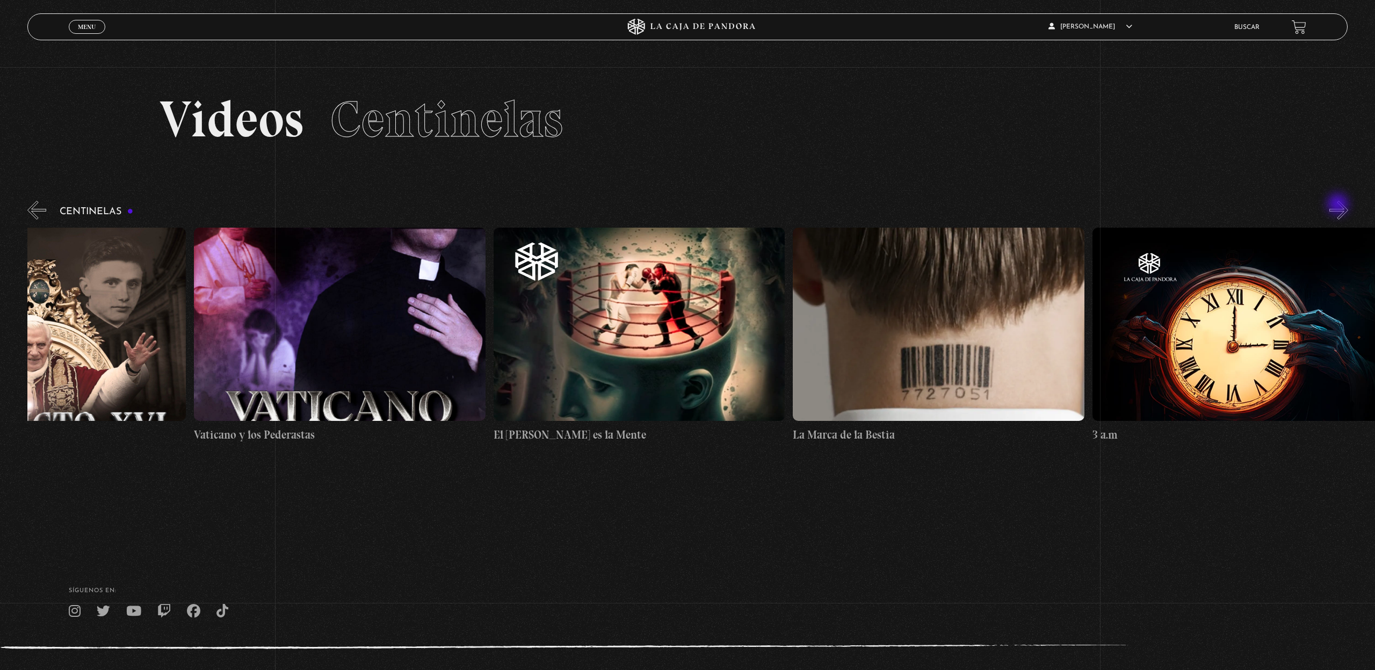
click at [1339, 205] on button "»" at bounding box center [1339, 210] width 19 height 19
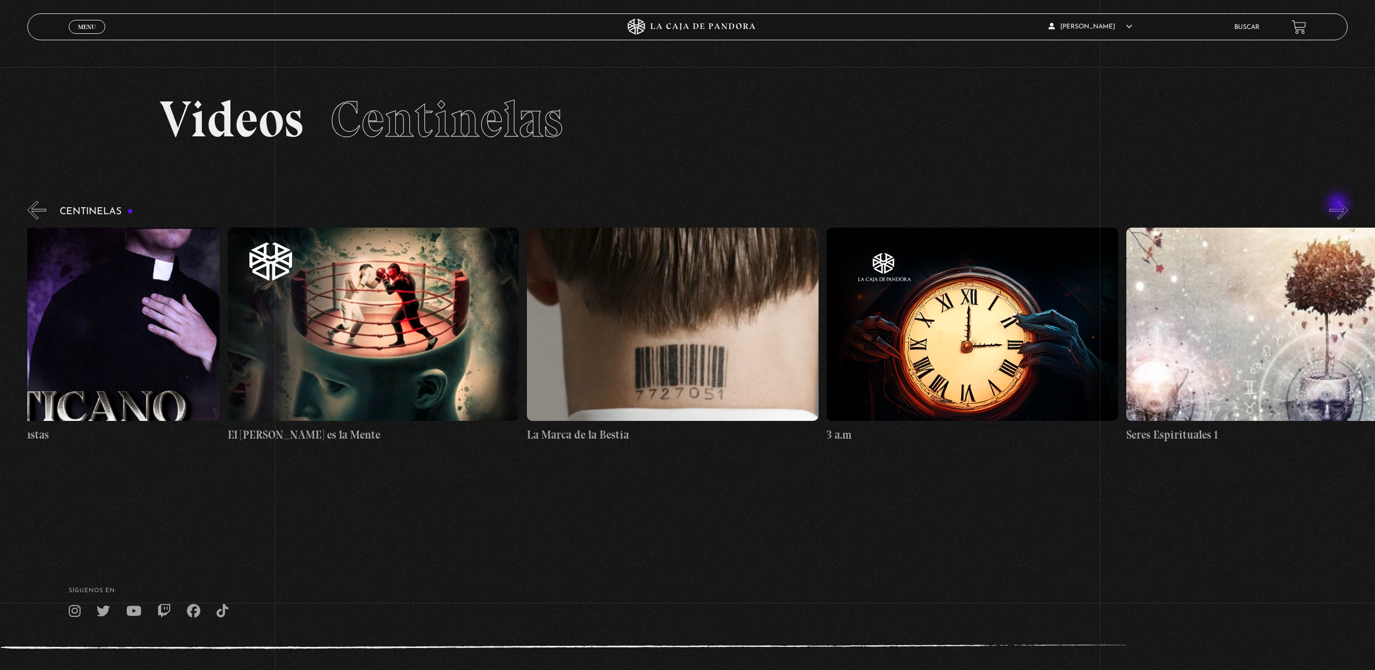
click at [1339, 205] on button "»" at bounding box center [1339, 210] width 19 height 19
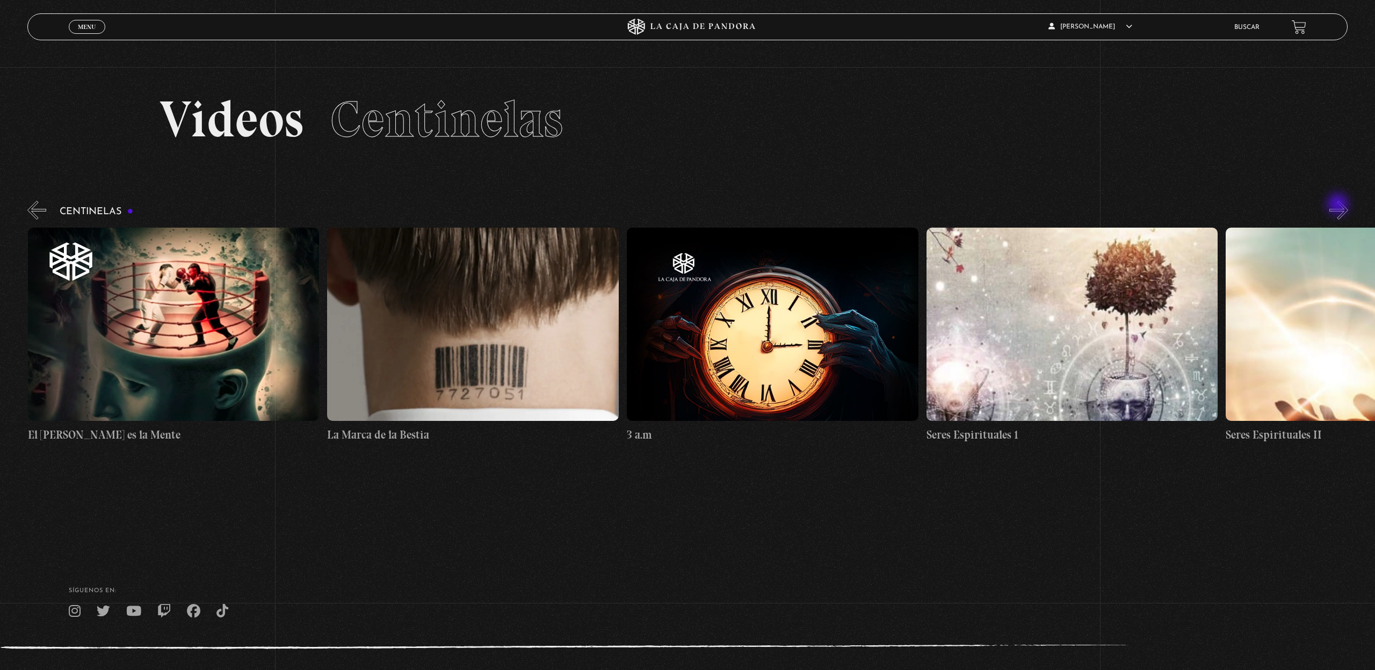
click at [1339, 205] on button "»" at bounding box center [1339, 210] width 19 height 19
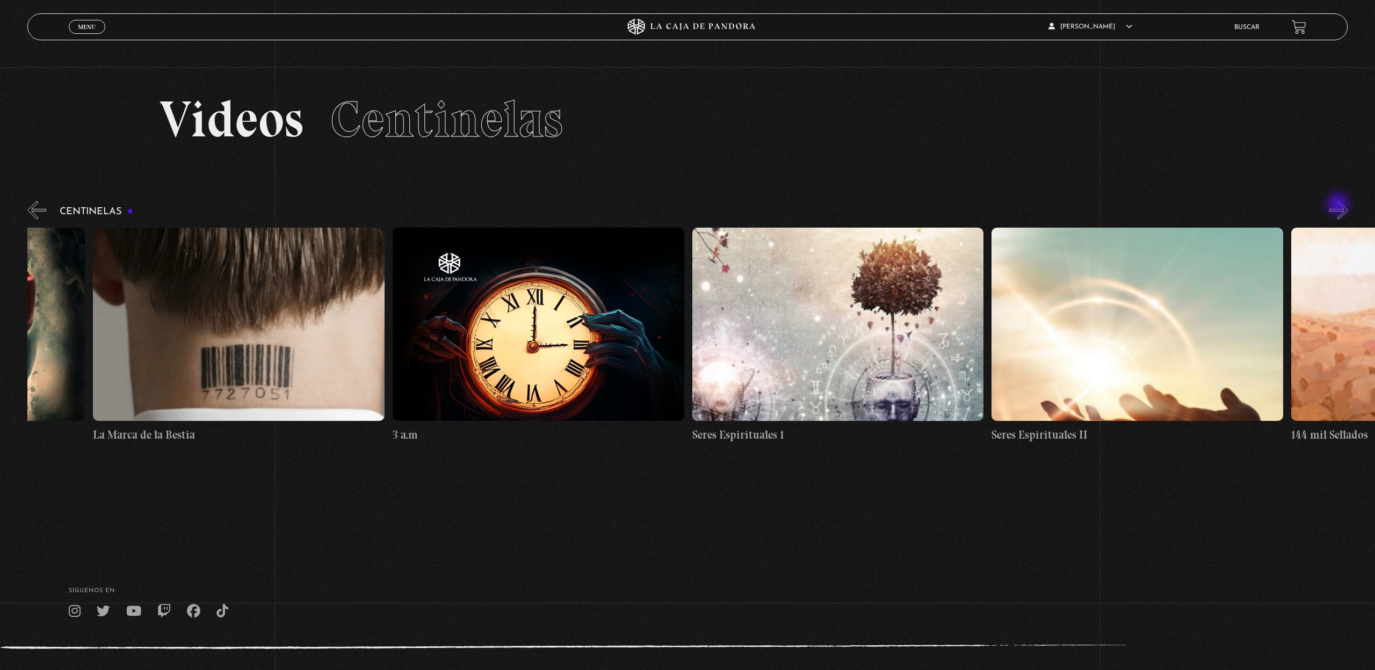
click at [1339, 205] on button "»" at bounding box center [1339, 210] width 19 height 19
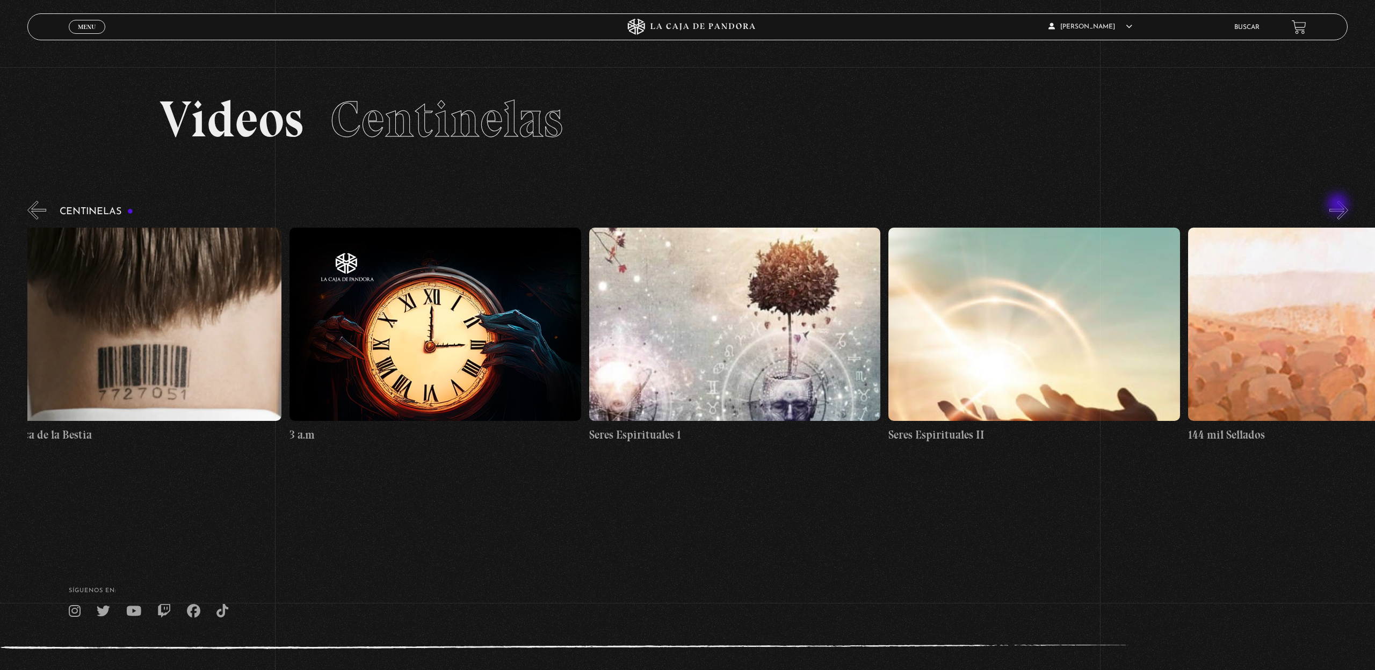
click at [1339, 205] on button "»" at bounding box center [1339, 210] width 19 height 19
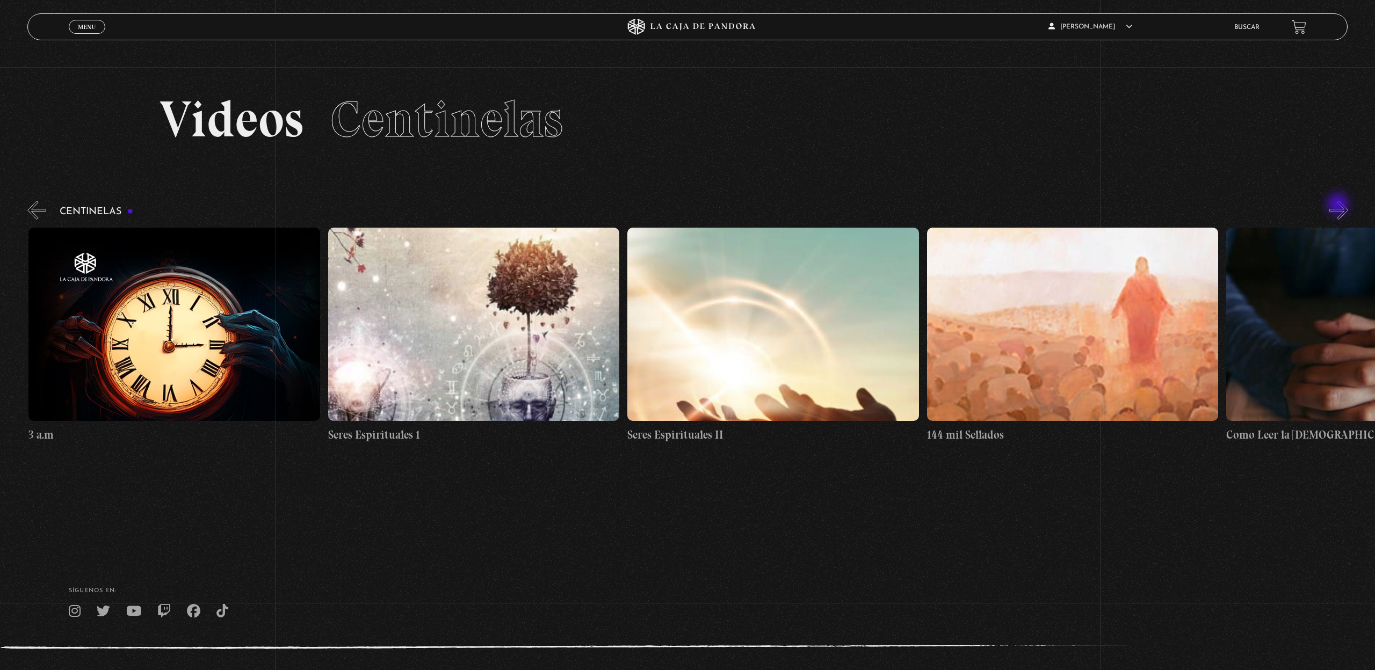
click at [1339, 205] on button "»" at bounding box center [1339, 210] width 19 height 19
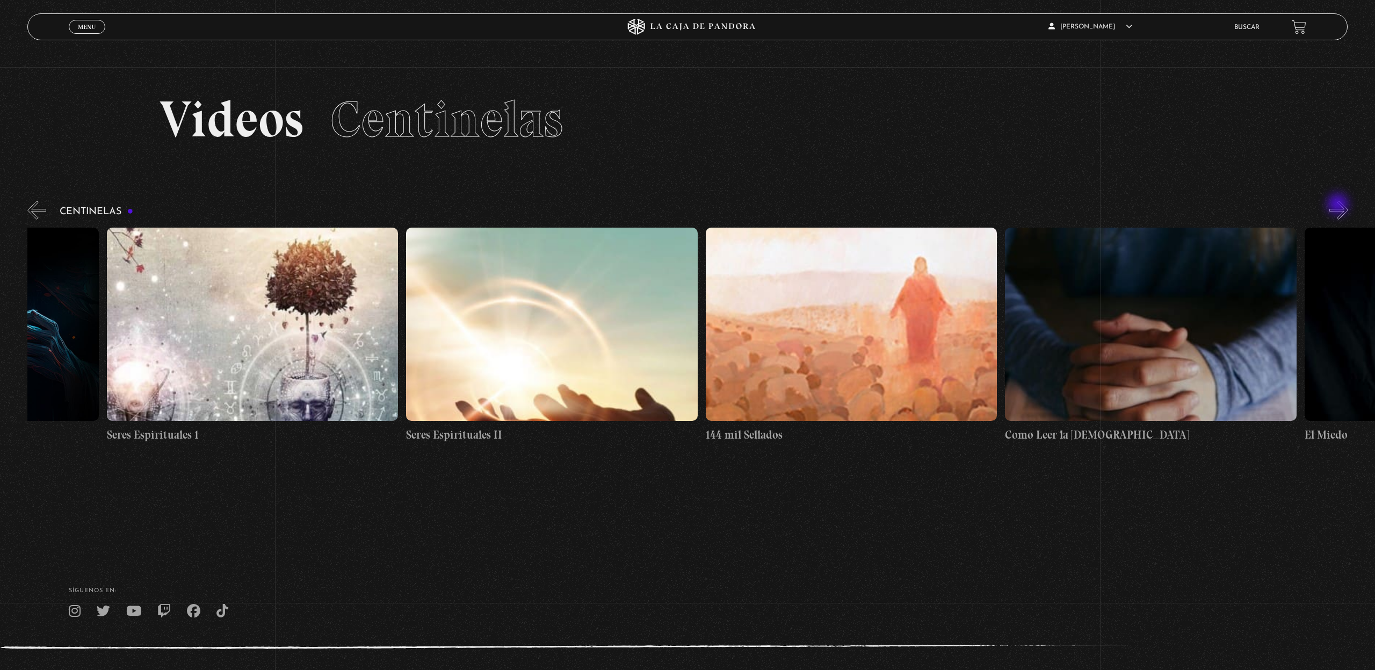
click at [1339, 205] on button "»" at bounding box center [1339, 210] width 19 height 19
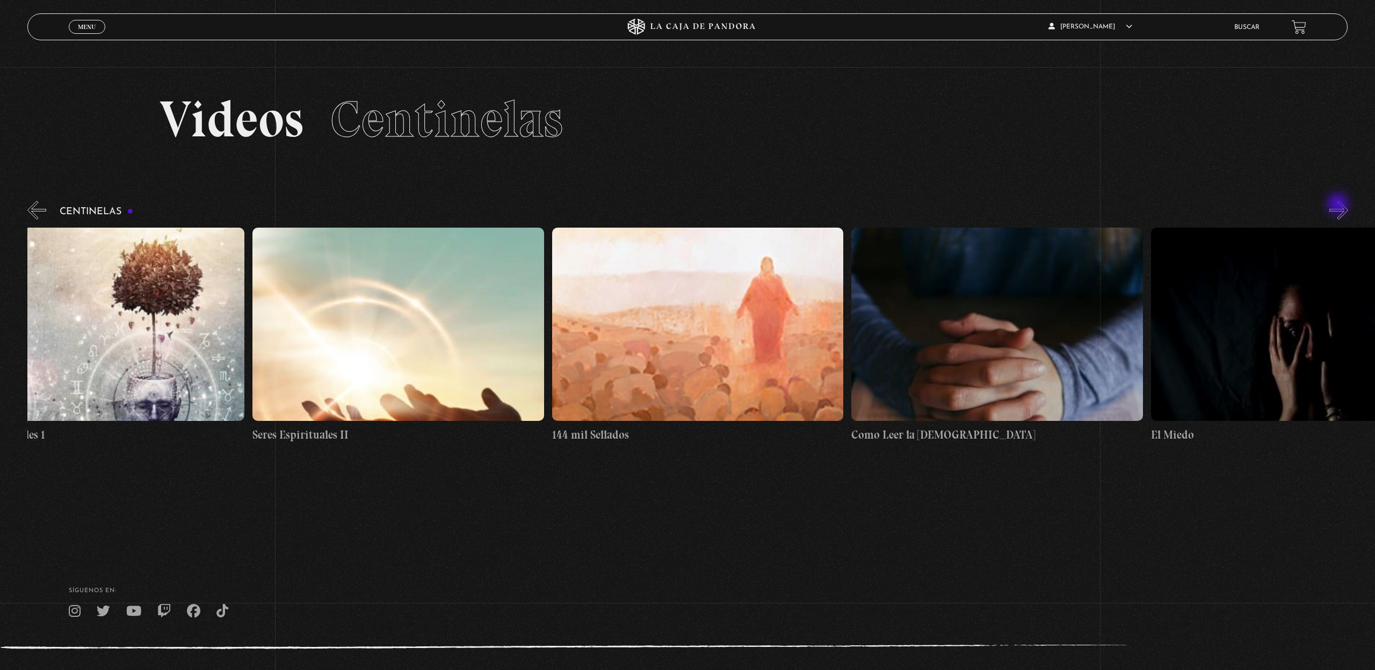
click at [1339, 205] on button "»" at bounding box center [1339, 210] width 19 height 19
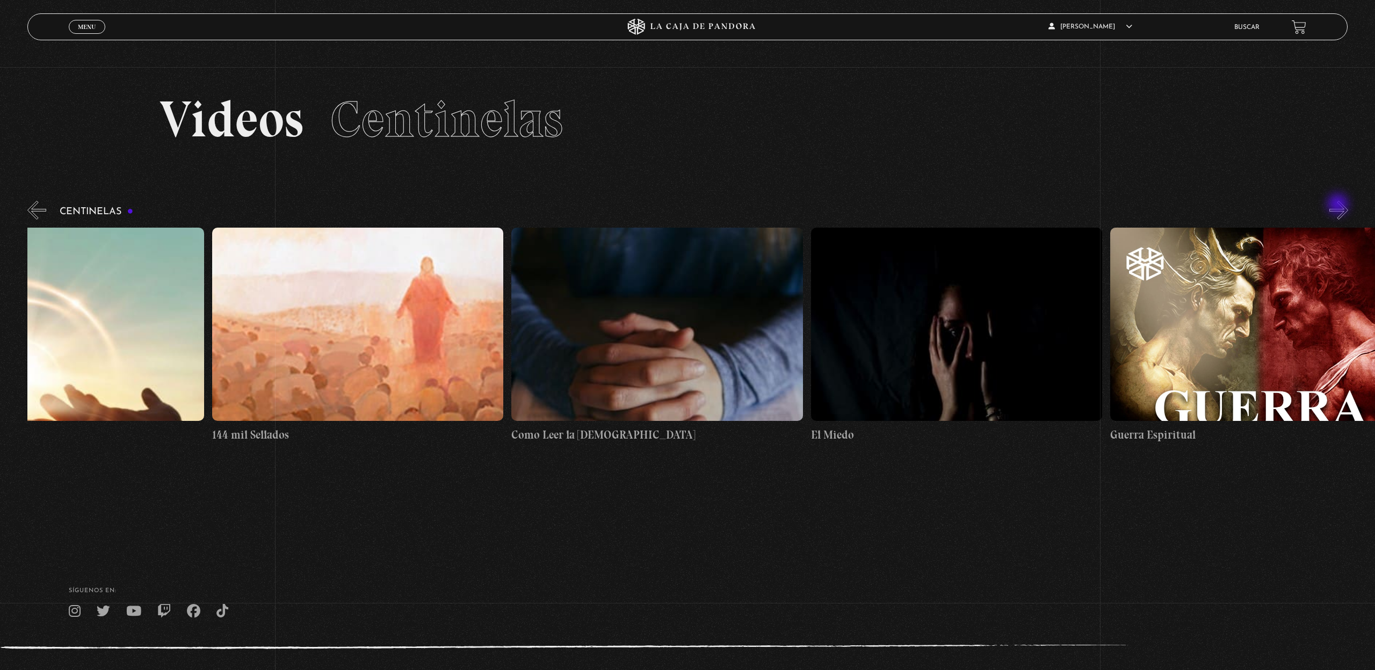
click at [1339, 205] on button "»" at bounding box center [1339, 210] width 19 height 19
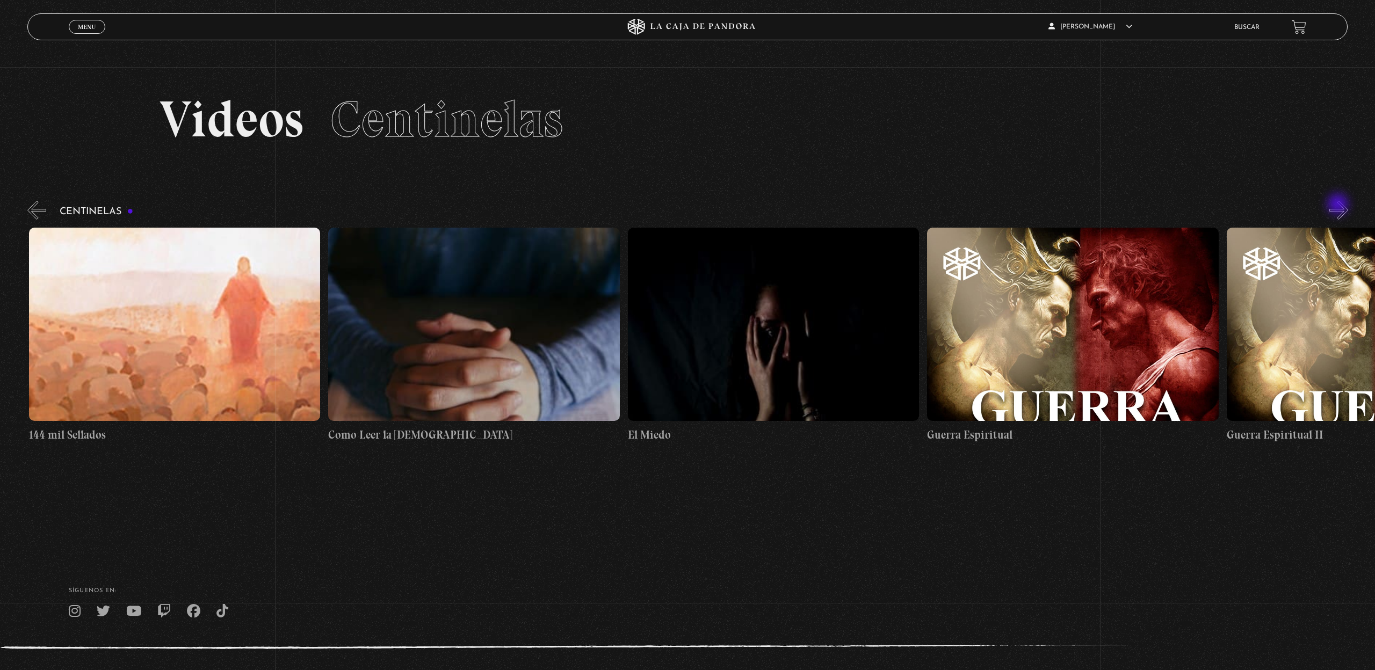
click at [1339, 205] on button "»" at bounding box center [1339, 210] width 19 height 19
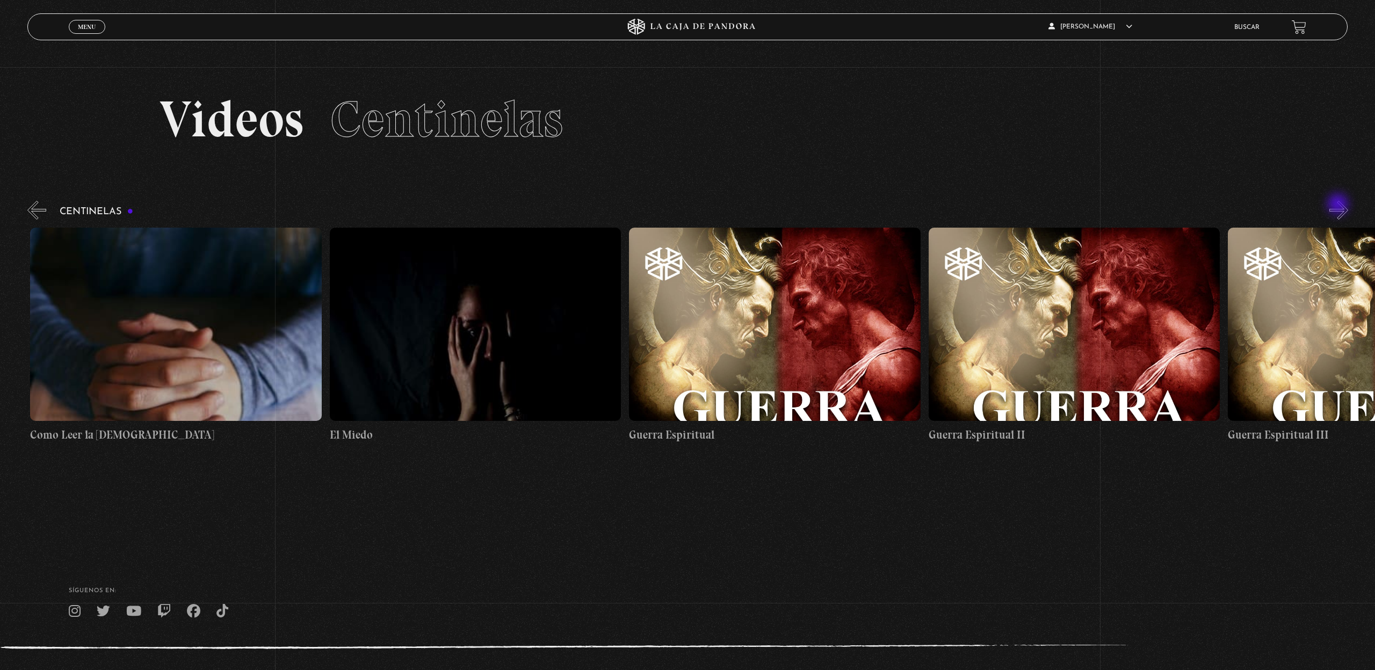
click at [1339, 205] on button "»" at bounding box center [1339, 210] width 19 height 19
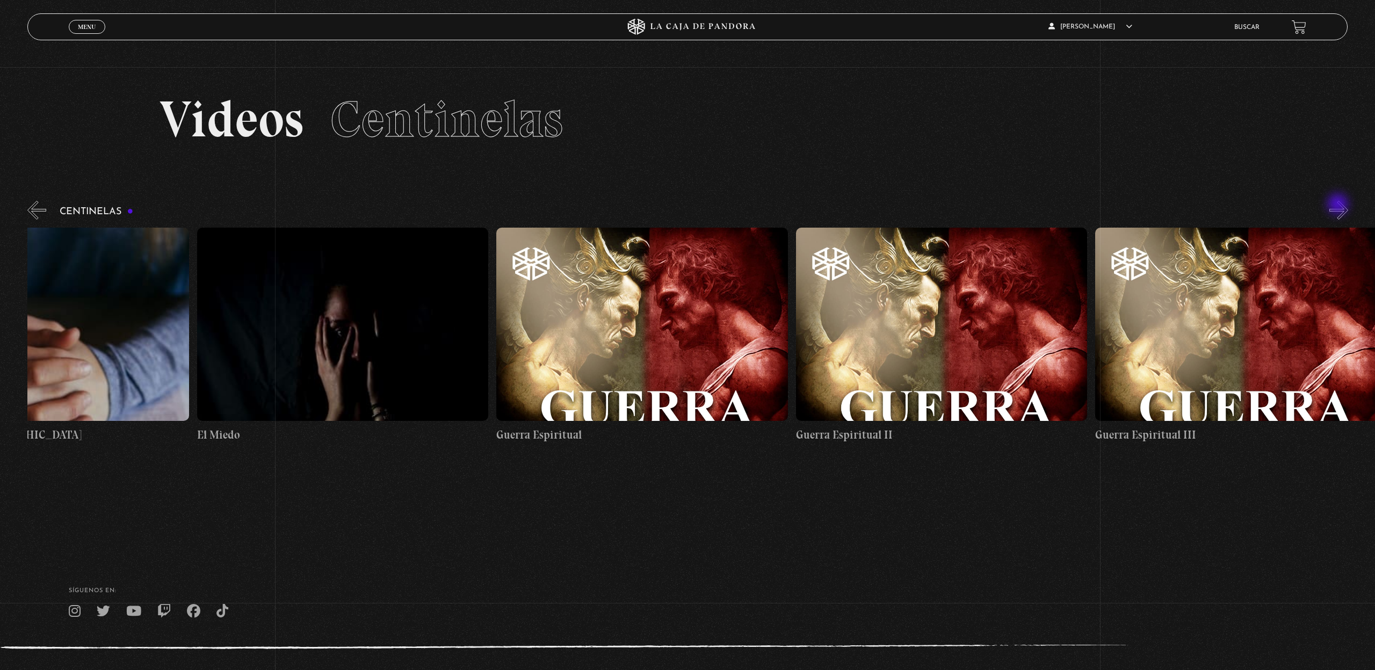
click at [1339, 205] on button "»" at bounding box center [1339, 210] width 19 height 19
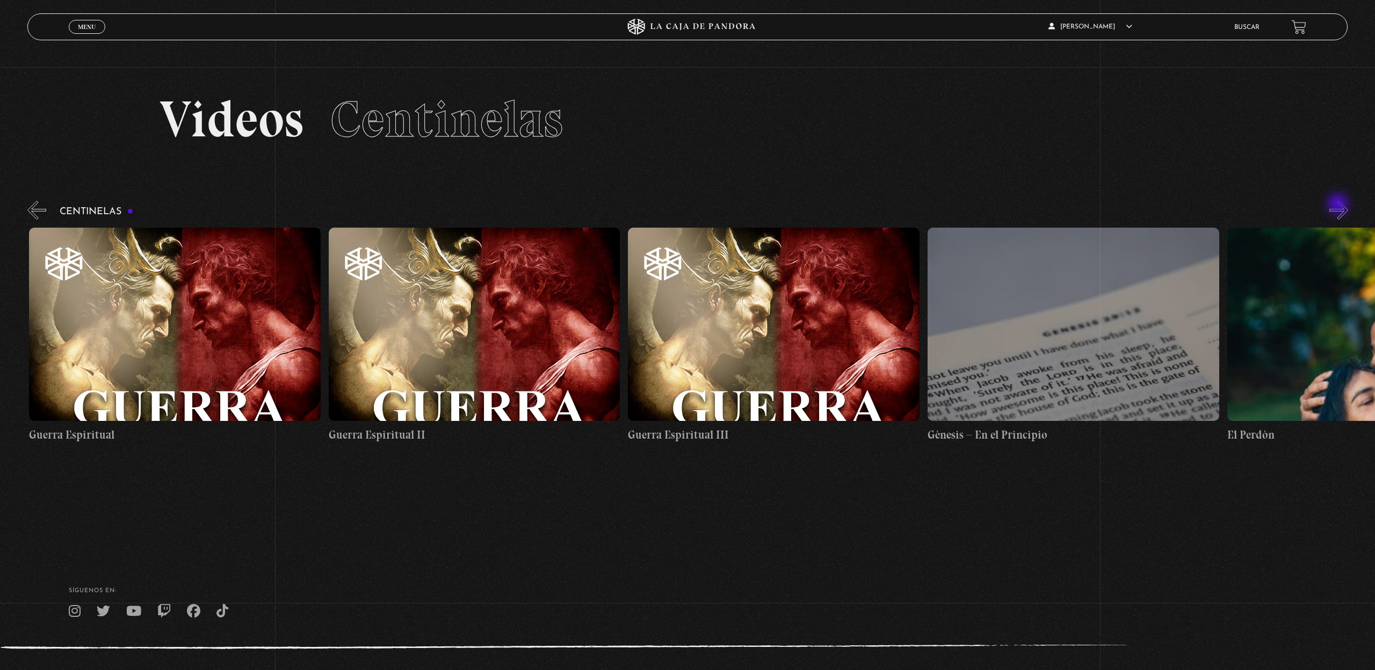
click at [1339, 205] on button "»" at bounding box center [1339, 210] width 19 height 19
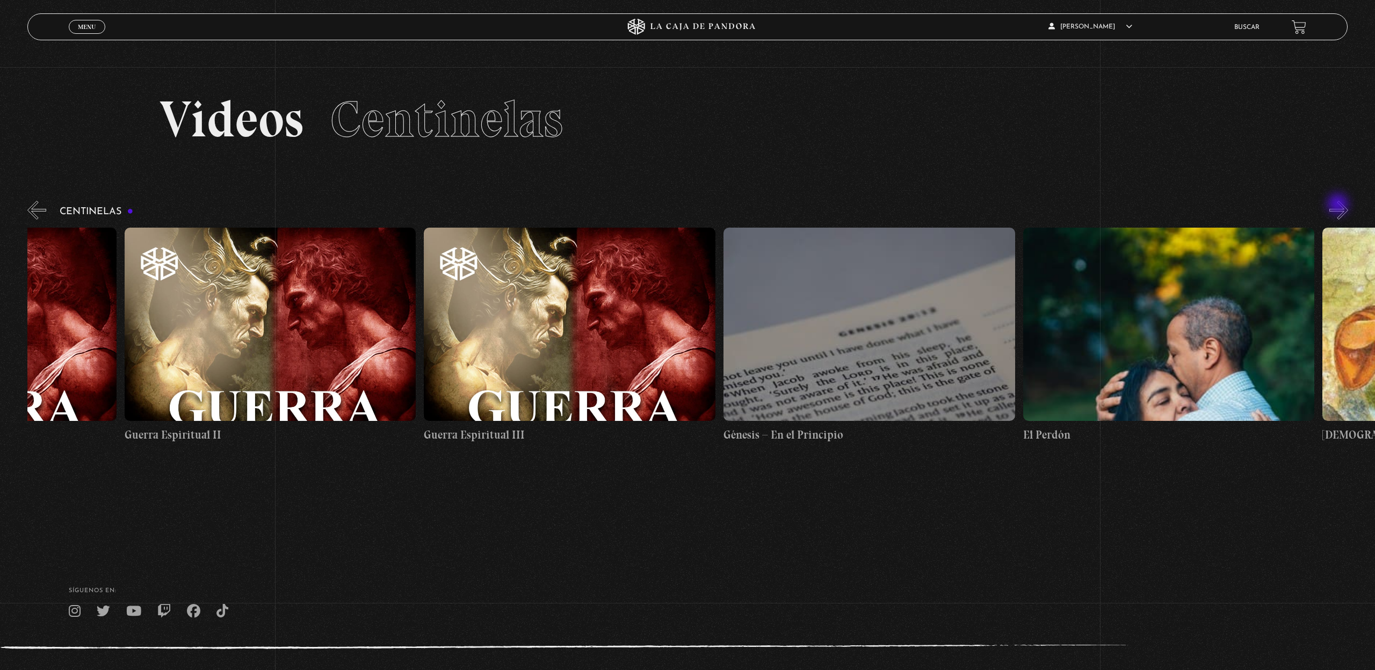
click at [1339, 205] on button "»" at bounding box center [1339, 210] width 19 height 19
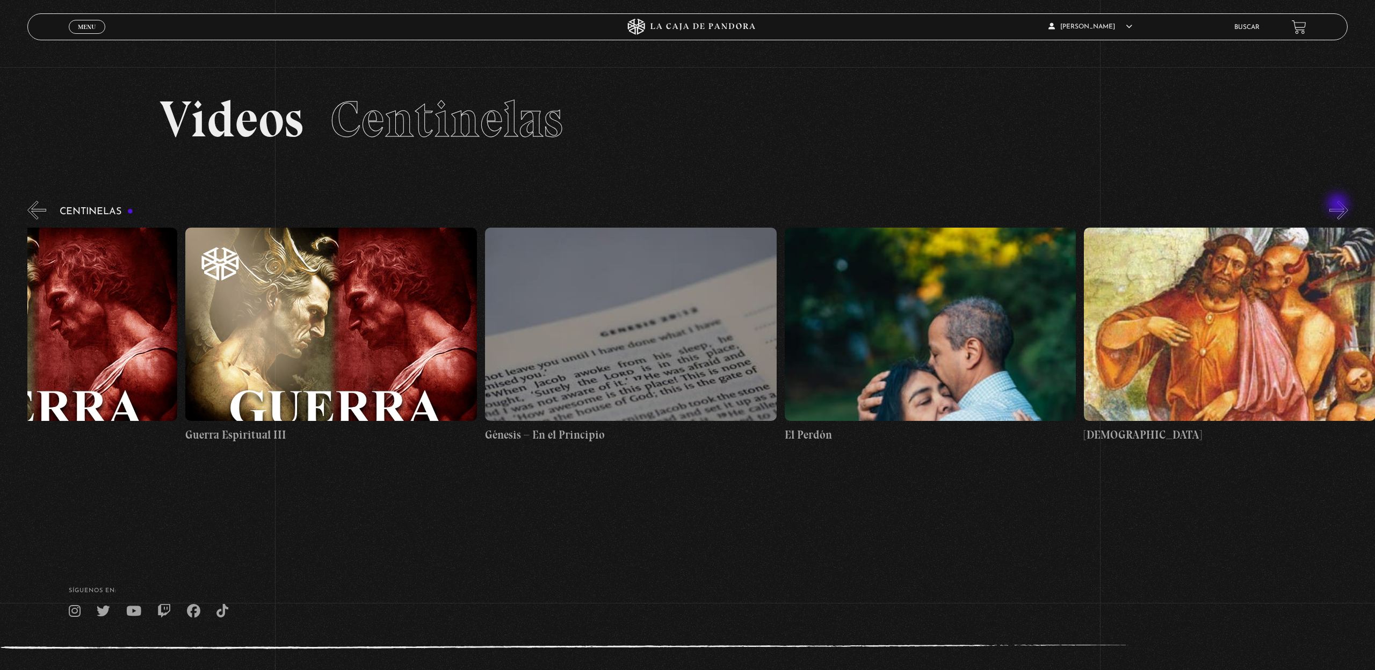
click at [1339, 205] on button "»" at bounding box center [1339, 210] width 19 height 19
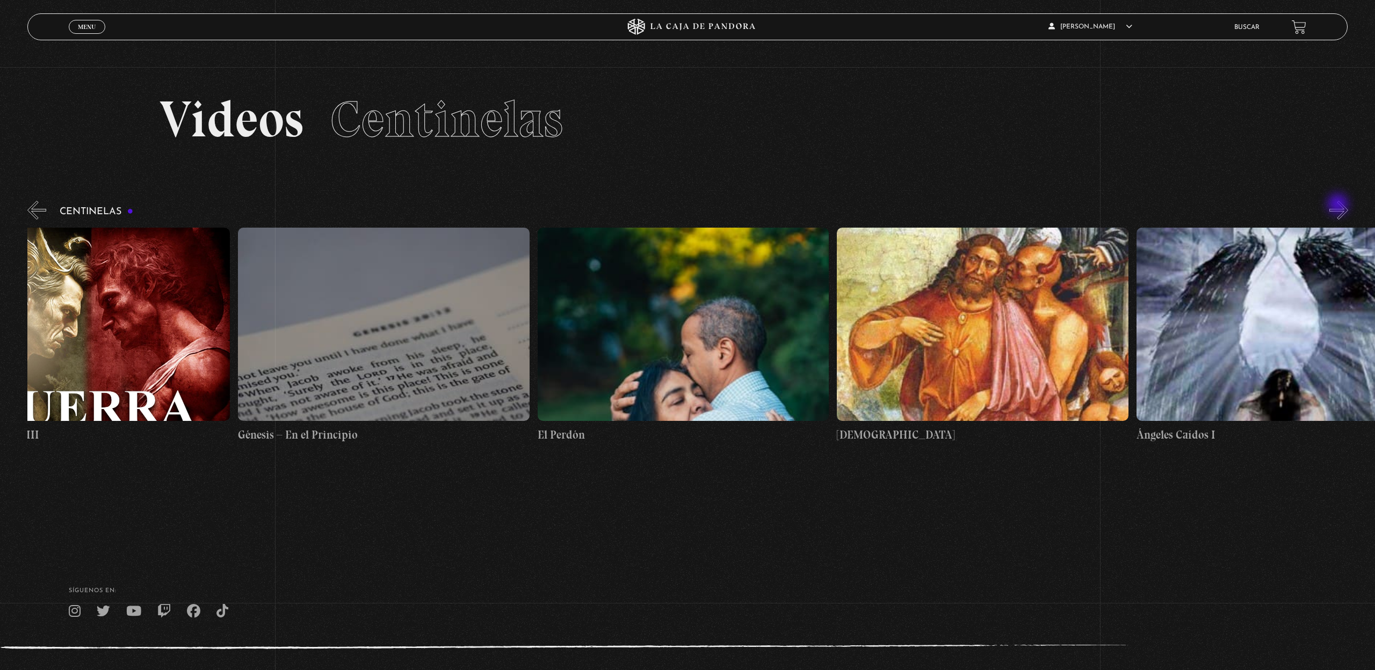
click at [1339, 205] on button "»" at bounding box center [1339, 210] width 19 height 19
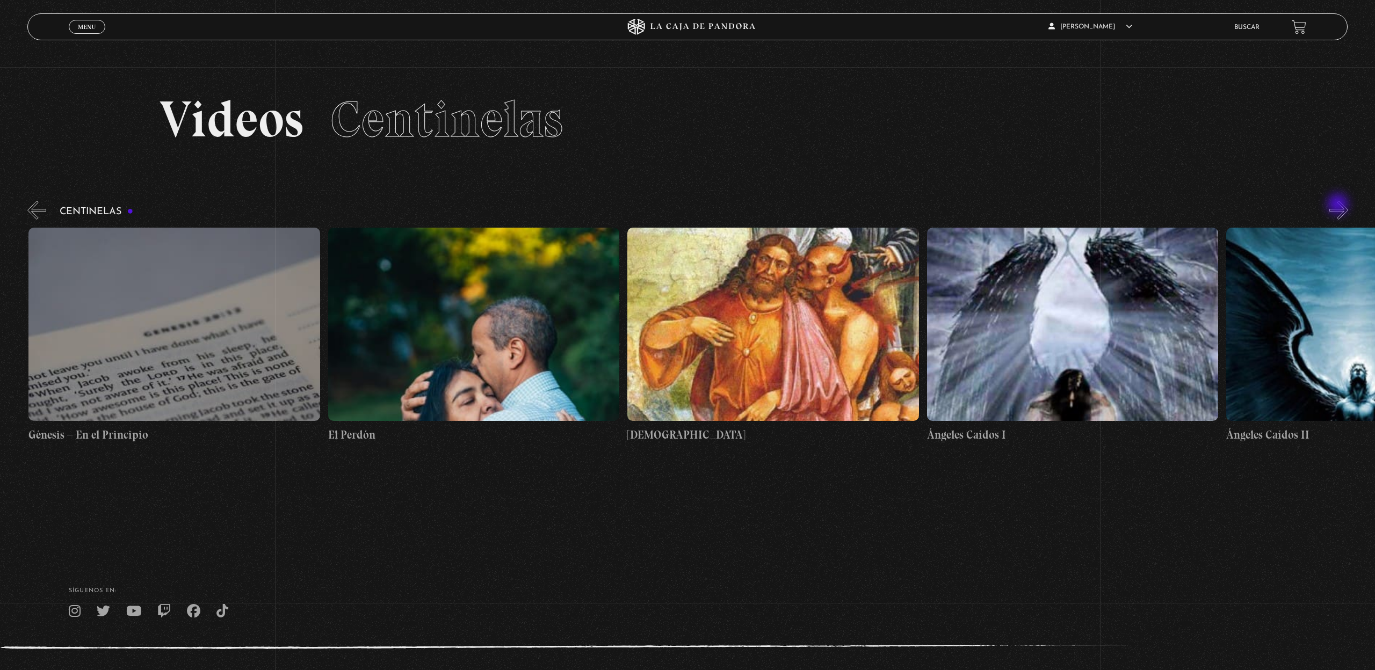
click at [1339, 205] on button "»" at bounding box center [1339, 210] width 19 height 19
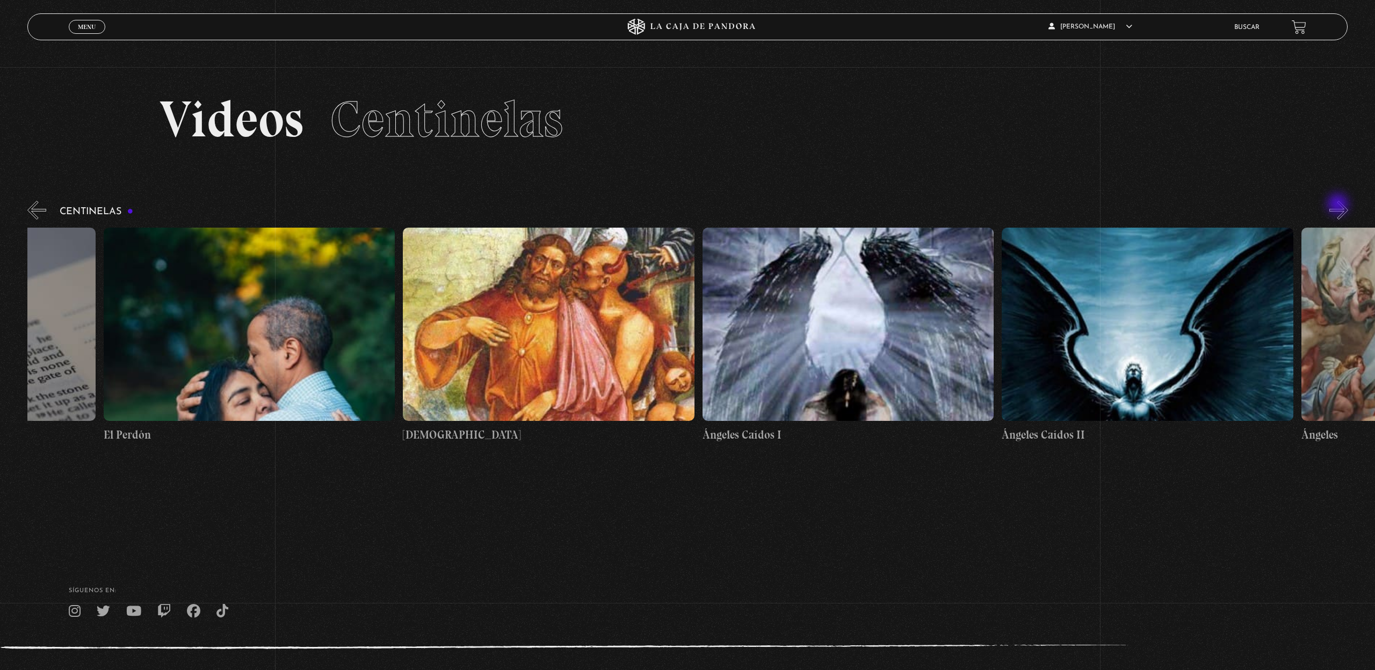
click at [1339, 205] on button "»" at bounding box center [1339, 210] width 19 height 19
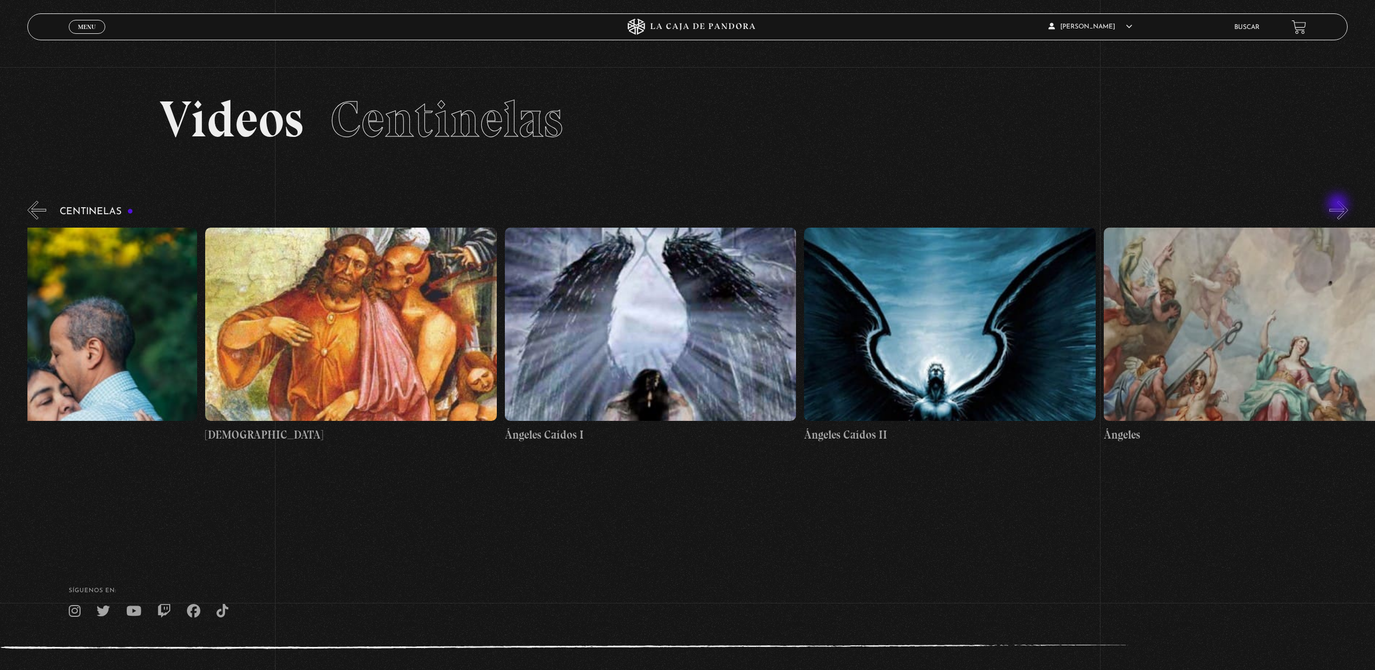
click at [1339, 205] on button "»" at bounding box center [1339, 210] width 19 height 19
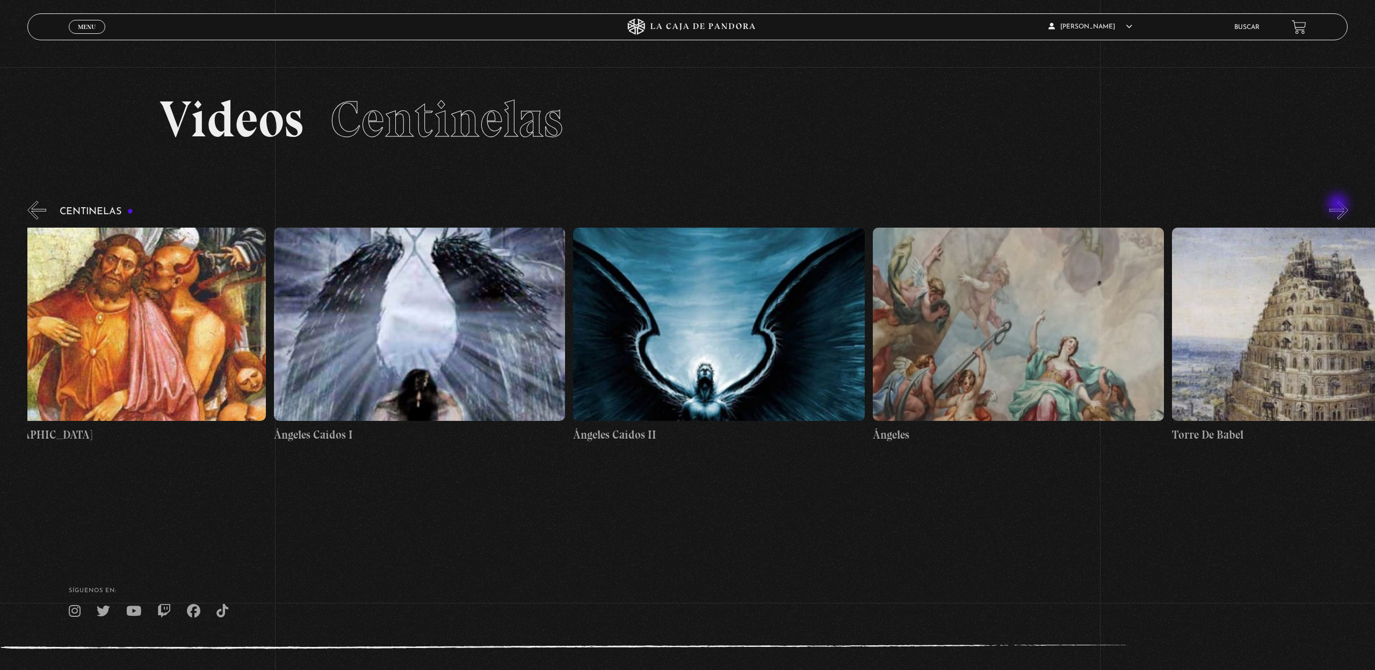
click at [1339, 205] on button "»" at bounding box center [1339, 210] width 19 height 19
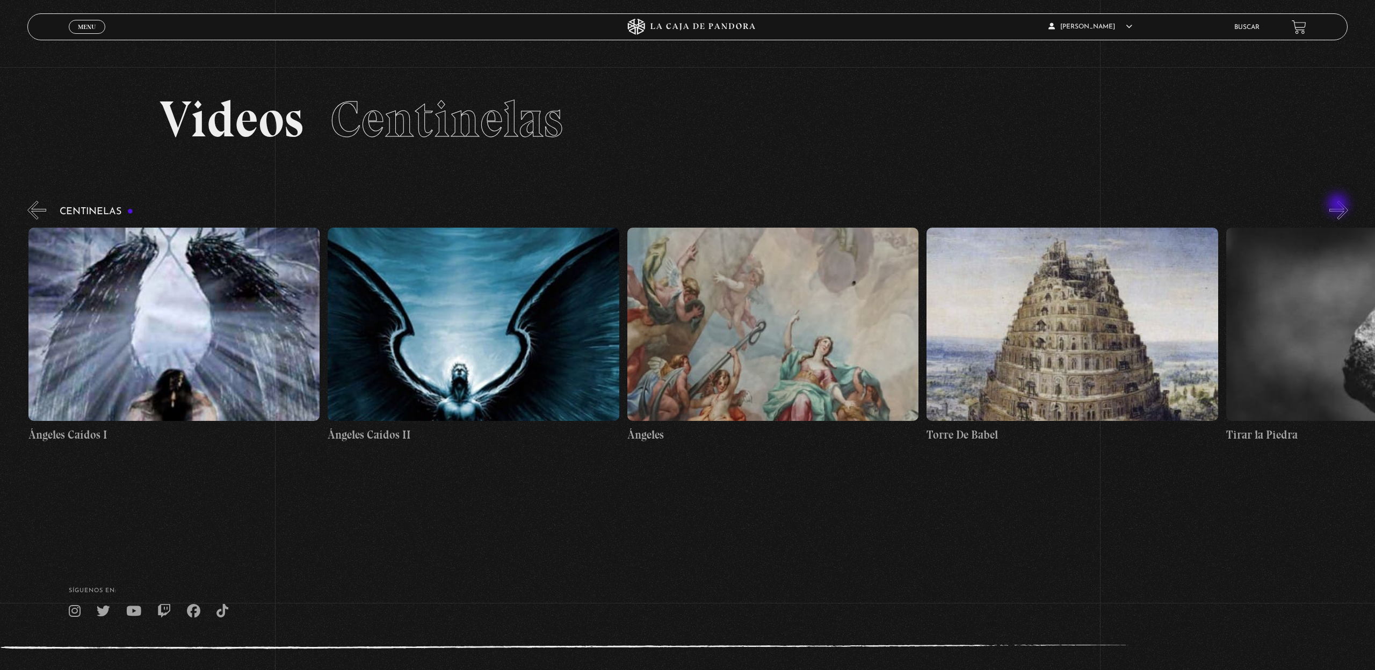
click at [1339, 205] on button "»" at bounding box center [1339, 210] width 19 height 19
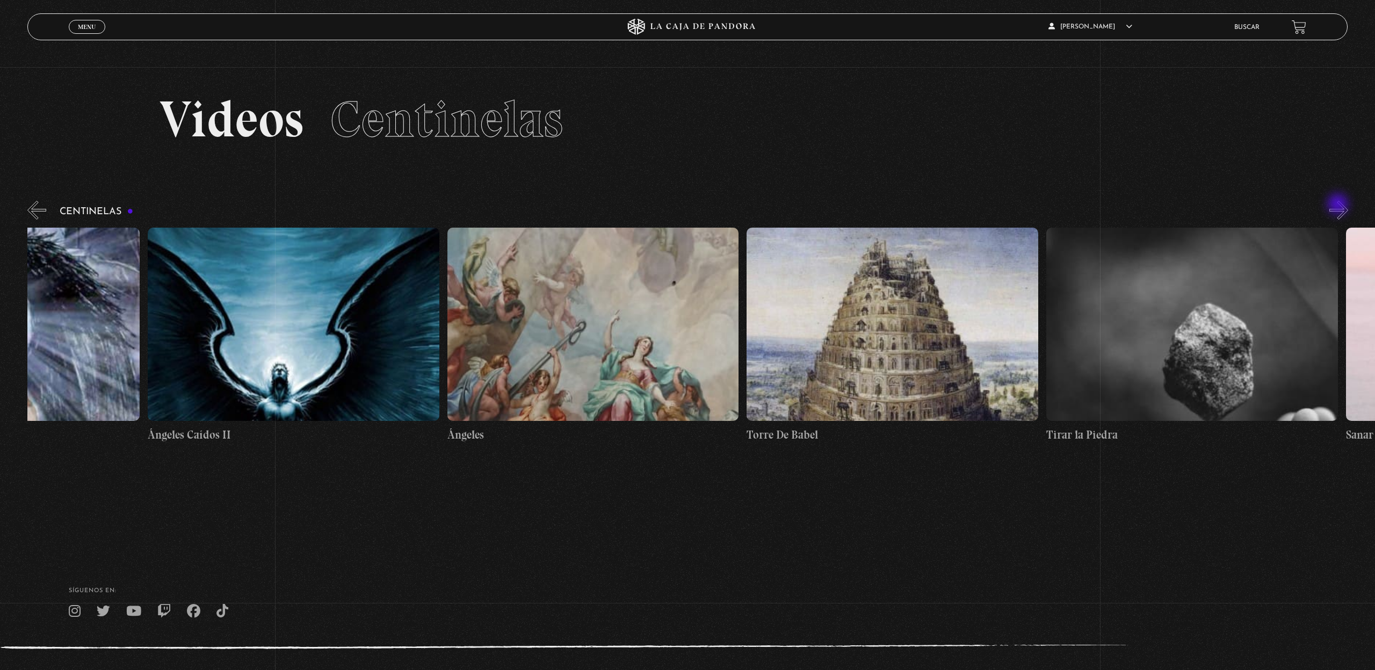
click at [1339, 205] on button "»" at bounding box center [1339, 210] width 19 height 19
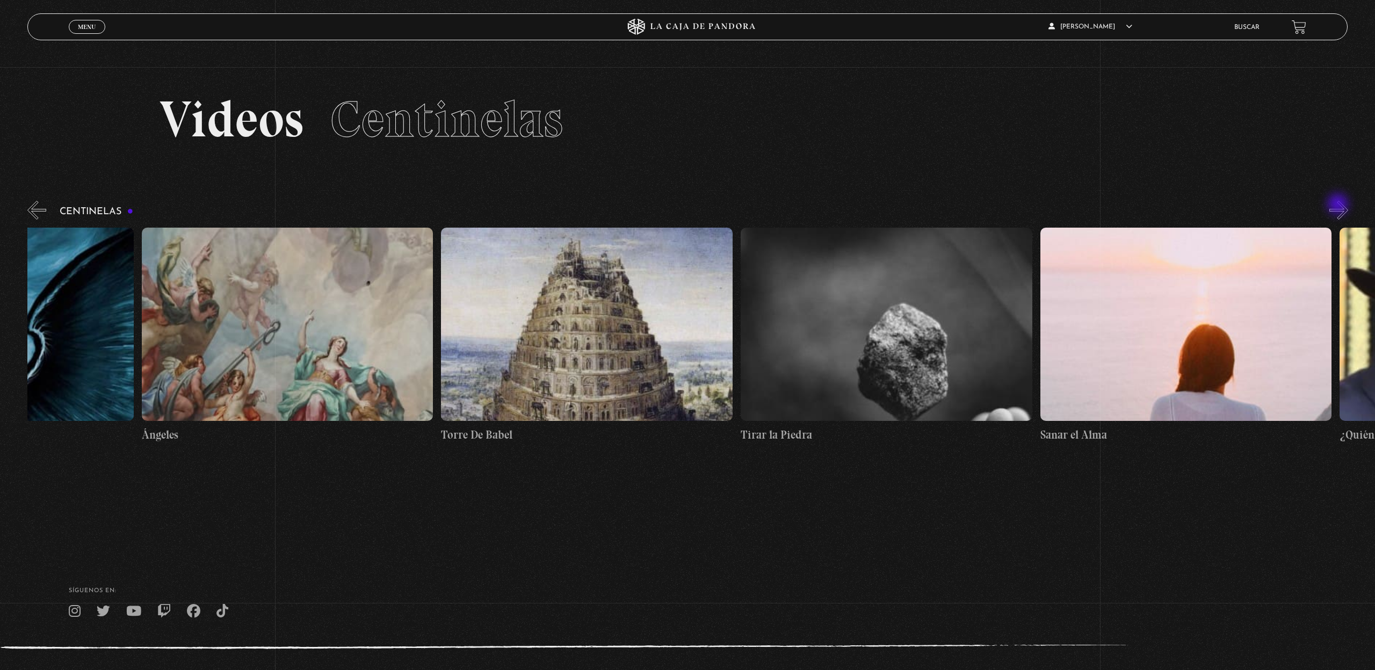
click at [1339, 205] on button "»" at bounding box center [1339, 210] width 19 height 19
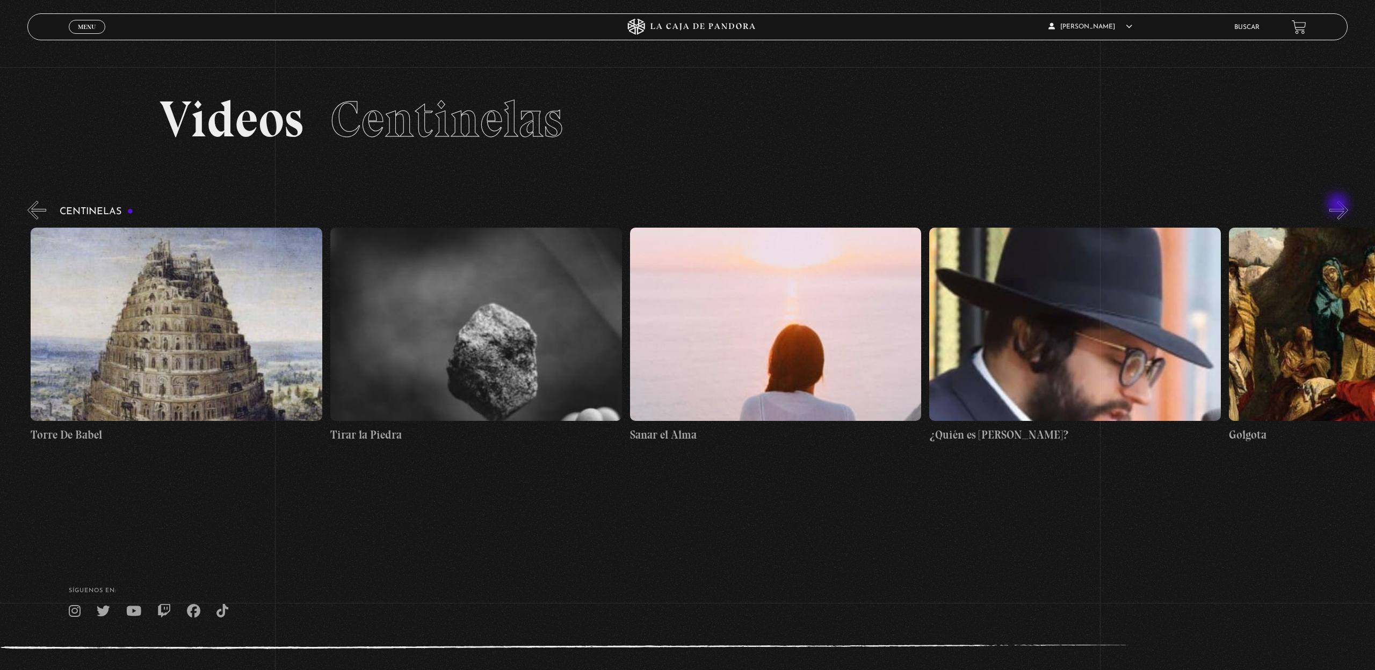
scroll to position [0, 32050]
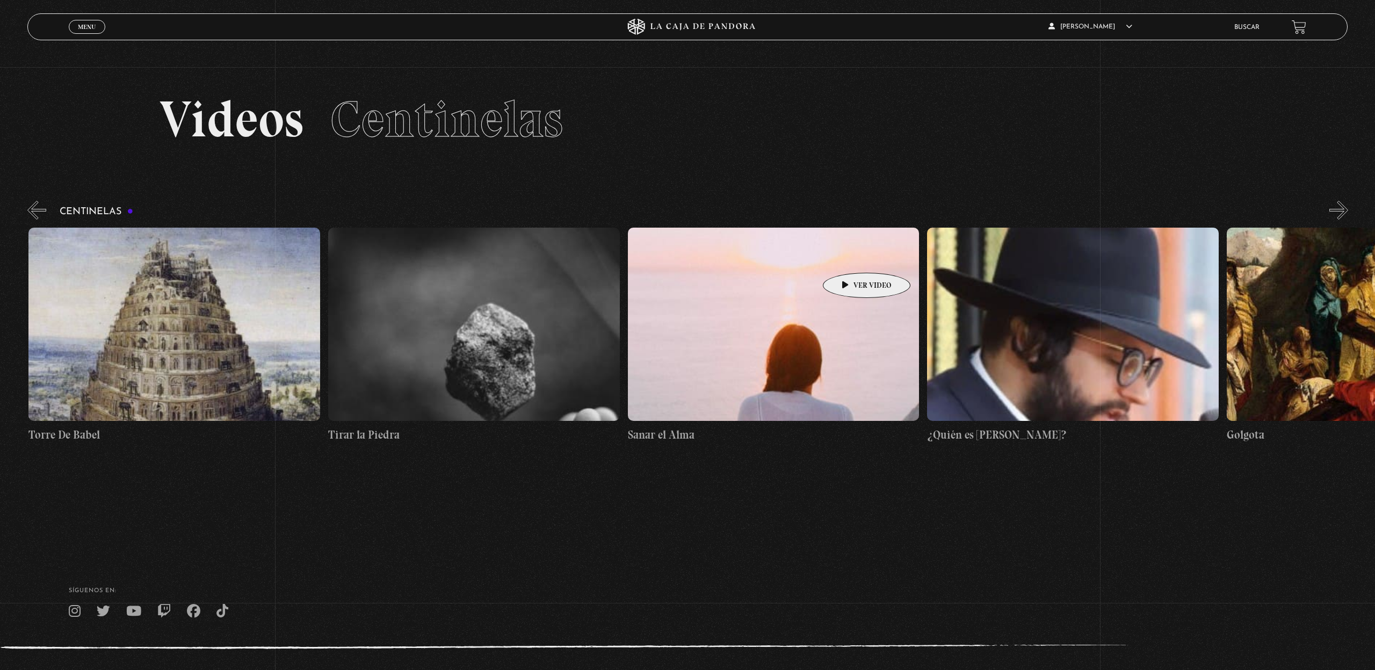
click at [850, 257] on figure at bounding box center [774, 324] width 292 height 193
